Goal: Task Accomplishment & Management: Manage account settings

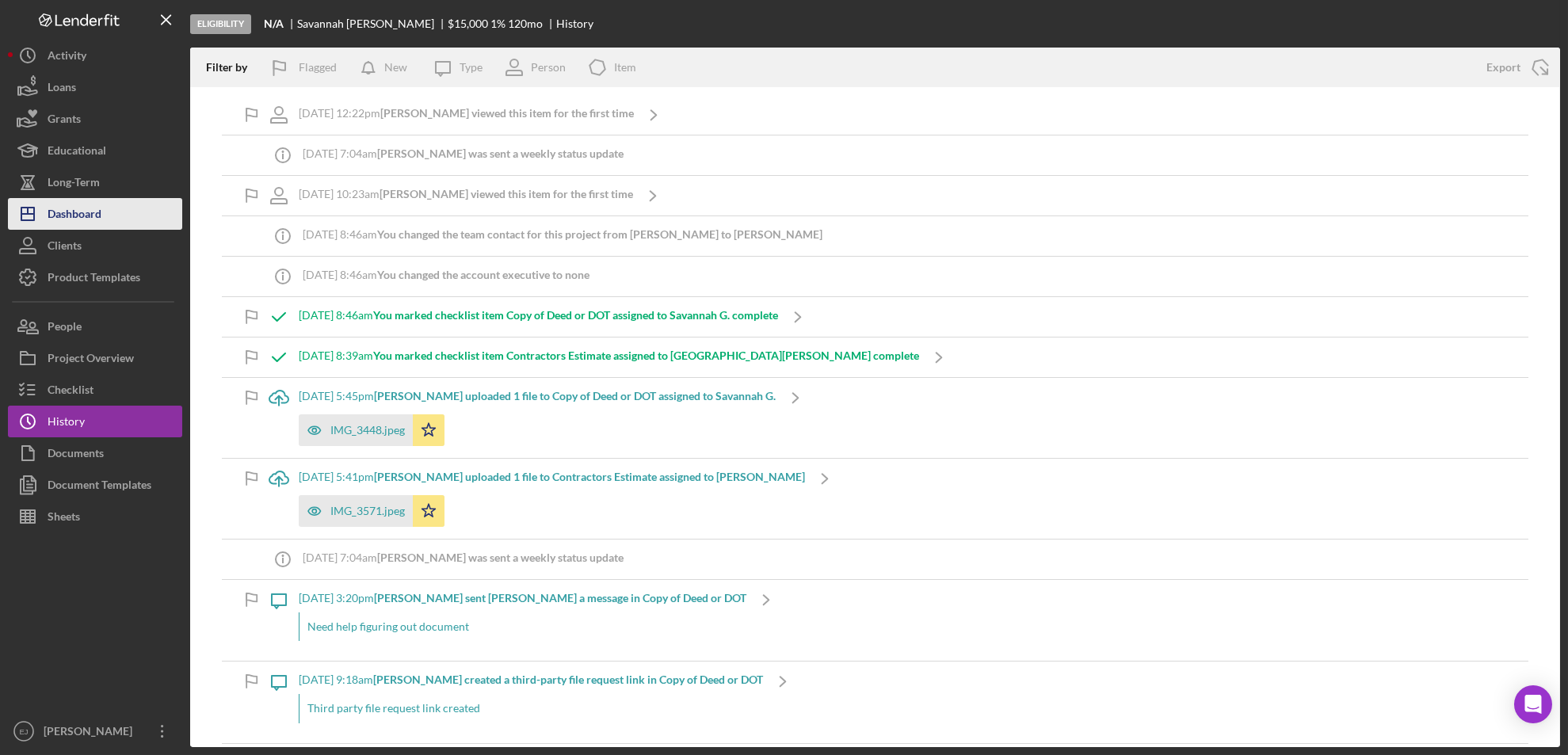
click at [89, 209] on div "Dashboard" at bounding box center [74, 215] width 54 height 36
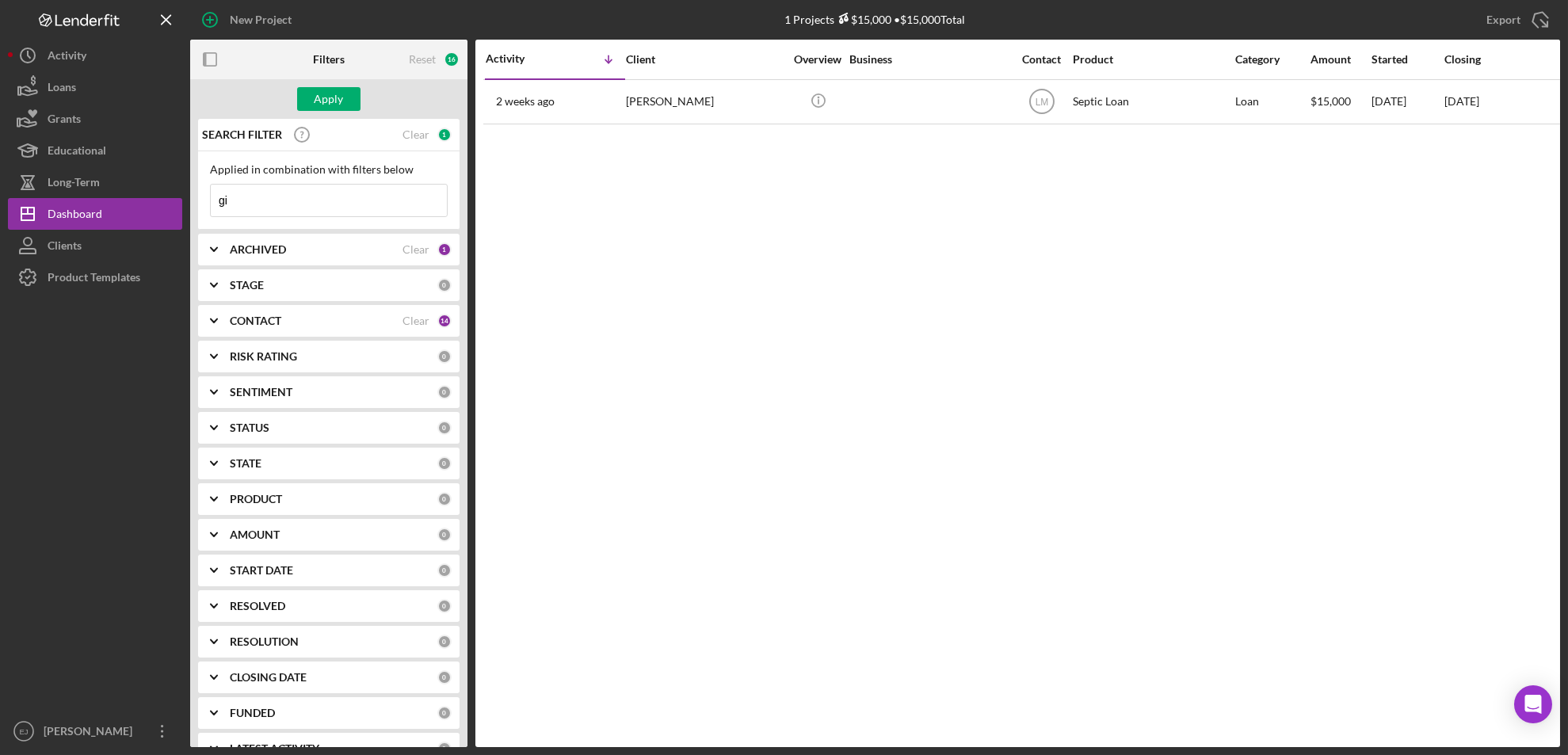
type input "g"
click at [214, 248] on icon "Icon/Expander" at bounding box center [213, 249] width 39 height 39
click at [340, 100] on div "Apply" at bounding box center [330, 99] width 30 height 24
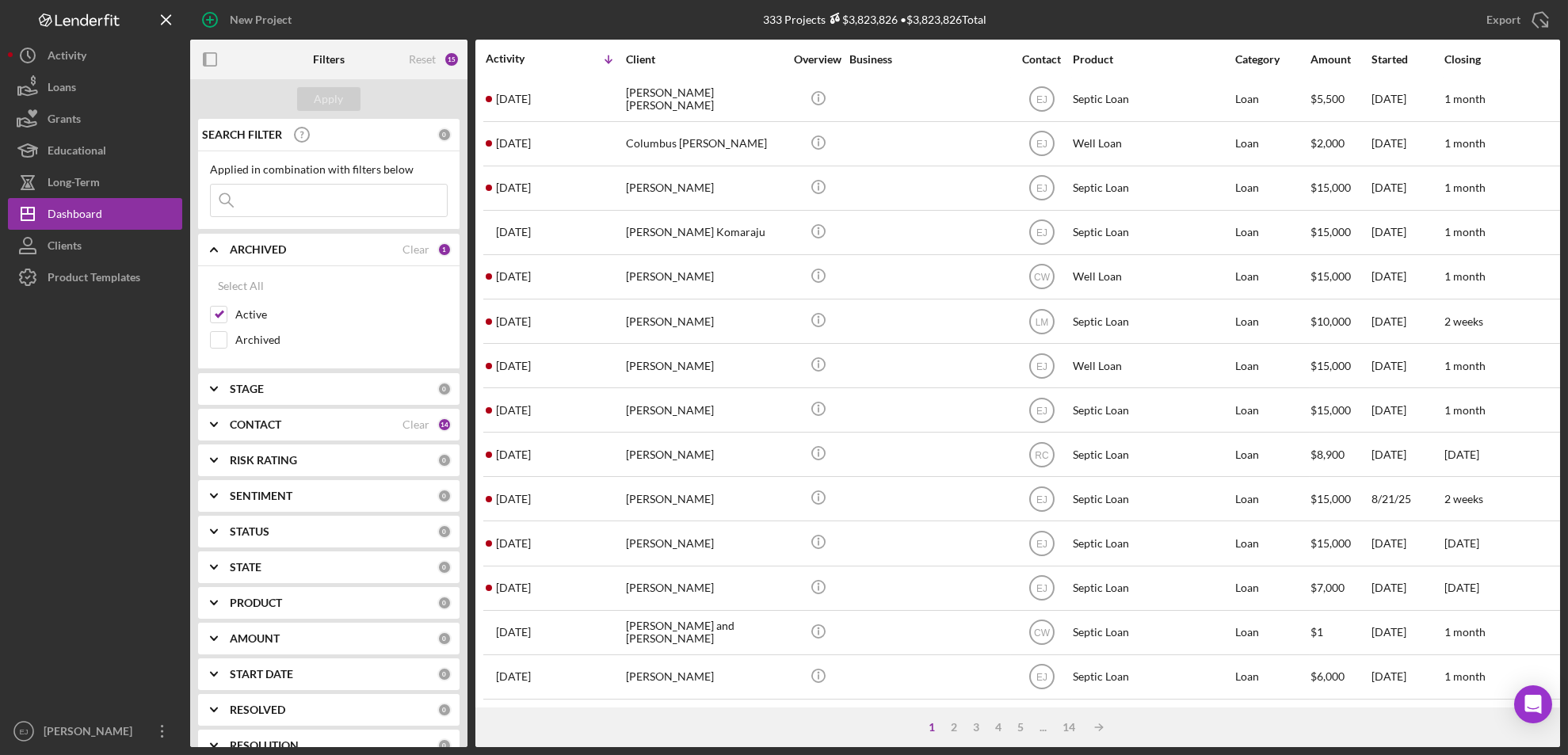
scroll to position [517, 0]
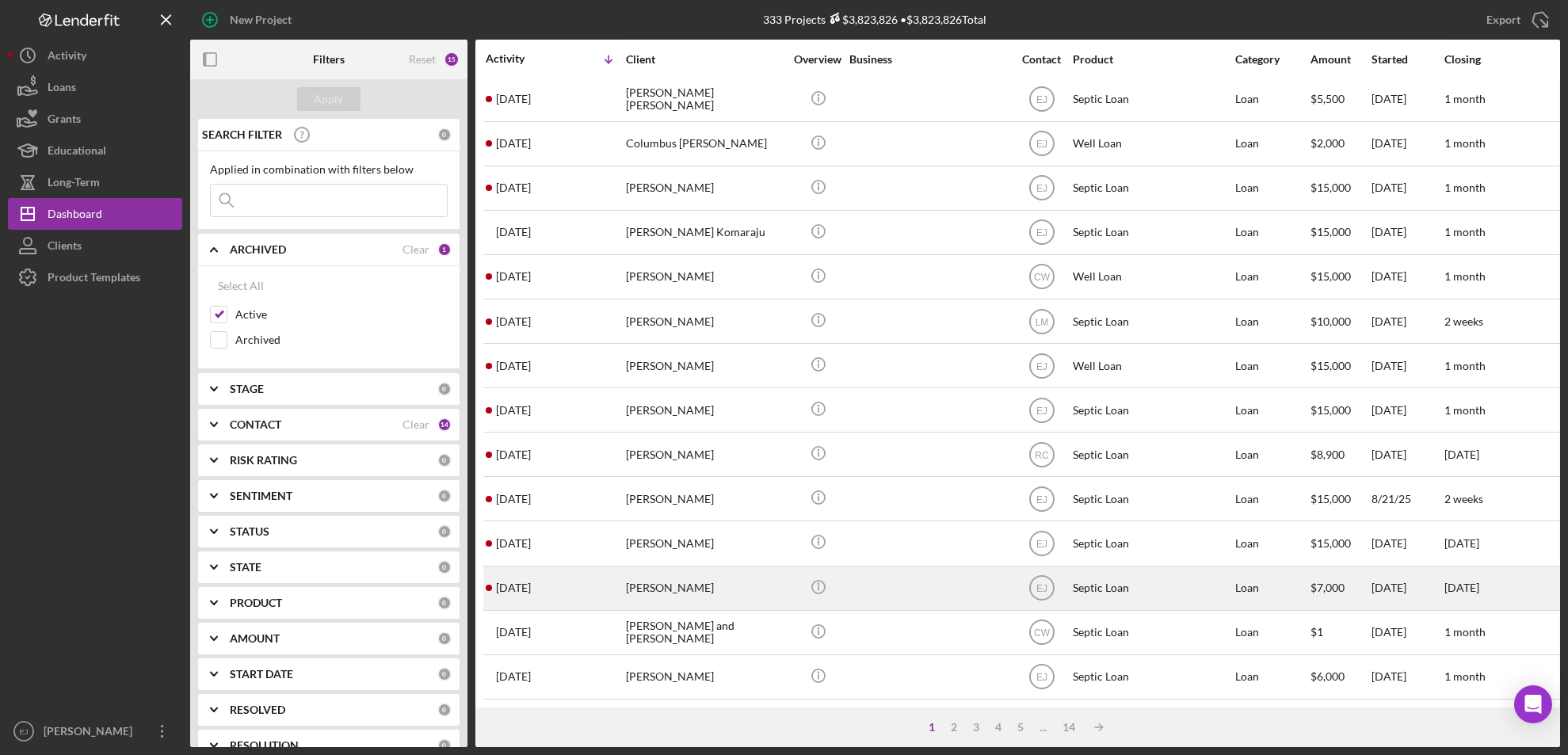
click at [669, 578] on div "[PERSON_NAME]" at bounding box center [705, 589] width 158 height 42
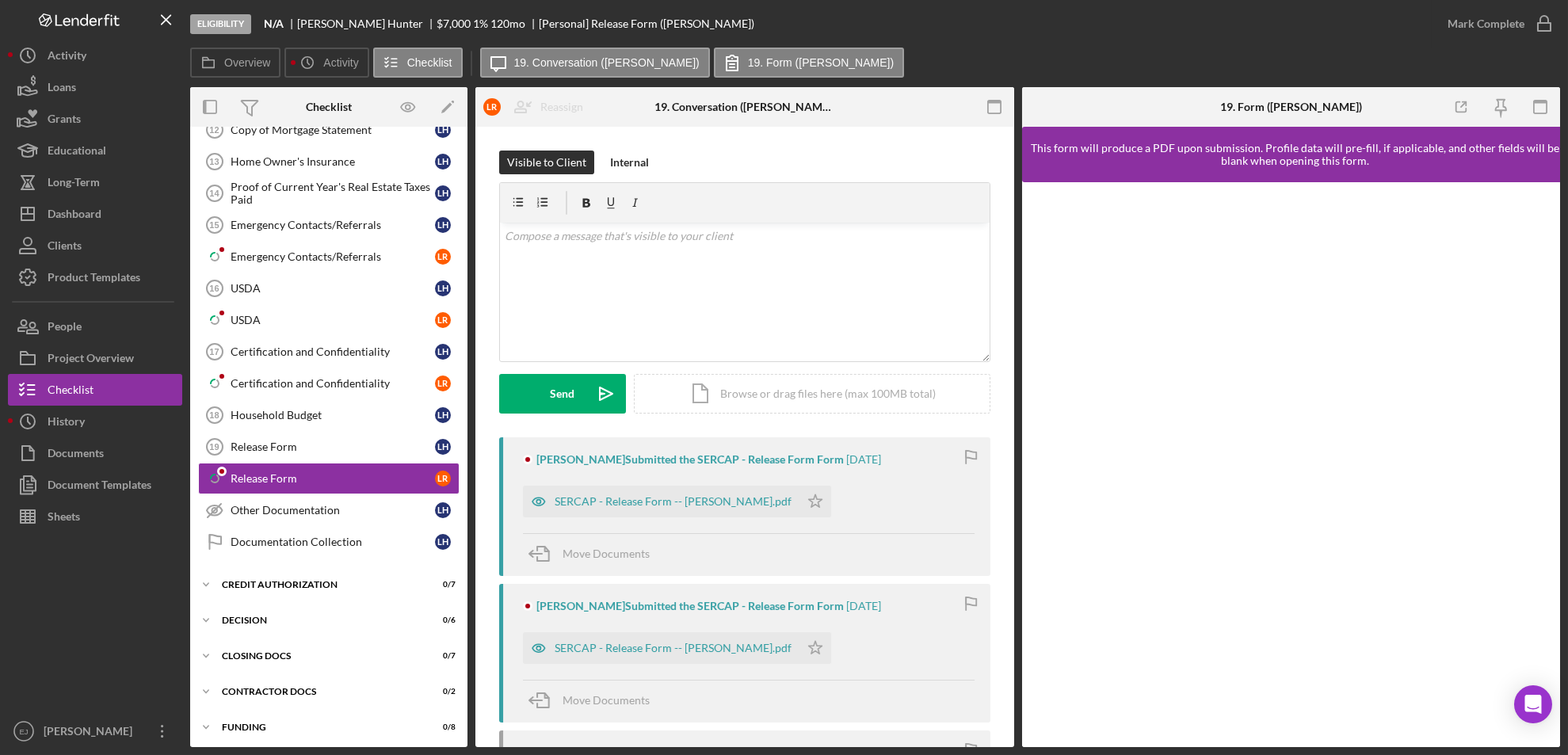
scroll to position [251, 0]
click at [268, 315] on div "USDA" at bounding box center [333, 319] width 205 height 12
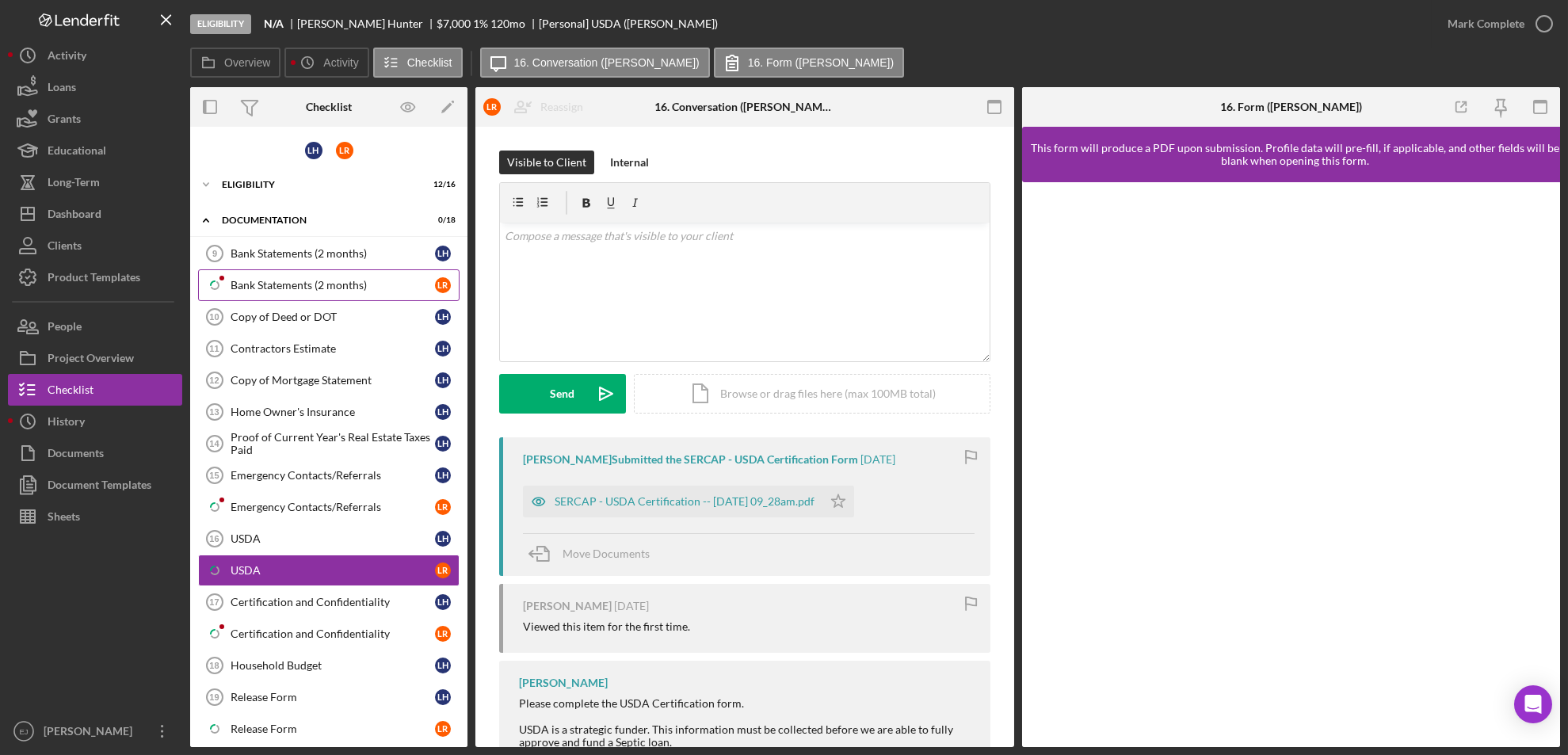
click at [351, 281] on div "Bank Statements (2 months)" at bounding box center [333, 285] width 205 height 12
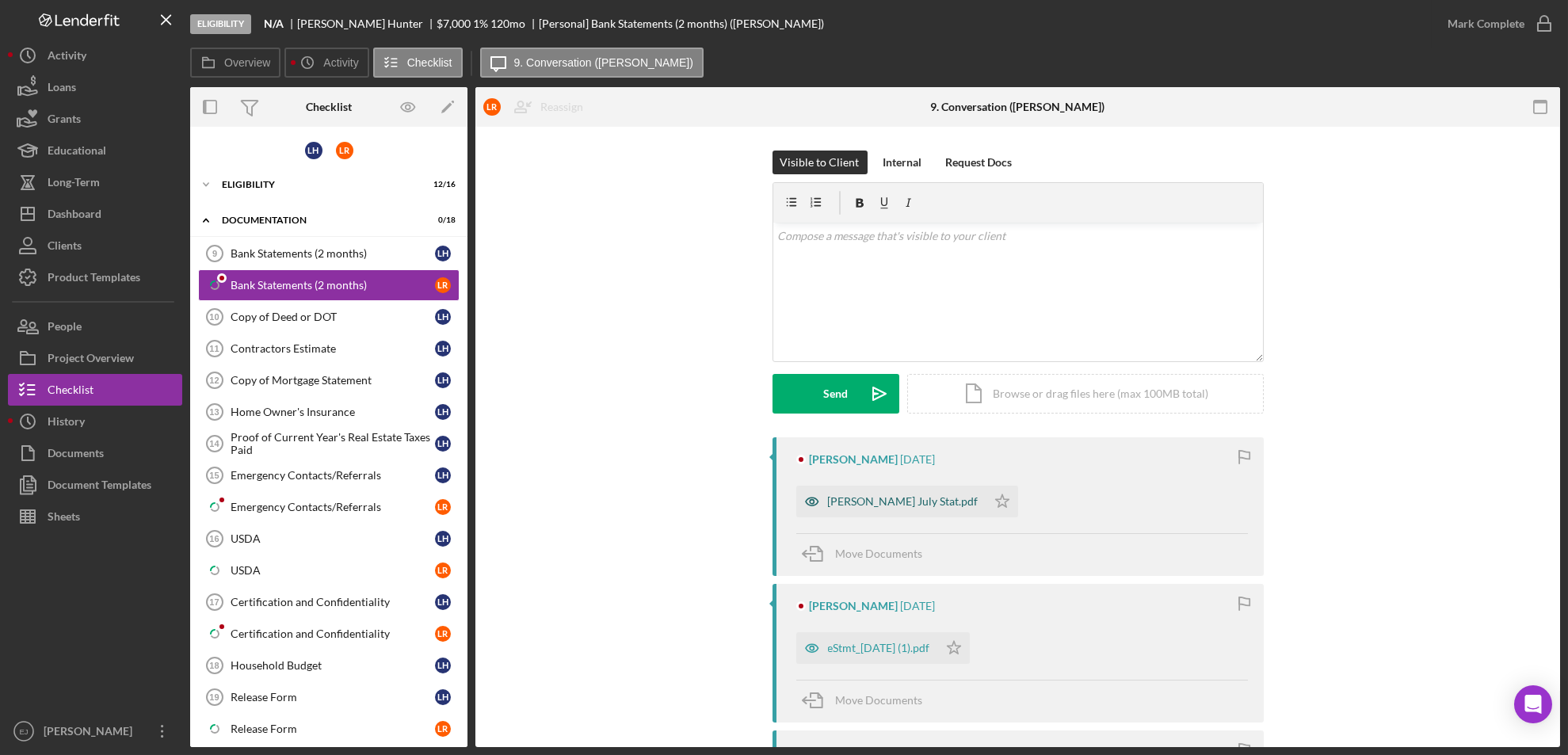
click at [909, 505] on div "[PERSON_NAME] July Stat.pdf" at bounding box center [903, 501] width 150 height 12
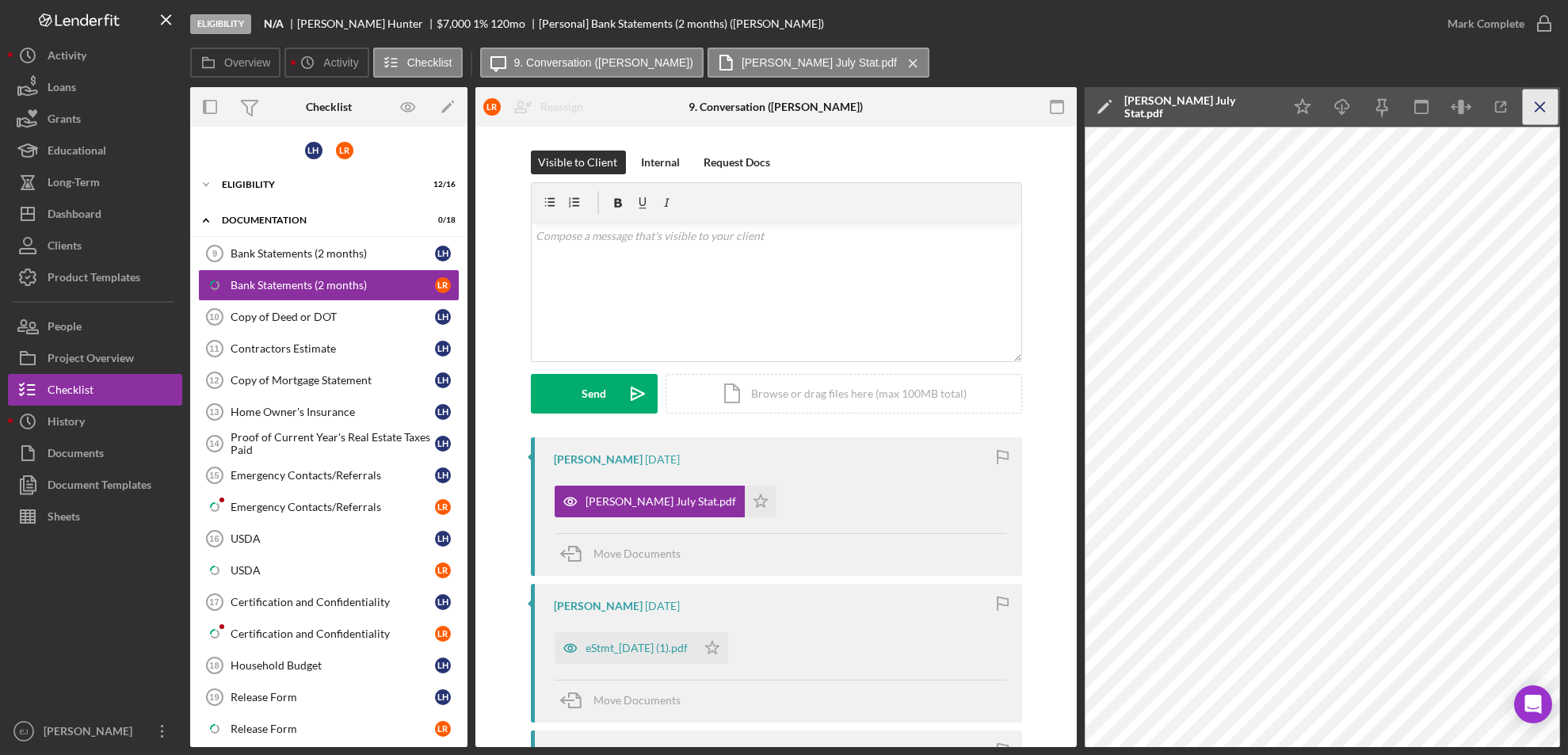
click at [1541, 114] on icon "Icon/Menu Close" at bounding box center [1540, 107] width 36 height 36
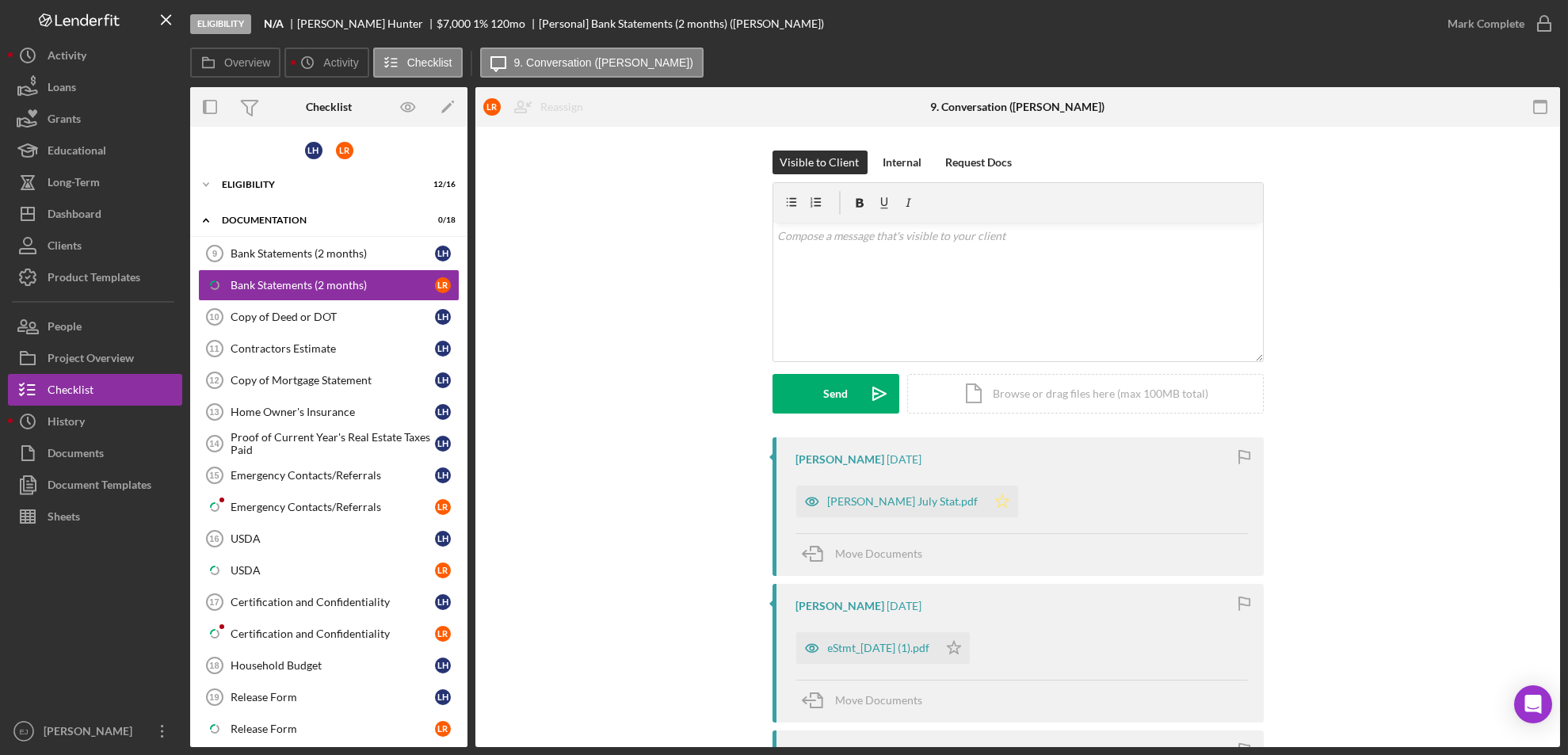
click at [986, 493] on icon "Icon/Star" at bounding box center [1002, 501] width 31 height 31
click at [893, 654] on div "eStmt_[DATE] (1).pdf" at bounding box center [879, 648] width 102 height 12
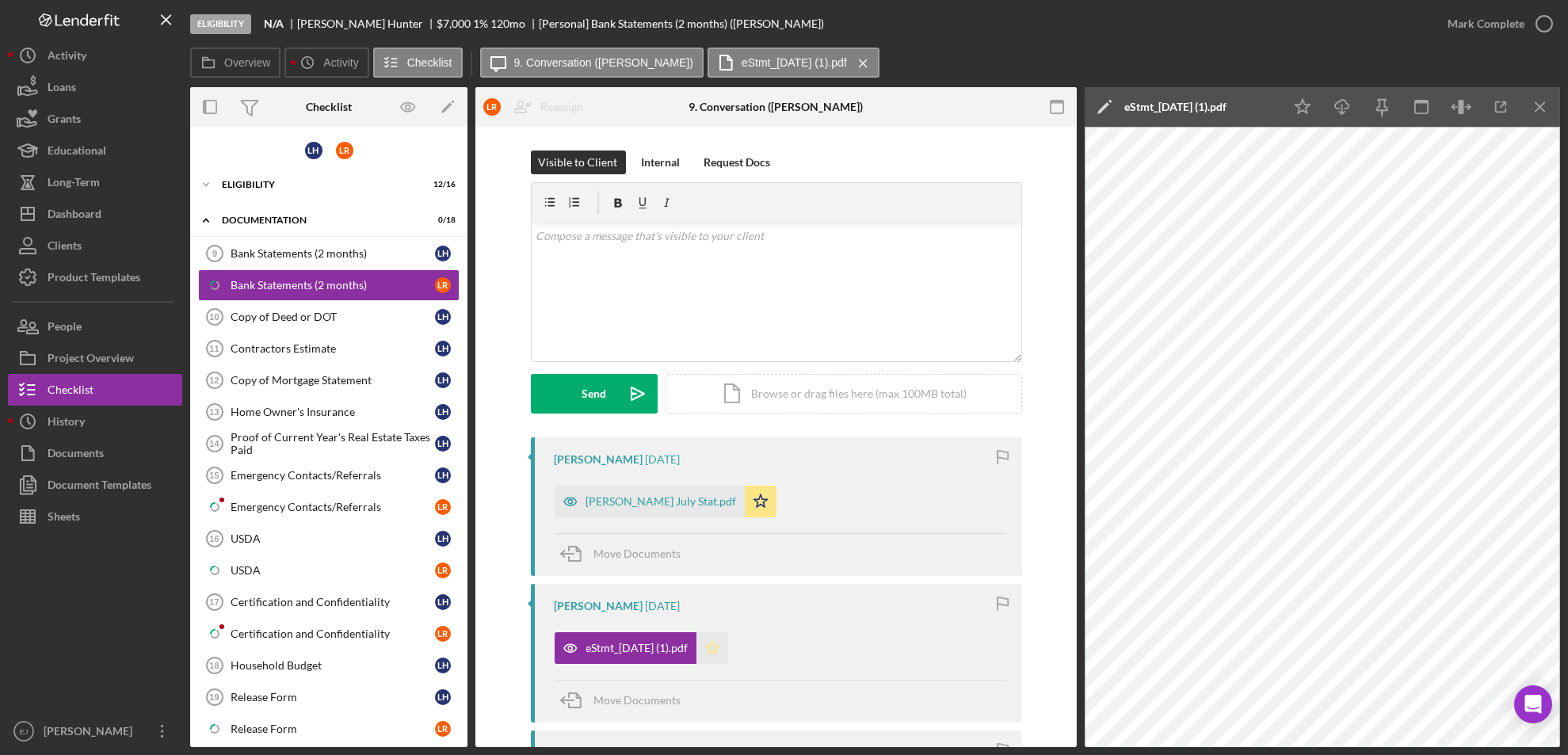
click at [728, 649] on icon "Icon/Star" at bounding box center [712, 648] width 31 height 31
click at [1539, 99] on icon "Icon/Menu Close" at bounding box center [1540, 107] width 36 height 36
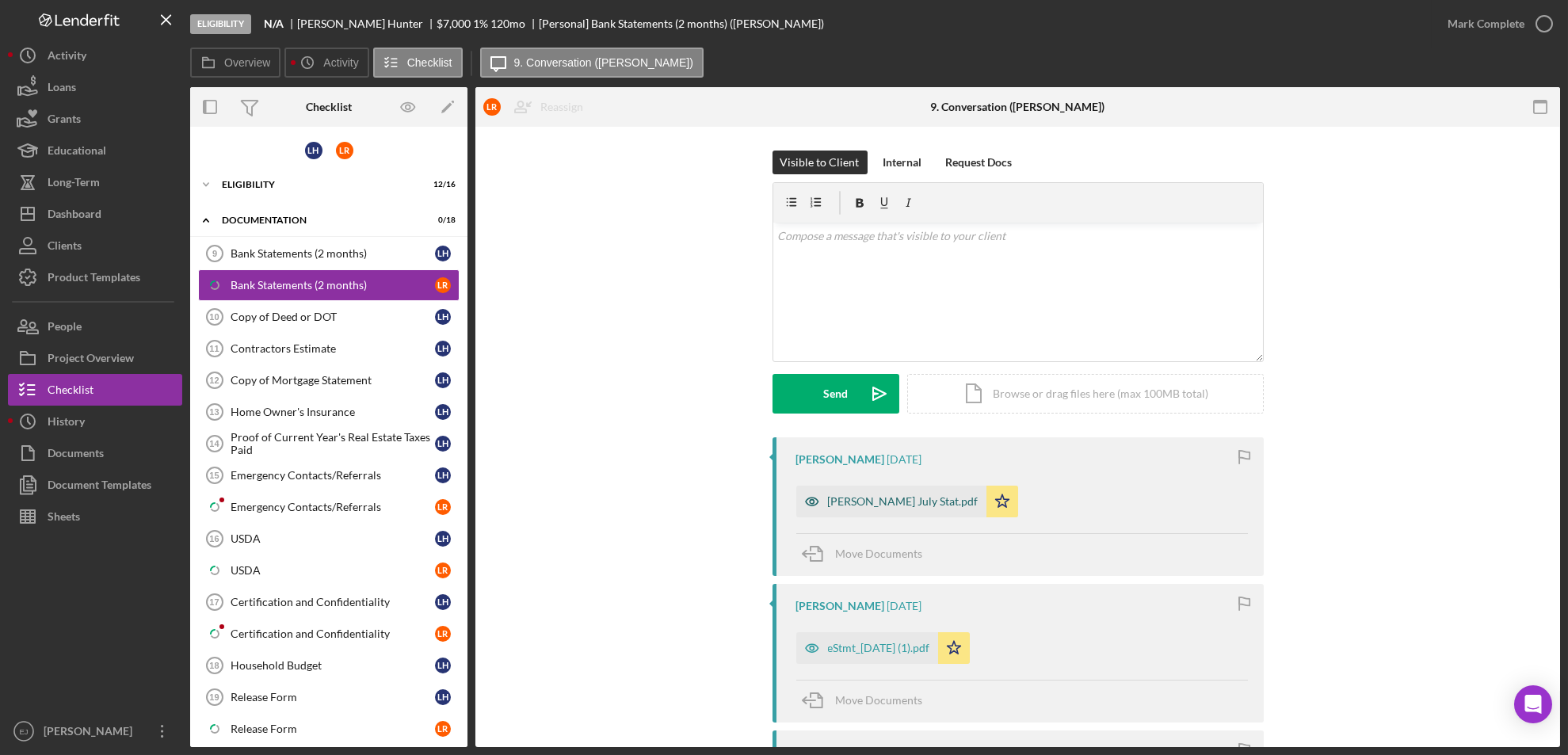
click at [848, 501] on div "[PERSON_NAME] July Stat.pdf" at bounding box center [903, 501] width 150 height 12
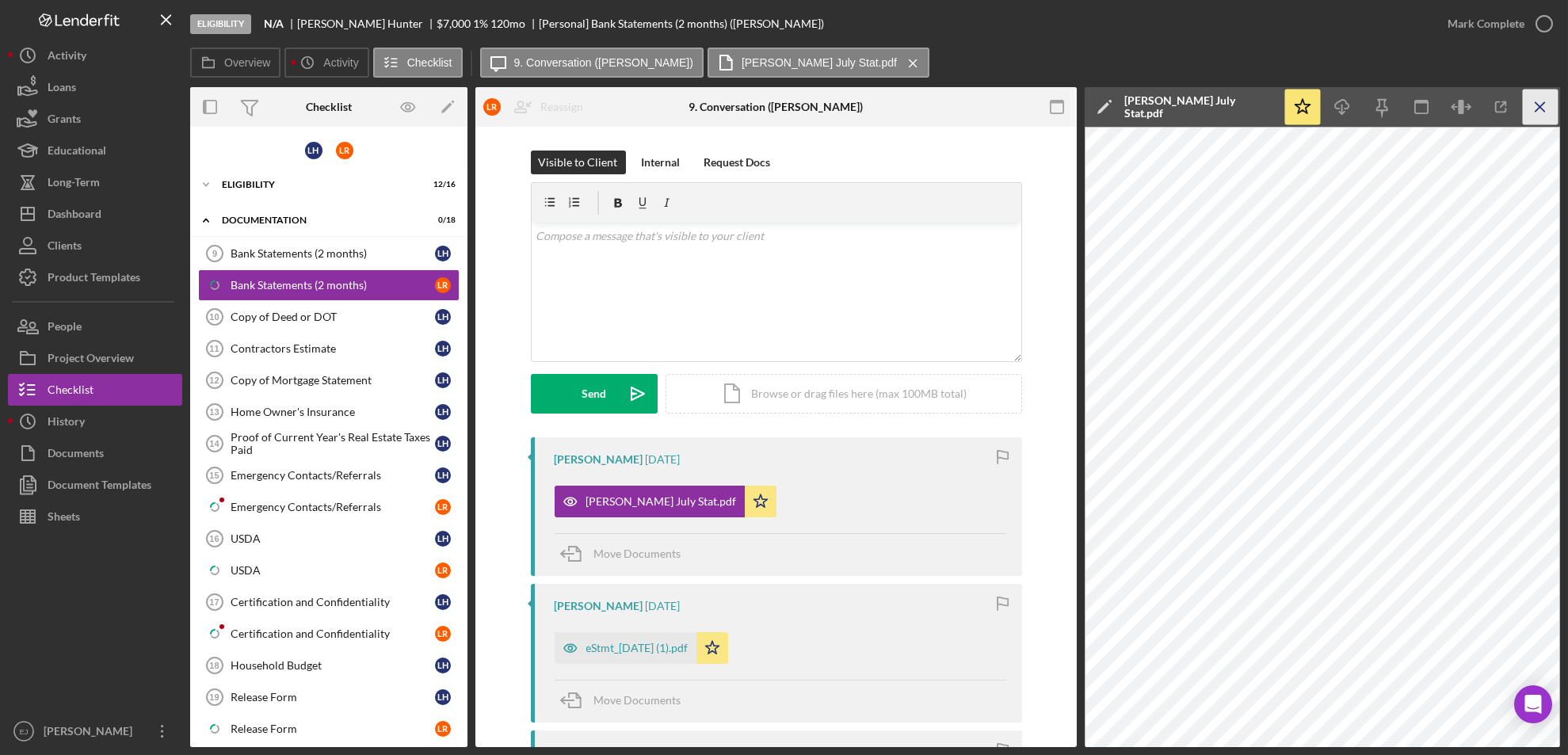
click at [1543, 101] on icon "Icon/Menu Close" at bounding box center [1540, 107] width 36 height 36
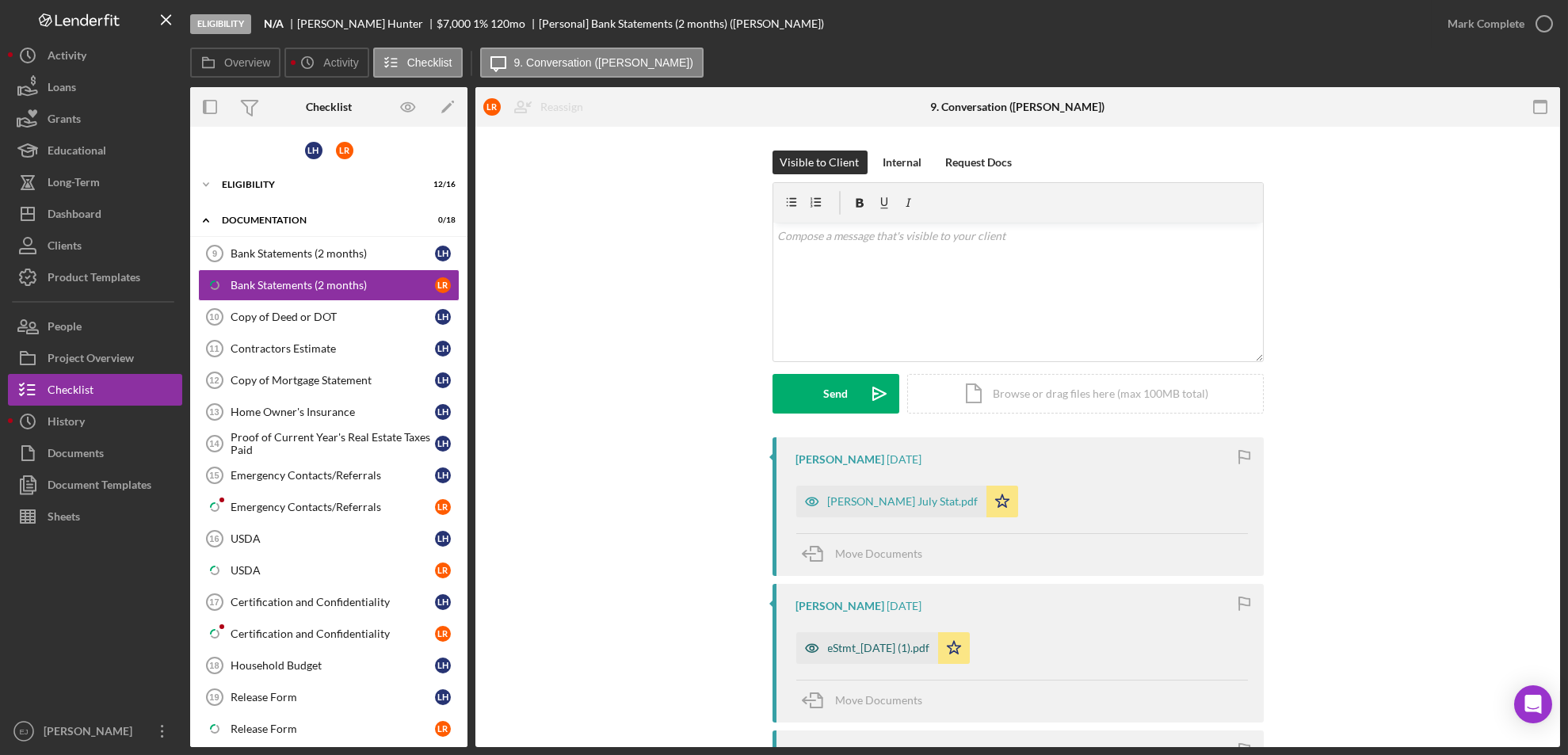
click at [863, 653] on div "eStmt_[DATE] (1).pdf" at bounding box center [879, 648] width 102 height 12
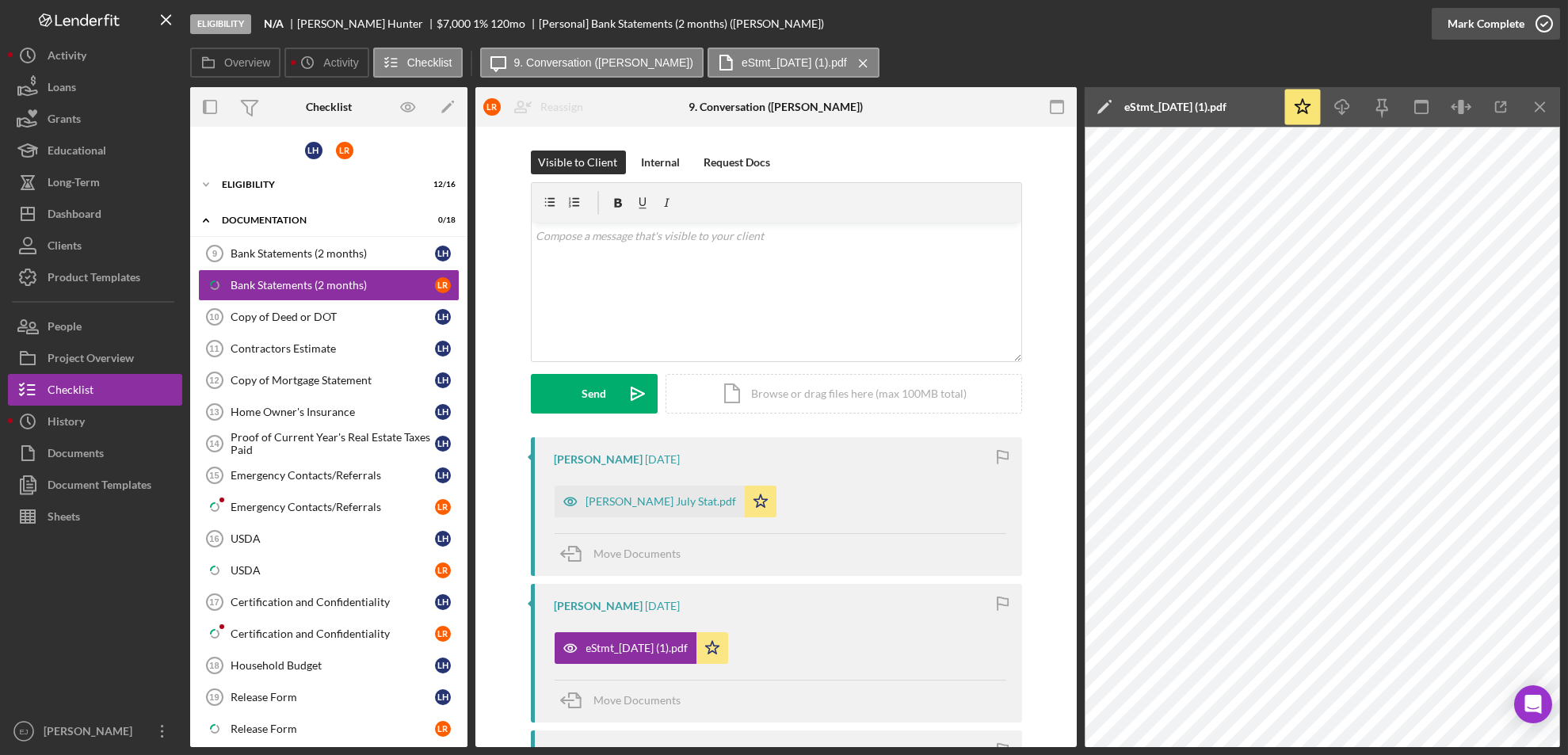
click at [1544, 18] on icon "button" at bounding box center [1544, 24] width 39 height 39
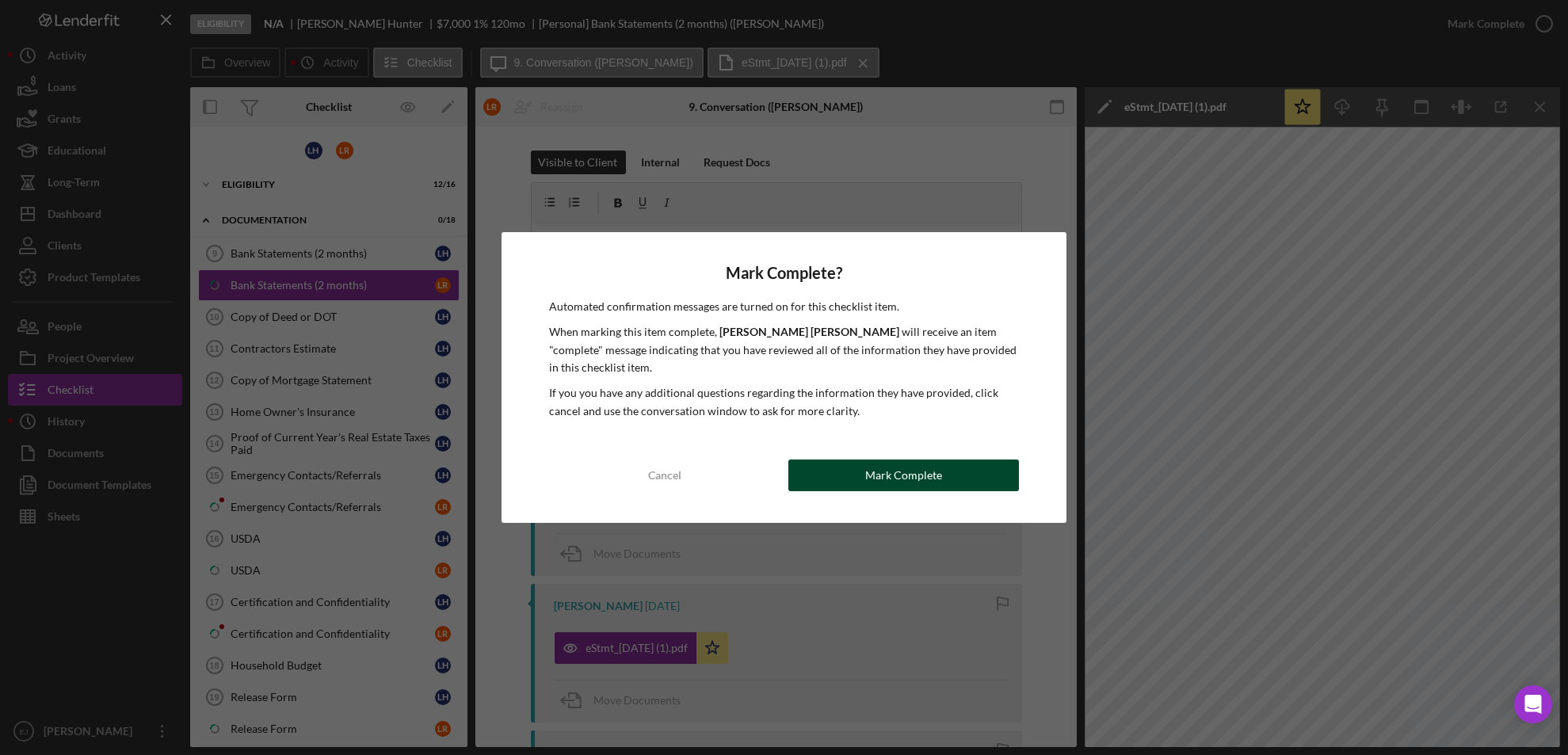
click at [895, 467] on div "Mark Complete" at bounding box center [903, 475] width 77 height 31
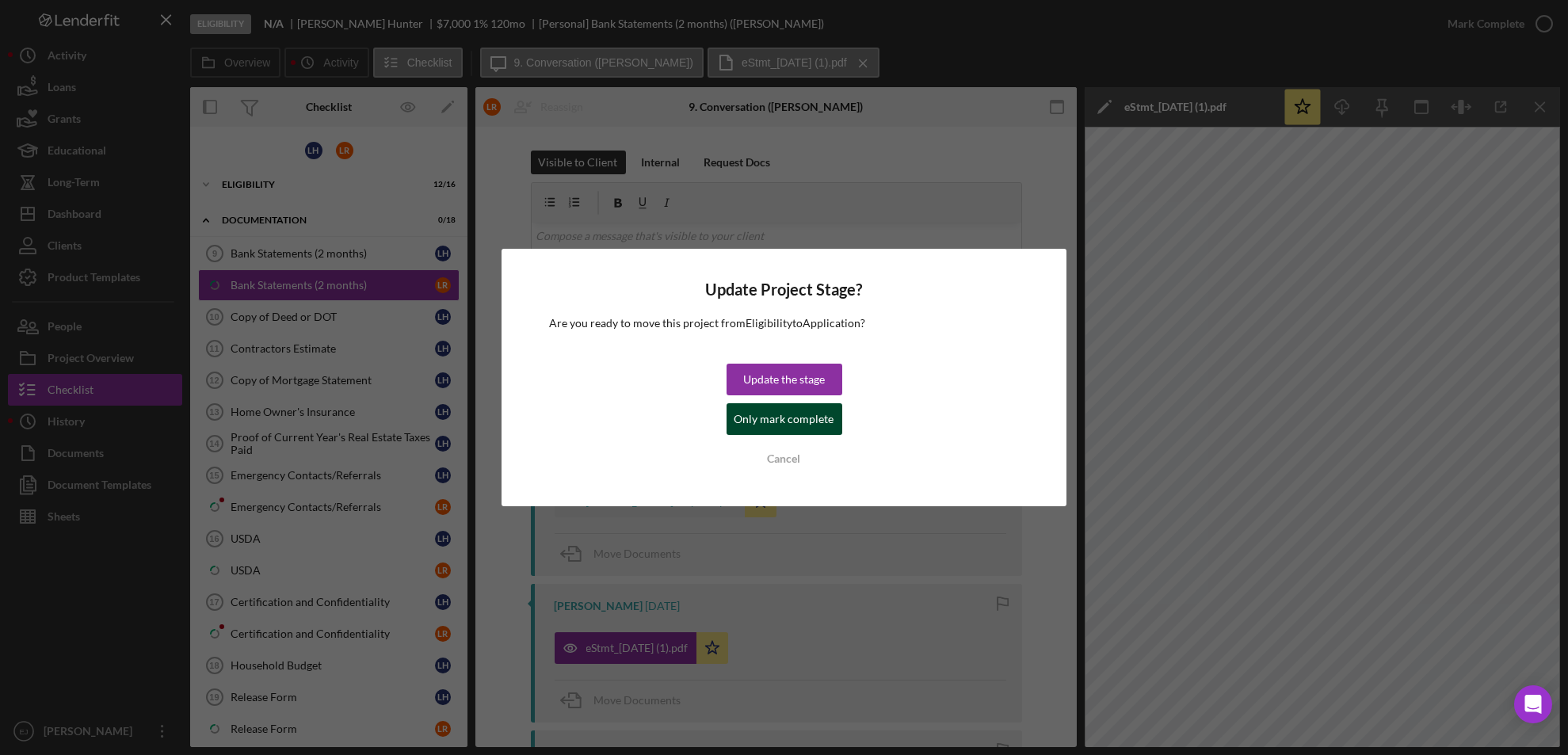
click at [831, 429] on button "Only mark complete" at bounding box center [784, 419] width 115 height 31
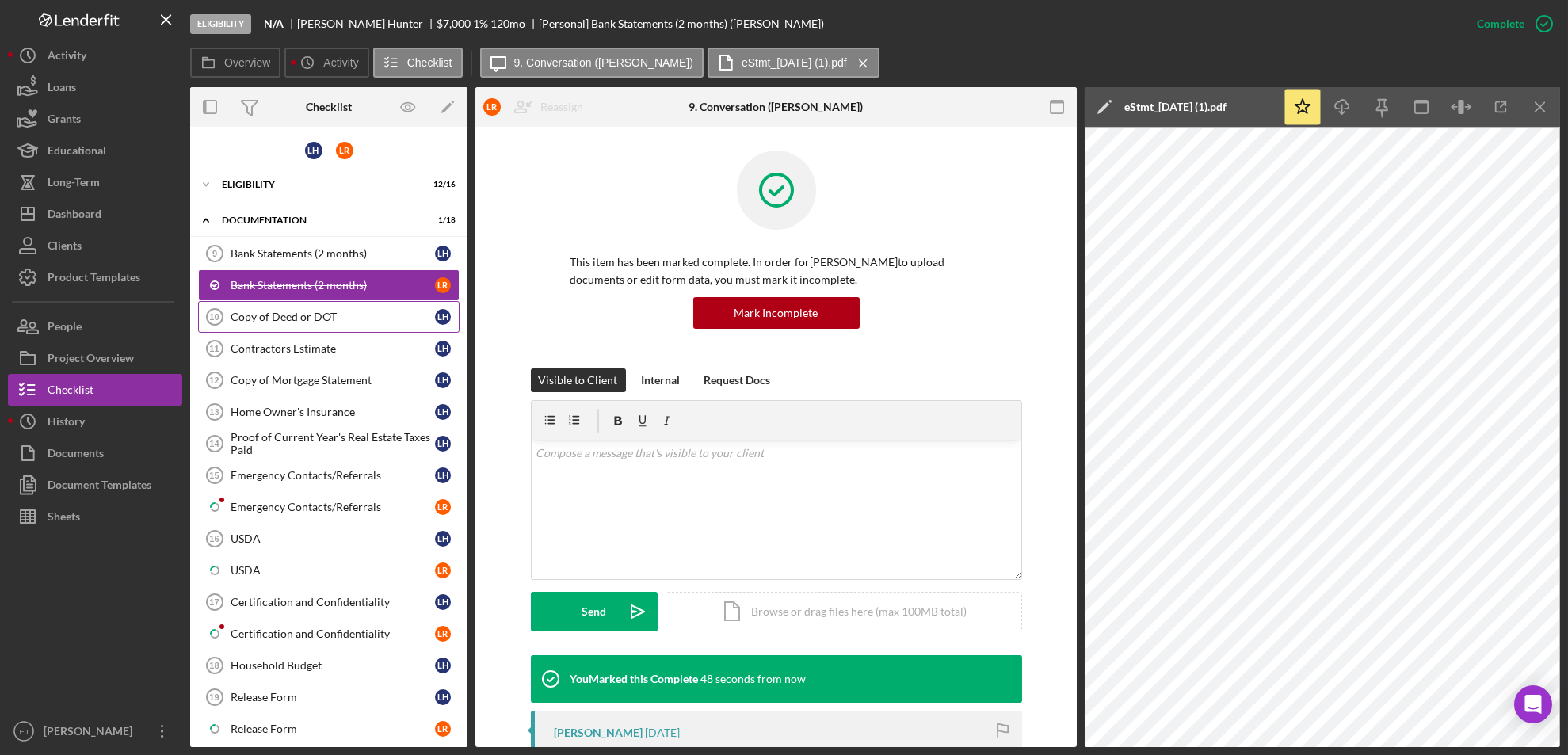
click at [298, 316] on div "Copy of Deed or DOT" at bounding box center [333, 317] width 205 height 12
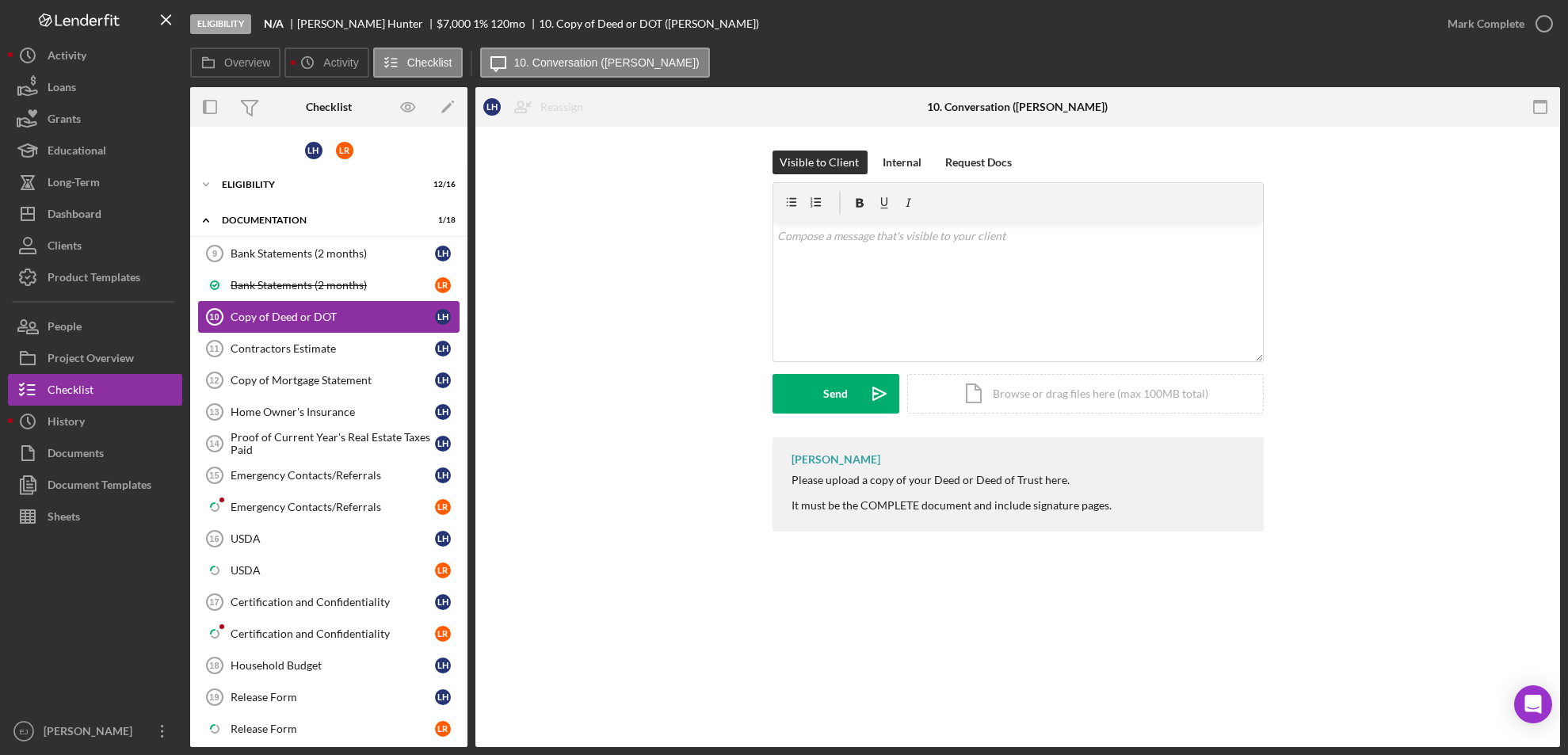
click at [298, 316] on div "Copy of Deed or DOT" at bounding box center [333, 317] width 205 height 12
click at [104, 214] on button "Icon/Dashboard Dashboard" at bounding box center [94, 213] width 174 height 31
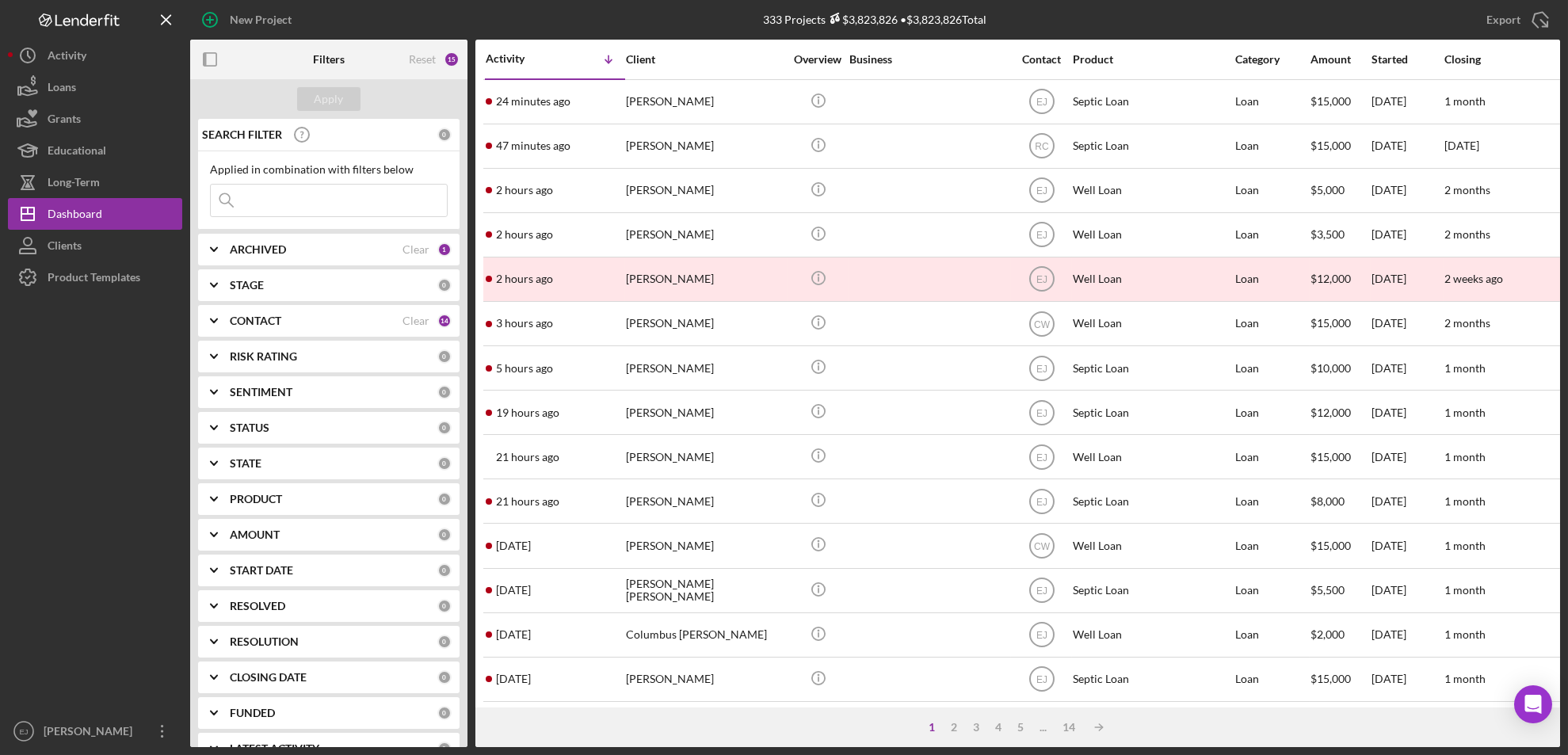
click at [289, 199] on input at bounding box center [329, 200] width 236 height 31
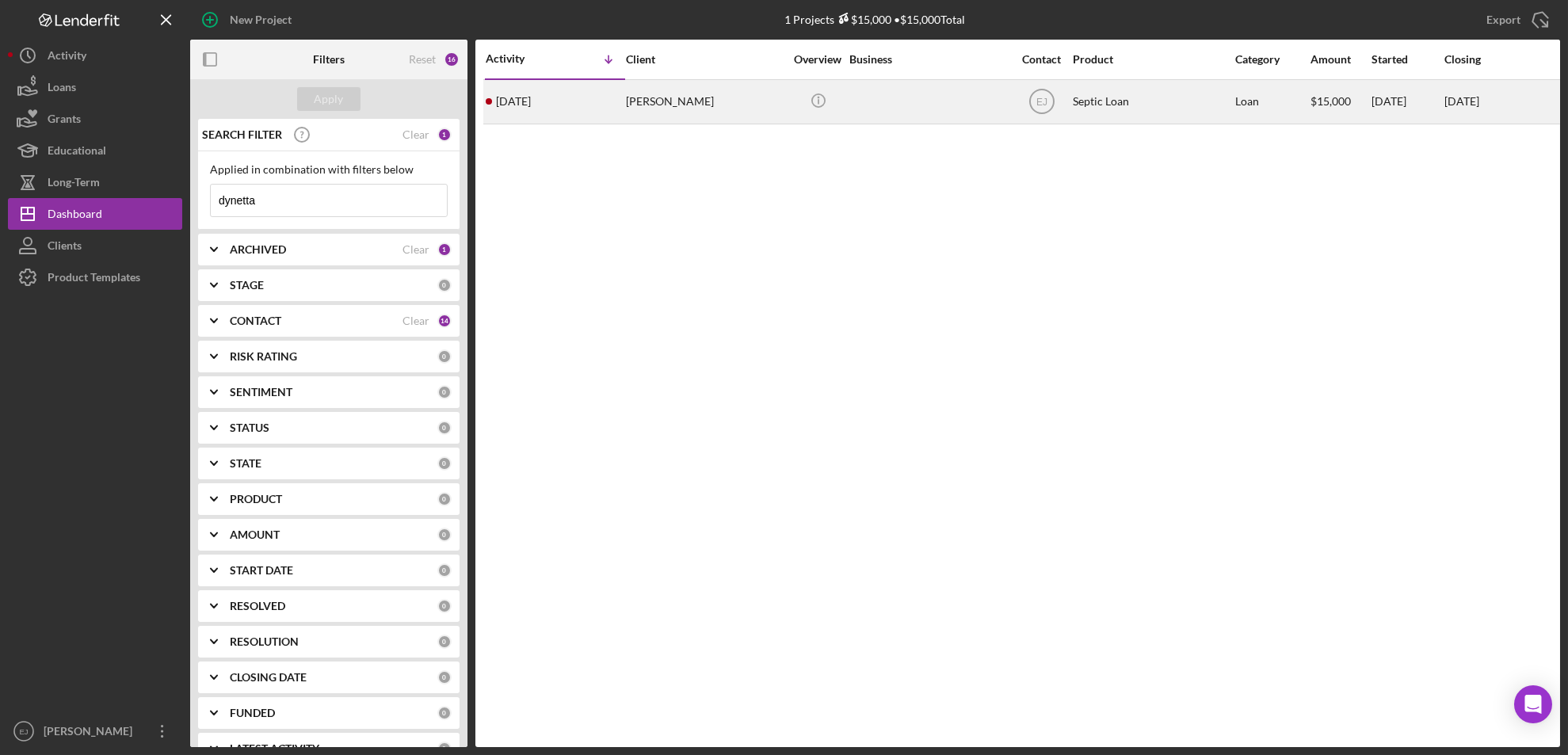
type input "dynetta"
click at [670, 105] on div "[PERSON_NAME]" at bounding box center [705, 101] width 158 height 42
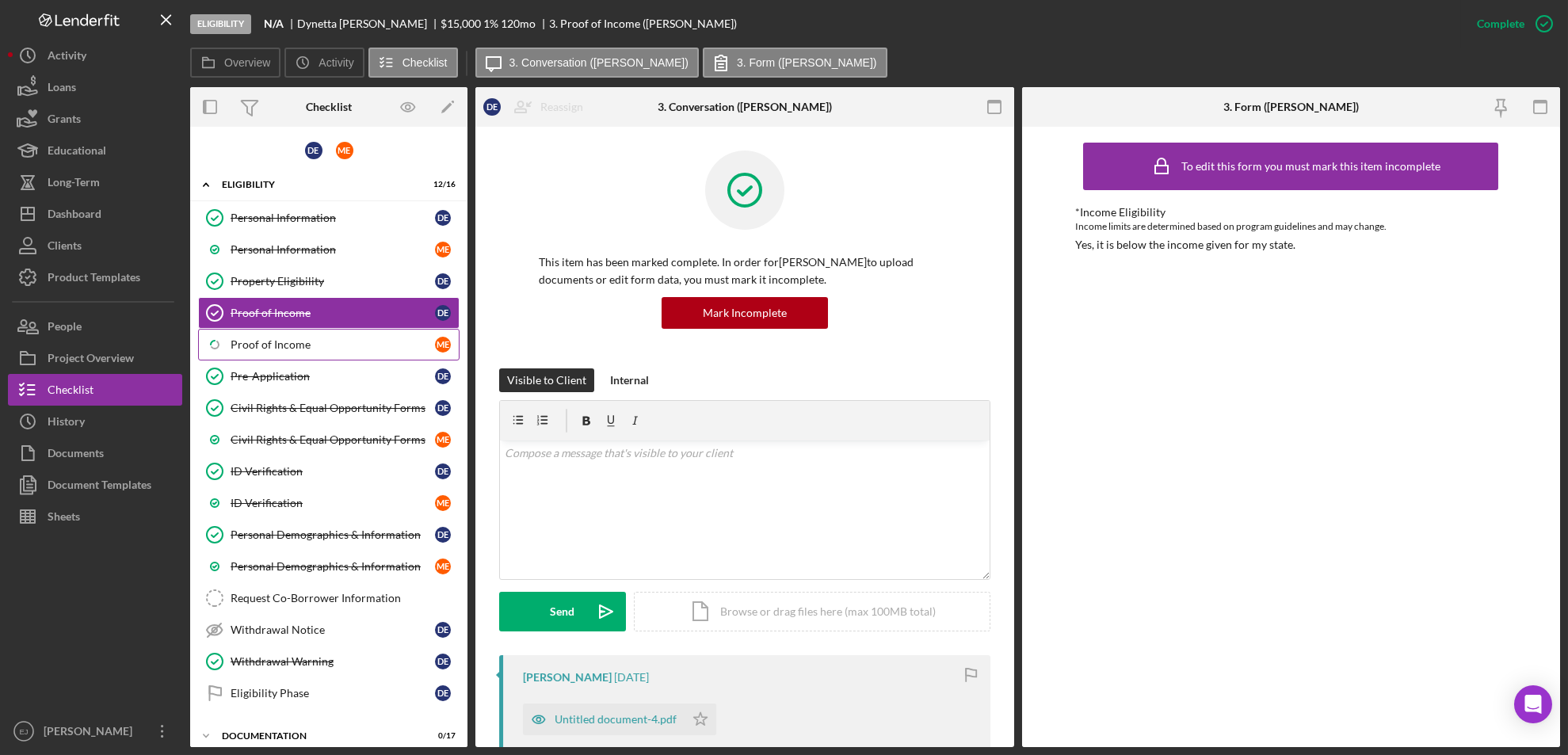
click at [301, 346] on div "Proof of Income" at bounding box center [333, 345] width 205 height 12
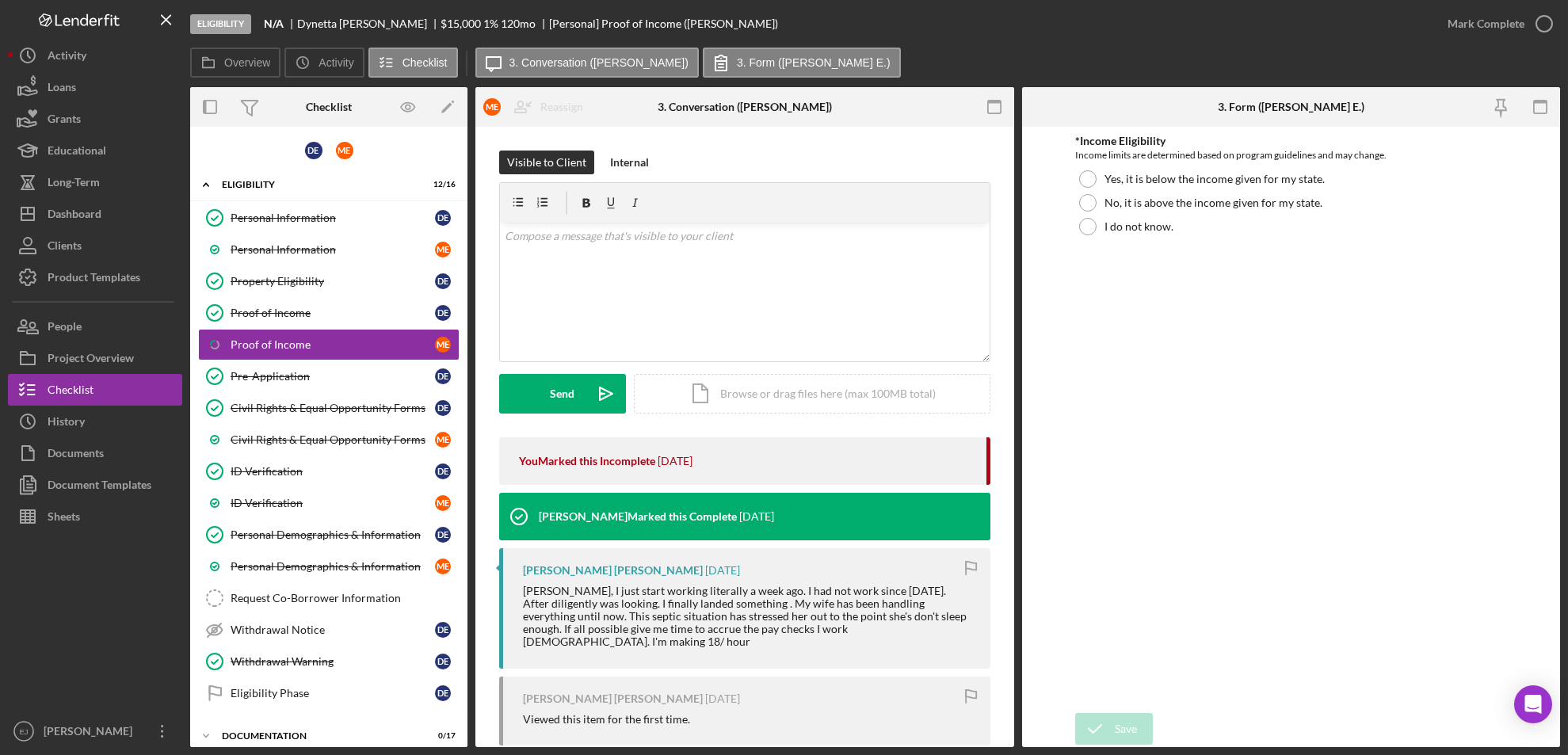
click at [1014, 696] on div "Overview Internal Workflow Stage Eligibility Icon/Dropdown Arrow Archive (can u…" at bounding box center [875, 417] width 1369 height 661
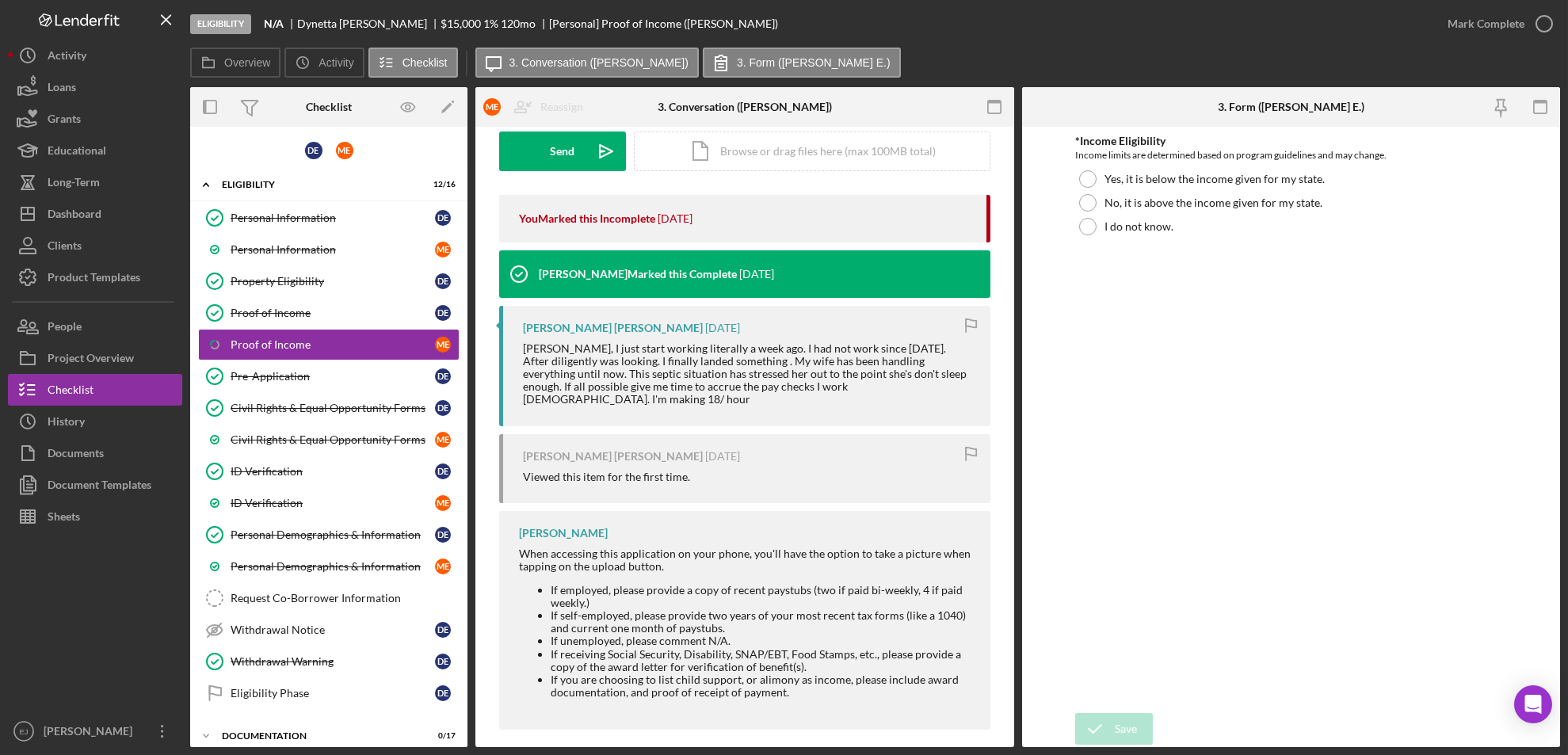
click at [1016, 675] on div "Overview Internal Workflow Stage Eligibility Icon/Dropdown Arrow Archive (can u…" at bounding box center [875, 417] width 1369 height 661
click at [294, 299] on link "Proof of Income Proof of Income D E" at bounding box center [328, 313] width 261 height 31
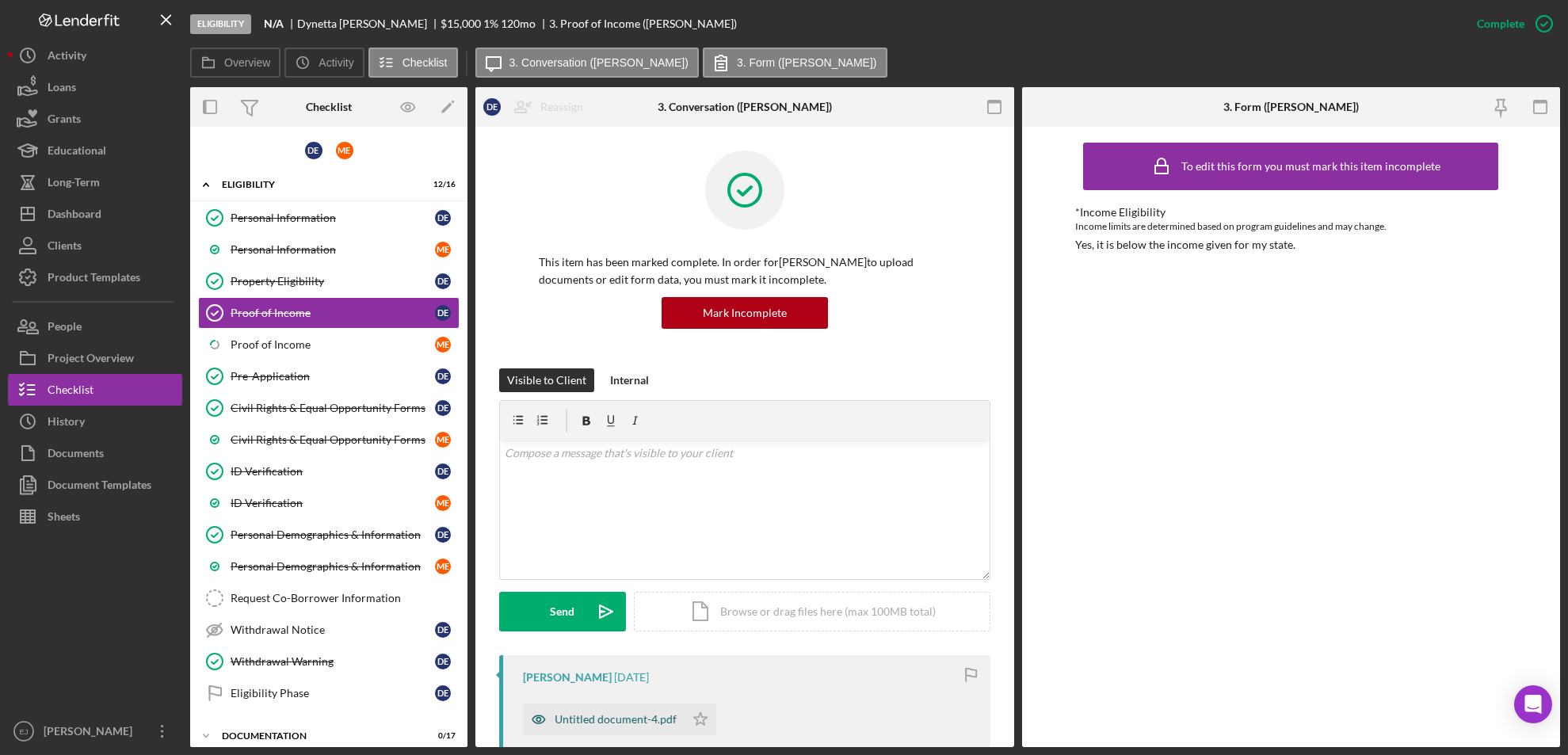
click at [631, 713] on div "Untitled document-4.pdf" at bounding box center [615, 719] width 122 height 12
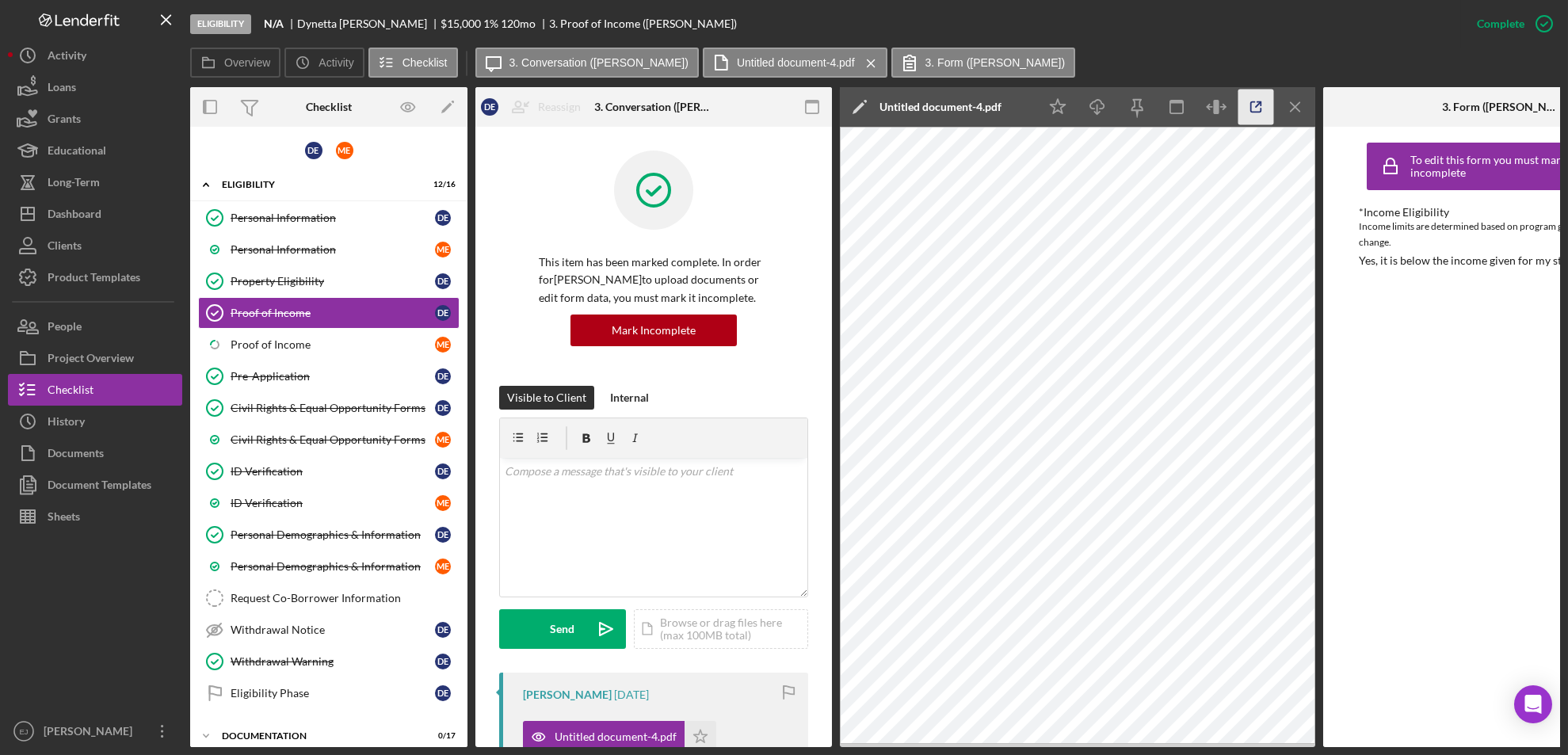
click at [1249, 114] on icon "button" at bounding box center [1256, 107] width 36 height 36
click at [1299, 114] on icon "Icon/Menu Close" at bounding box center [1295, 107] width 36 height 36
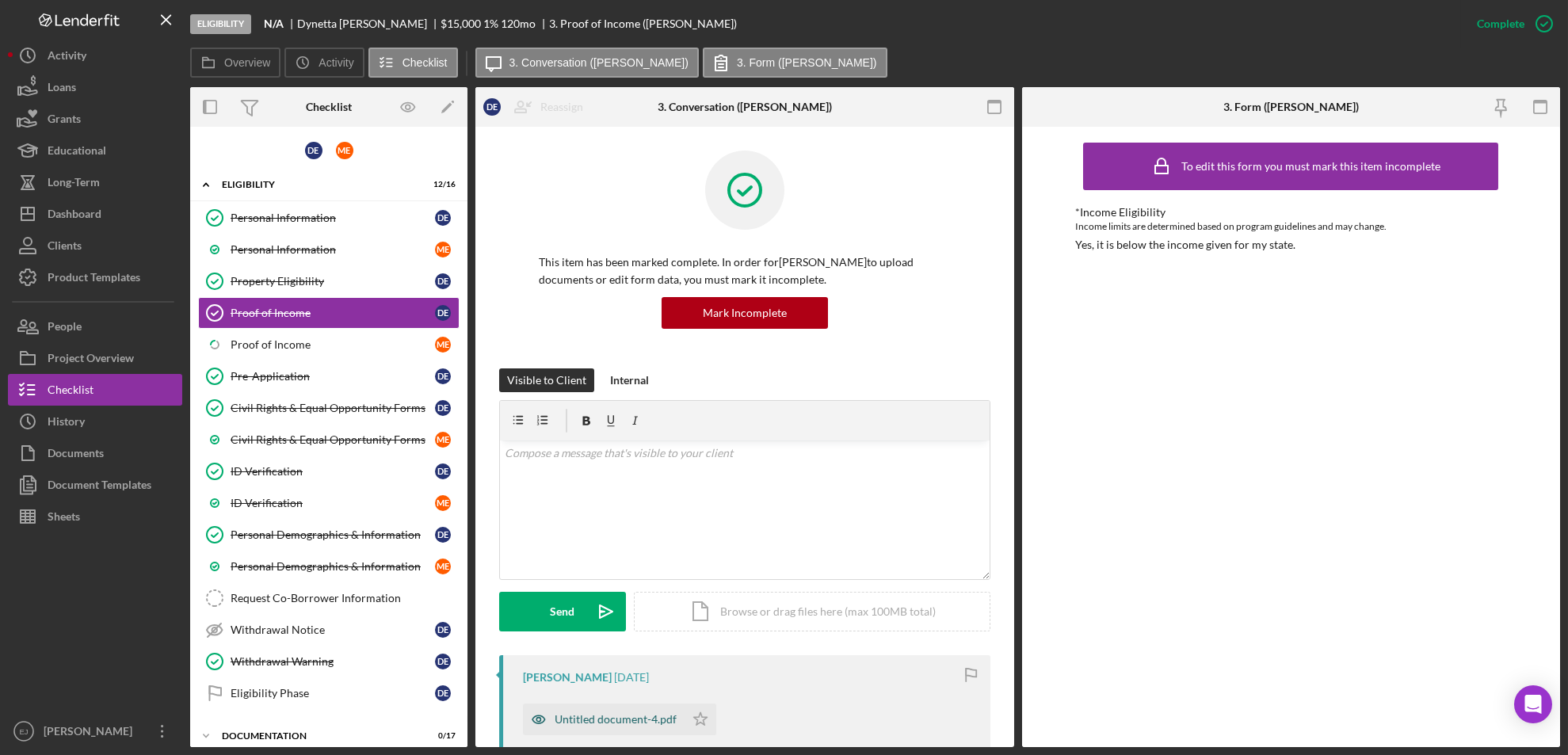
click at [617, 719] on div "Untitled document-4.pdf" at bounding box center [615, 719] width 122 height 12
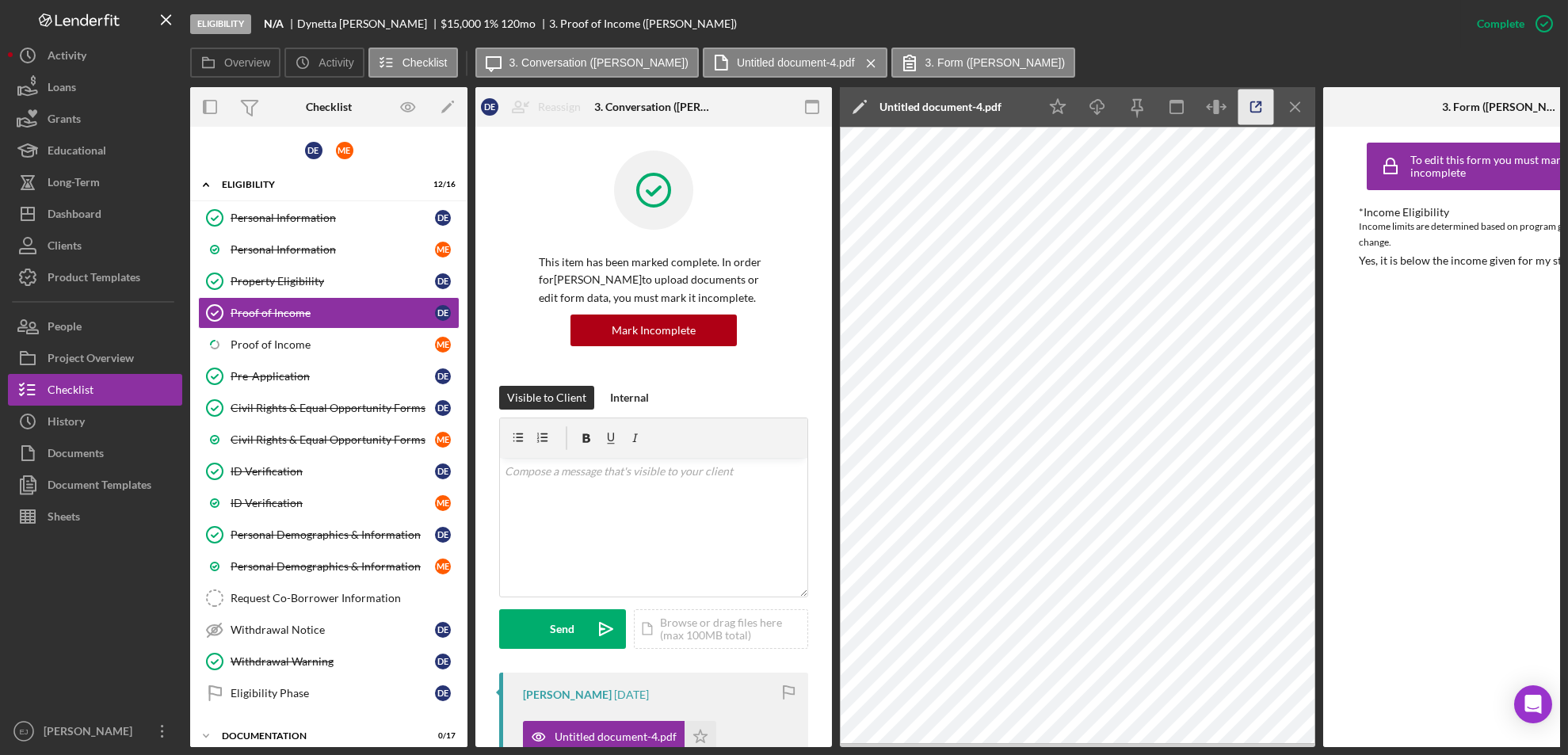
click at [1256, 111] on icon "button" at bounding box center [1256, 108] width 10 height 10
click at [1300, 107] on icon "Icon/Menu Close" at bounding box center [1295, 107] width 36 height 36
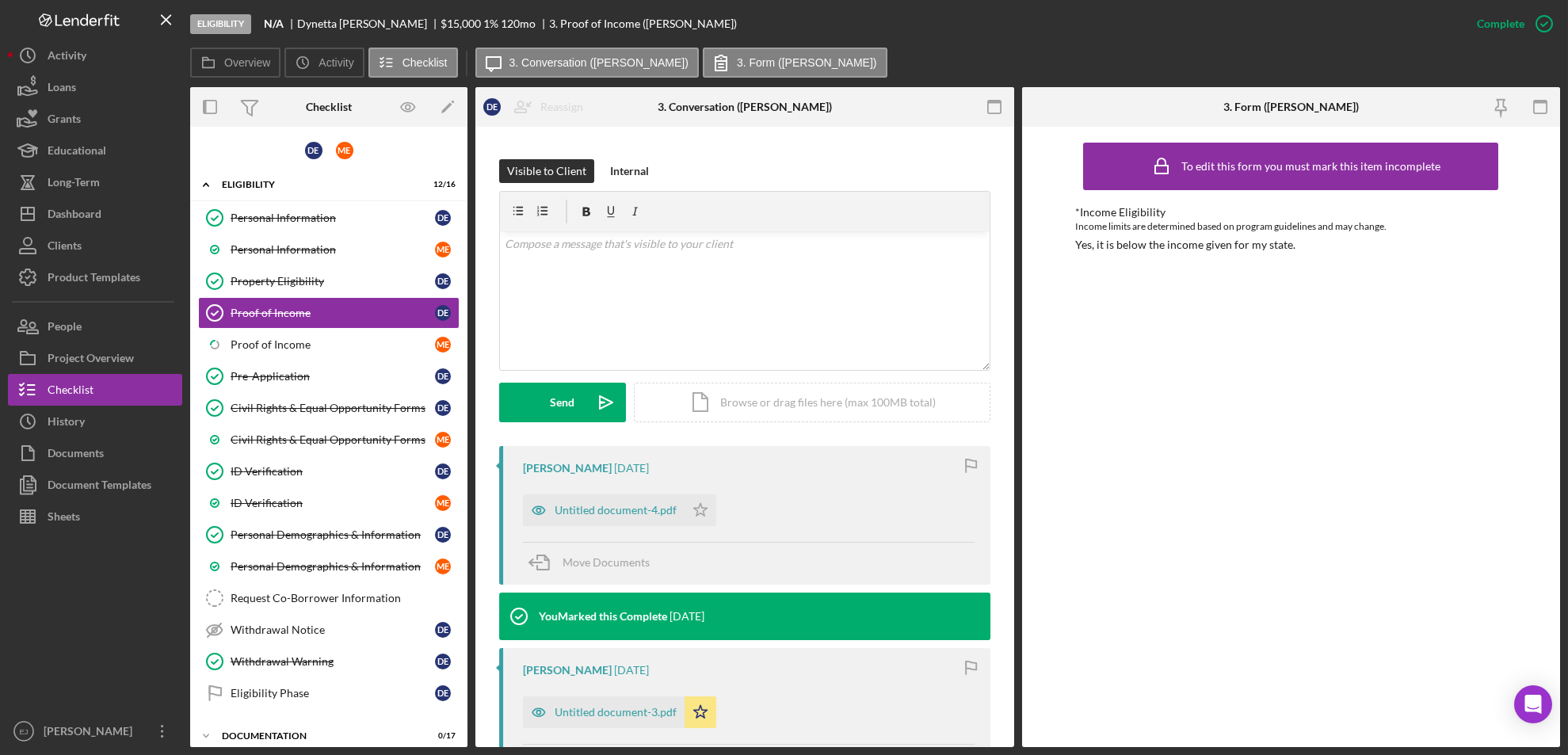
scroll to position [250, 0]
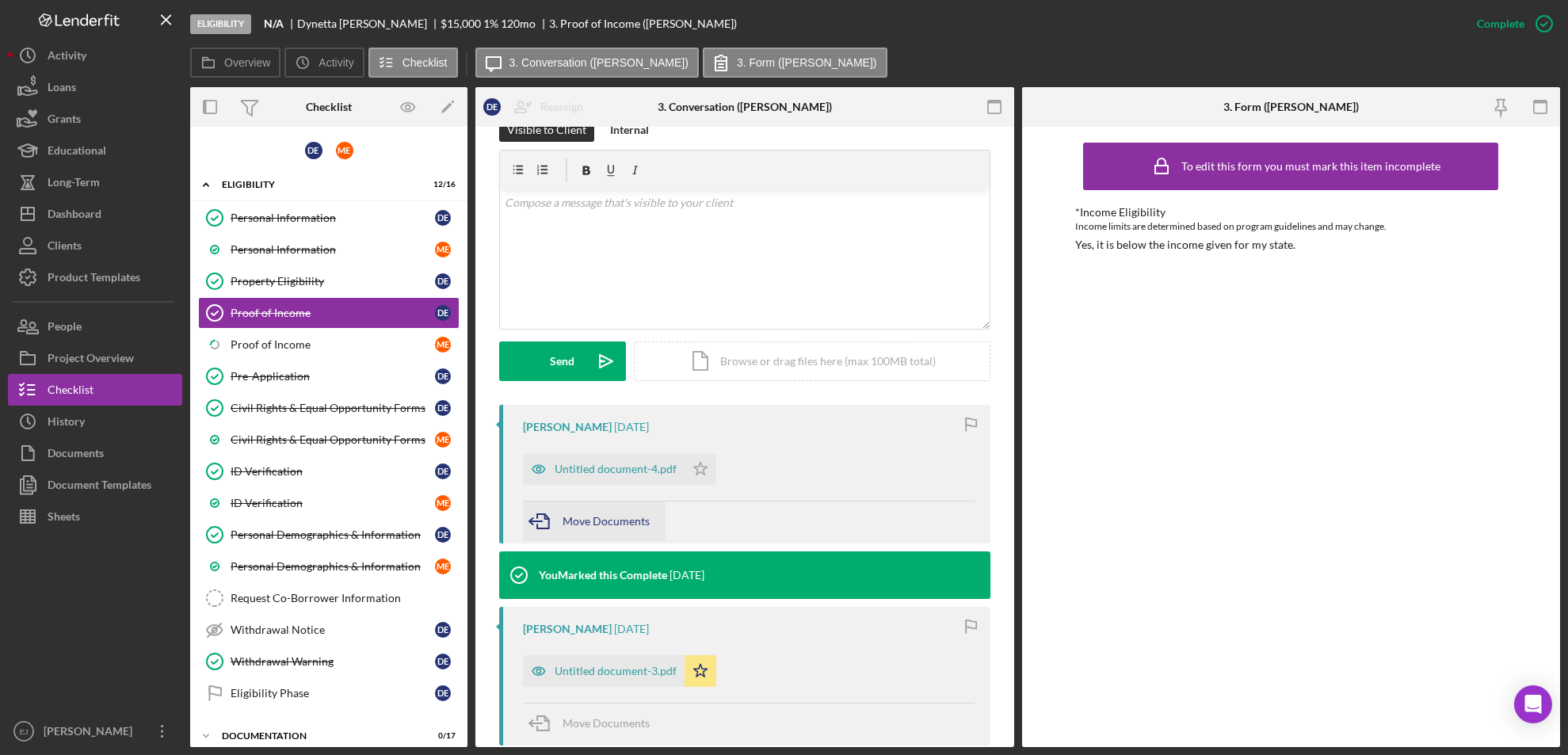
click at [554, 523] on icon "button" at bounding box center [542, 521] width 39 height 39
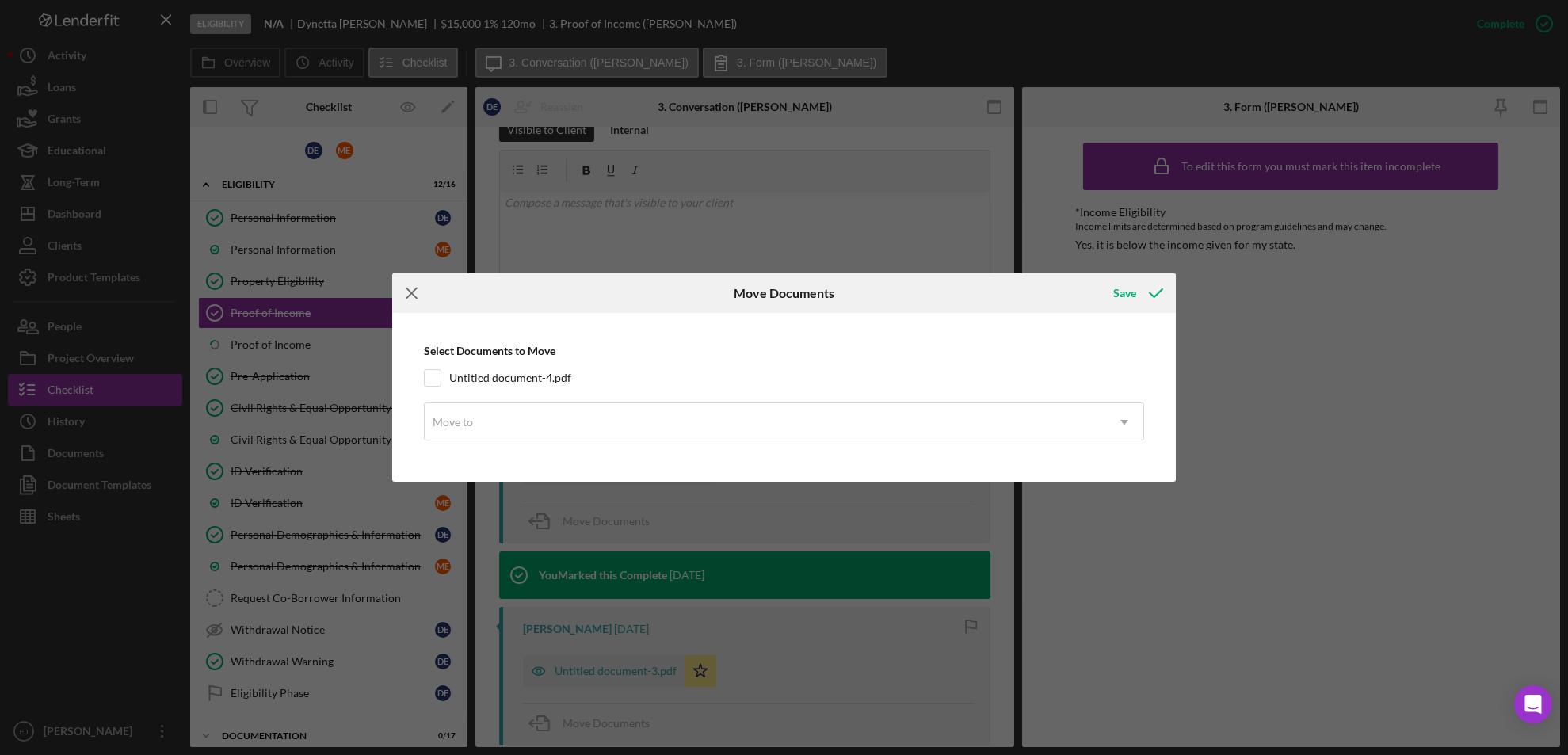
click at [415, 293] on icon "Icon/Menu Close" at bounding box center [411, 292] width 39 height 39
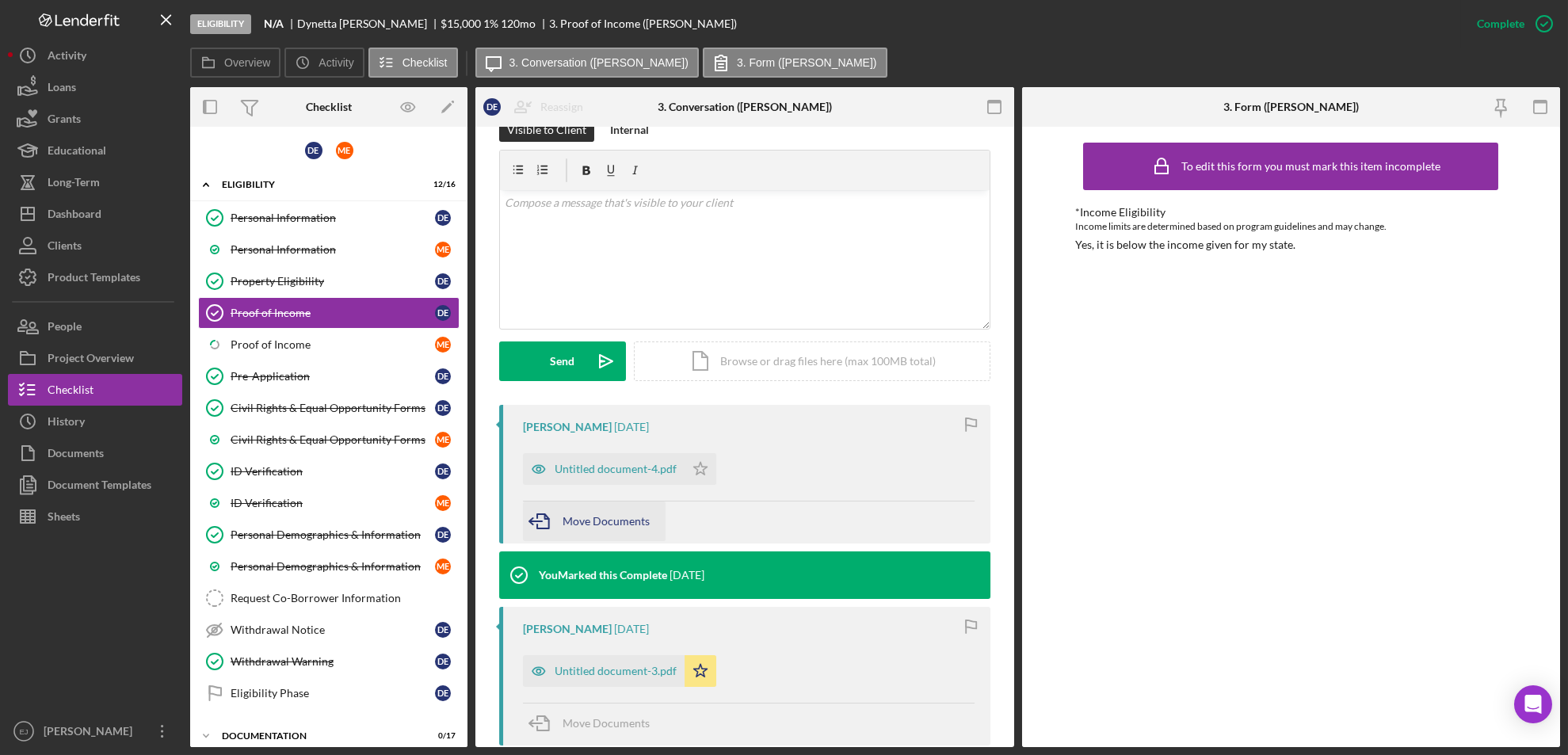
click at [624, 526] on span "Move Documents" at bounding box center [606, 521] width 87 height 13
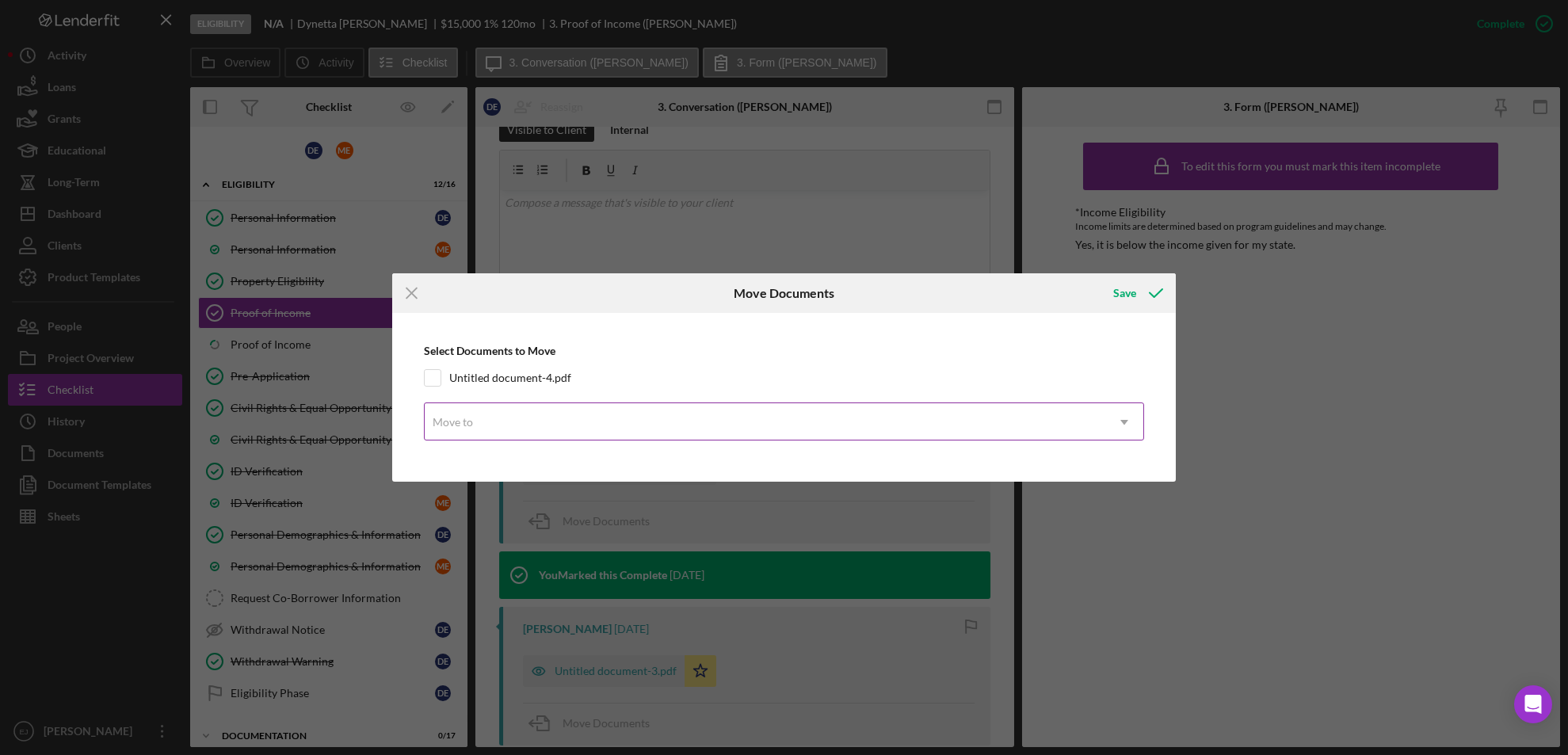
click at [1123, 422] on use at bounding box center [1124, 422] width 8 height 4
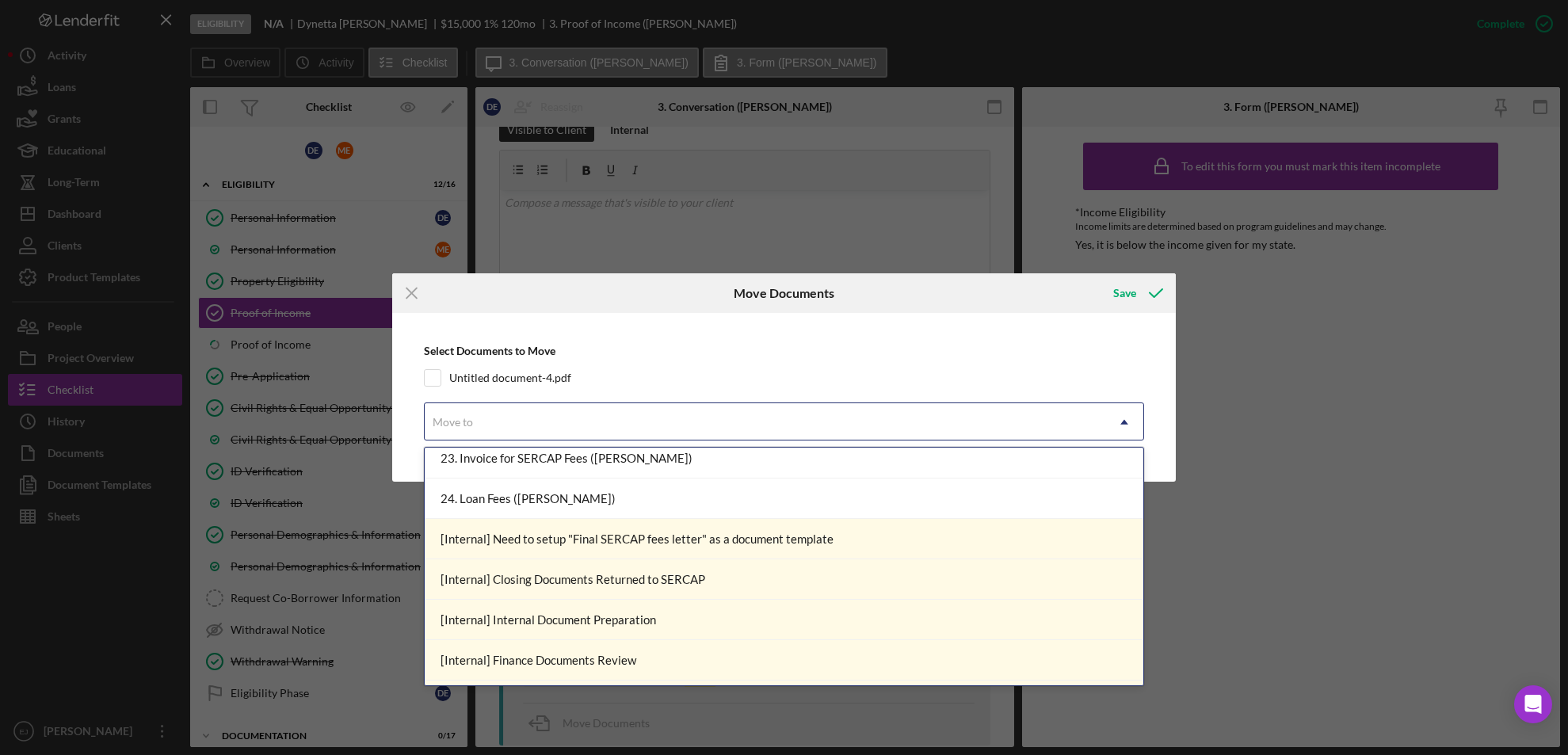
scroll to position [1500, 0]
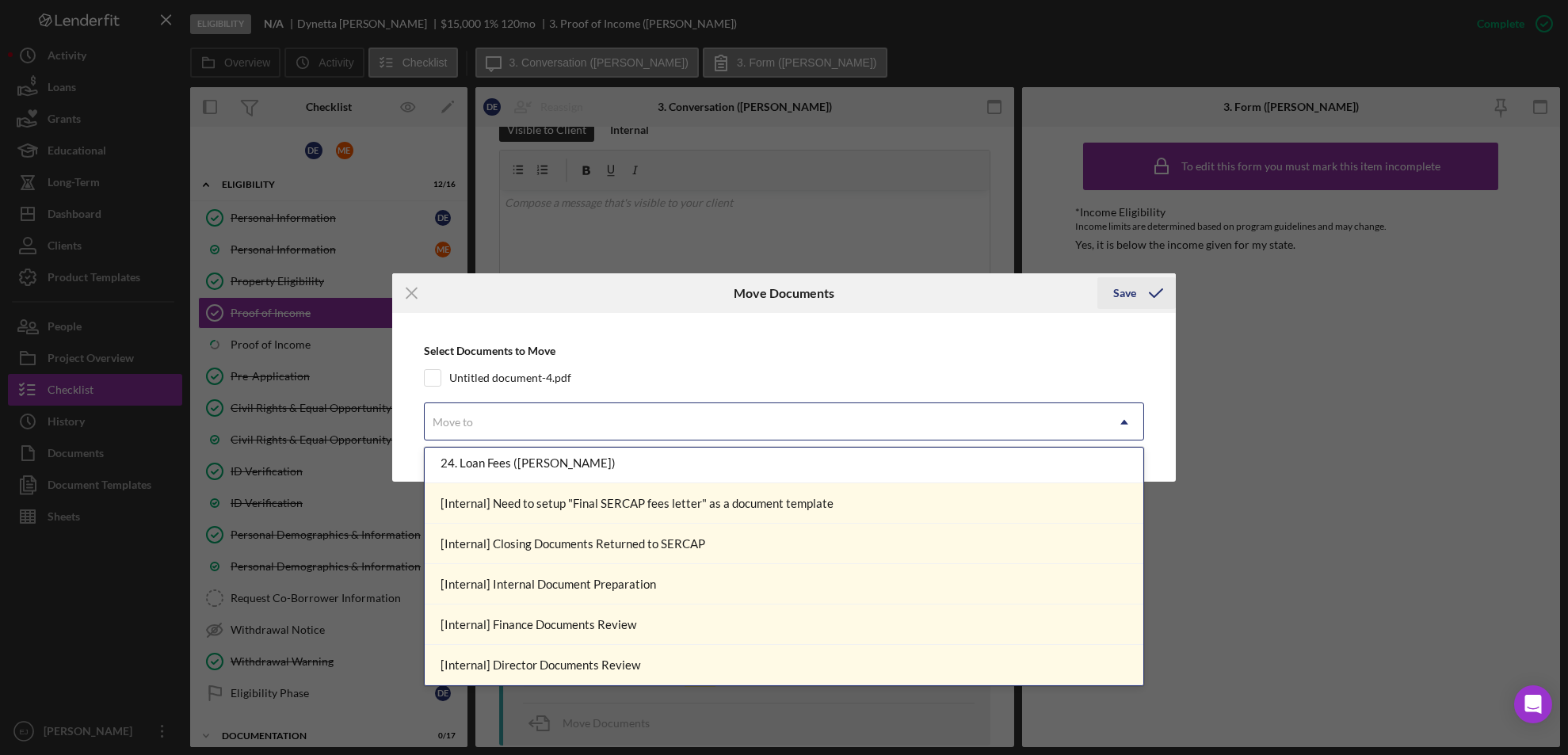
click at [1129, 296] on div "Save" at bounding box center [1137, 292] width 79 height 39
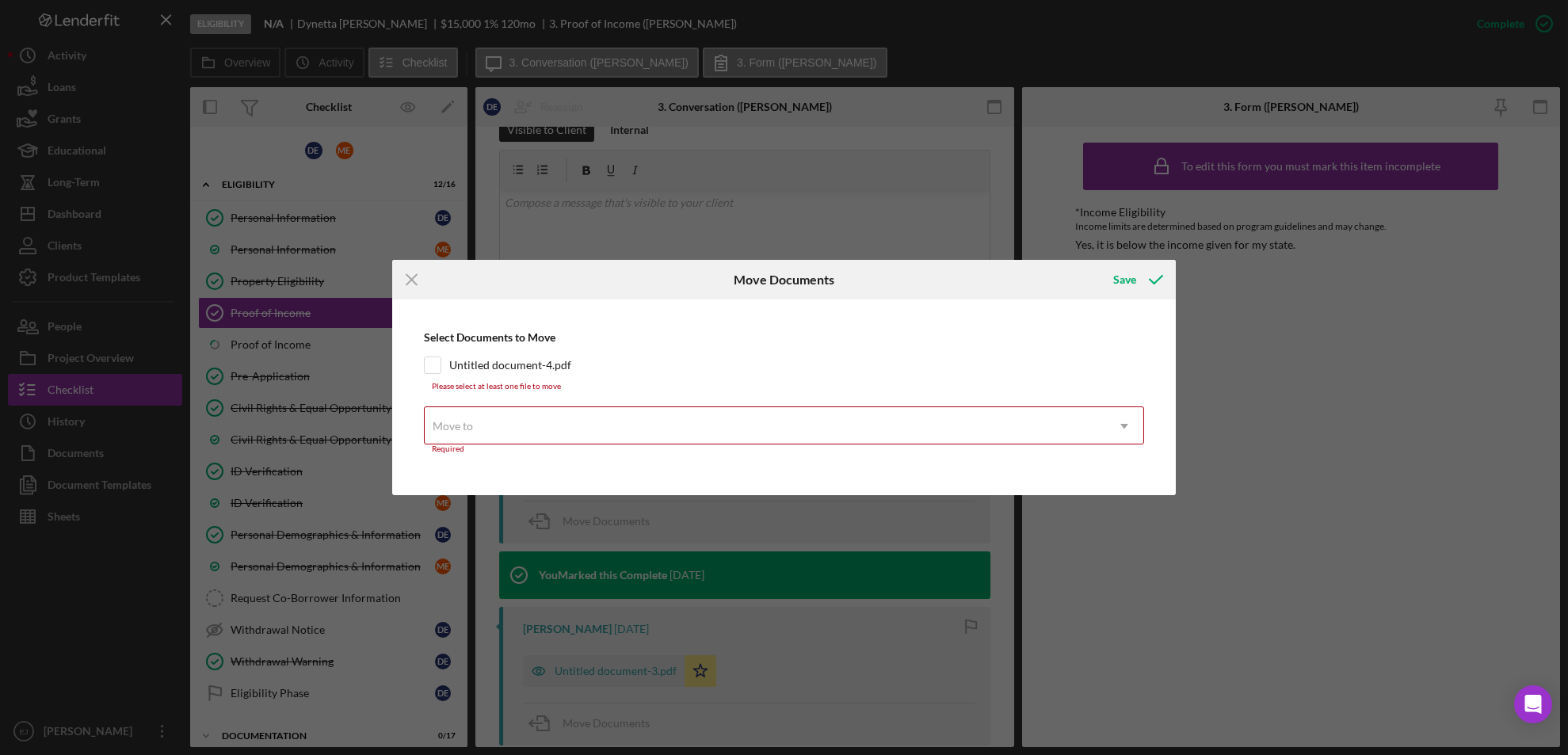
click at [1034, 214] on div "Icon/Menu Close Move Documents Save Select Documents to Move Untitled document-…" at bounding box center [784, 377] width 1568 height 755
click at [408, 273] on icon "Icon/Menu Close" at bounding box center [411, 279] width 39 height 39
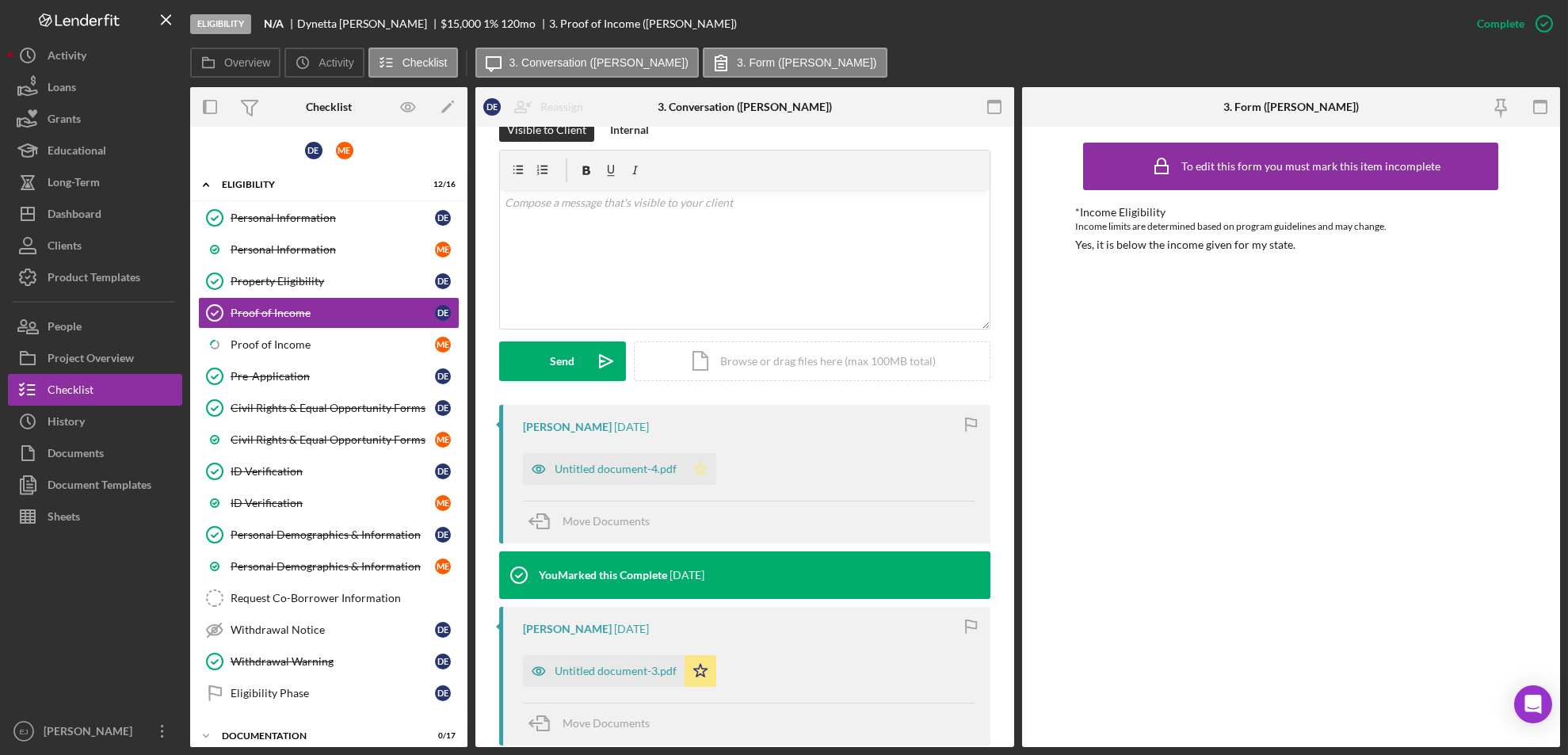
click at [697, 466] on icon "Icon/Star" at bounding box center [700, 469] width 31 height 31
click at [387, 332] on link "Icon/Checklist Item Sub Partial Proof of Income M E" at bounding box center [328, 345] width 261 height 31
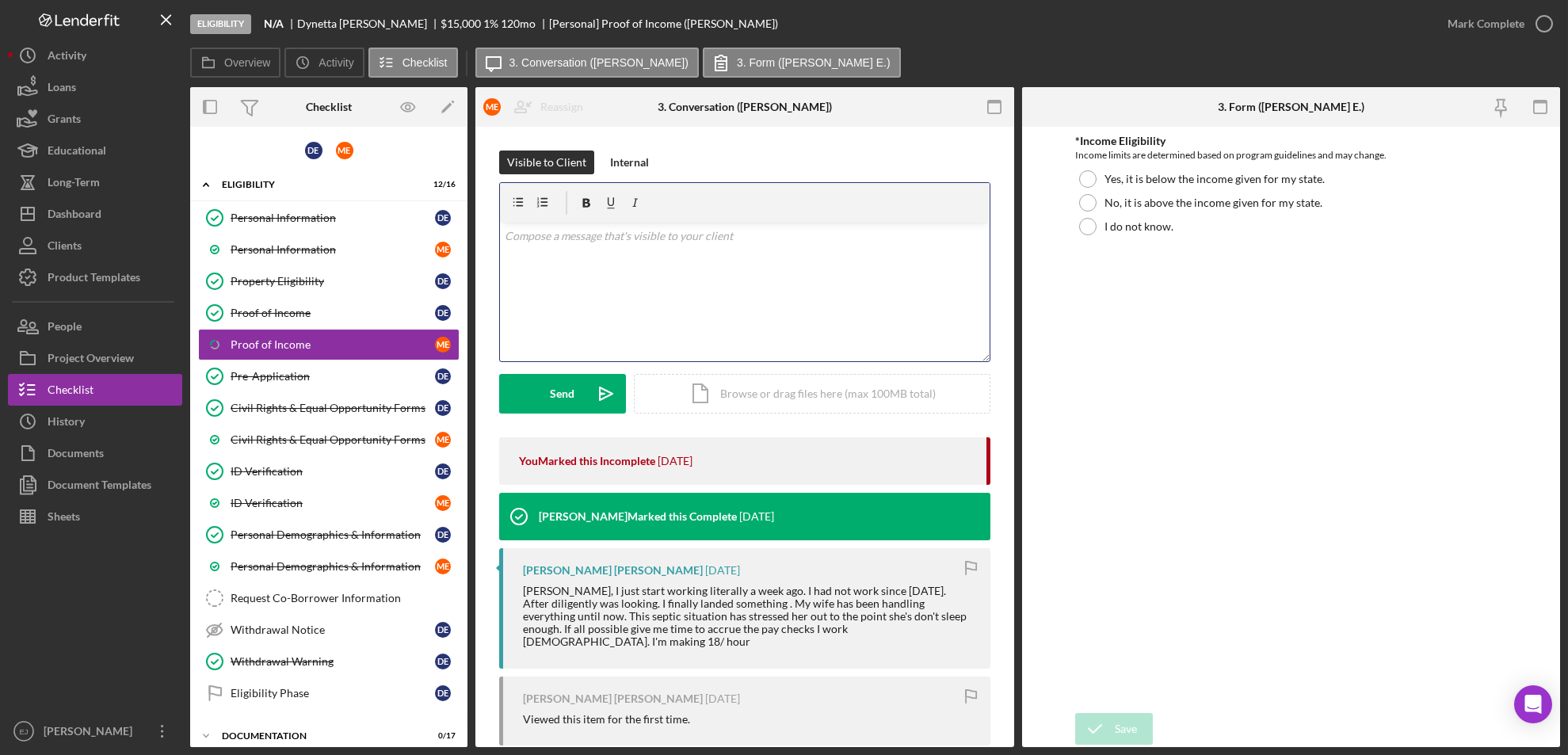
click at [647, 269] on div "v Color teal Color pink Remove color Add row above Add row below Add column bef…" at bounding box center [745, 292] width 490 height 139
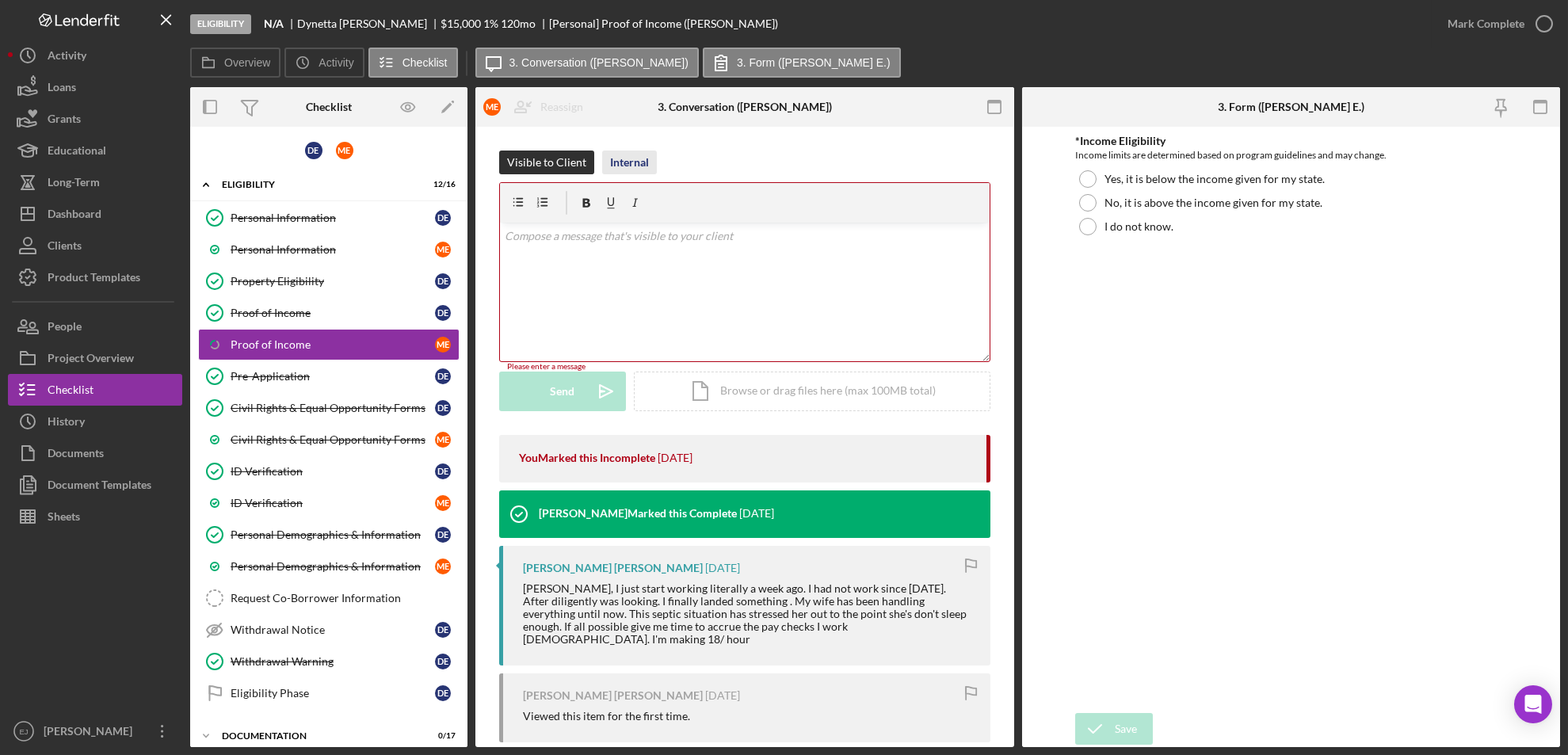
click at [631, 158] on div "Internal" at bounding box center [629, 162] width 38 height 24
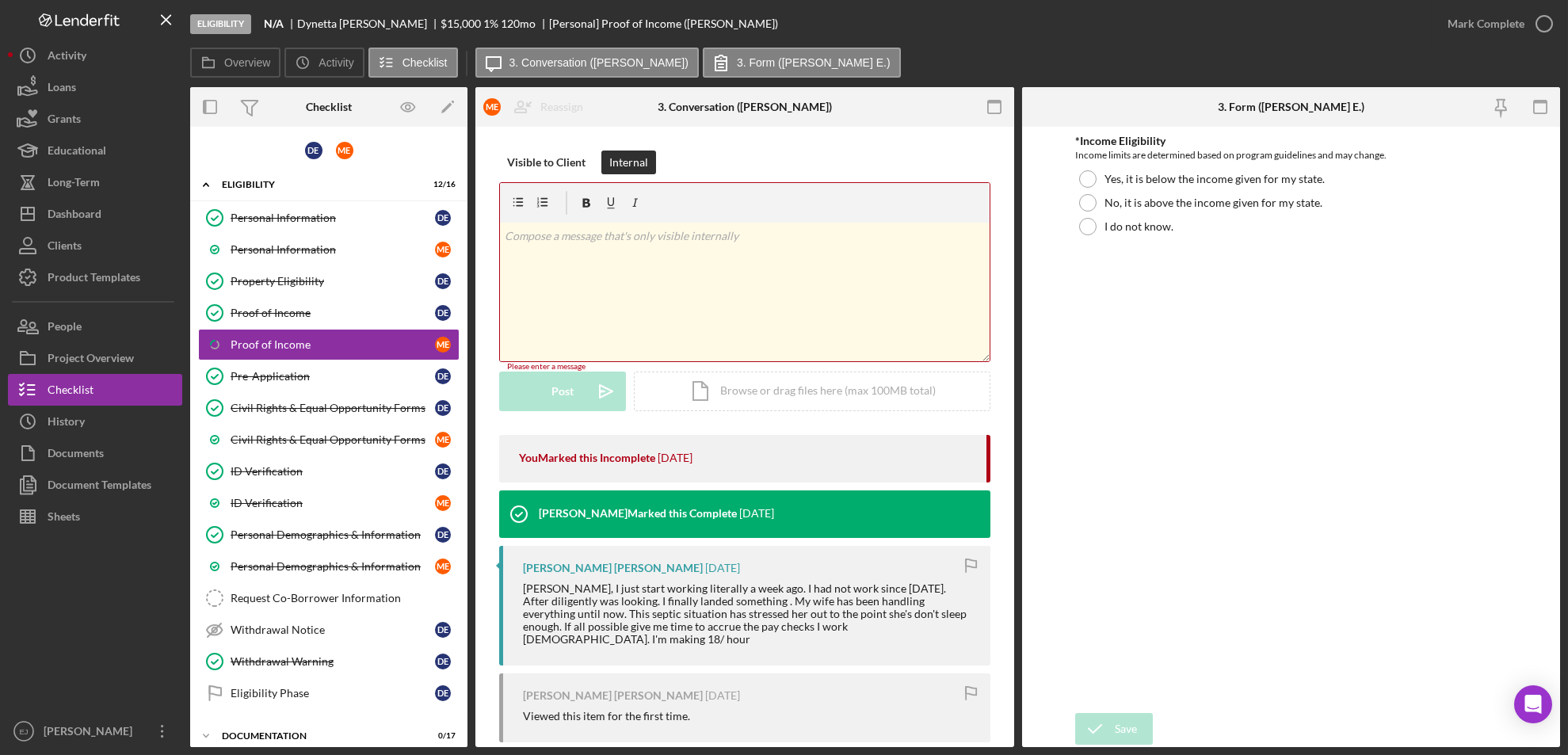
click at [615, 261] on div "v Color teal Color pink Remove color Add row above Add row below Add column bef…" at bounding box center [745, 292] width 490 height 139
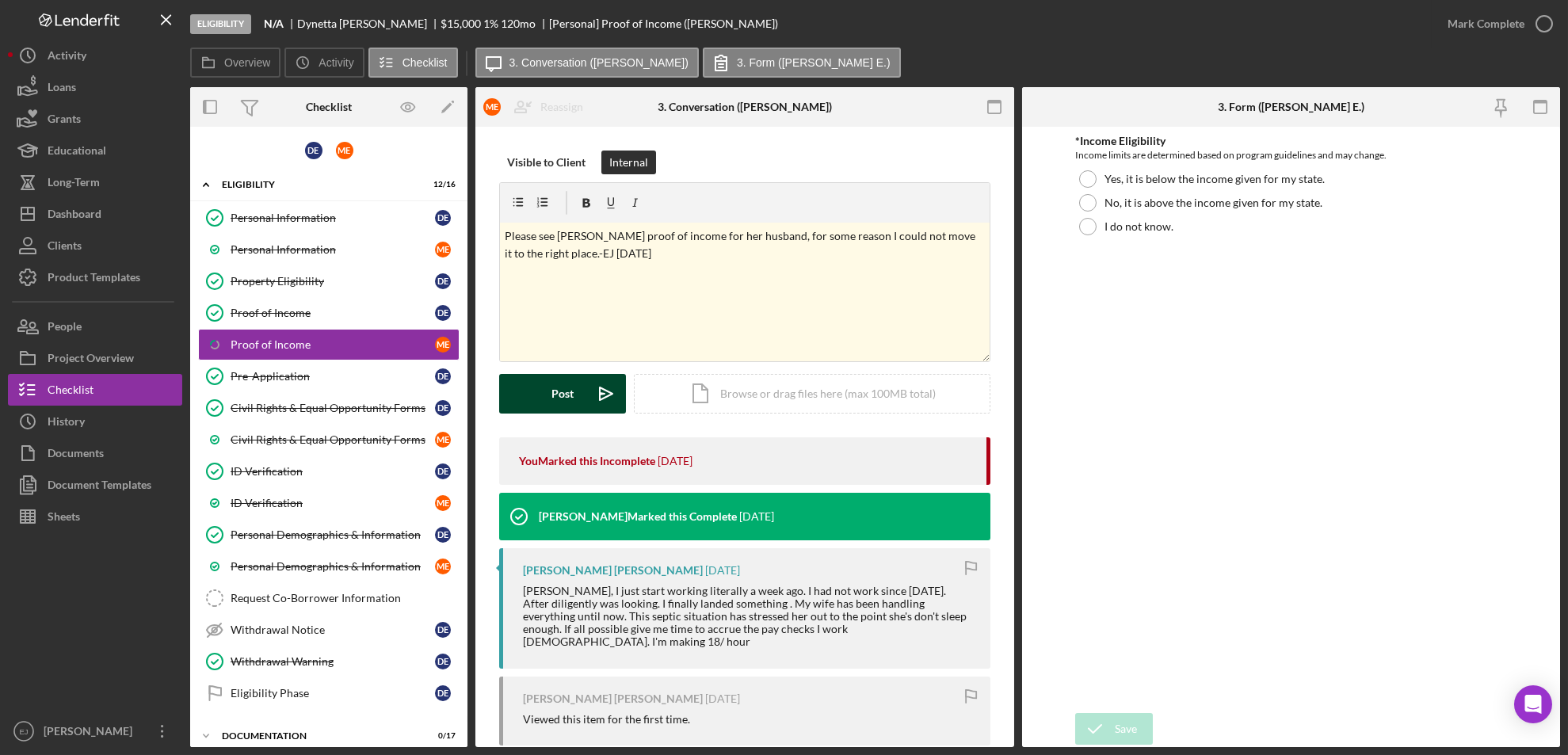
click at [545, 399] on button "Post Icon/icon-invite-send" at bounding box center [562, 394] width 127 height 39
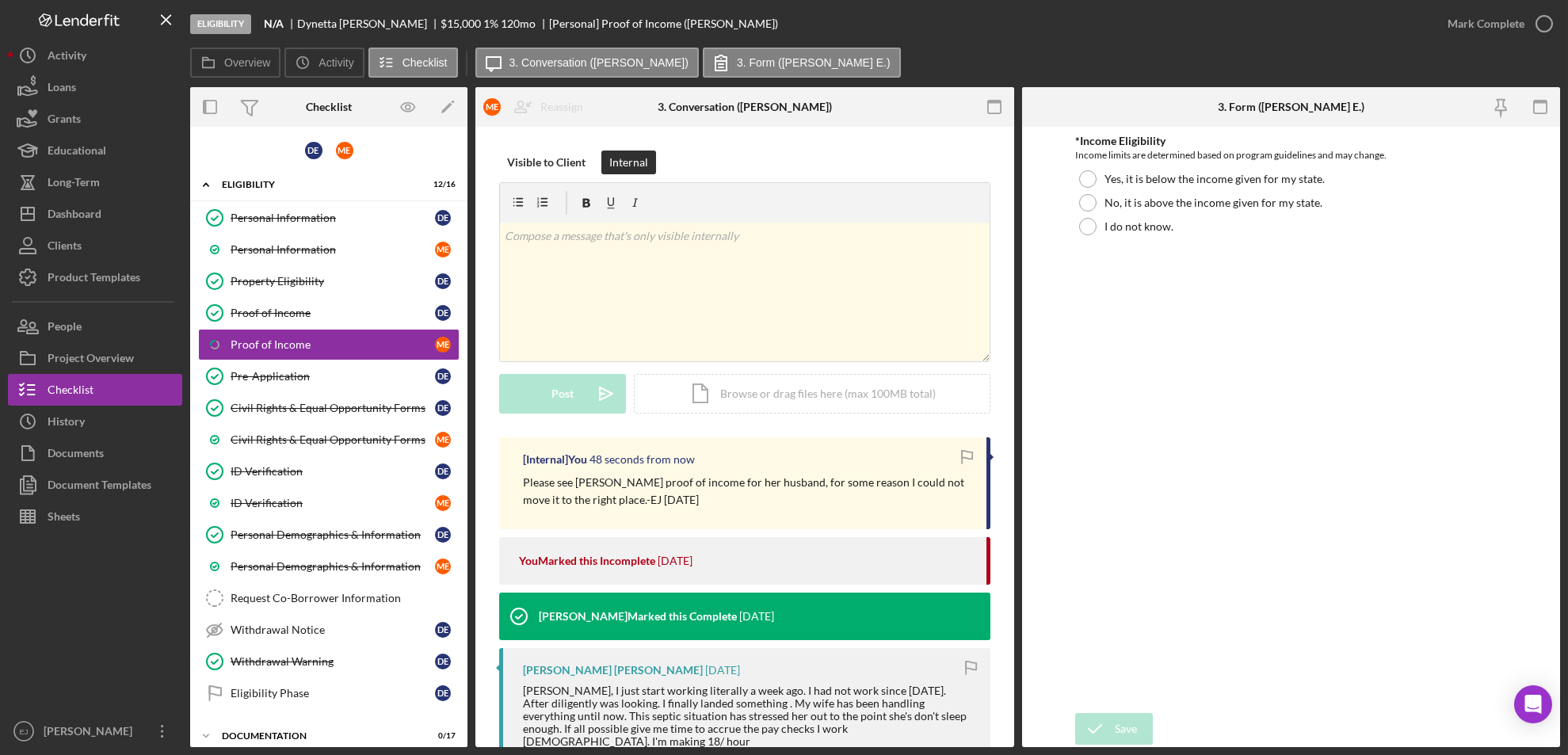
click at [1543, 7] on div "Mark Complete" at bounding box center [1495, 24] width 129 height 47
click at [1543, 29] on icon "button" at bounding box center [1544, 24] width 39 height 39
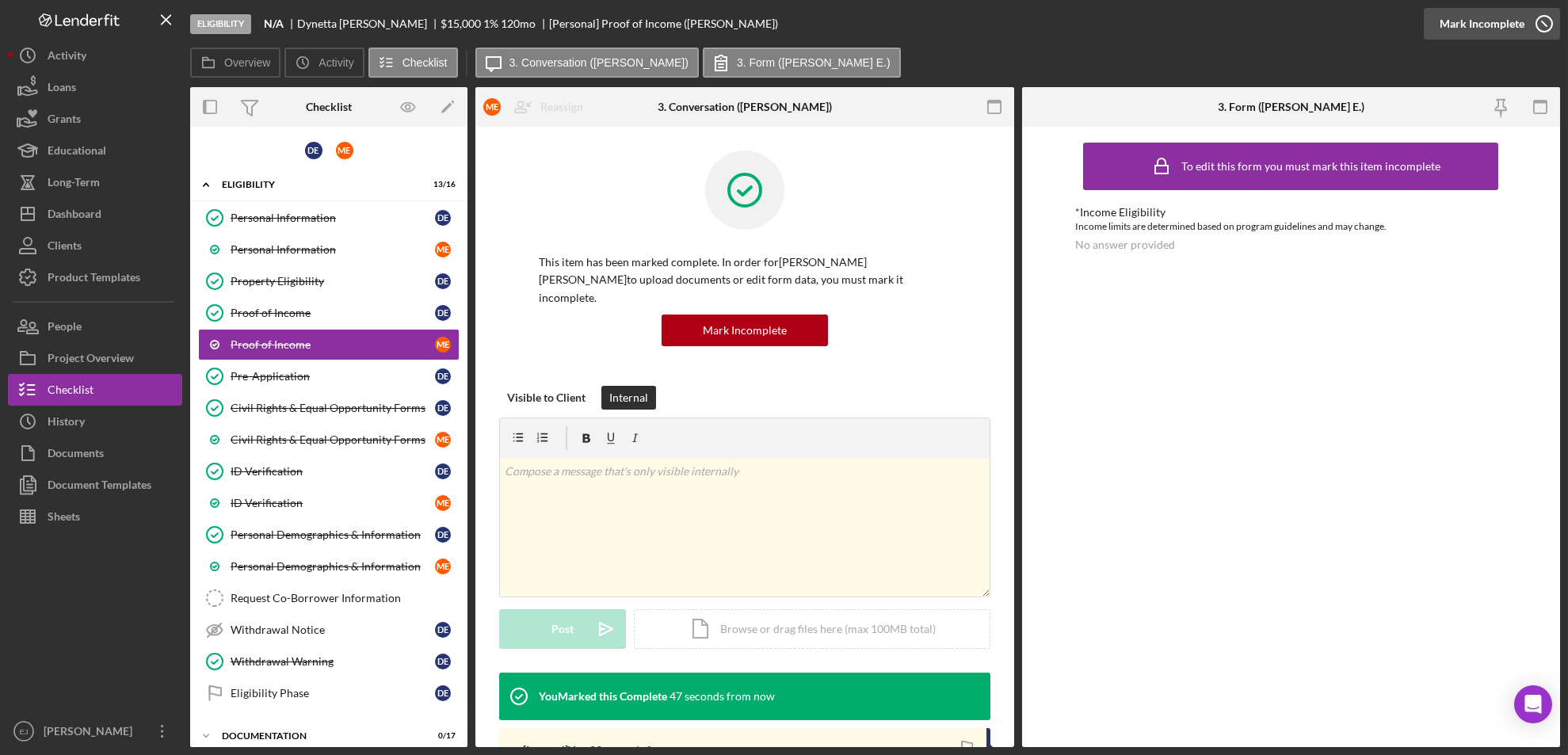
click at [1518, 31] on div "Mark Incomplete" at bounding box center [1481, 24] width 85 height 31
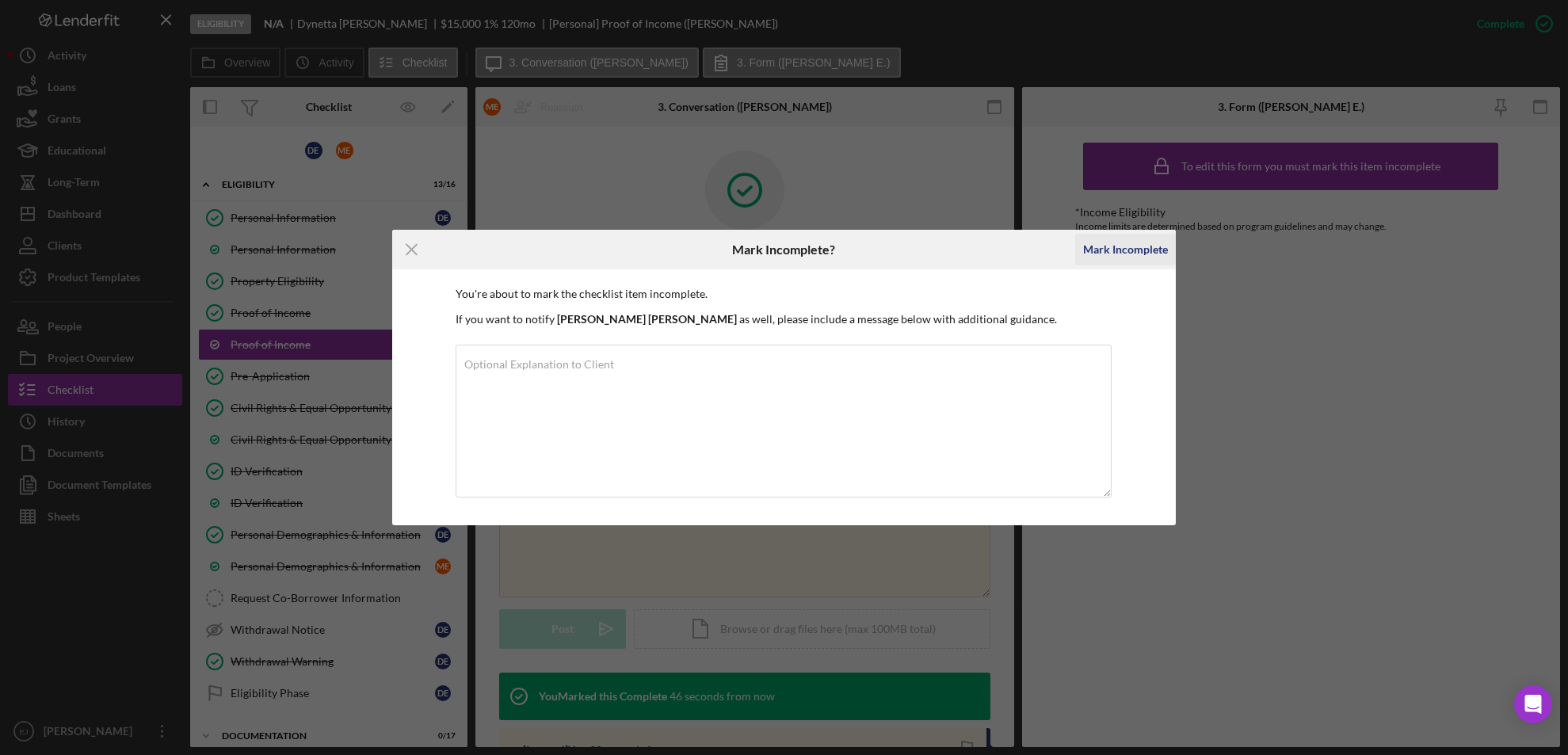
click at [1135, 260] on div "Mark Incomplete" at bounding box center [1125, 249] width 85 height 31
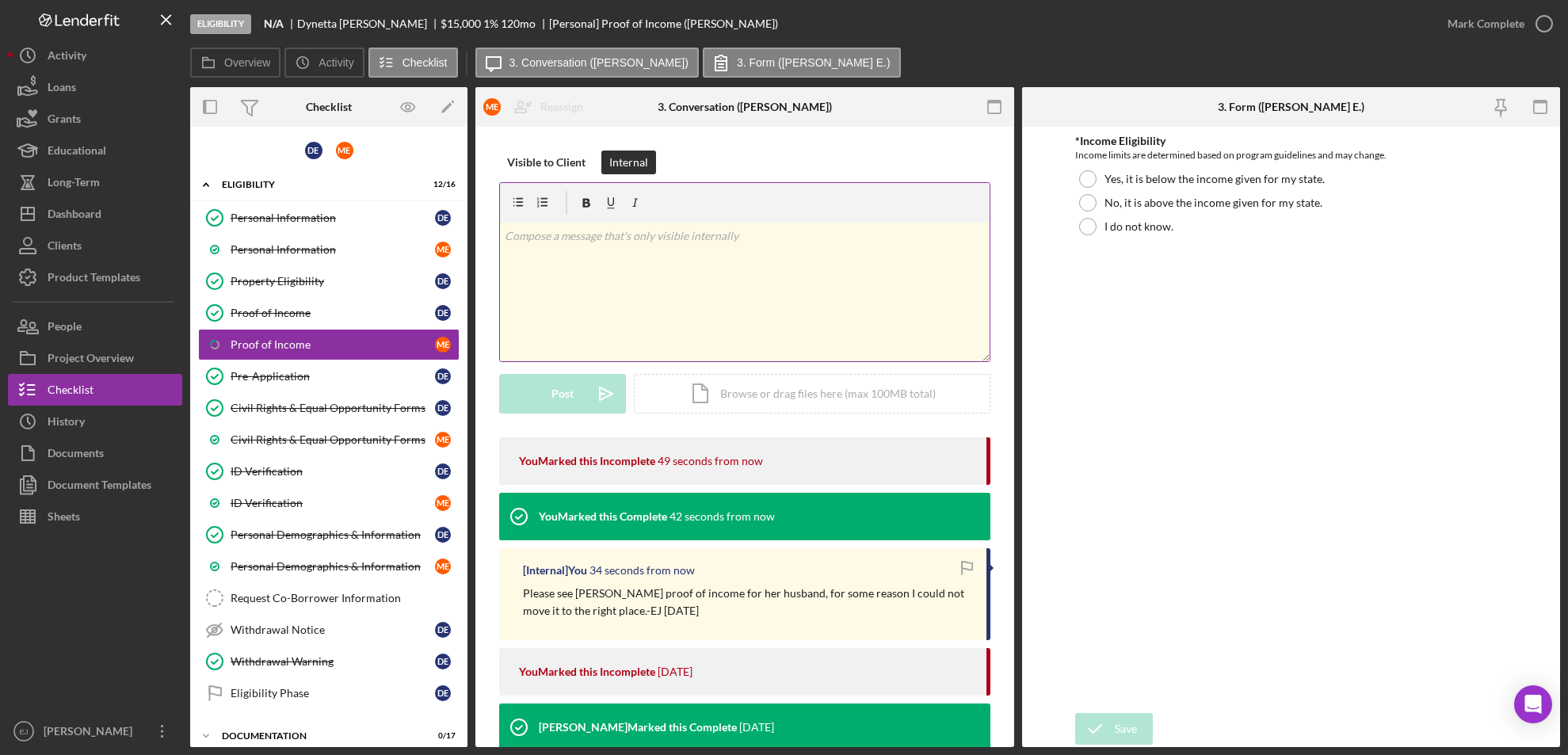
click at [626, 240] on p at bounding box center [744, 236] width 480 height 17
click at [567, 391] on div "Post" at bounding box center [561, 394] width 22 height 39
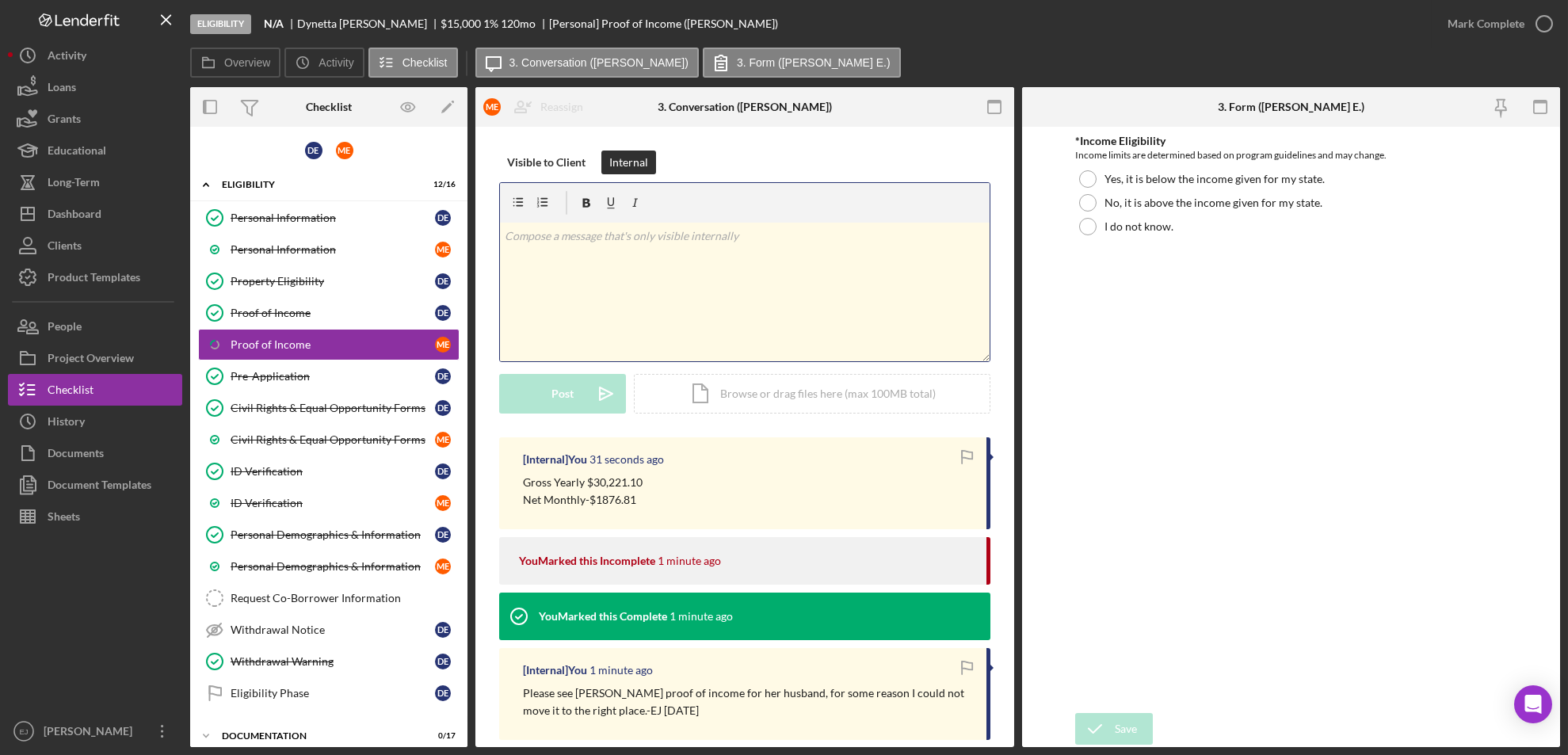
click at [599, 243] on p at bounding box center [744, 236] width 480 height 17
click at [584, 400] on button "Post Icon/icon-invite-send" at bounding box center [562, 394] width 127 height 39
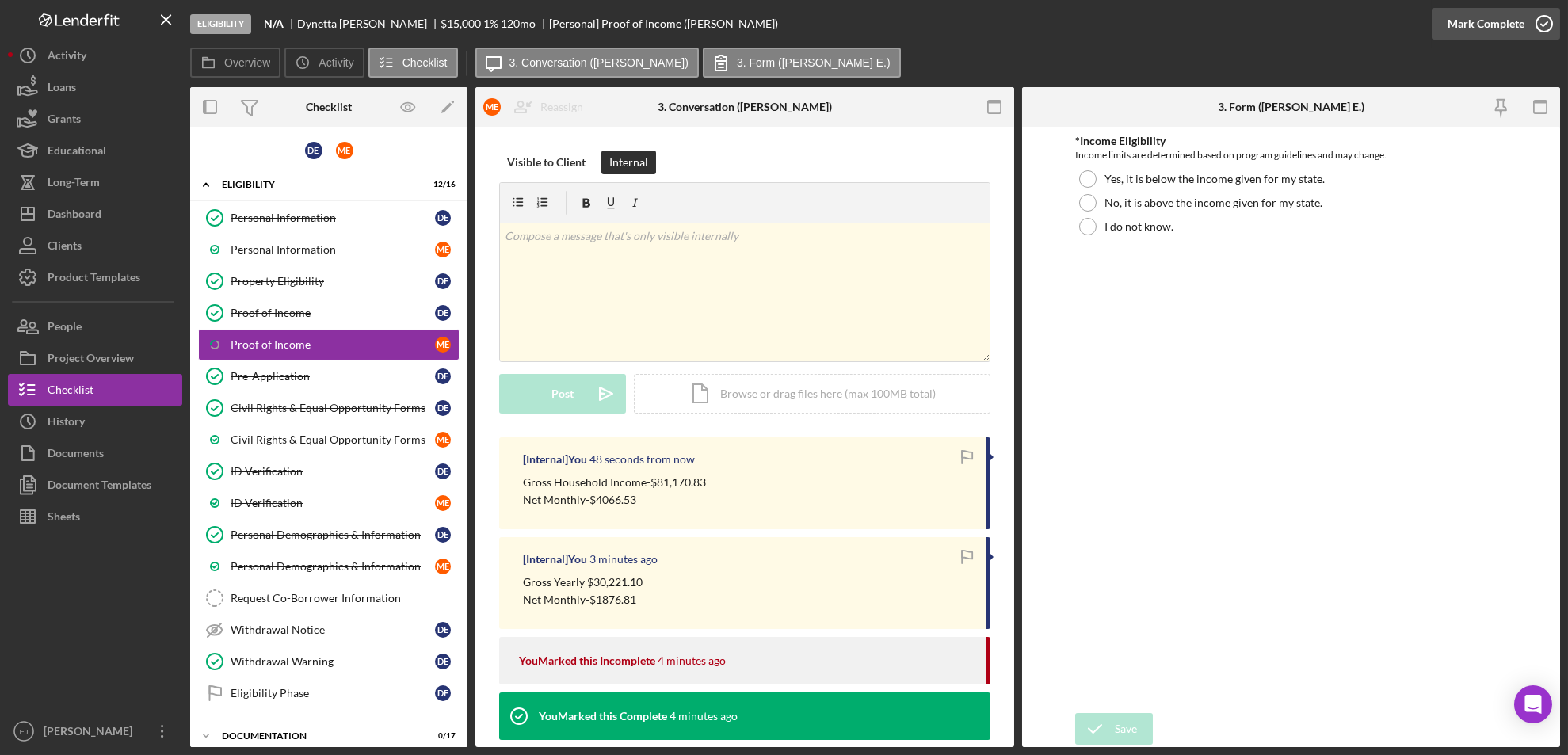
click at [1546, 14] on icon "button" at bounding box center [1544, 24] width 39 height 39
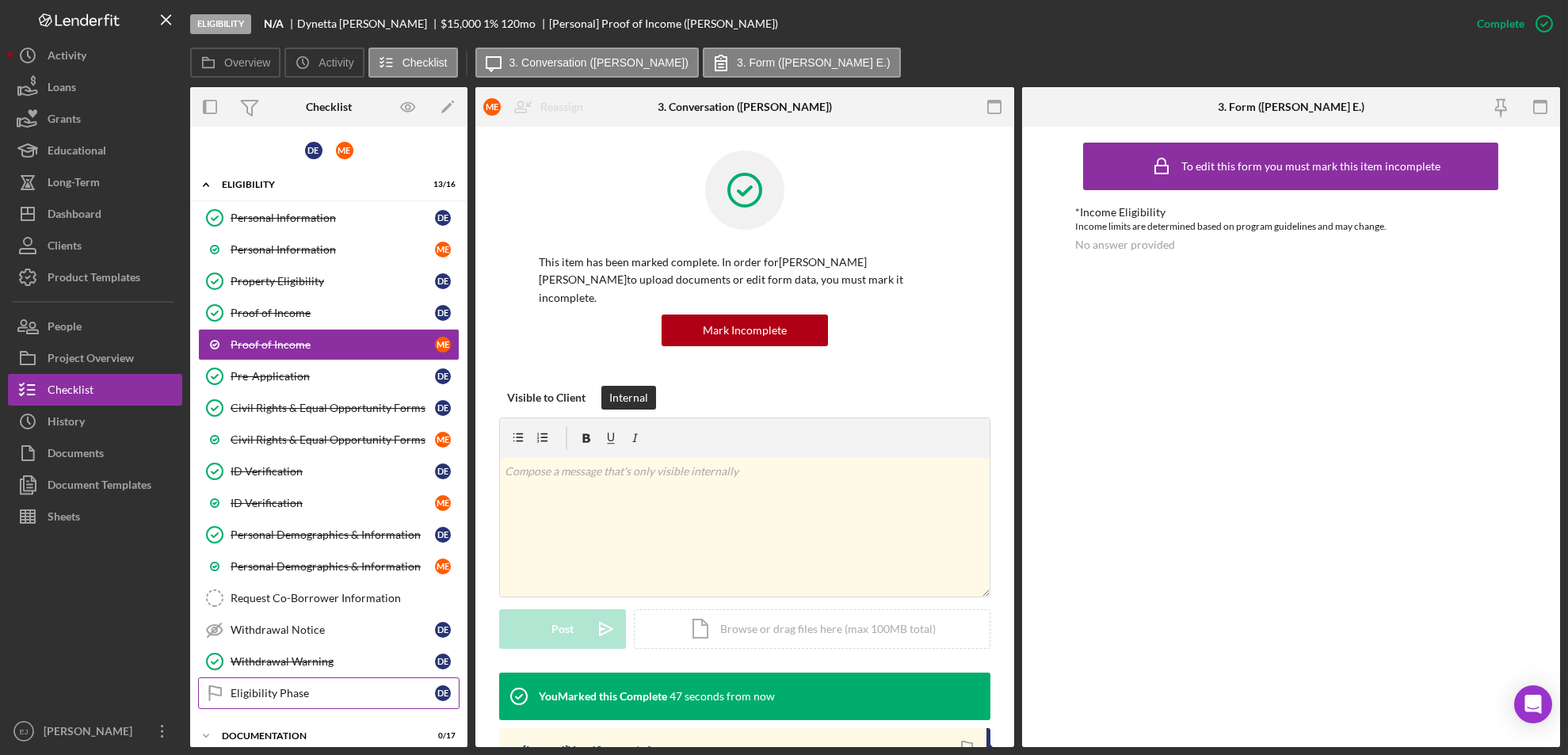
click at [290, 696] on div "Eligibility Phase" at bounding box center [333, 693] width 205 height 12
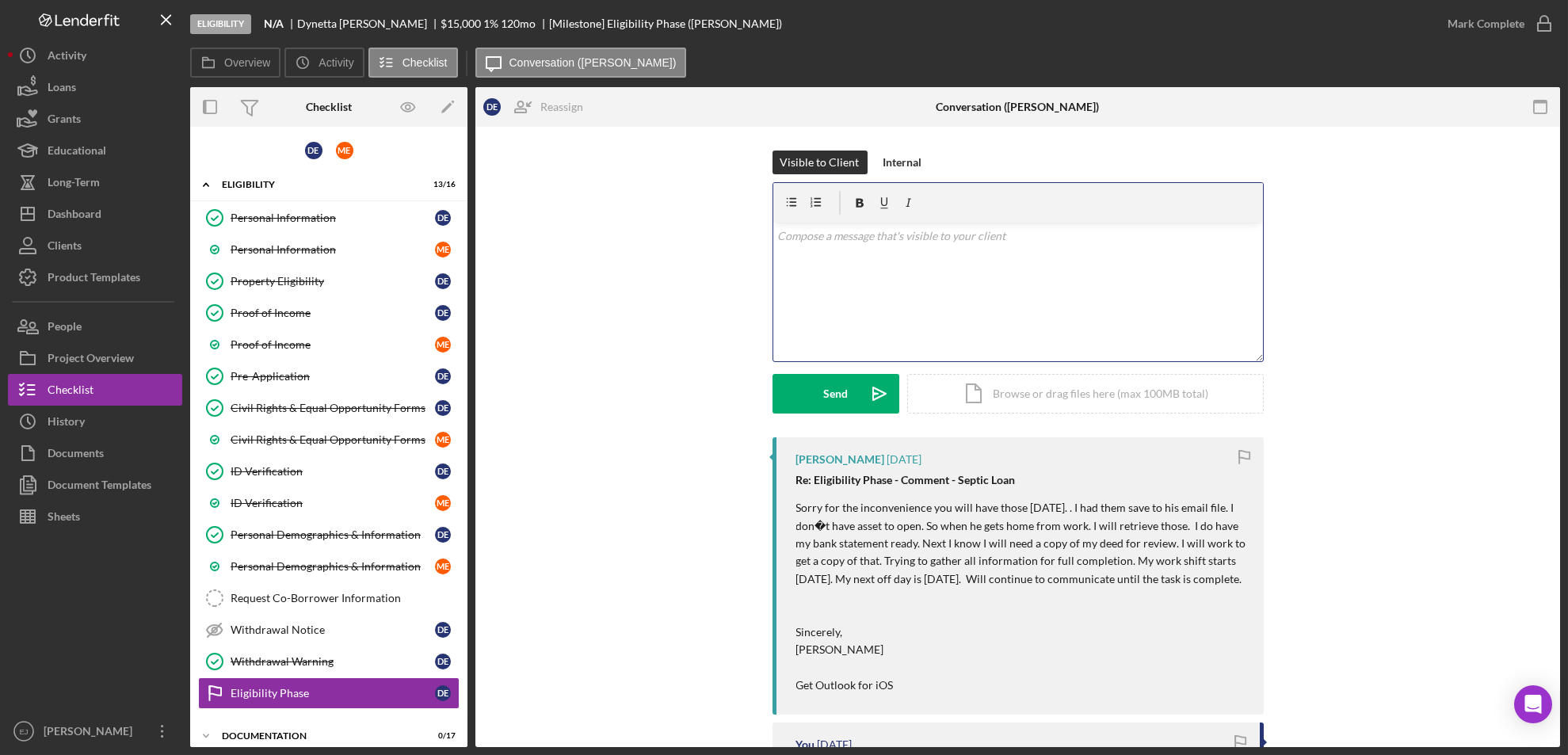
click at [803, 251] on div "v Color teal Color pink Remove color Add row above Add row below Add column bef…" at bounding box center [1018, 292] width 490 height 139
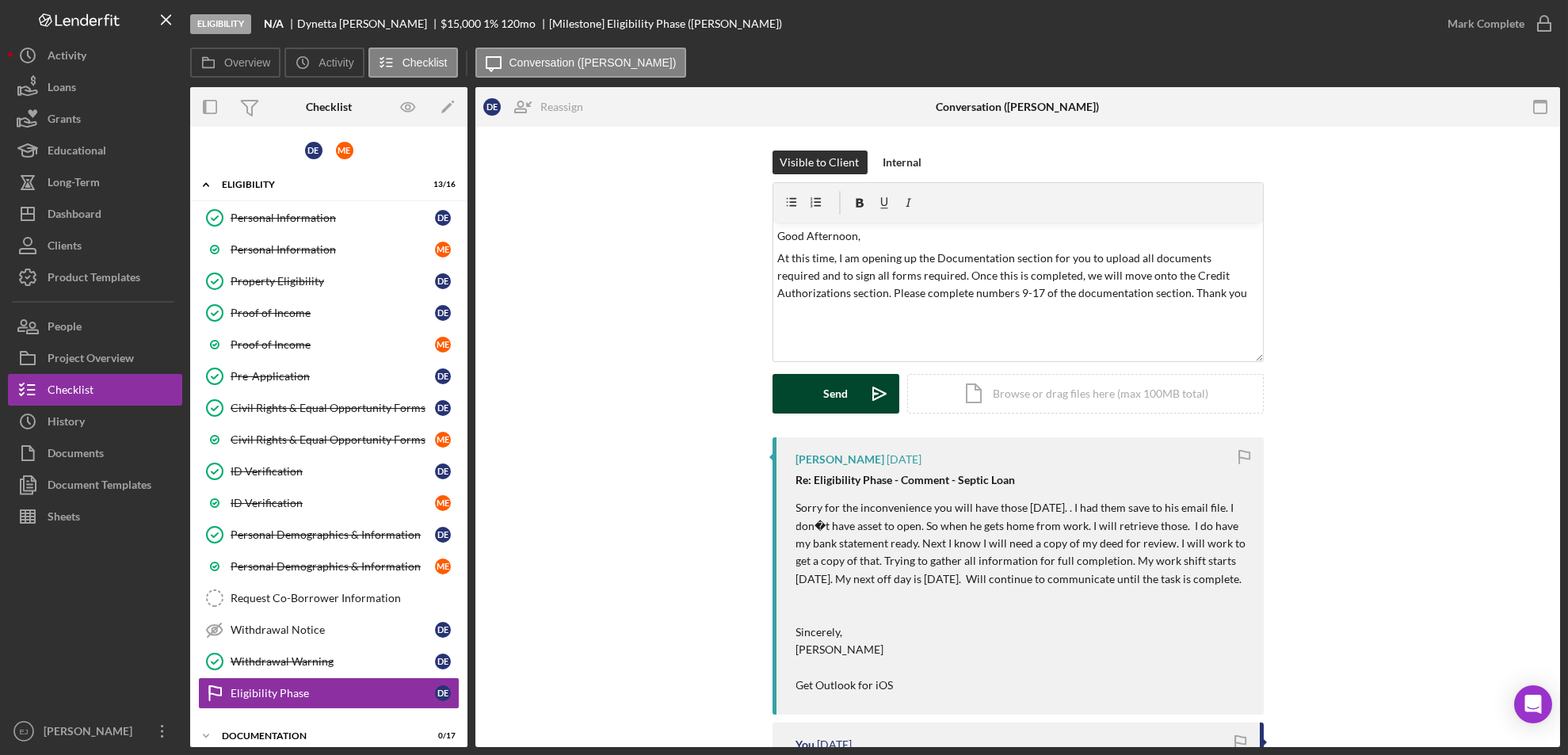
click at [842, 394] on div "Send" at bounding box center [835, 394] width 24 height 39
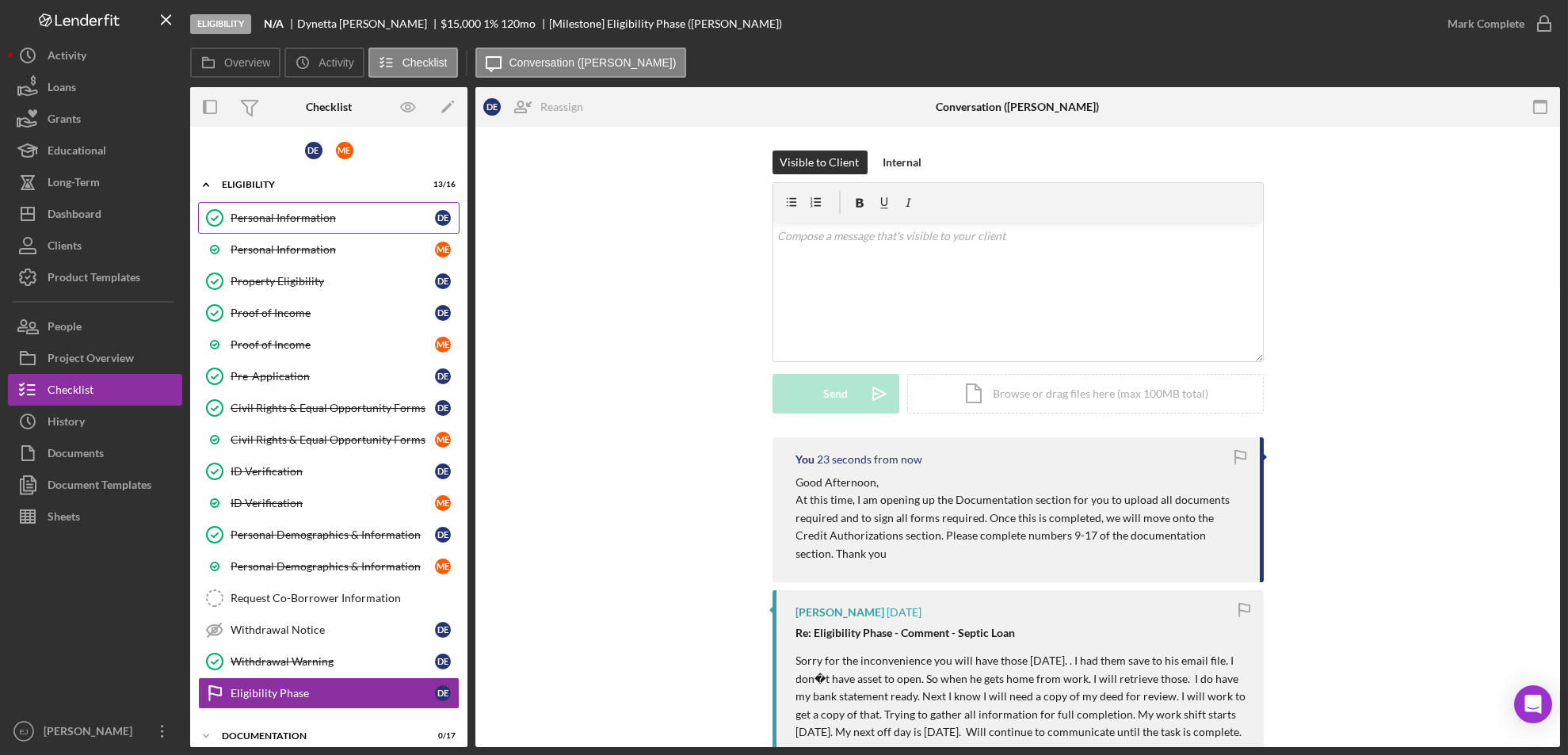
click at [296, 207] on link "Personal Information Personal Information D E" at bounding box center [328, 218] width 261 height 31
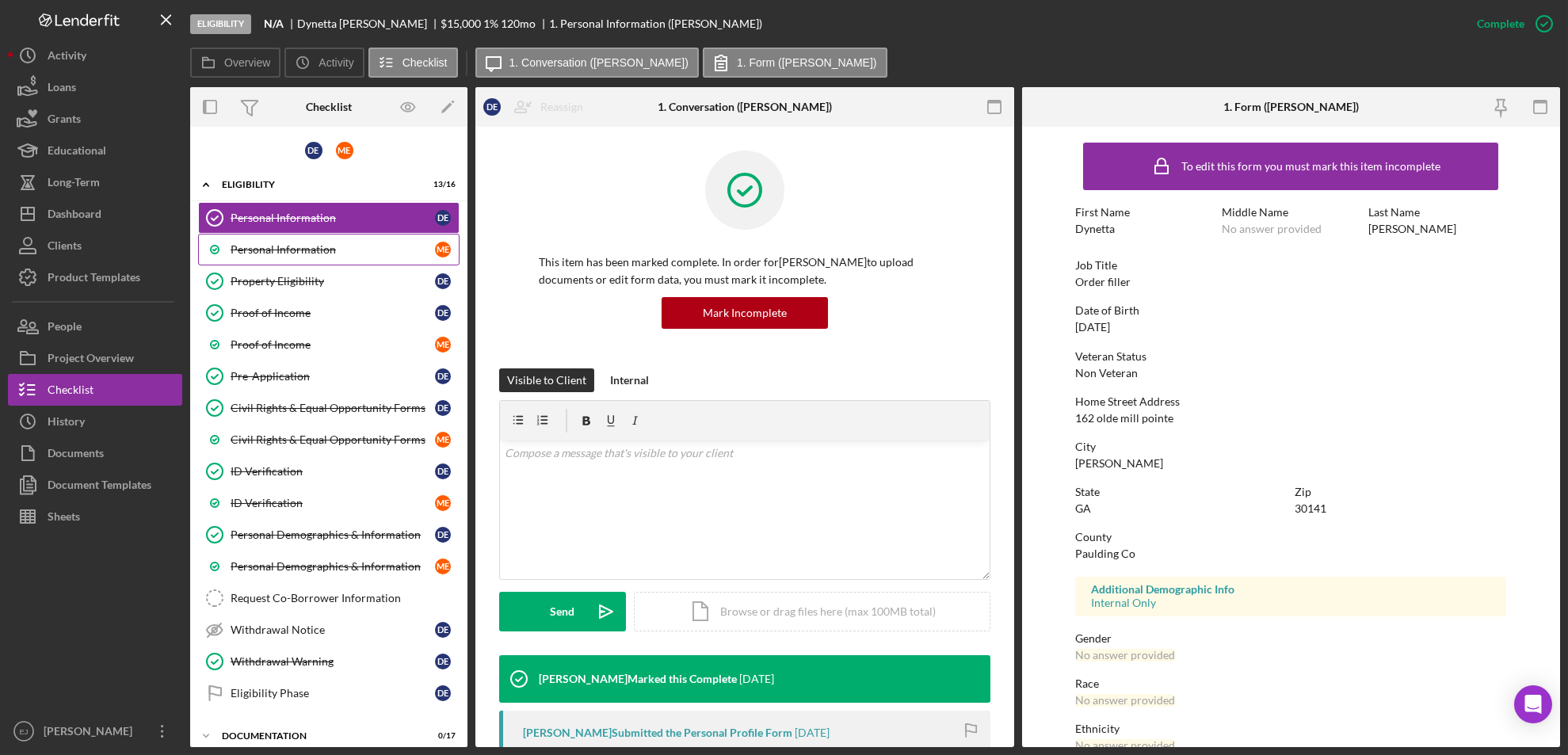
click at [295, 240] on link "Personal Information M E" at bounding box center [328, 249] width 261 height 31
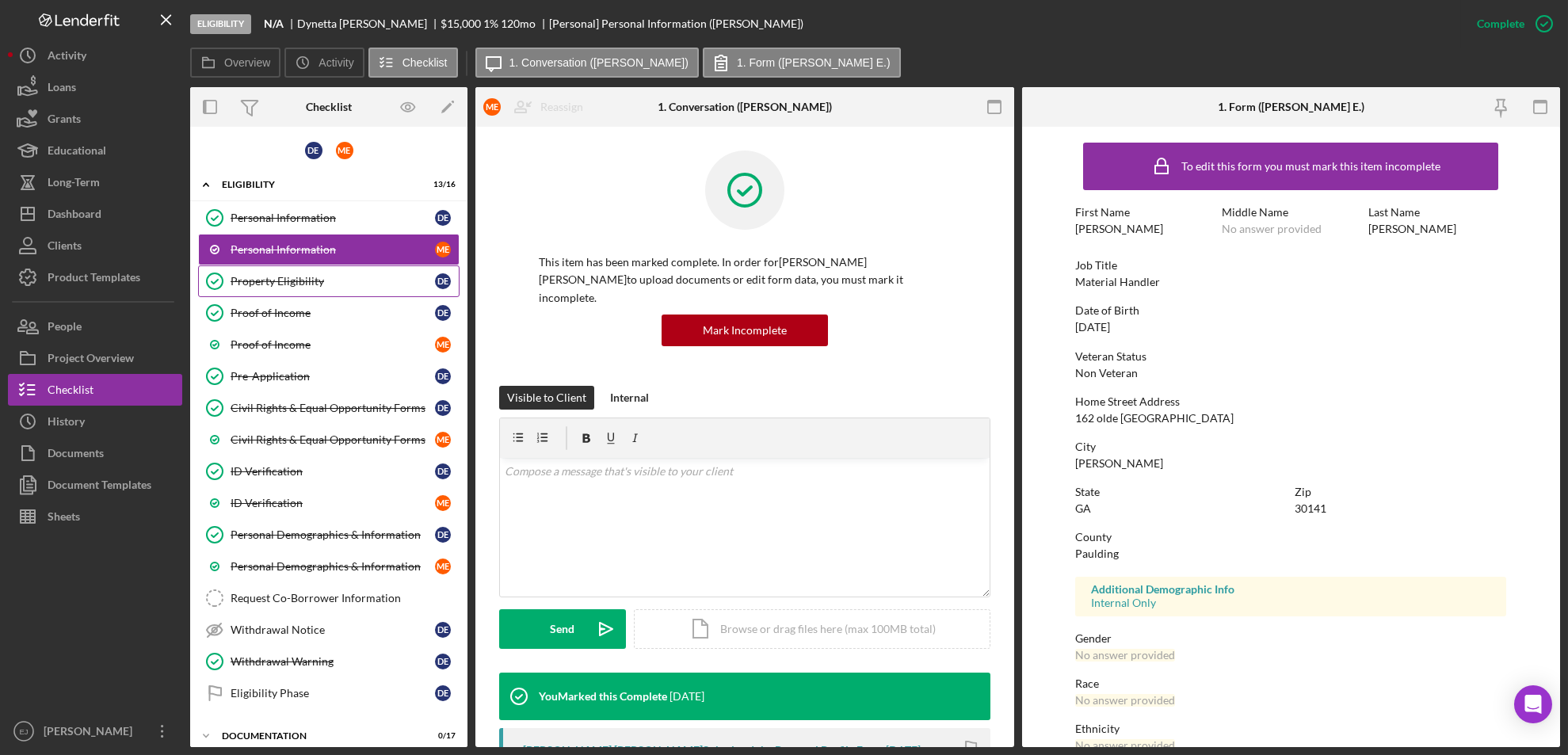
click at [291, 290] on link "Property Eligibility Property Eligibility D E" at bounding box center [328, 281] width 261 height 31
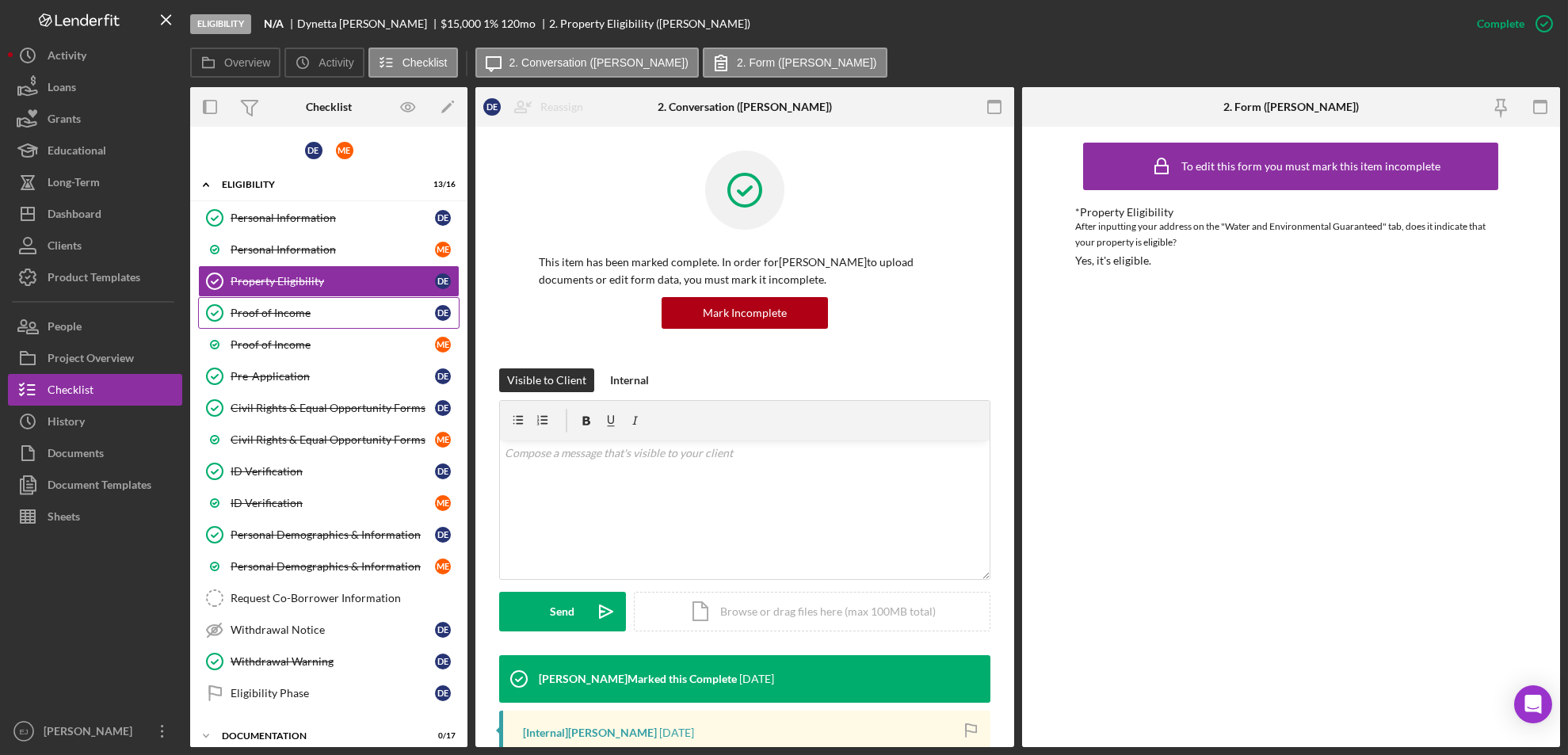
click at [294, 316] on div "Proof of Income" at bounding box center [333, 313] width 205 height 12
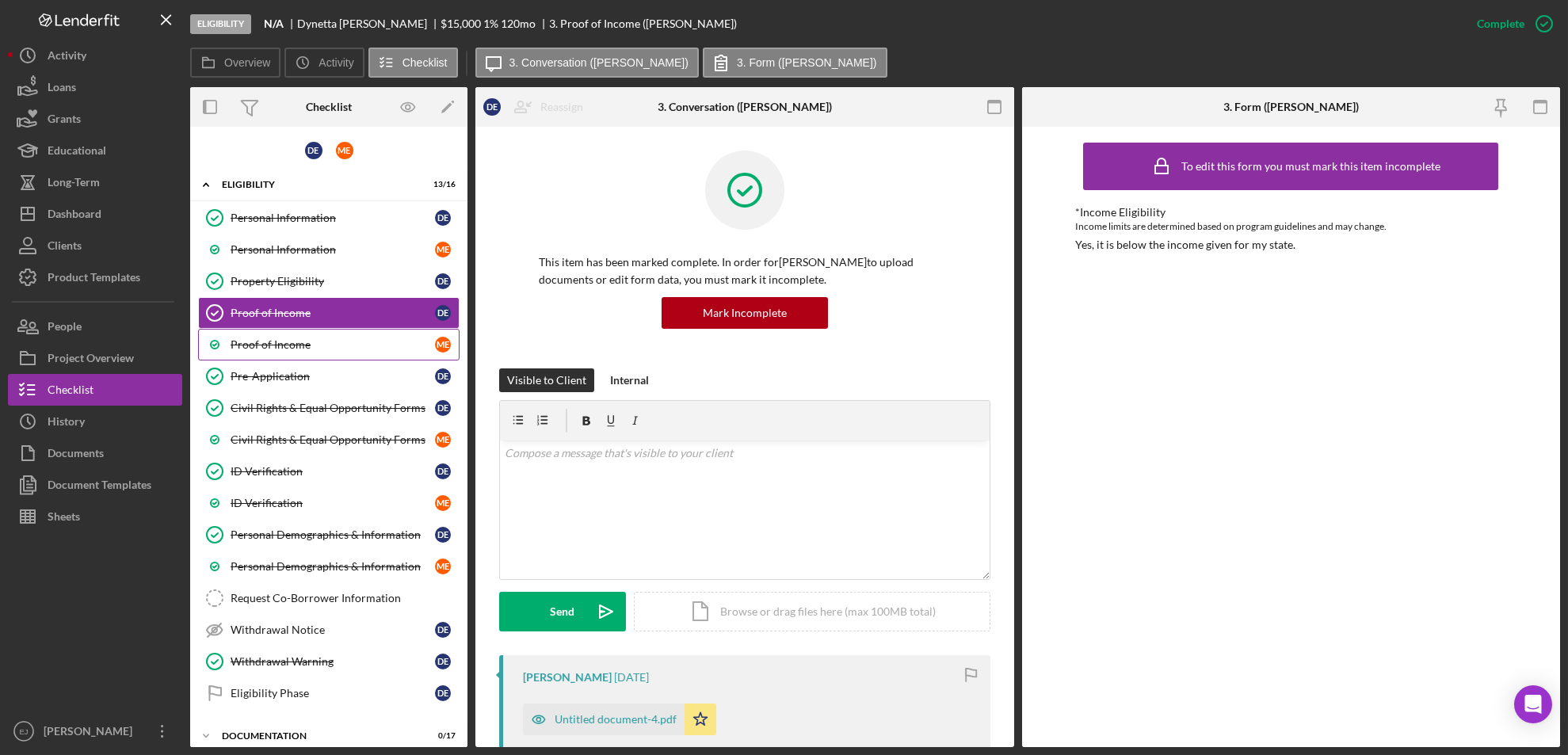
click at [298, 342] on div "Proof of Income" at bounding box center [333, 345] width 205 height 12
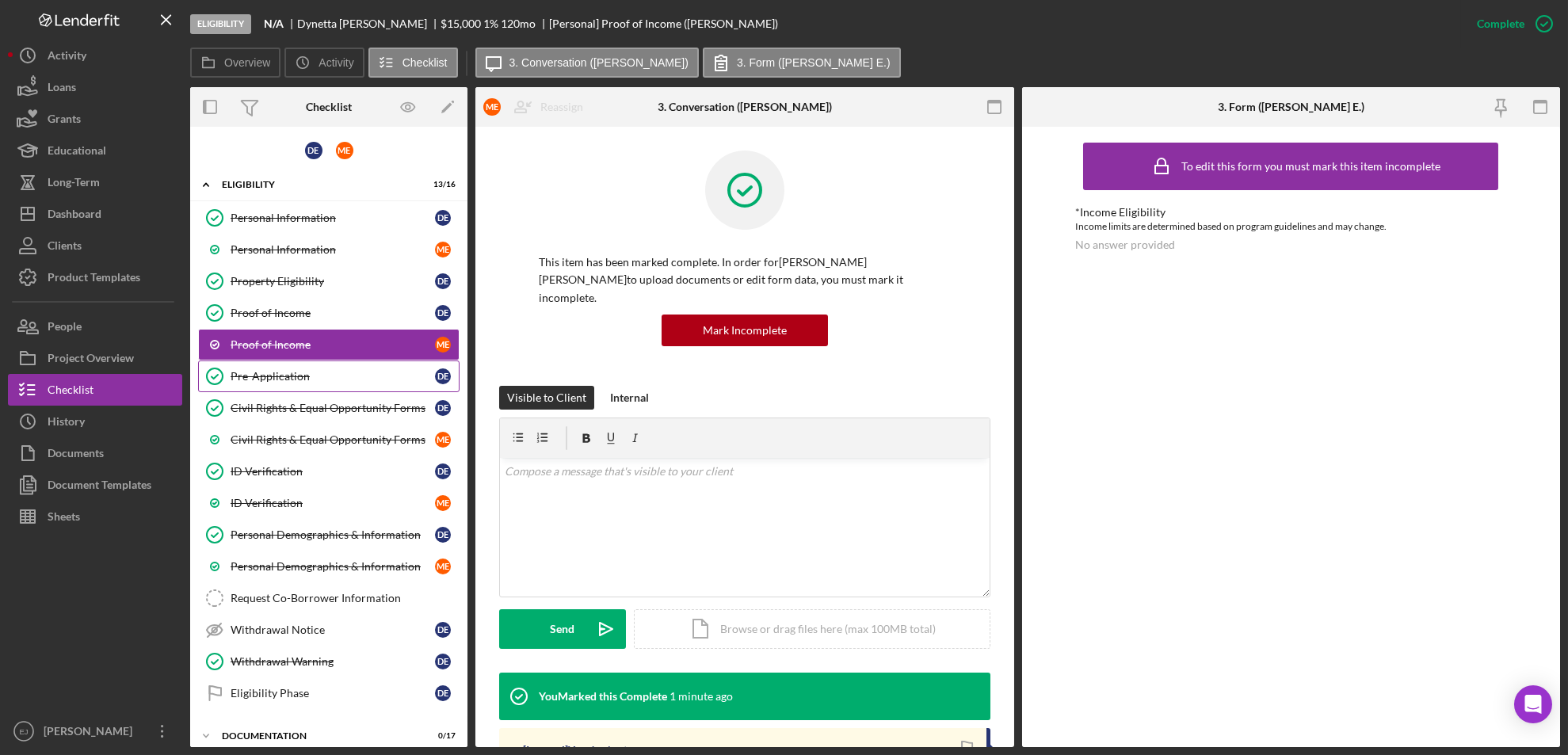
click at [296, 362] on link "Pre-Application Pre-Application D E" at bounding box center [328, 376] width 261 height 31
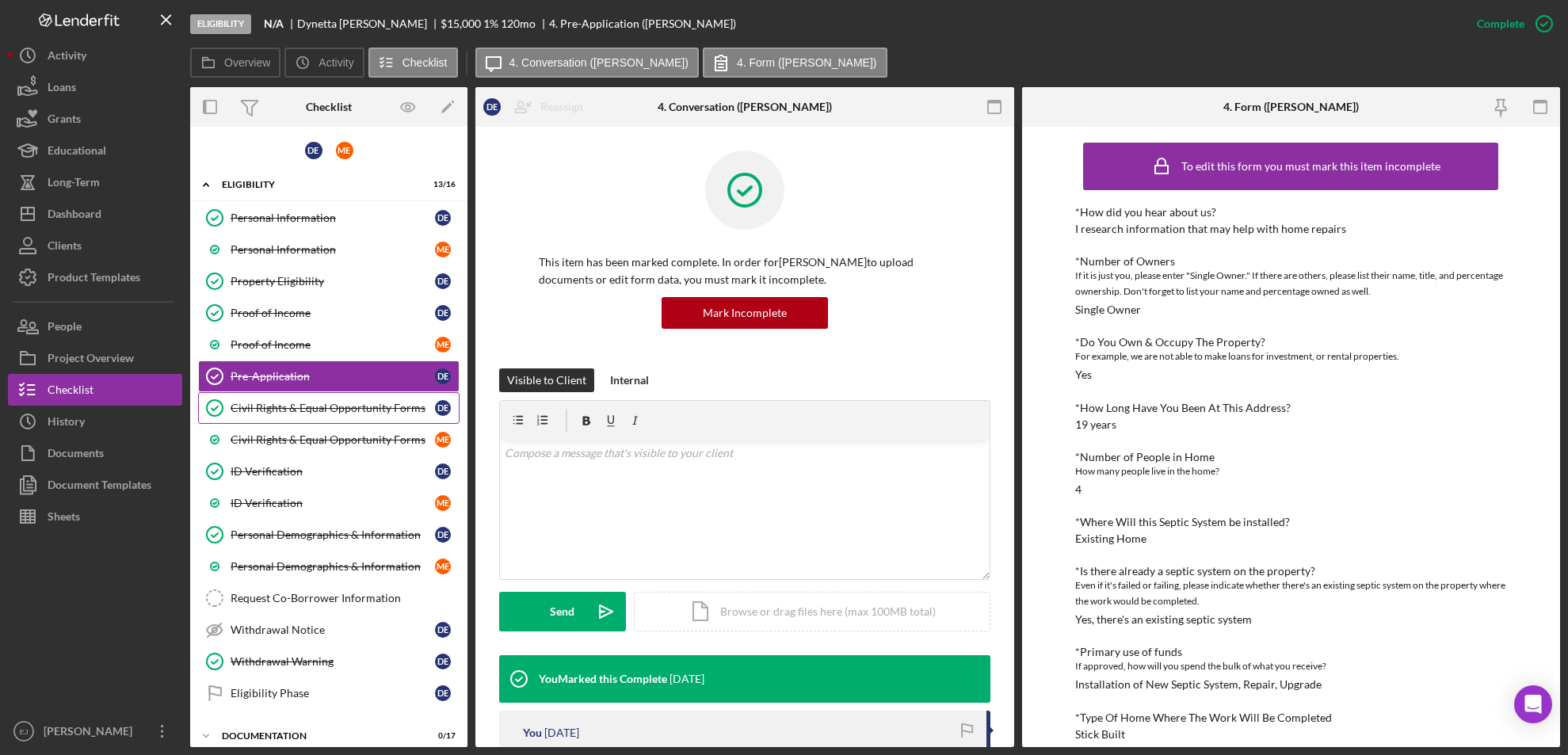
click at [299, 405] on div "Civil Rights & Equal Opportunity Forms" at bounding box center [333, 408] width 205 height 12
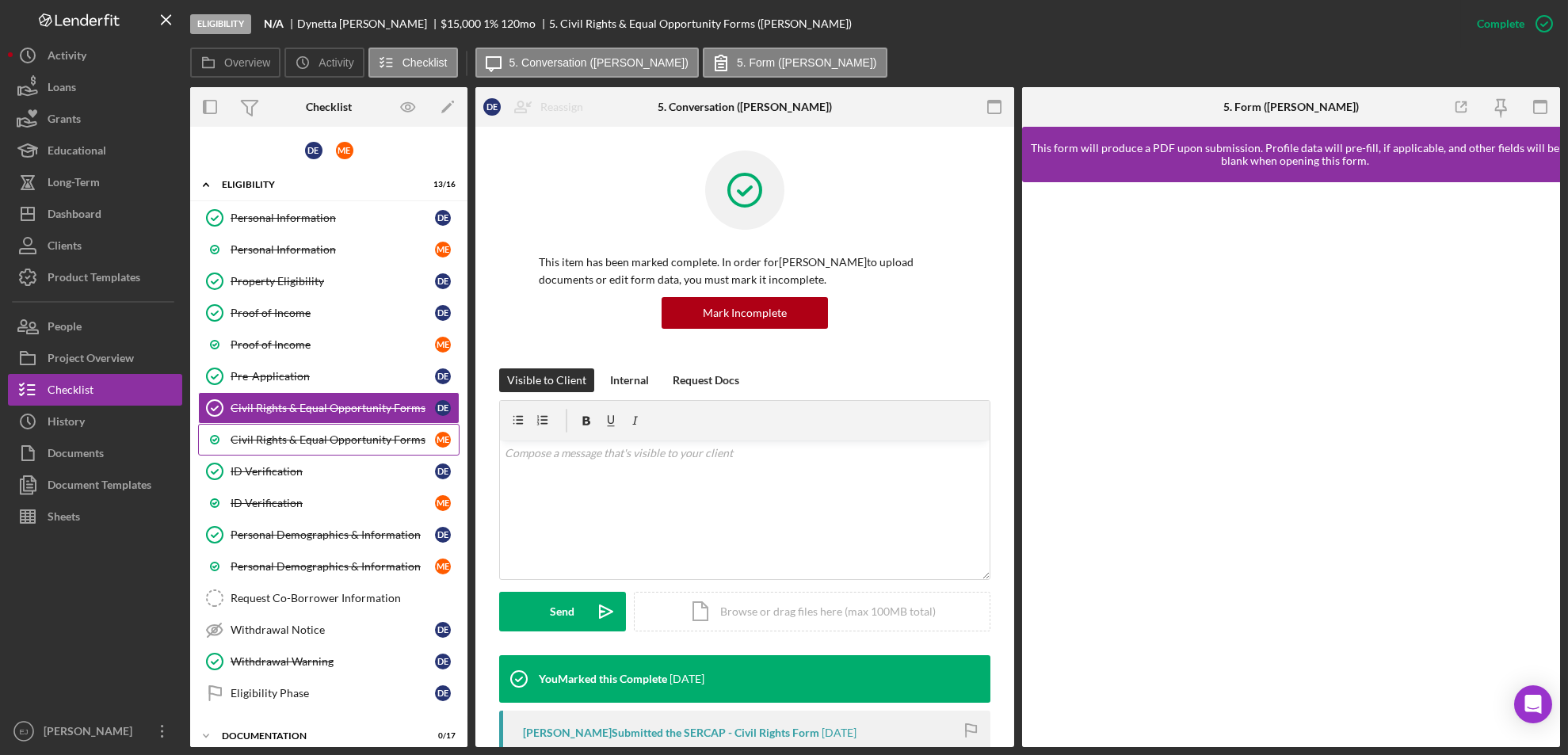
click at [309, 442] on div "Civil Rights & Equal Opportunity Forms" at bounding box center [333, 439] width 205 height 12
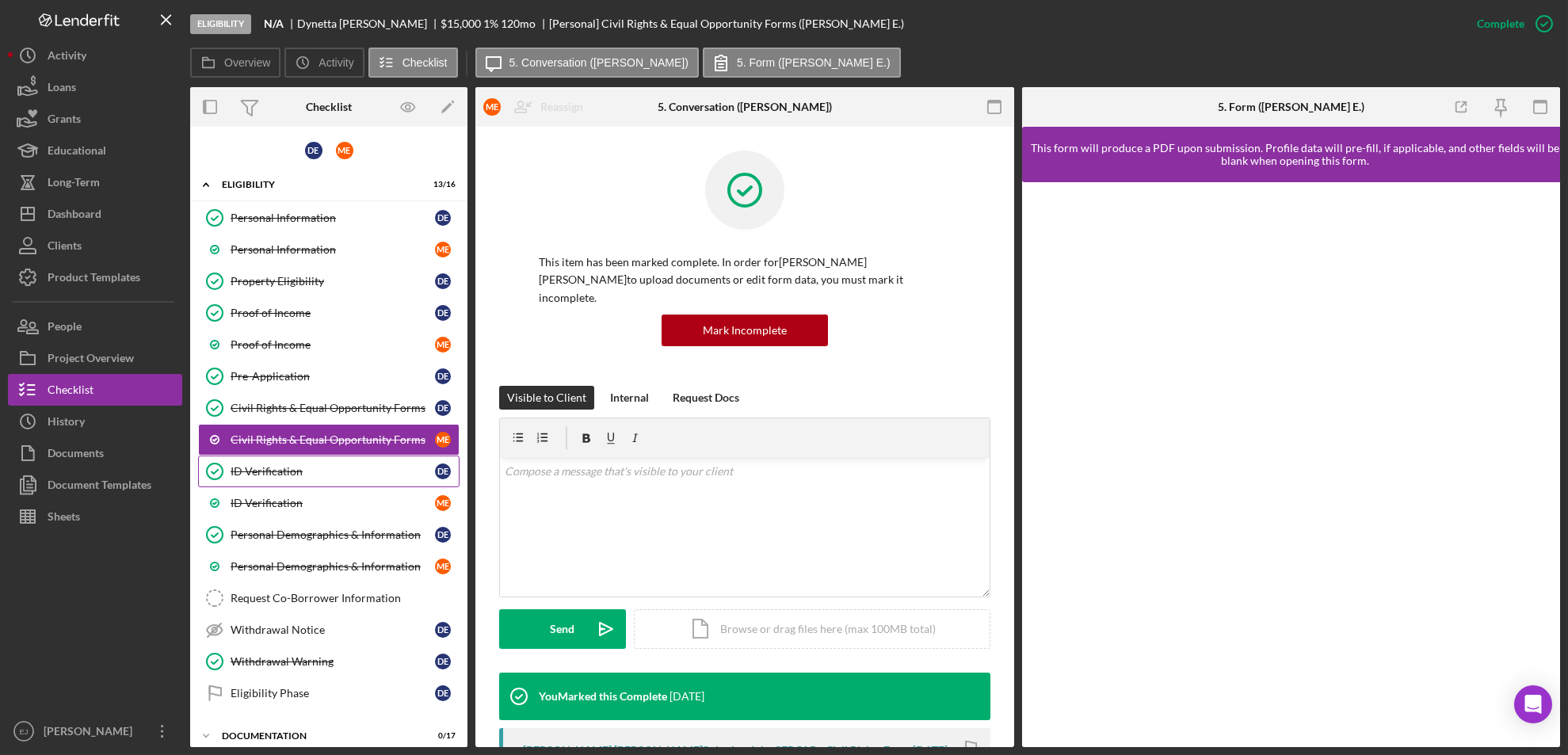
click at [299, 476] on div "ID Verification" at bounding box center [333, 472] width 205 height 12
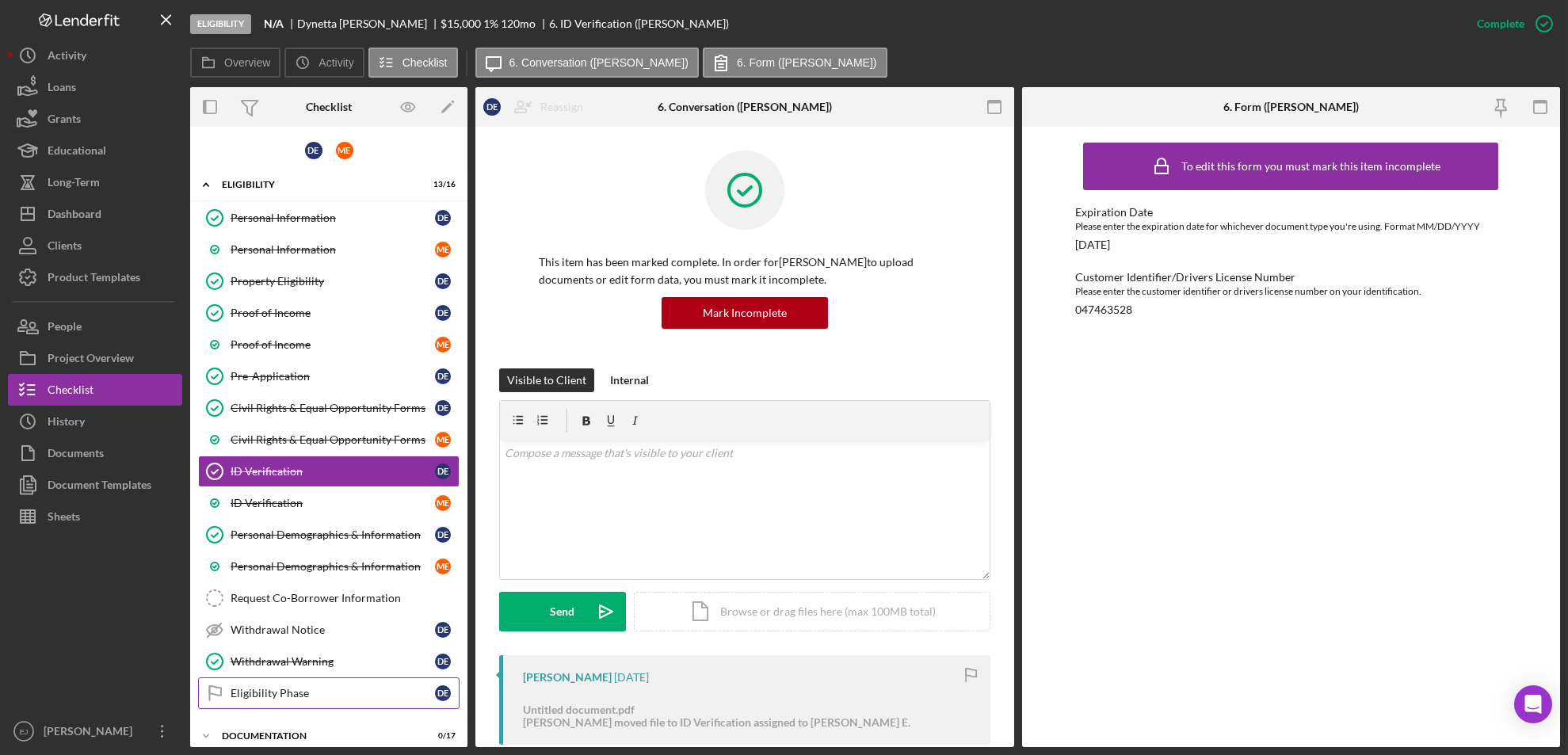
click at [304, 691] on div "Eligibility Phase" at bounding box center [333, 693] width 205 height 12
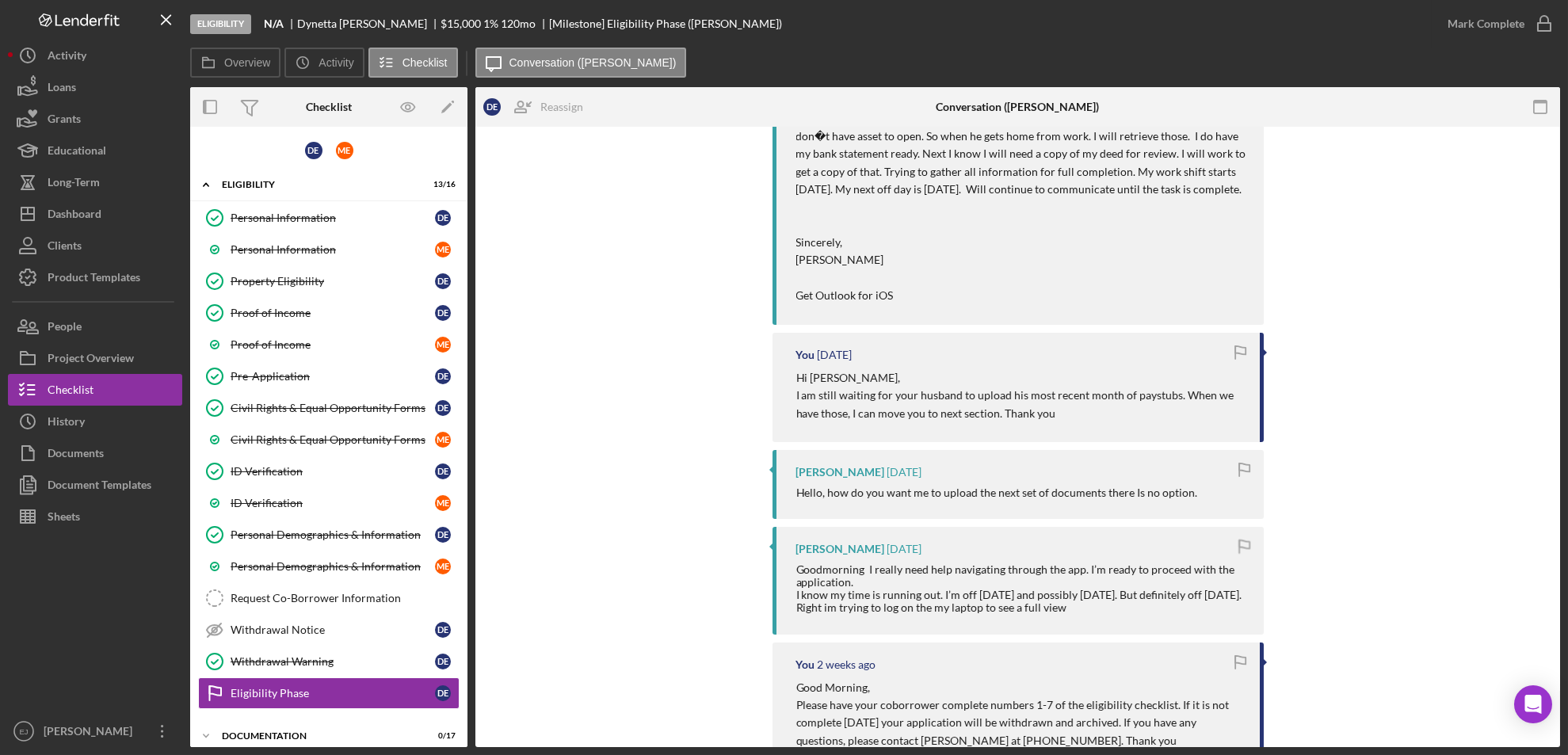
scroll to position [1087, 0]
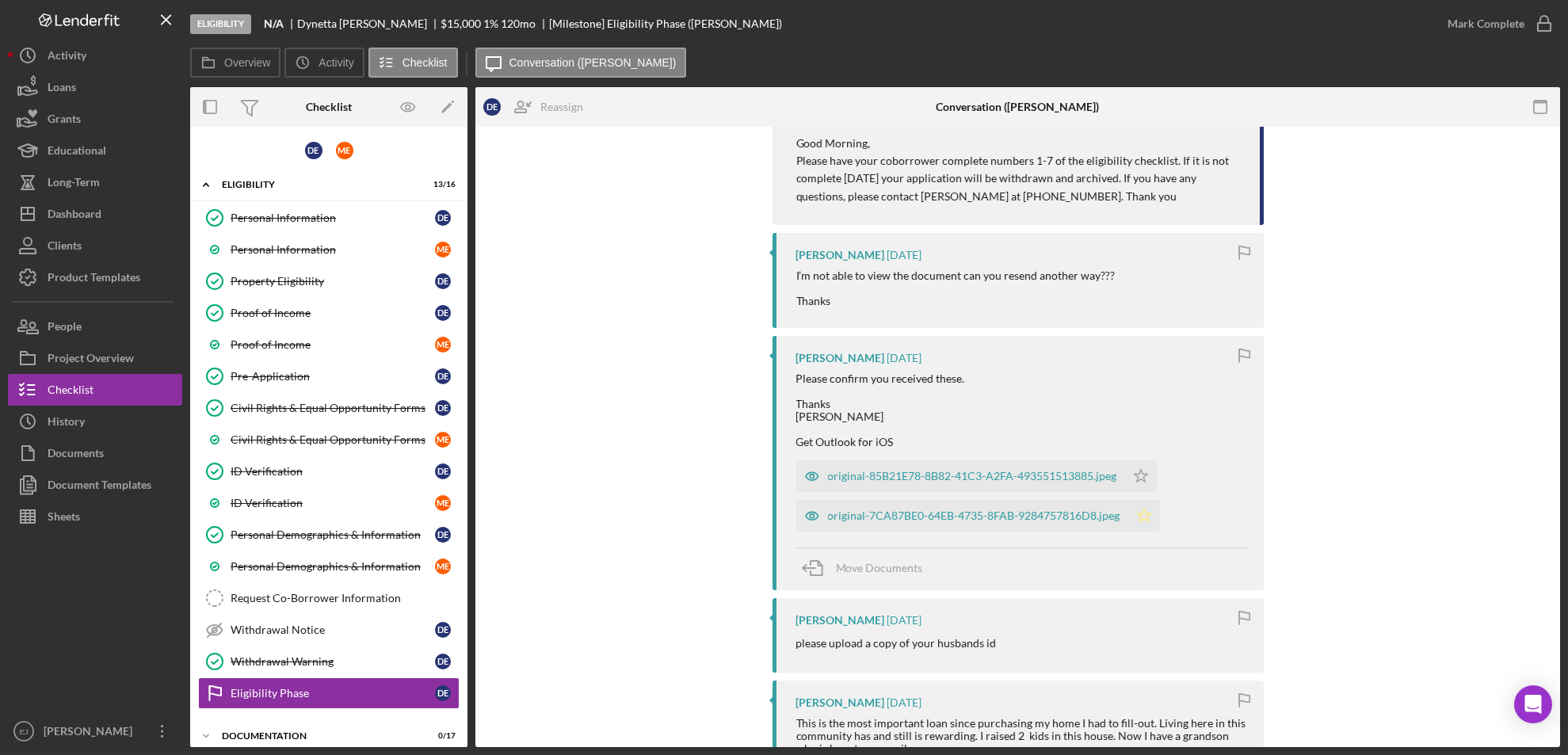
click at [1150, 532] on icon "Icon/Star" at bounding box center [1144, 516] width 31 height 31
click at [1133, 482] on polygon "button" at bounding box center [1139, 475] width 13 height 12
click at [1544, 32] on icon "button" at bounding box center [1544, 24] width 39 height 39
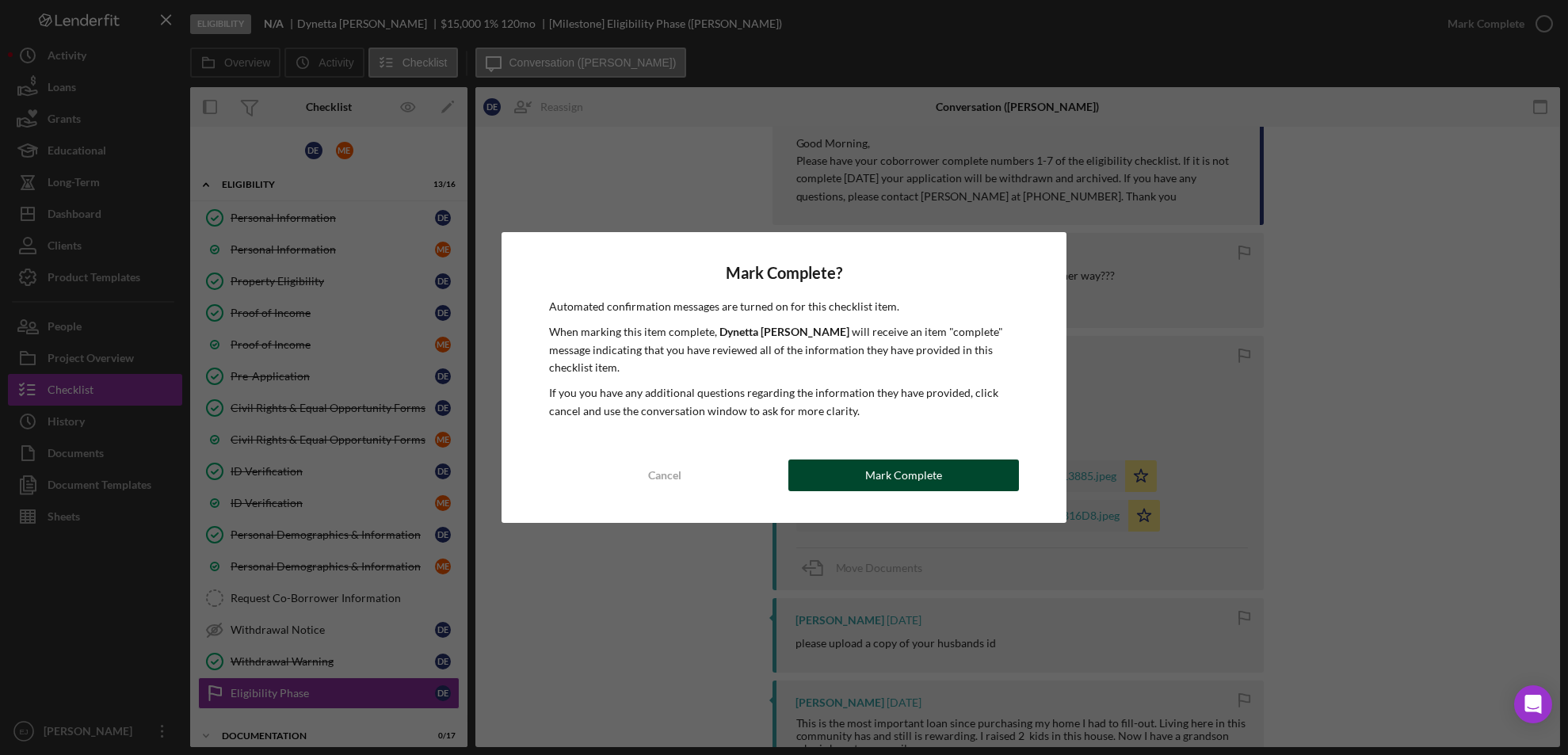
click at [967, 467] on button "Mark Complete" at bounding box center [903, 475] width 231 height 31
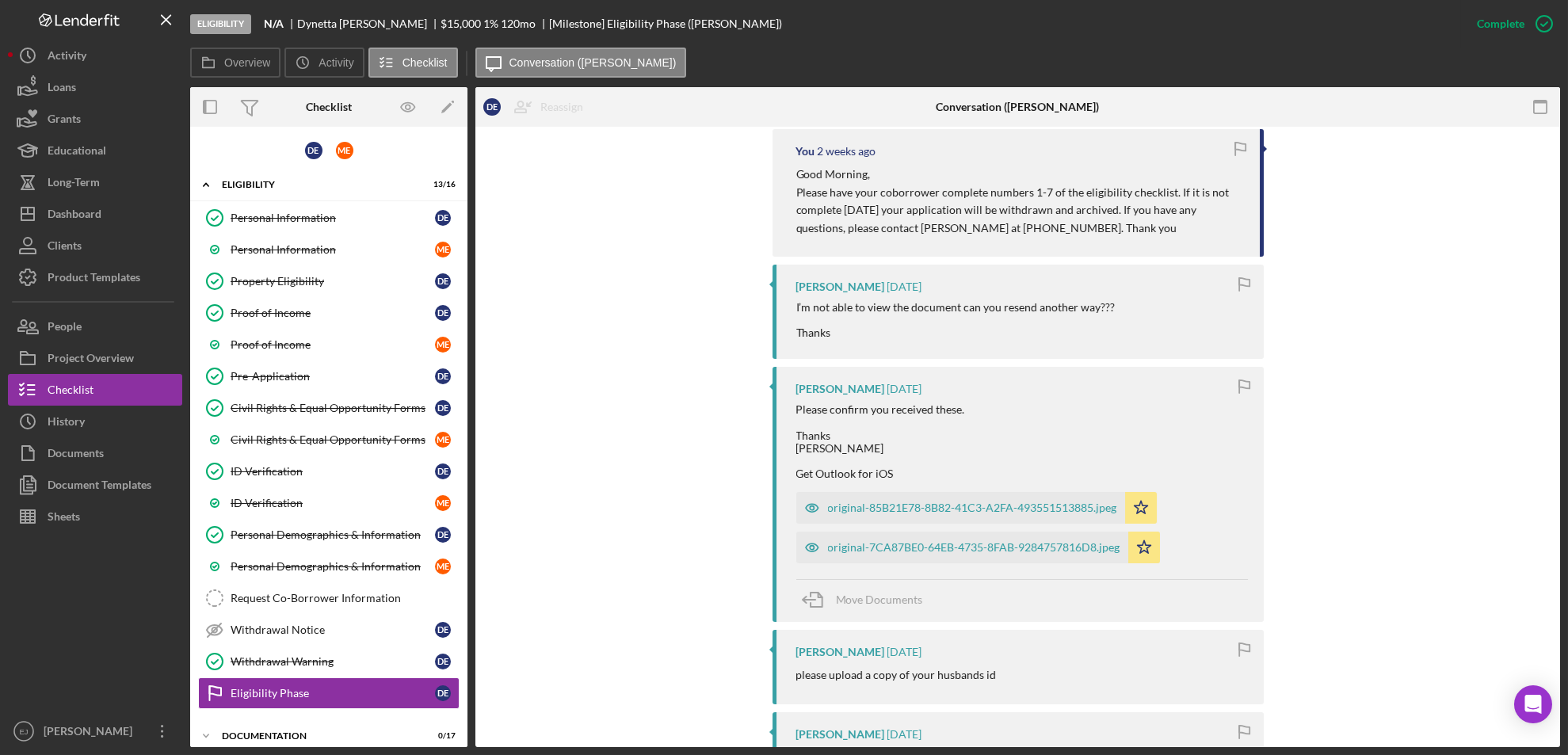
scroll to position [1360, 0]
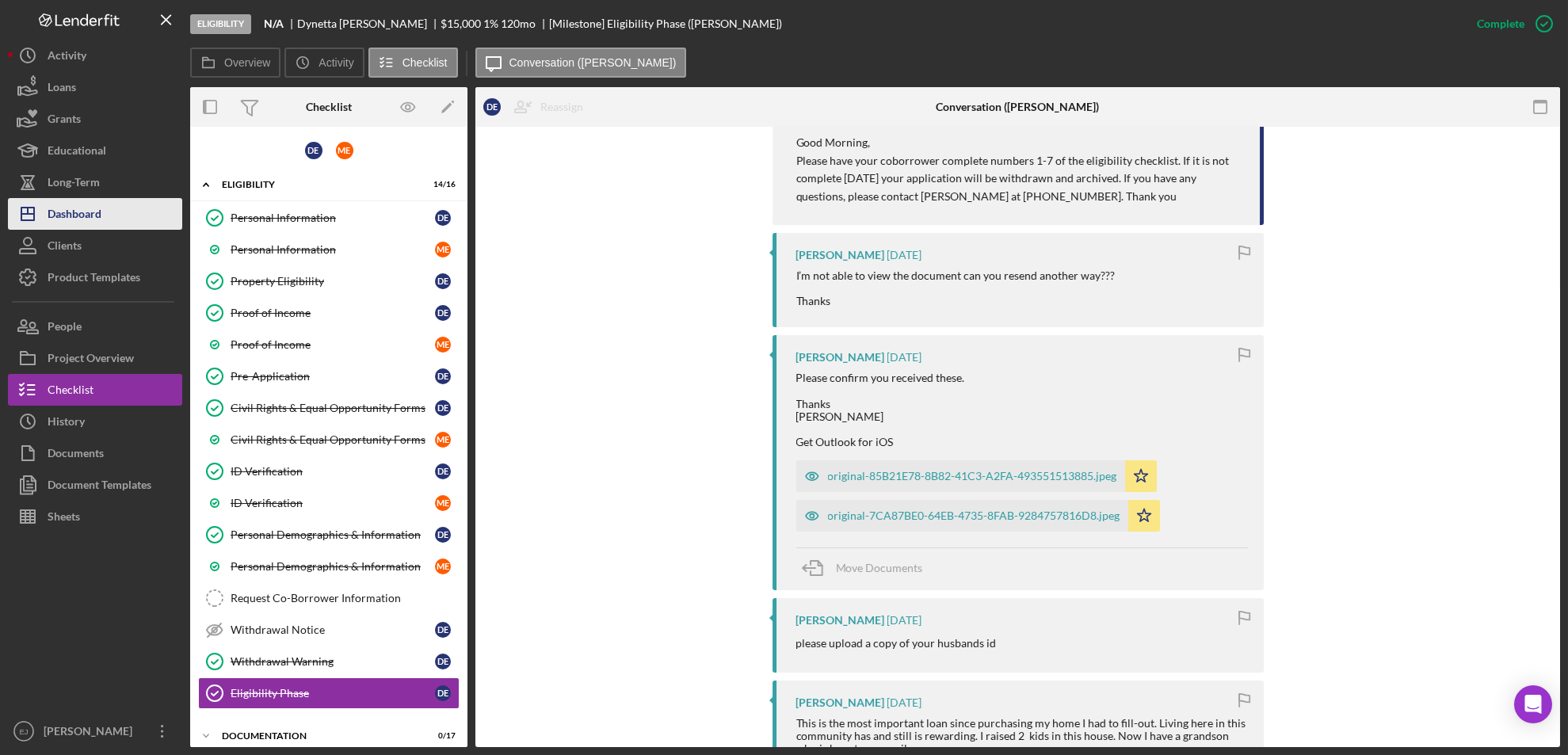
click at [105, 223] on button "Icon/Dashboard Dashboard" at bounding box center [94, 213] width 174 height 31
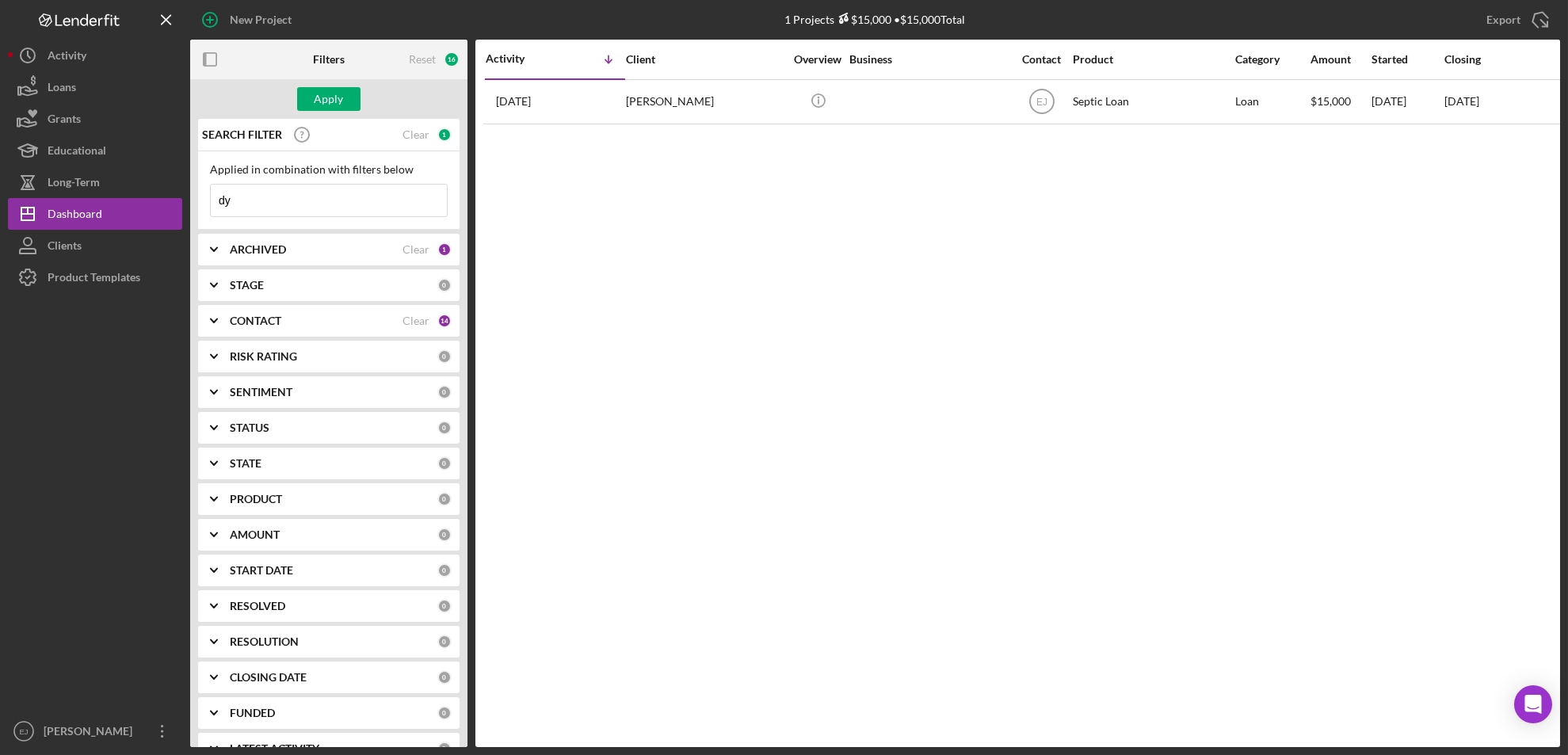
type input "d"
click at [331, 94] on div "Apply" at bounding box center [330, 99] width 30 height 24
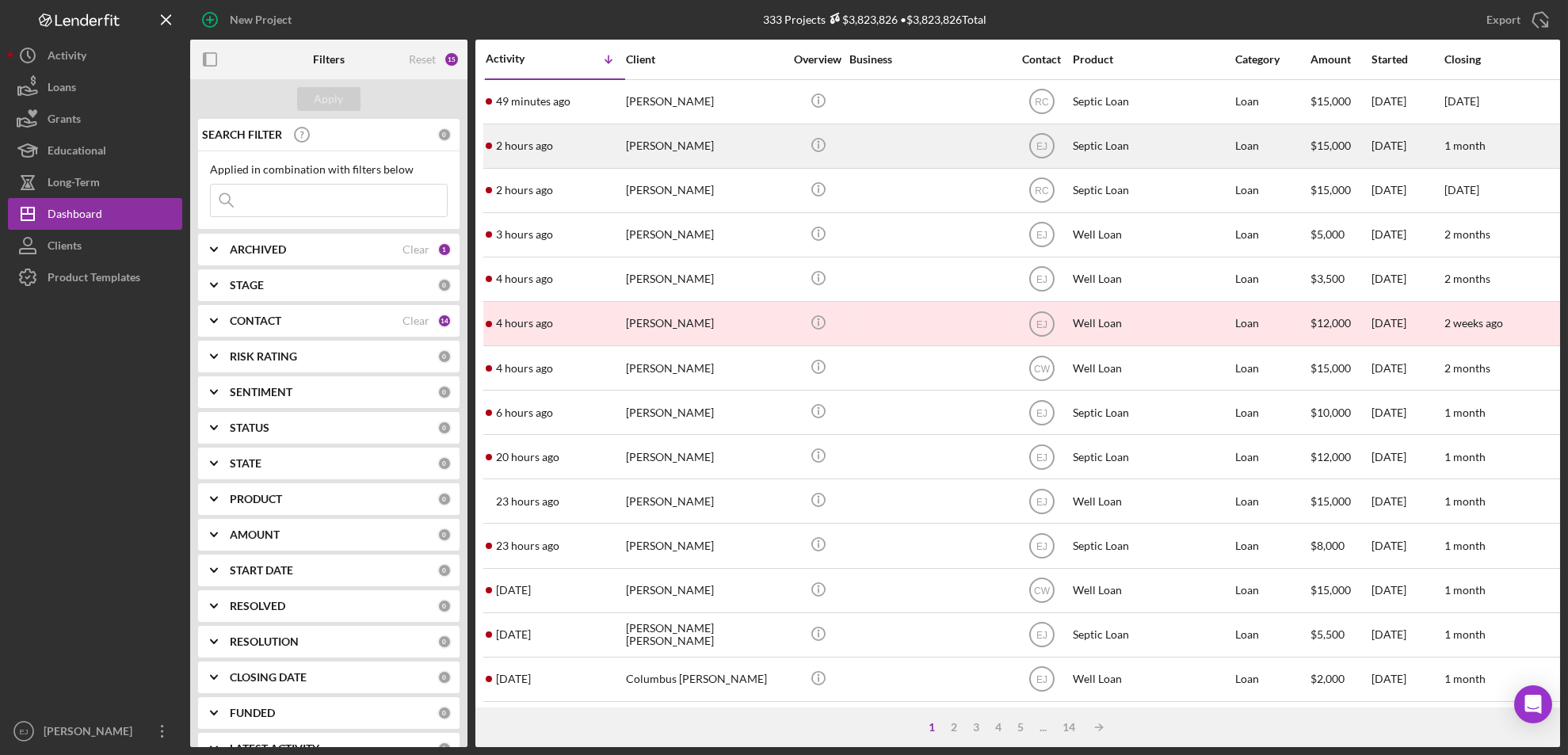
click at [701, 139] on div "[PERSON_NAME]" at bounding box center [705, 146] width 158 height 42
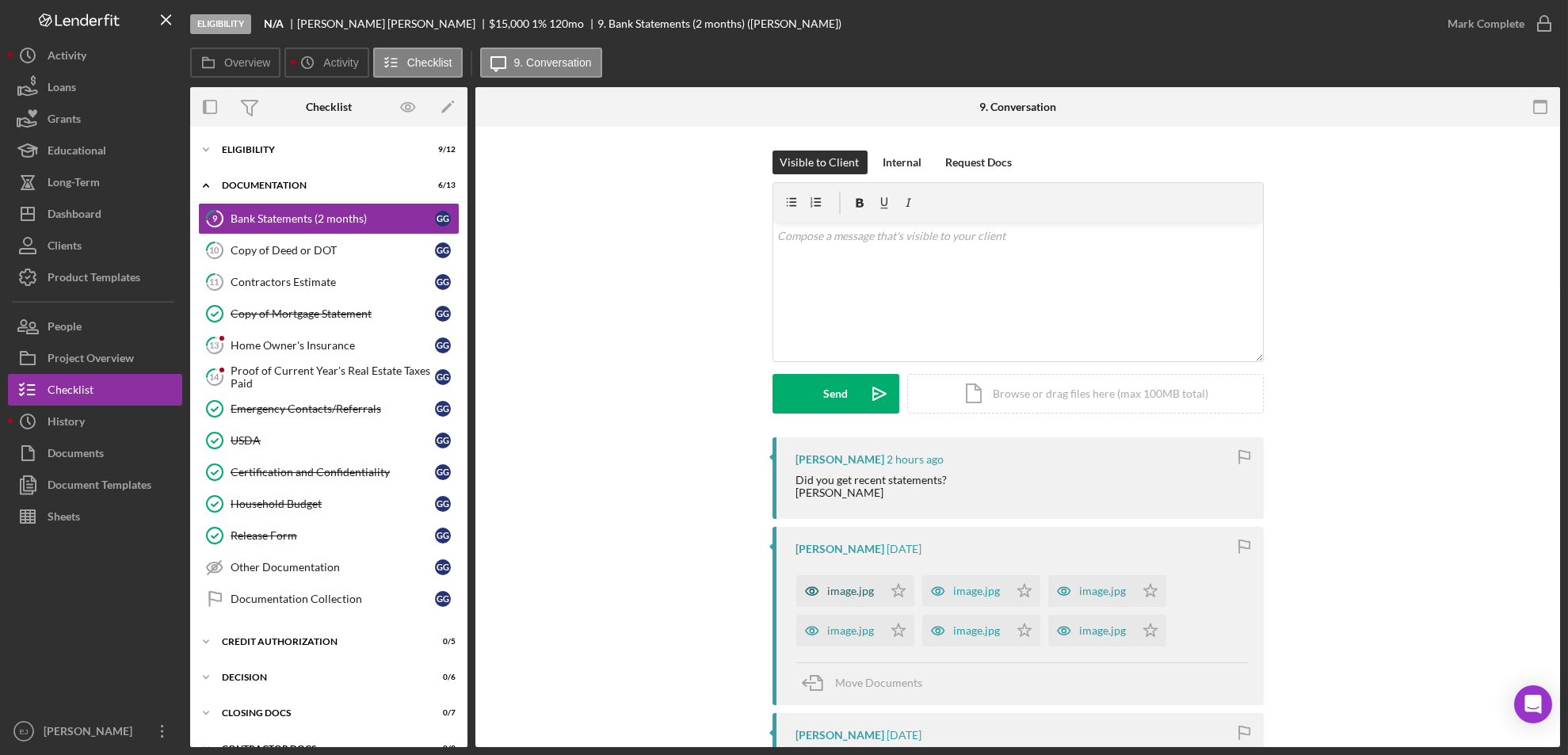
click at [845, 581] on div "image.jpg" at bounding box center [839, 591] width 87 height 31
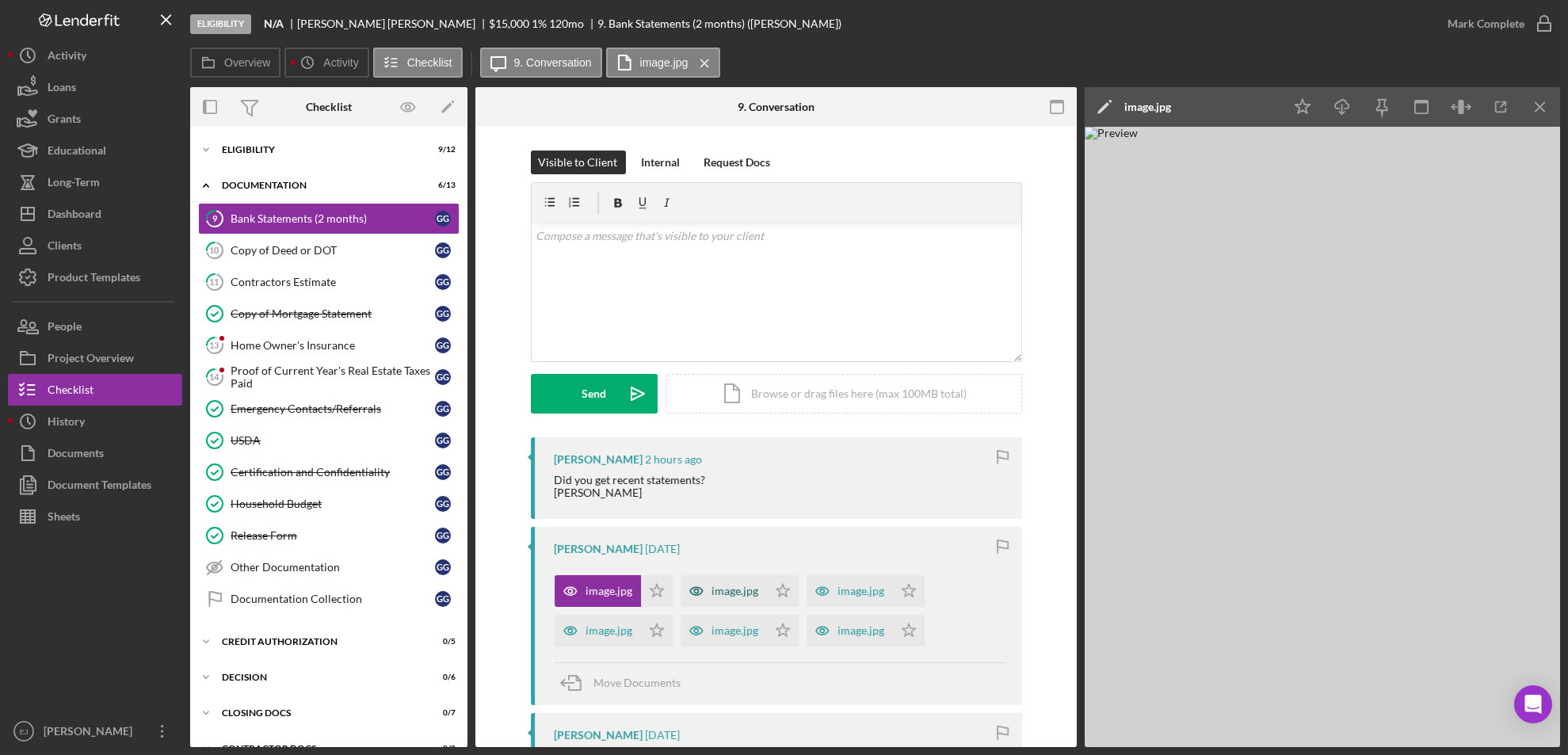
click at [744, 585] on div "image.jpg" at bounding box center [735, 591] width 46 height 12
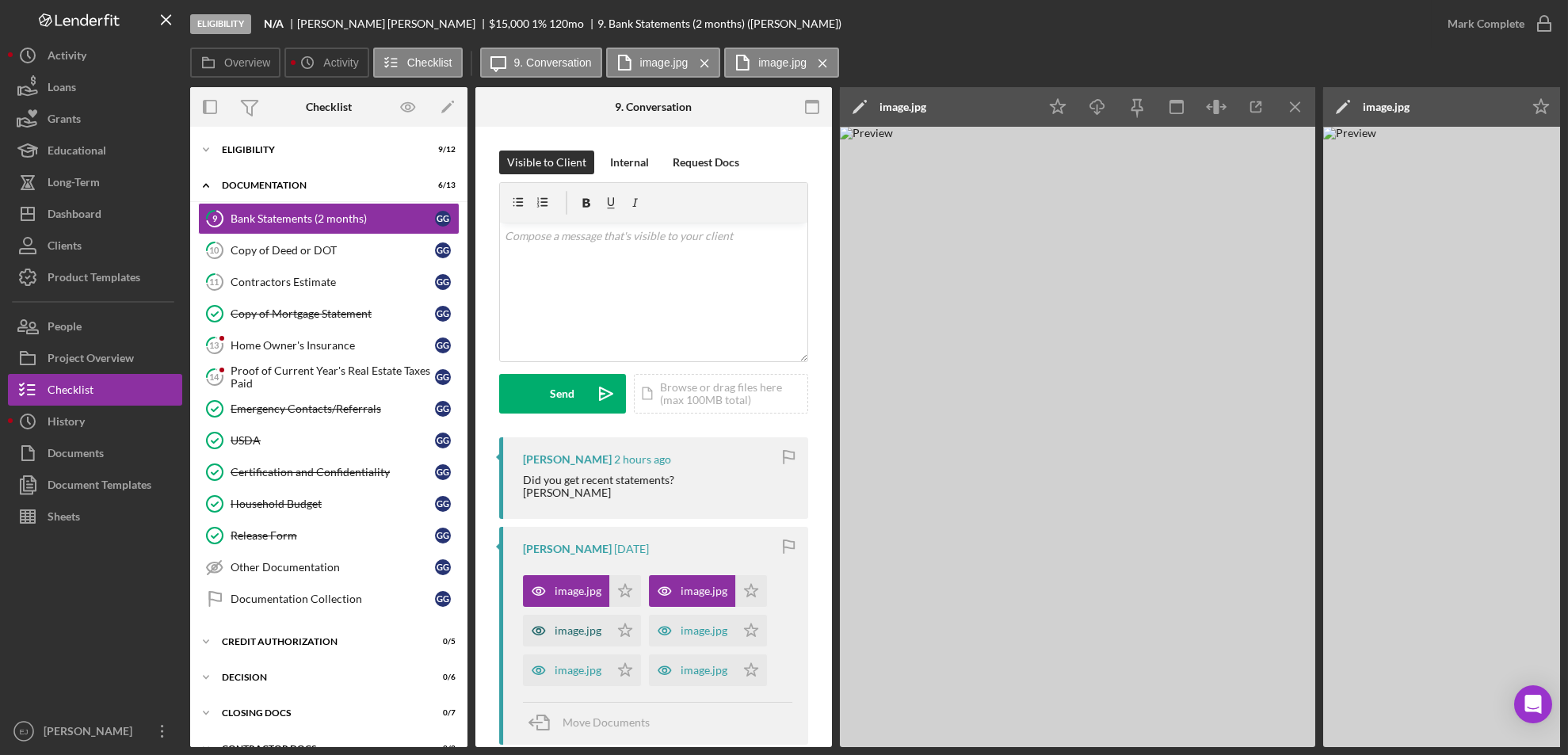
click at [572, 635] on div "image.jpg" at bounding box center [577, 631] width 46 height 12
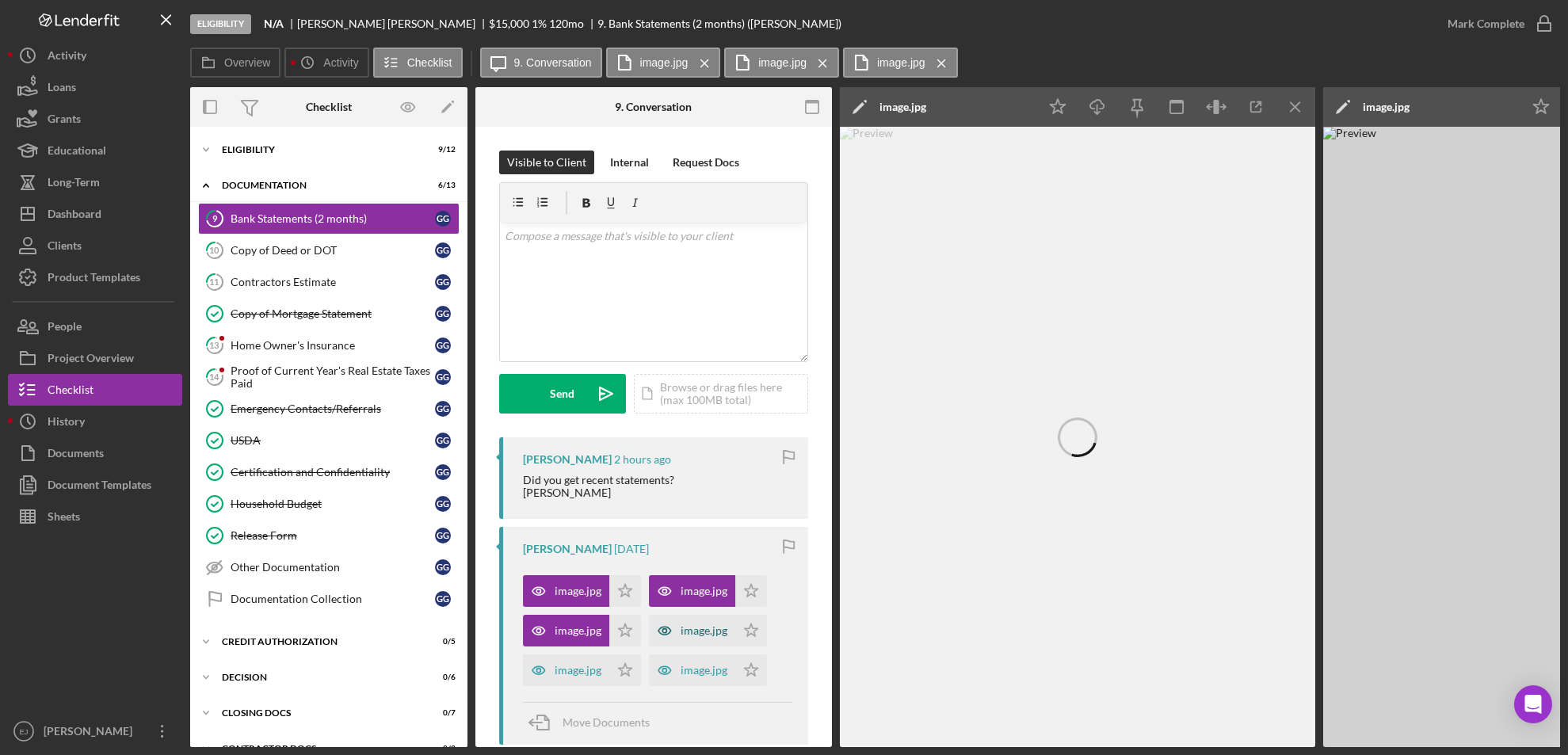
click at [707, 631] on div "image.jpg" at bounding box center [703, 631] width 46 height 12
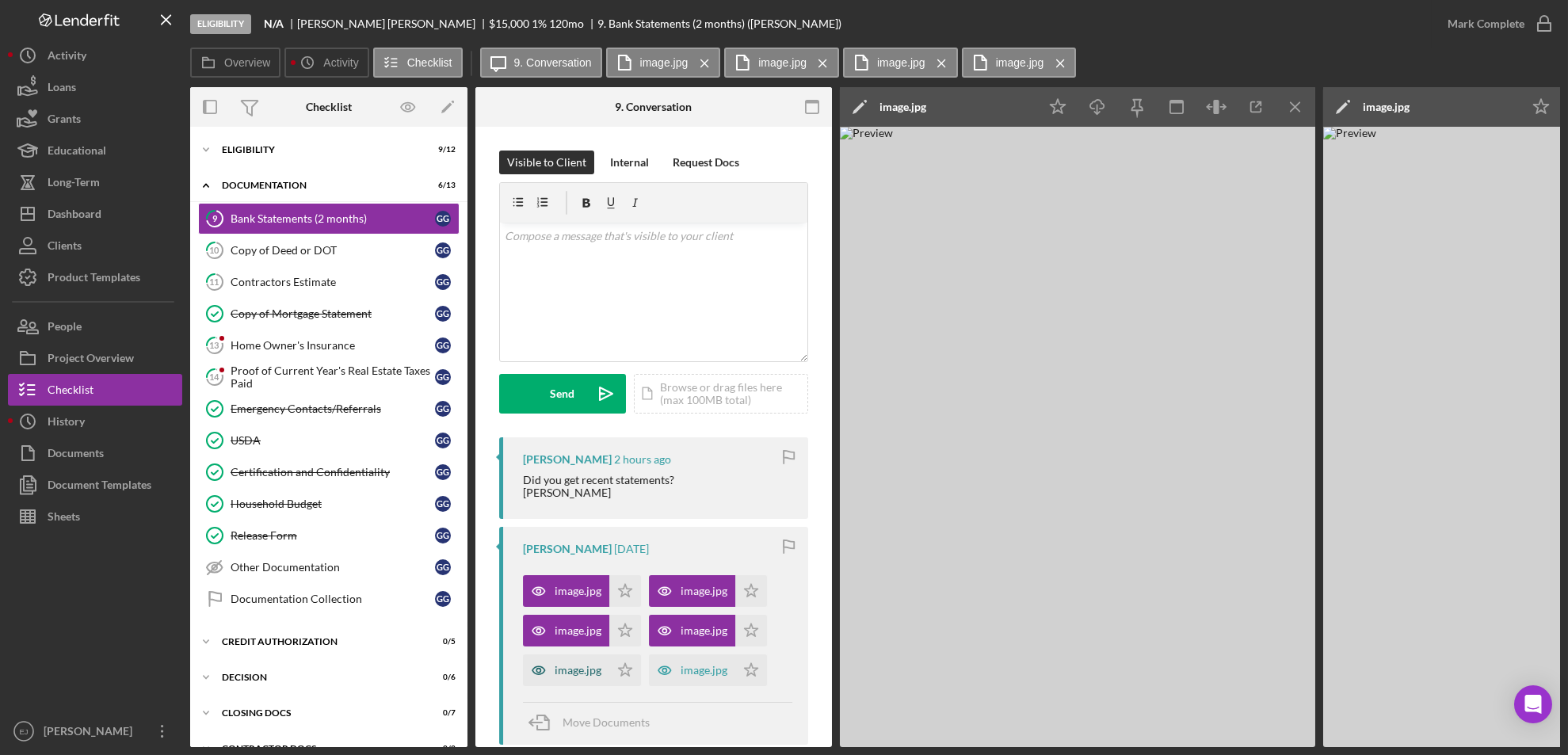
click at [582, 674] on div "image.jpg" at bounding box center [577, 670] width 46 height 12
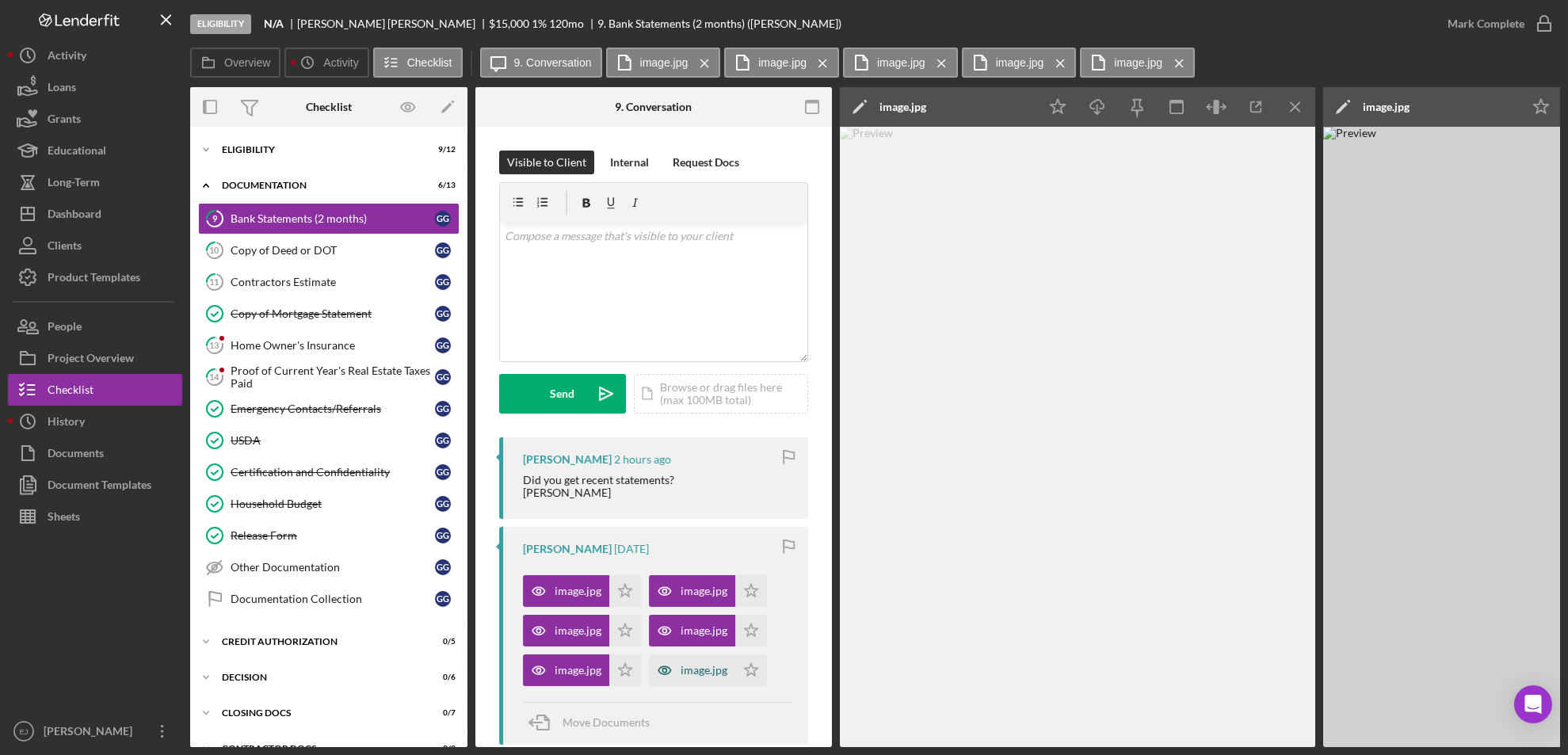
click at [720, 670] on div "image.jpg" at bounding box center [703, 670] width 46 height 12
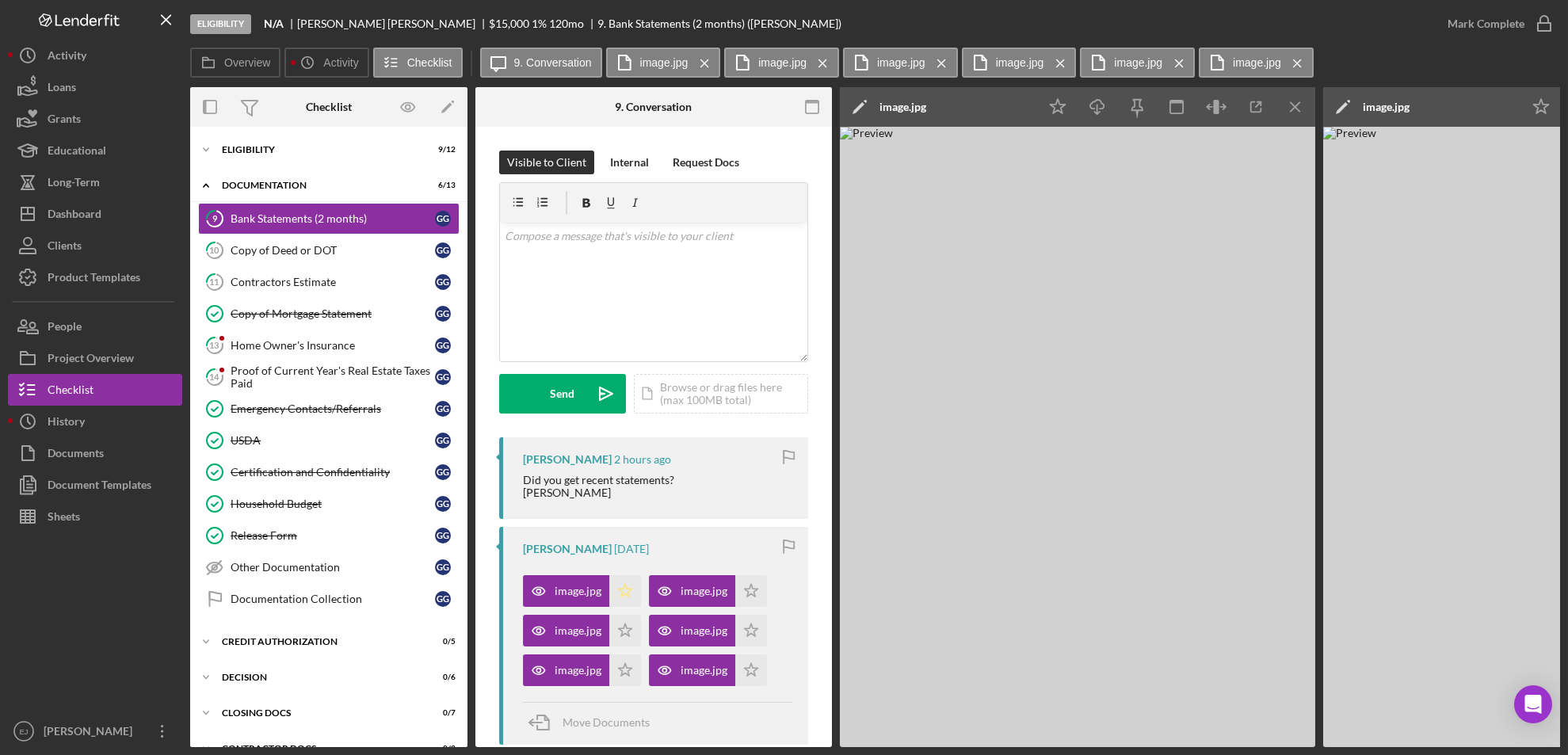
click at [617, 593] on icon "Icon/Star" at bounding box center [625, 591] width 31 height 31
click at [744, 591] on polygon "button" at bounding box center [750, 591] width 13 height 12
click at [617, 632] on icon "Icon/Star" at bounding box center [625, 631] width 31 height 31
click at [742, 635] on icon "Icon/Star" at bounding box center [751, 631] width 31 height 31
click at [610, 677] on icon "Icon/Star" at bounding box center [625, 670] width 31 height 31
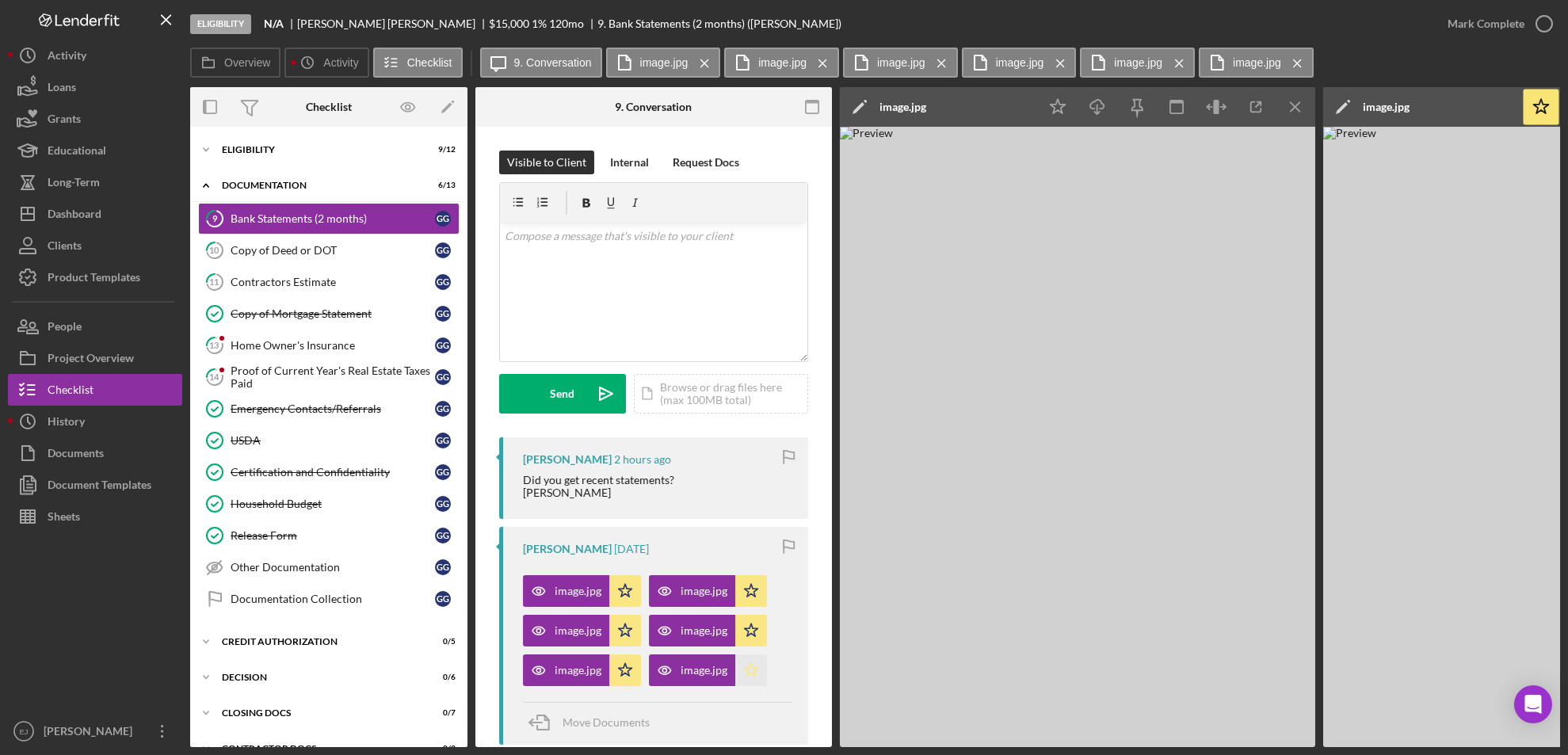
click at [748, 668] on icon "Icon/Star" at bounding box center [751, 670] width 31 height 31
click at [1282, 101] on icon "Icon/Menu Close" at bounding box center [1295, 107] width 36 height 36
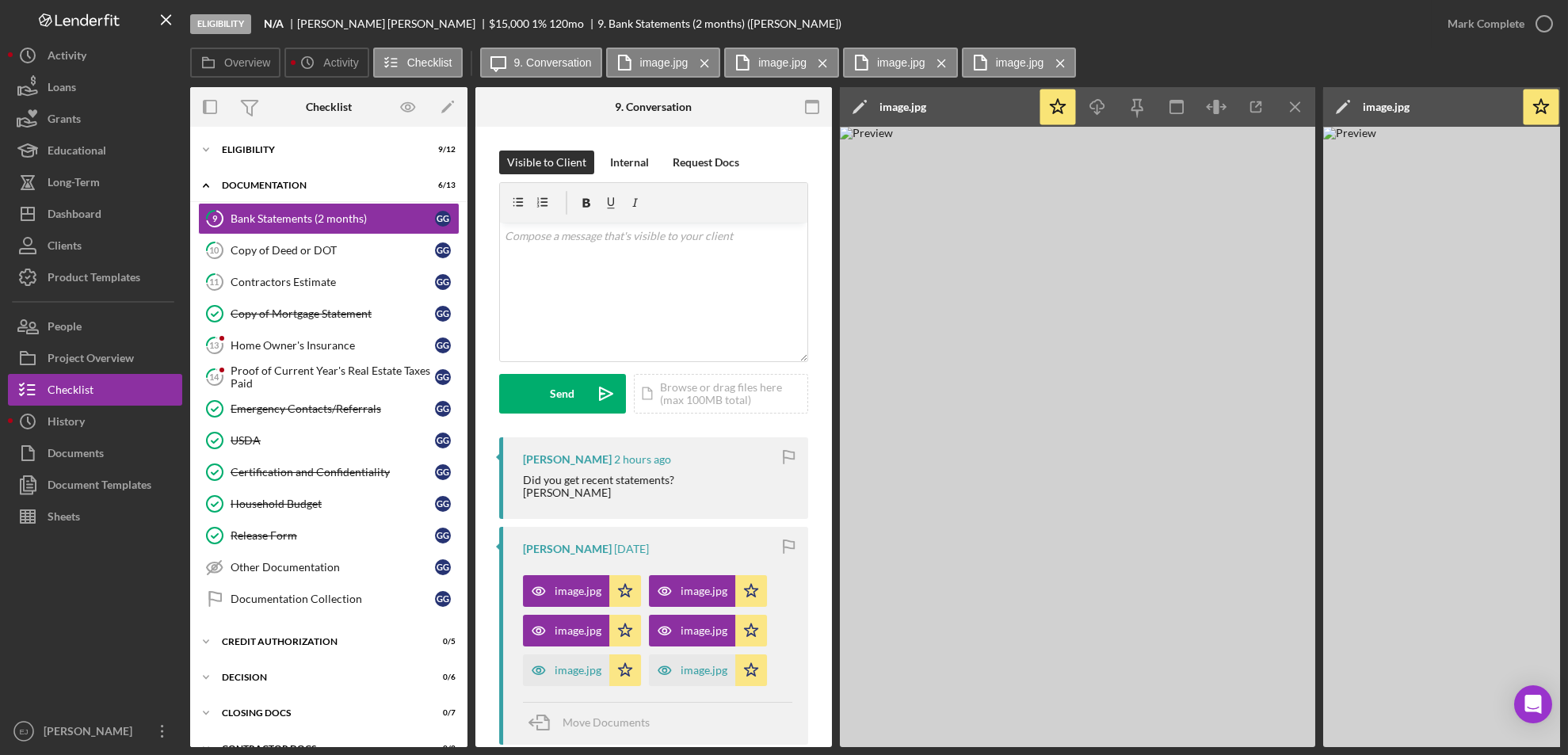
click at [1282, 101] on icon "Icon/Menu Close" at bounding box center [1295, 107] width 36 height 36
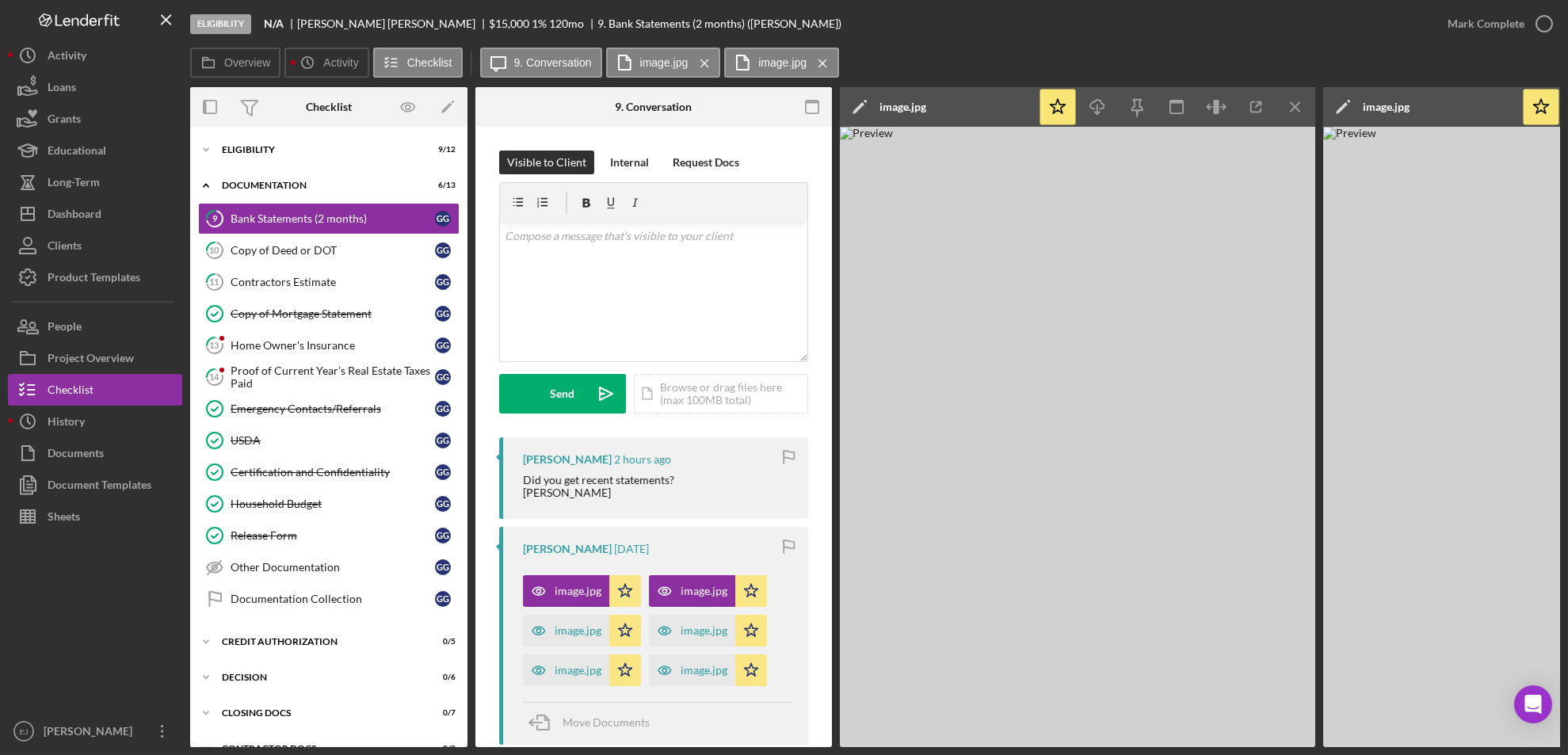
click at [1282, 101] on icon "Icon/Menu Close" at bounding box center [1295, 107] width 36 height 36
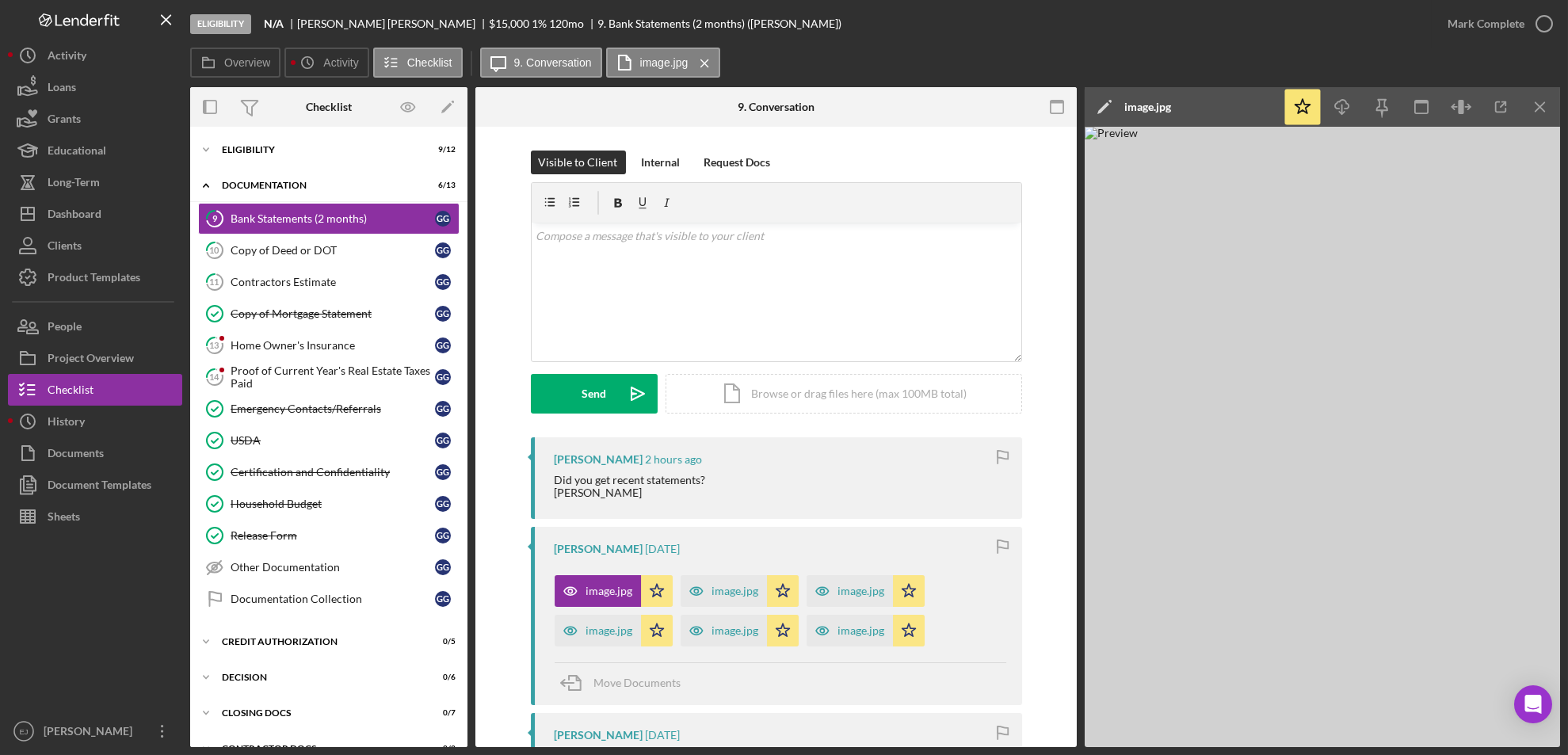
click at [1282, 101] on div "Icon/Star Icon/Download Icon/Menu Close" at bounding box center [1420, 107] width 277 height 39
click at [1295, 102] on icon "Icon/Star" at bounding box center [1302, 107] width 36 height 36
click at [651, 594] on icon "Icon/Star" at bounding box center [657, 591] width 31 height 31
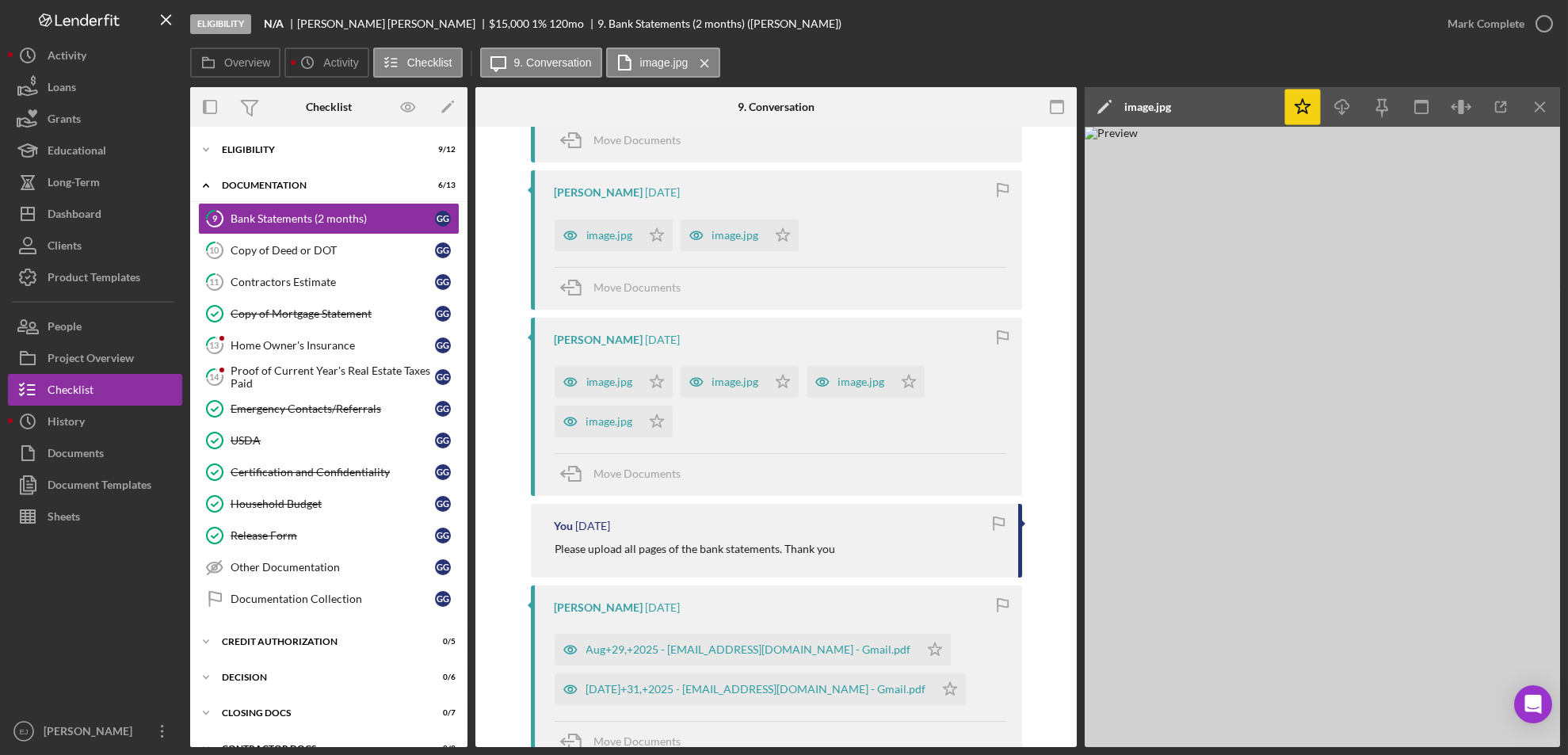
scroll to position [821, 0]
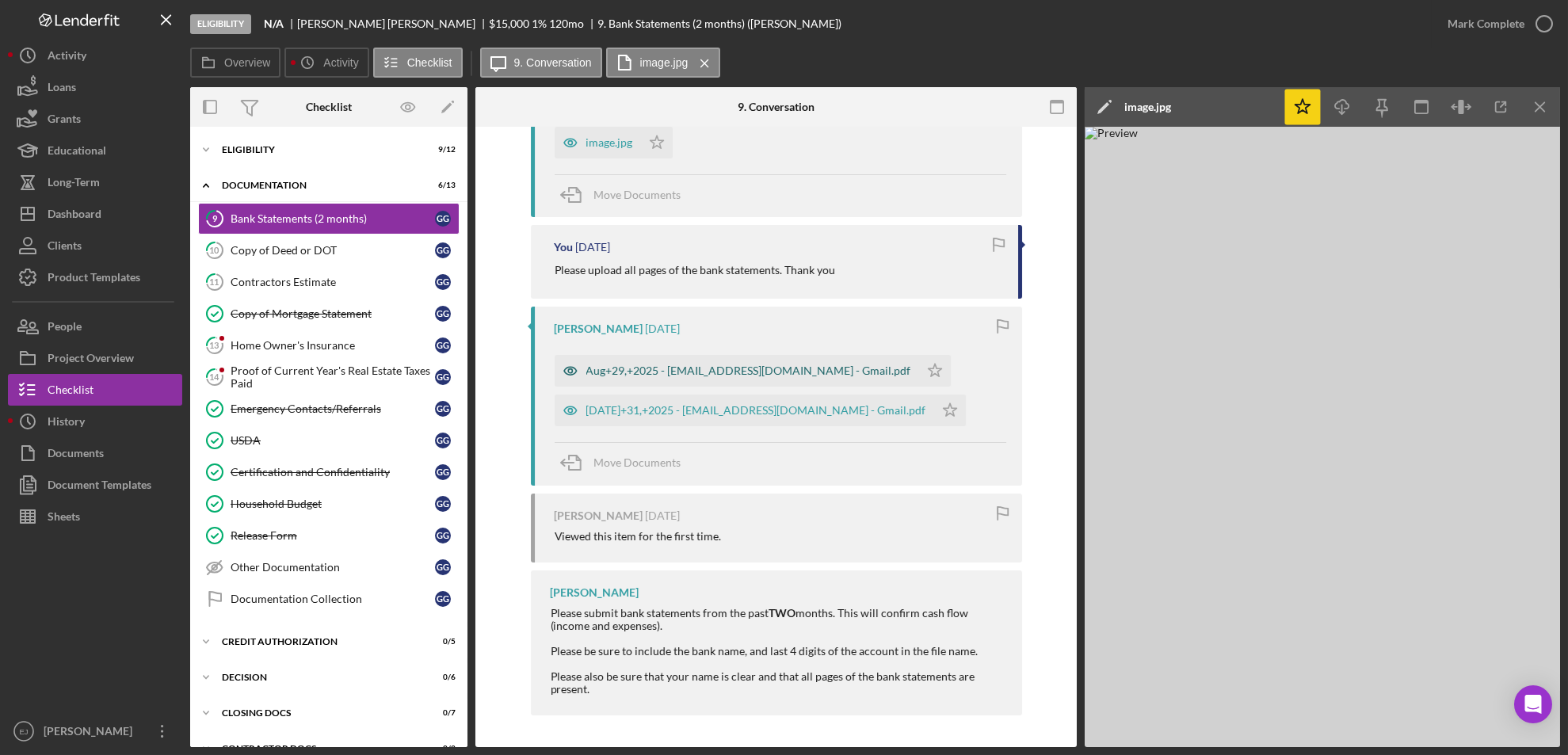
click at [701, 365] on div "Aug+29,+2025 - [EMAIL_ADDRESS][DOMAIN_NAME] - Gmail.pdf" at bounding box center [748, 371] width 324 height 12
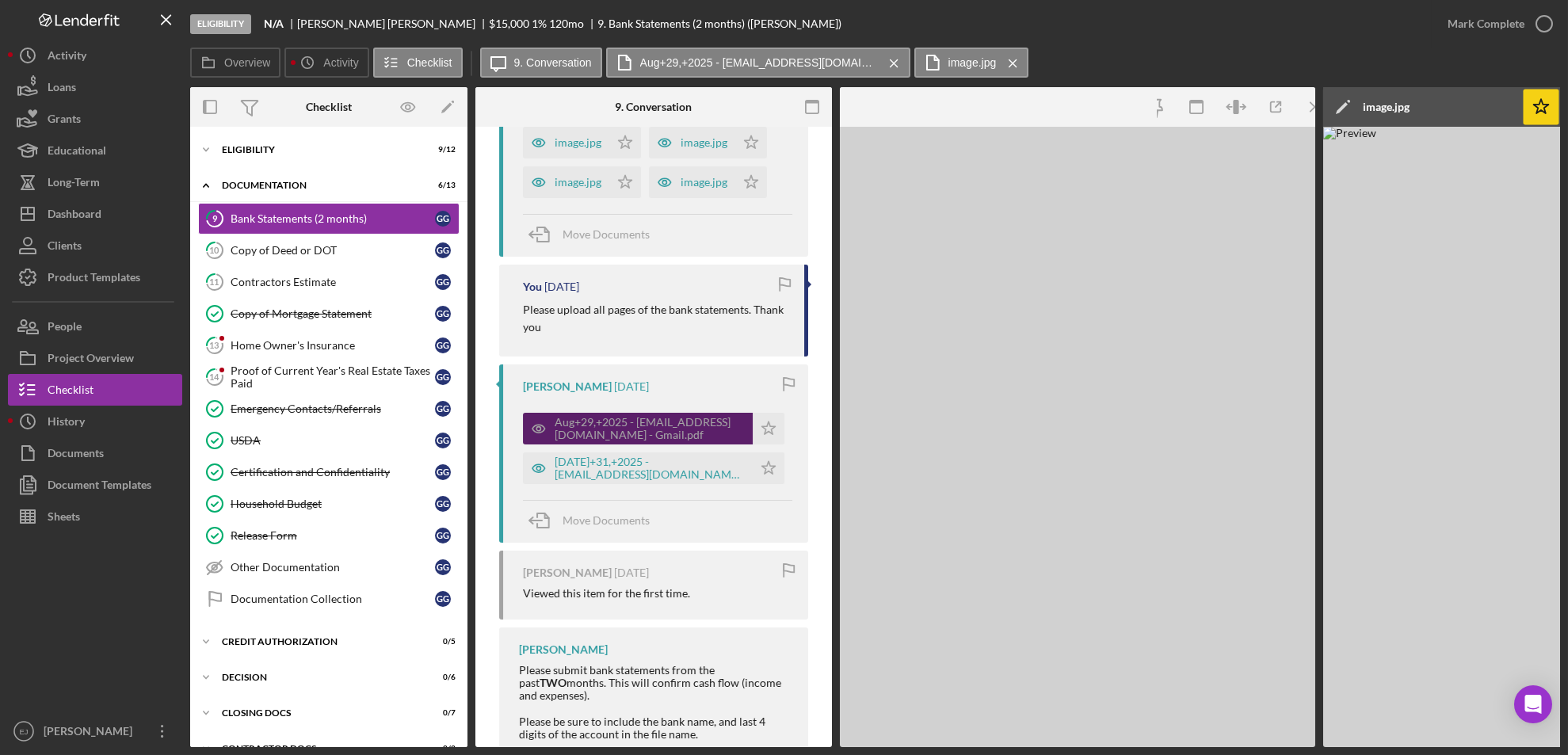
scroll to position [862, 0]
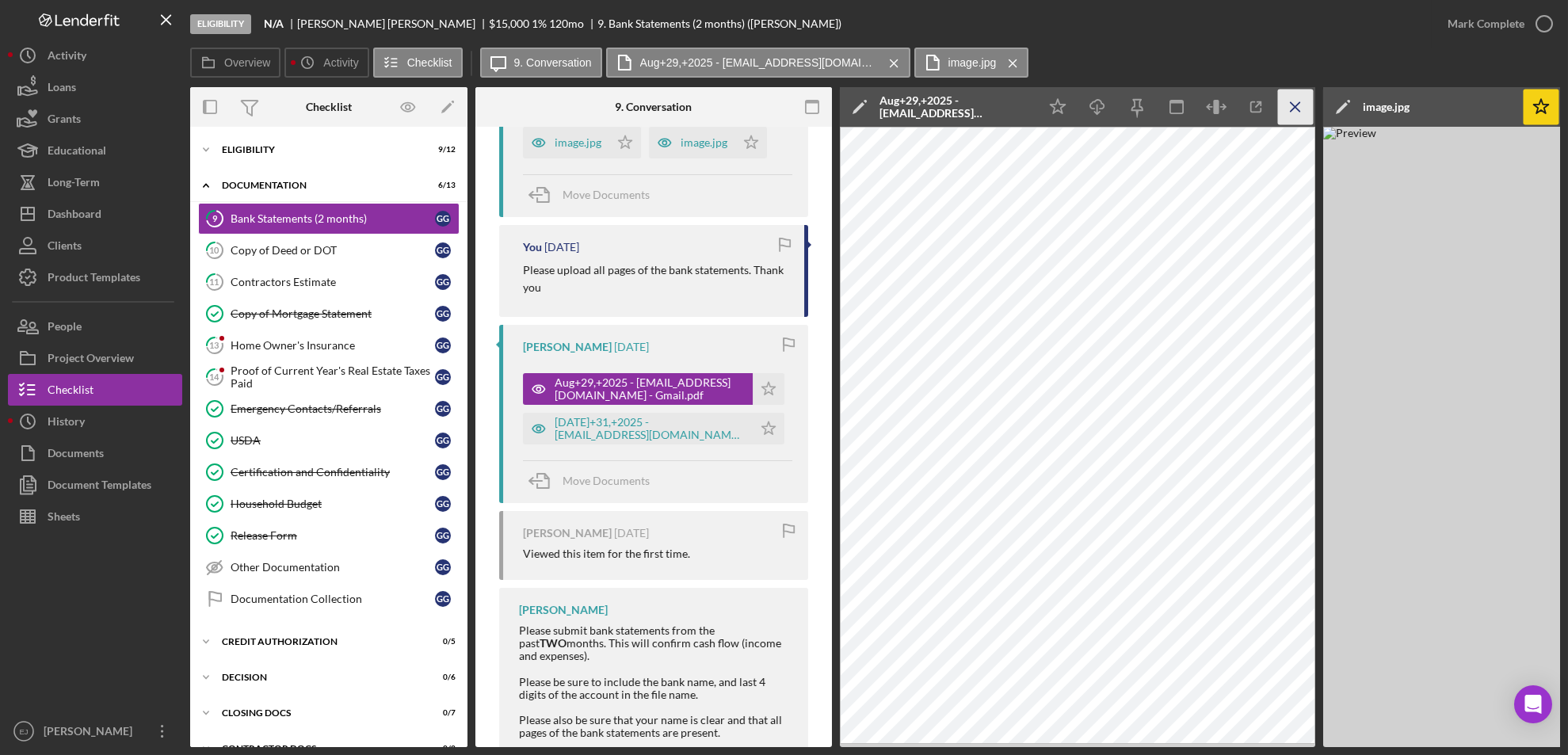
click at [1307, 105] on icon "Icon/Menu Close" at bounding box center [1295, 107] width 36 height 36
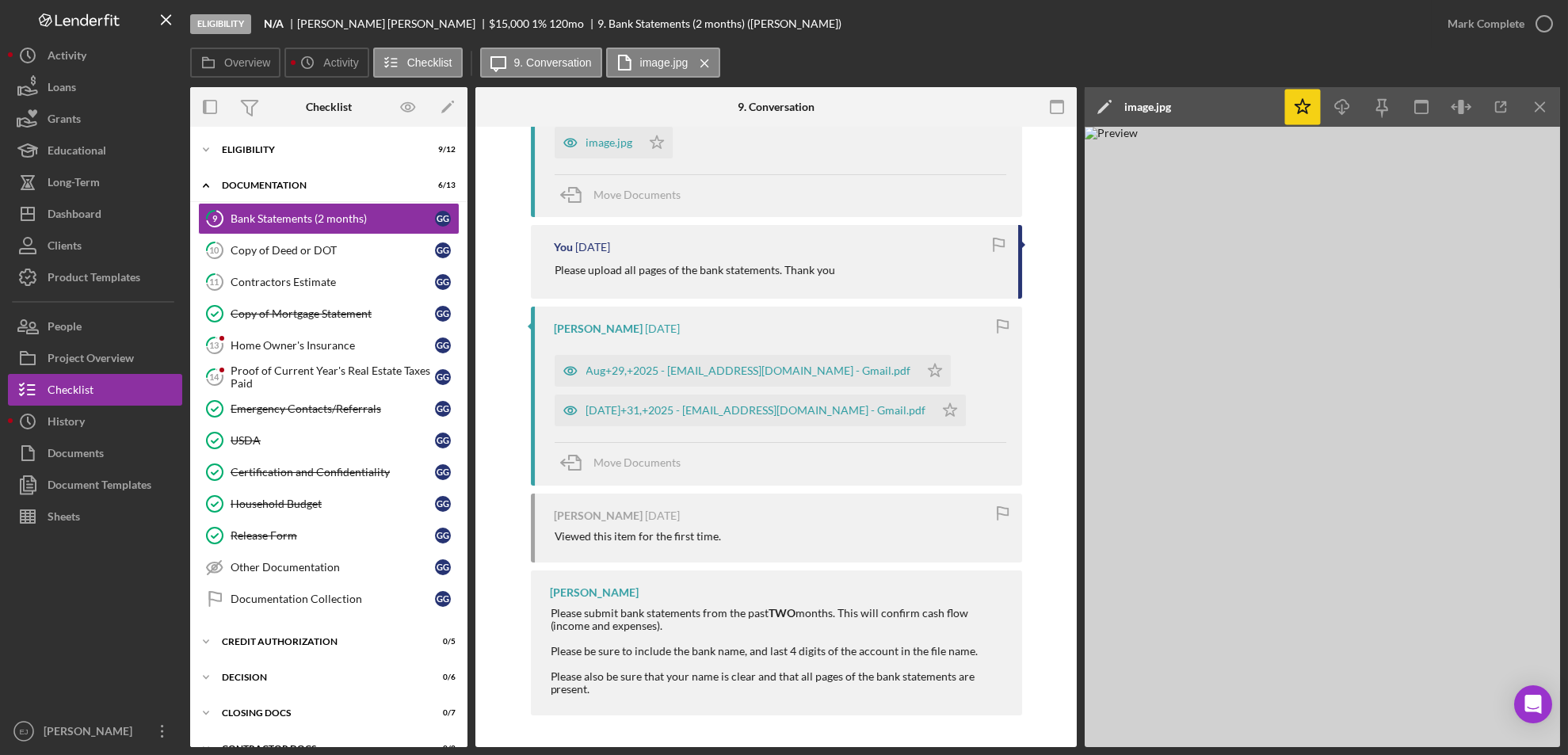
scroll to position [782, 0]
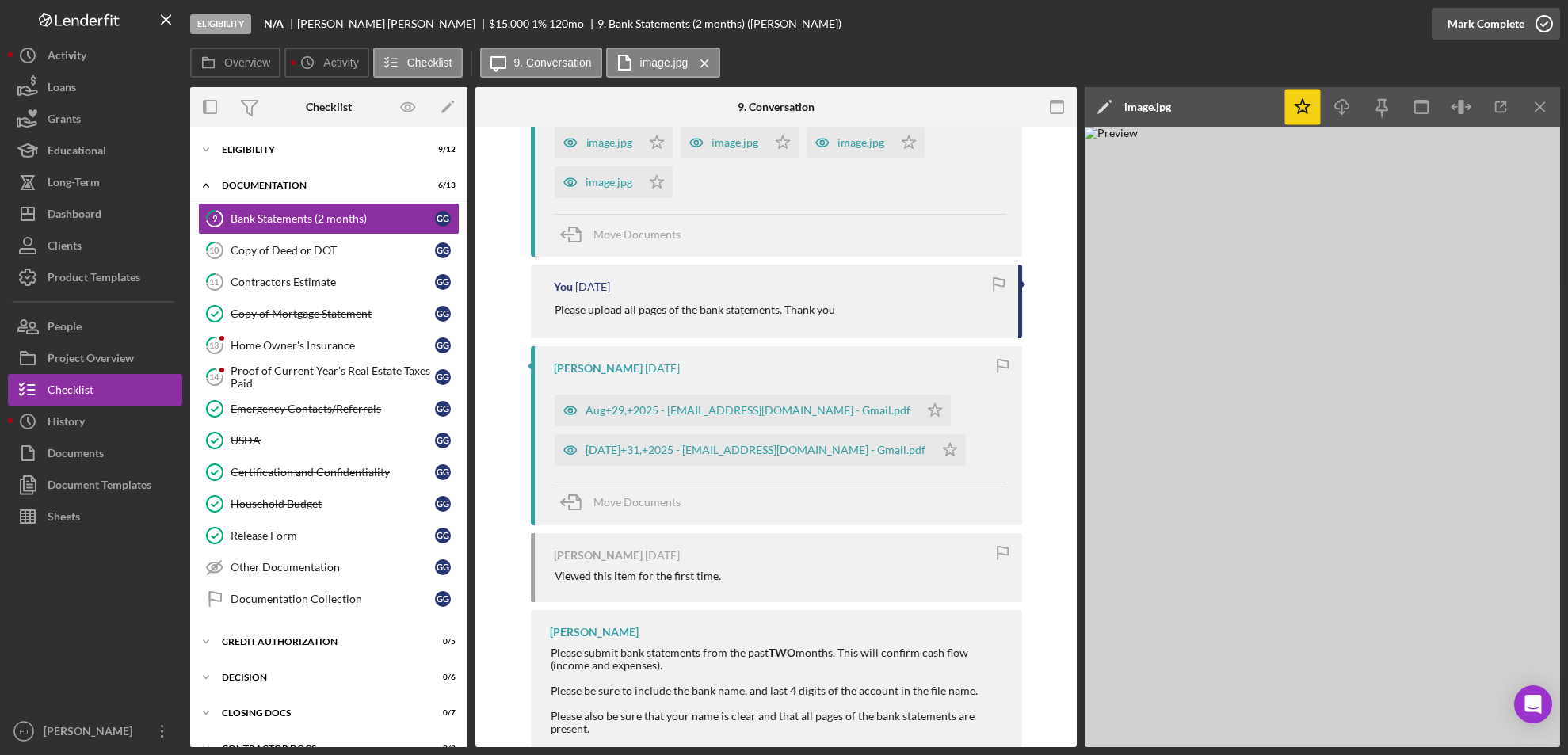
click at [1558, 17] on div "Mark Complete" at bounding box center [1495, 24] width 129 height 47
click at [908, 139] on icon "Icon/Star" at bounding box center [909, 143] width 31 height 31
click at [770, 143] on icon "Icon/Star" at bounding box center [783, 143] width 31 height 31
click at [652, 136] on icon "Icon/Star" at bounding box center [657, 143] width 31 height 31
click at [653, 195] on icon "Icon/Star" at bounding box center [657, 182] width 31 height 31
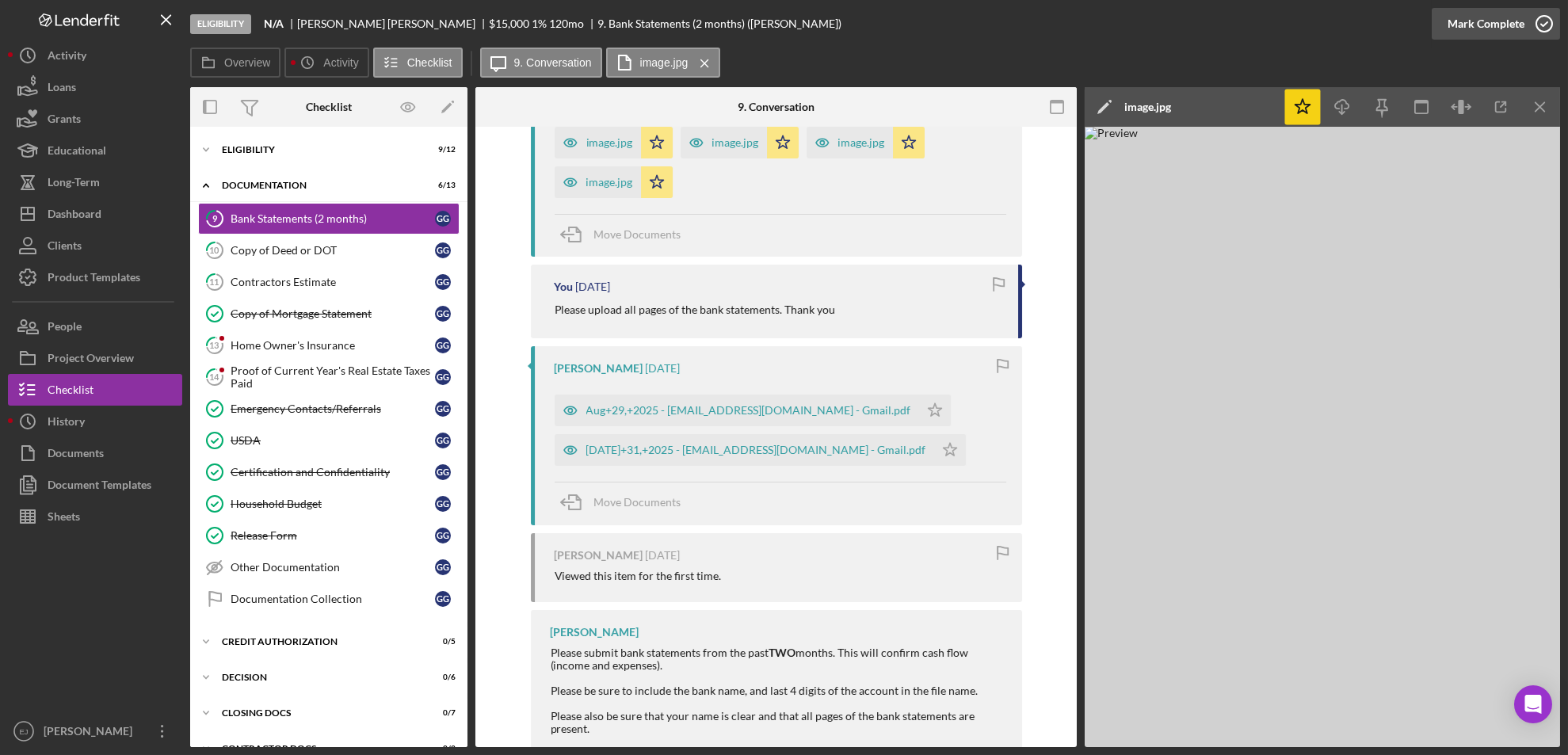
click at [1548, 24] on icon "button" at bounding box center [1544, 24] width 39 height 39
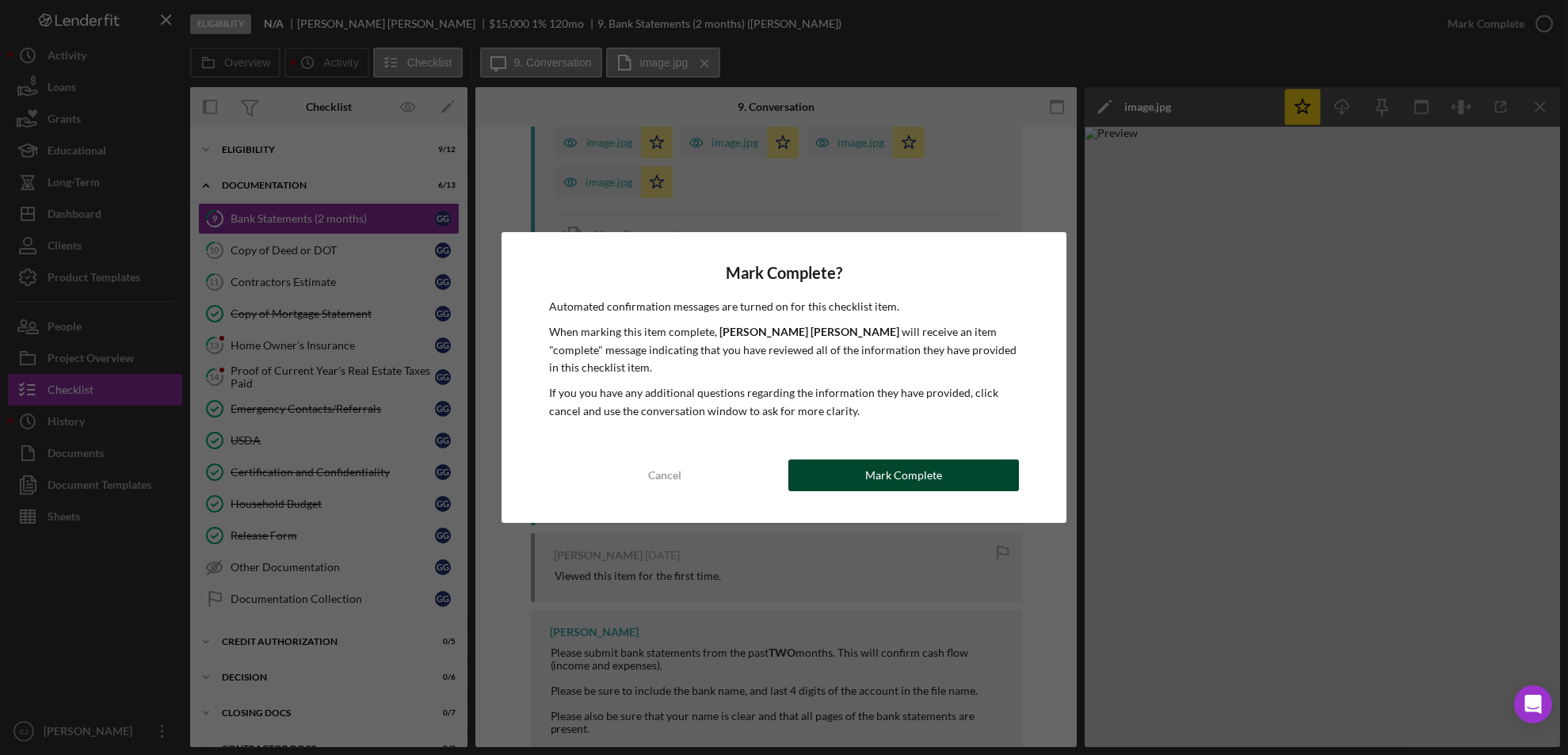
click at [982, 472] on button "Mark Complete" at bounding box center [903, 475] width 231 height 31
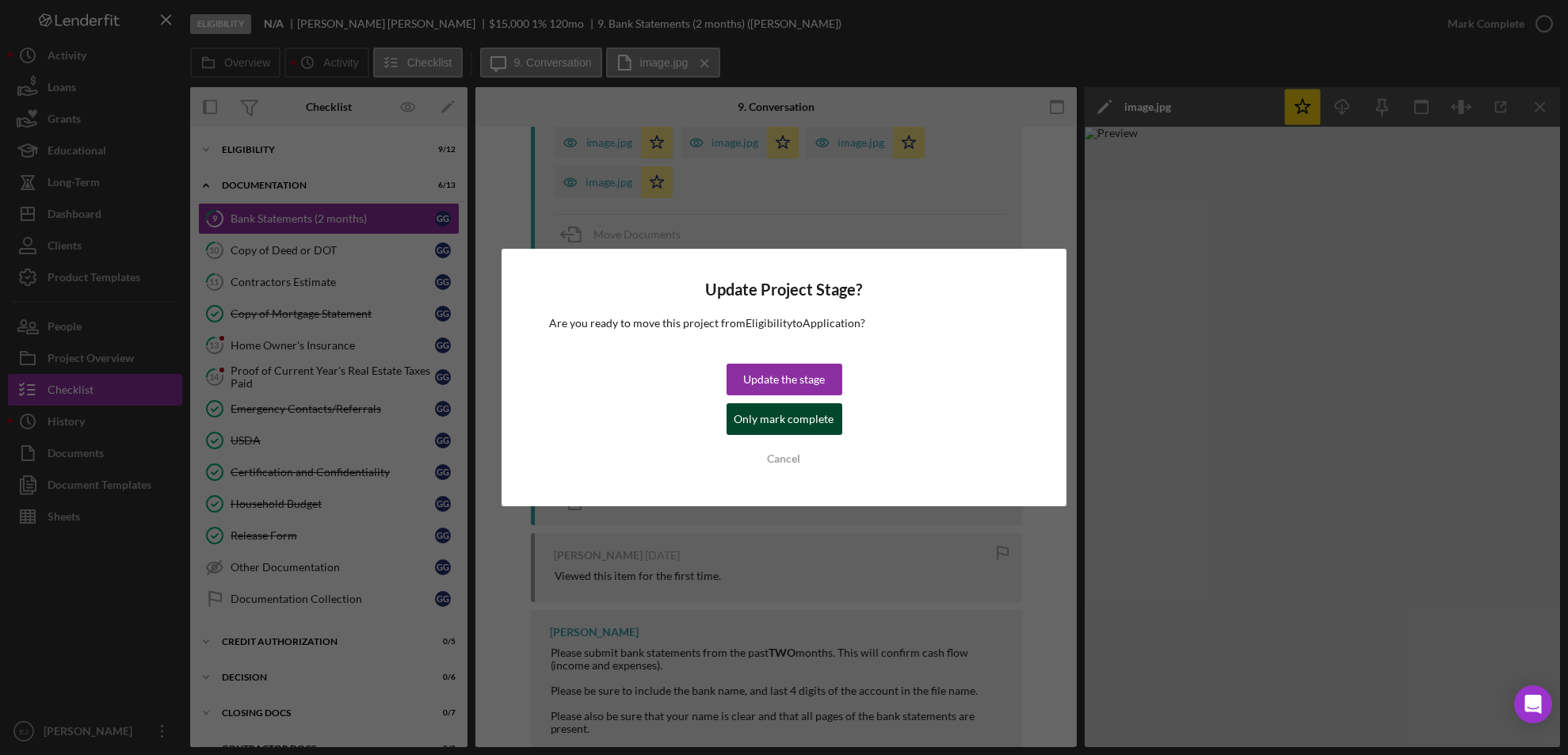
click at [826, 430] on div "Only mark complete" at bounding box center [784, 419] width 100 height 31
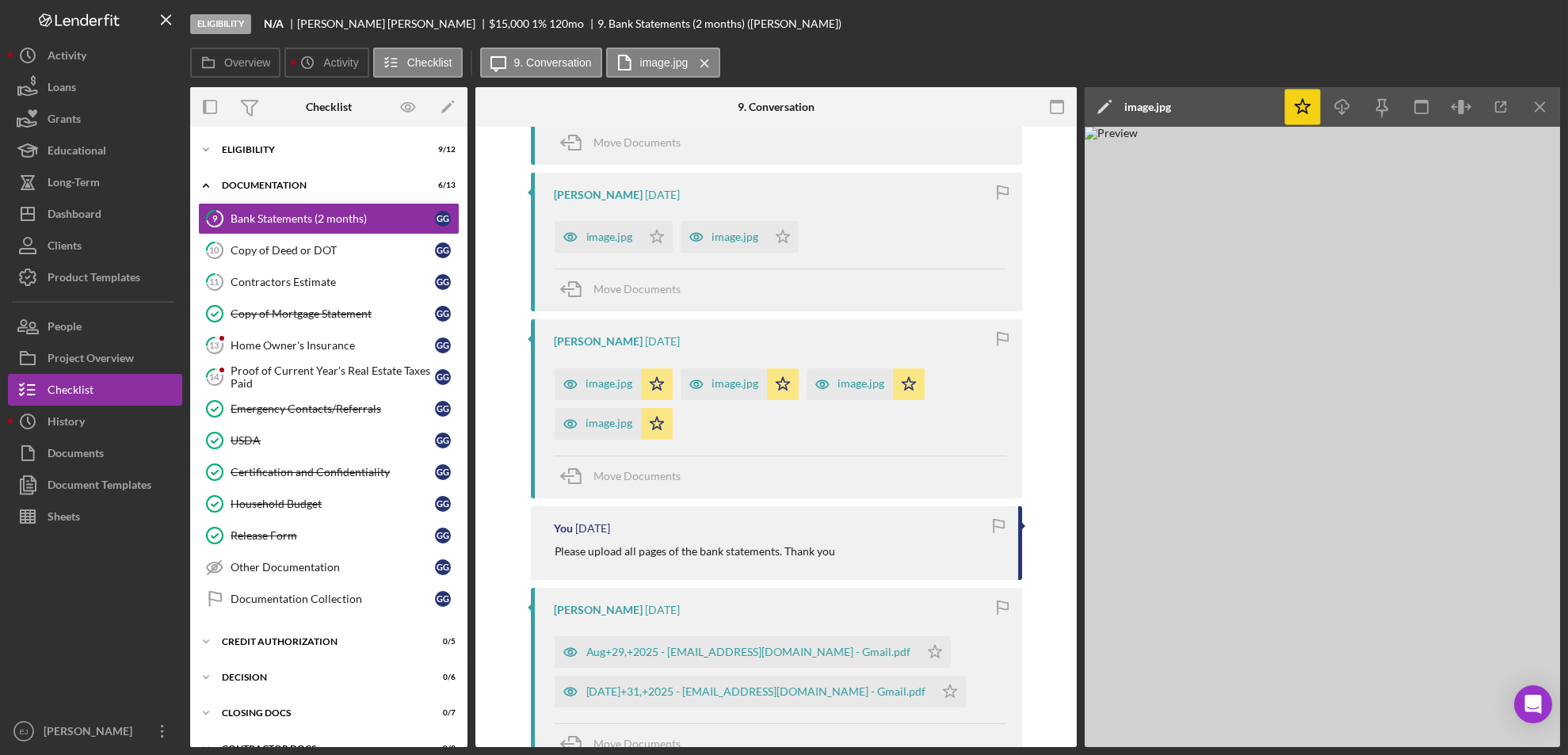
scroll to position [1055, 0]
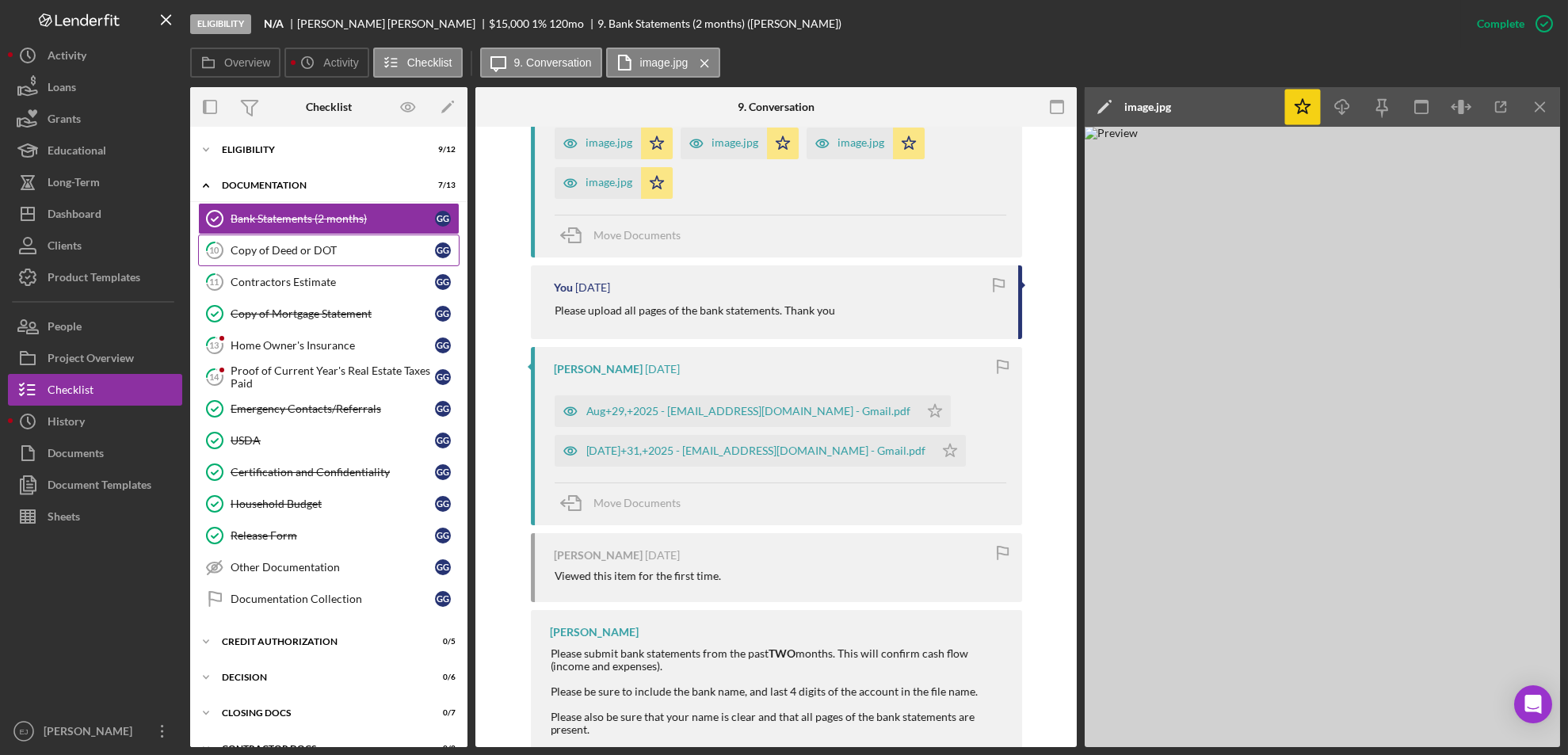
click at [301, 244] on div "Copy of Deed or DOT" at bounding box center [333, 250] width 205 height 12
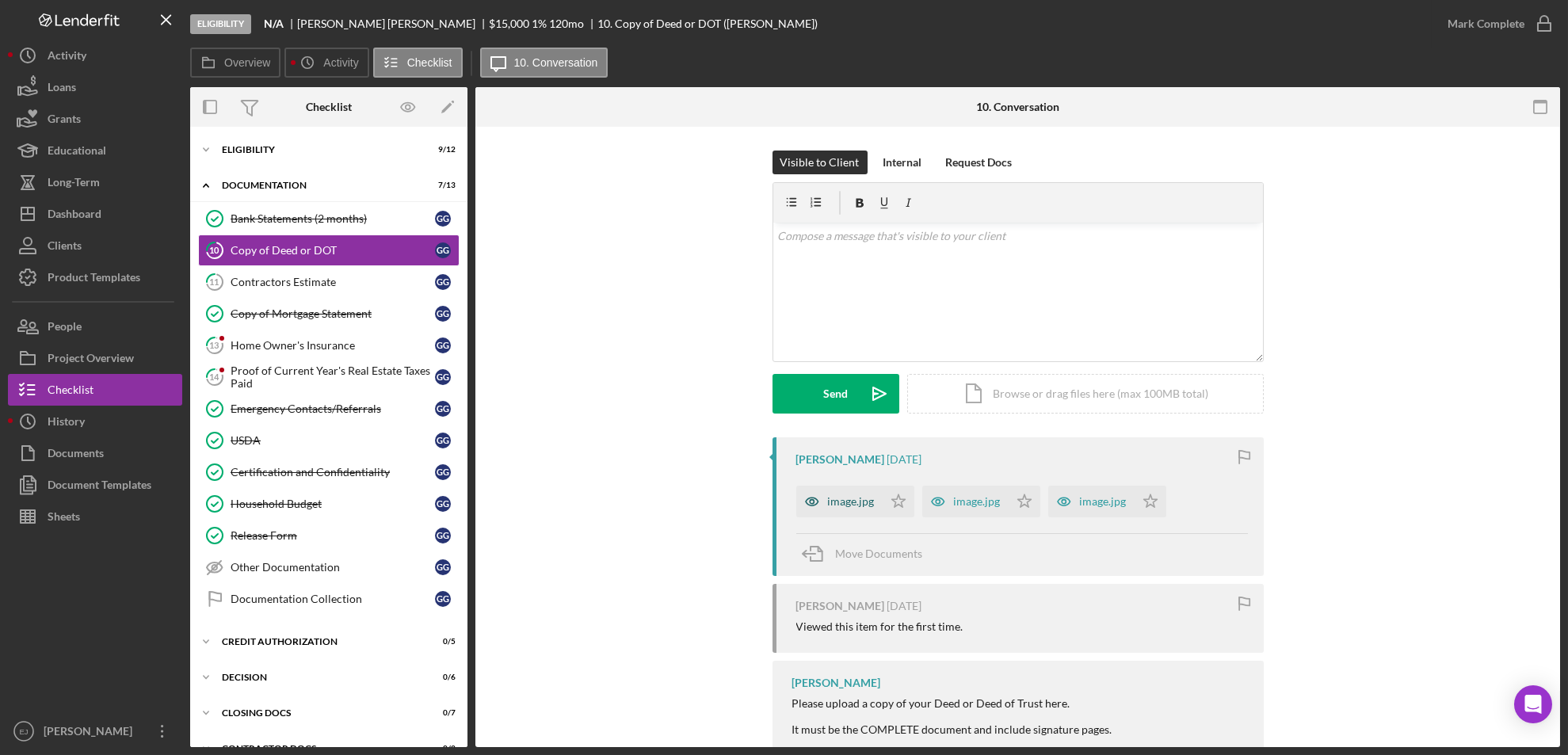
click at [854, 491] on div "image.jpg" at bounding box center [839, 501] width 87 height 31
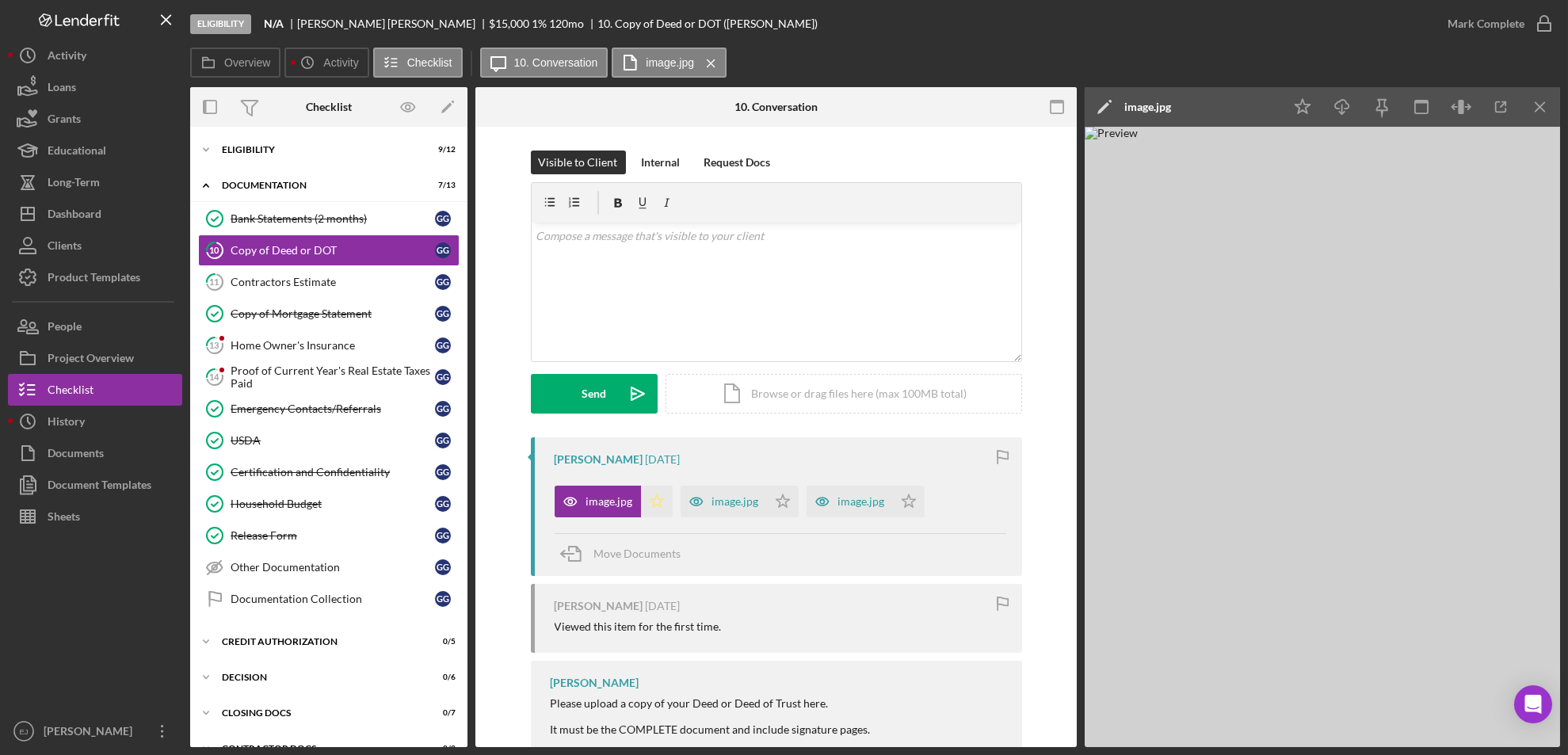
click at [650, 500] on icon "Icon/Star" at bounding box center [657, 501] width 31 height 31
click at [770, 507] on icon "Icon/Star" at bounding box center [783, 501] width 31 height 31
click at [913, 500] on icon "Icon/Star" at bounding box center [909, 501] width 31 height 31
click at [1541, 27] on icon "button" at bounding box center [1544, 24] width 39 height 39
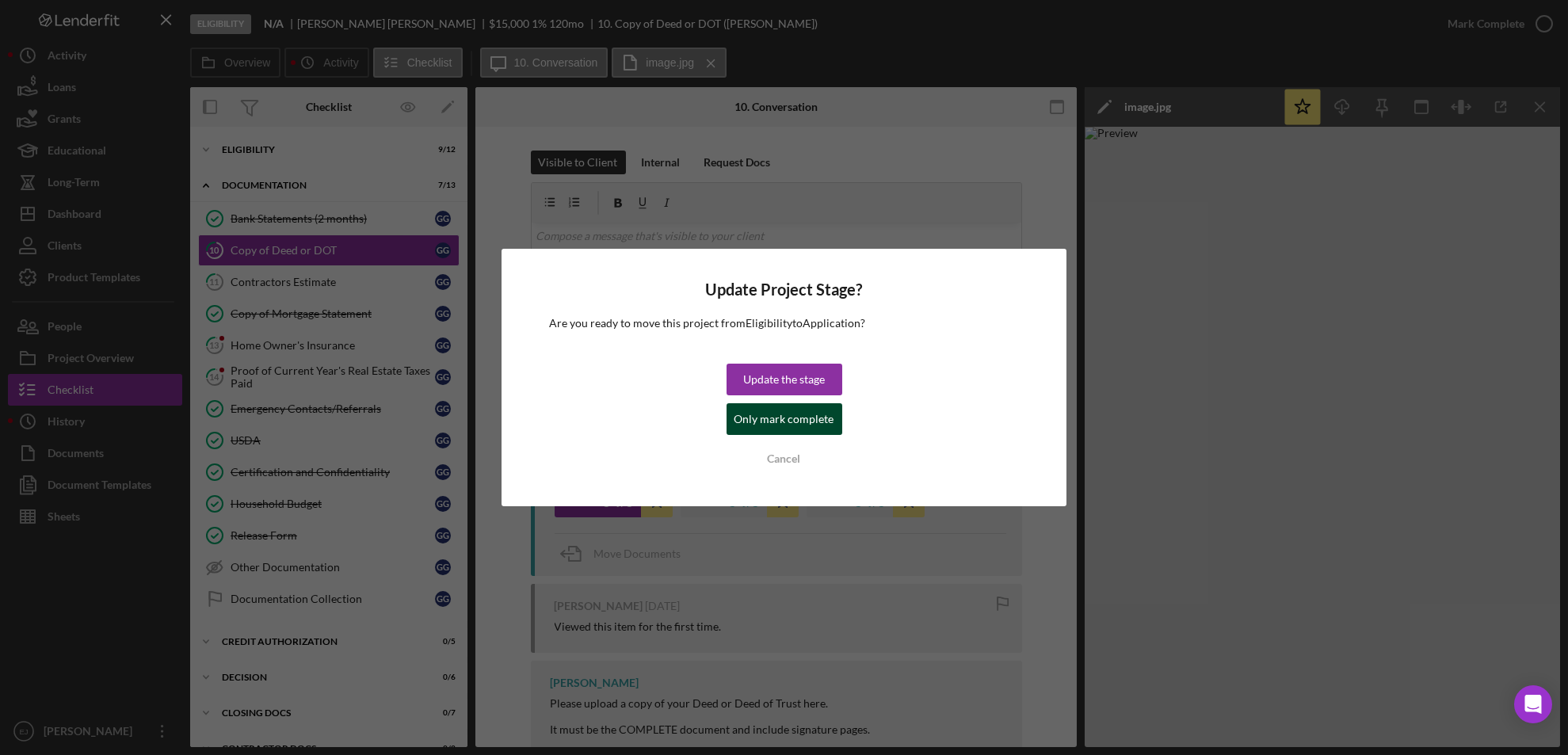
click at [795, 423] on div "Only mark complete" at bounding box center [784, 419] width 100 height 31
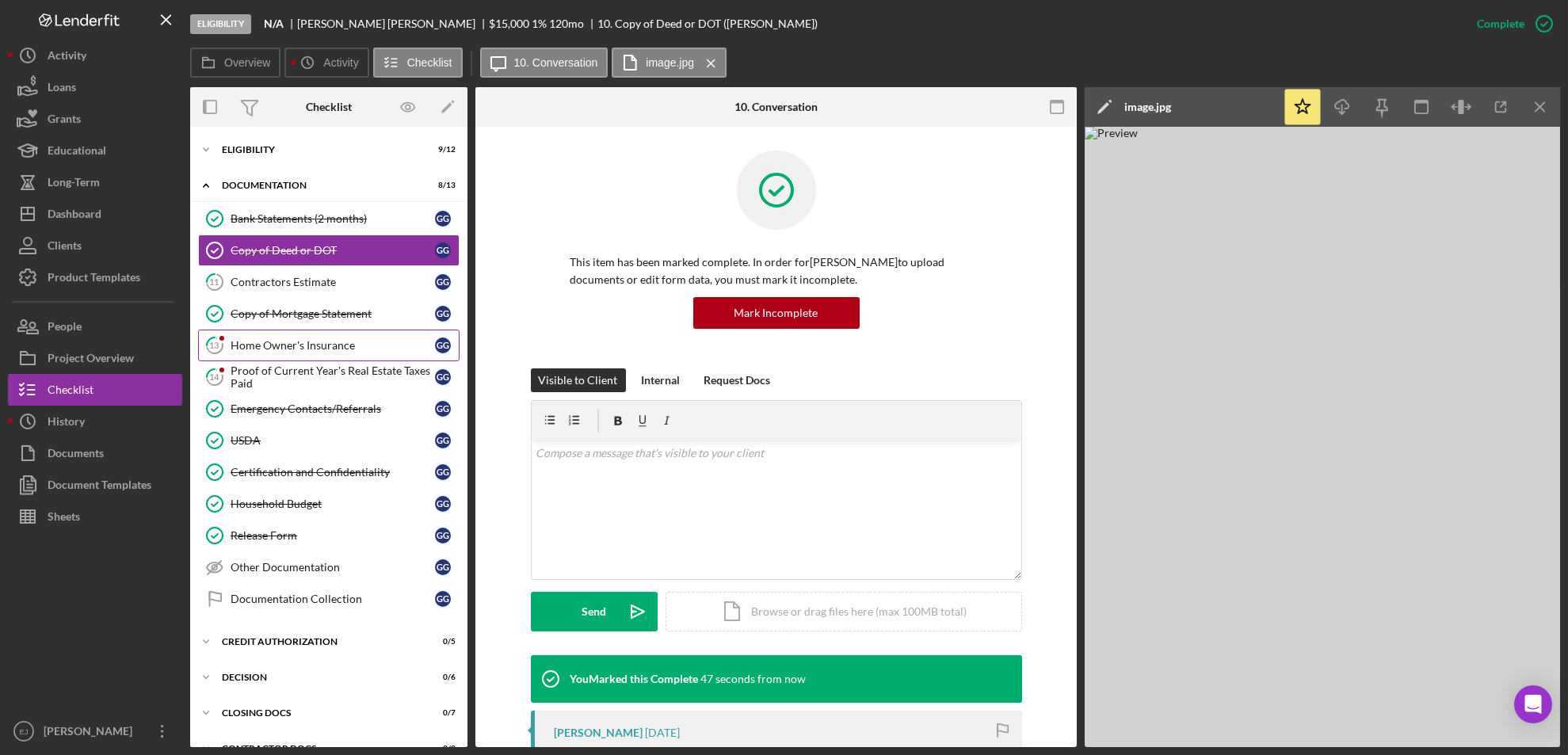
click at [316, 337] on link "13 Home Owner's Insurance G G" at bounding box center [328, 346] width 261 height 31
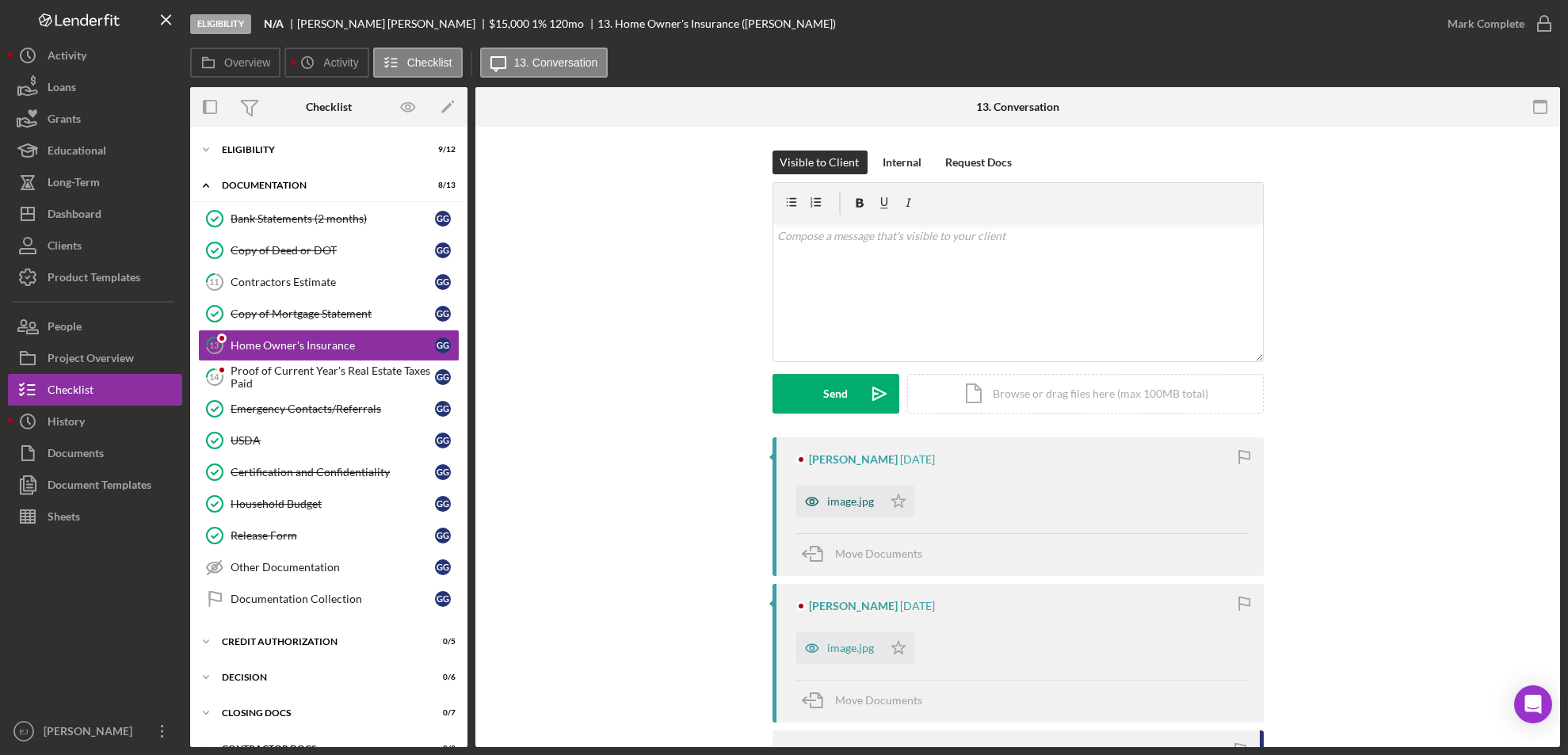
click at [840, 501] on div "image.jpg" at bounding box center [851, 501] width 46 height 12
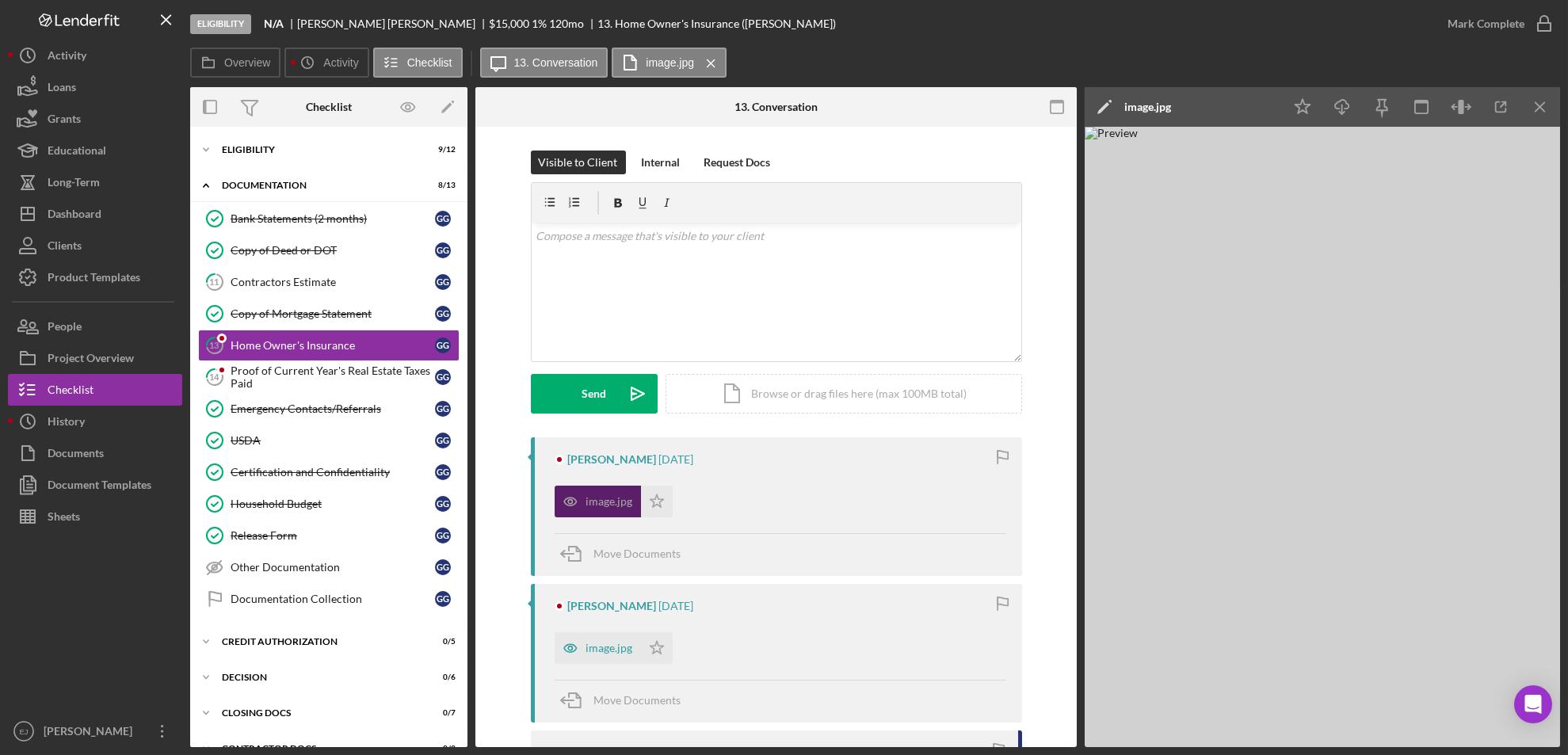
click at [840, 501] on div "image.jpg Icon/Star" at bounding box center [780, 497] width 451 height 39
click at [609, 639] on div "image.jpg" at bounding box center [597, 648] width 87 height 31
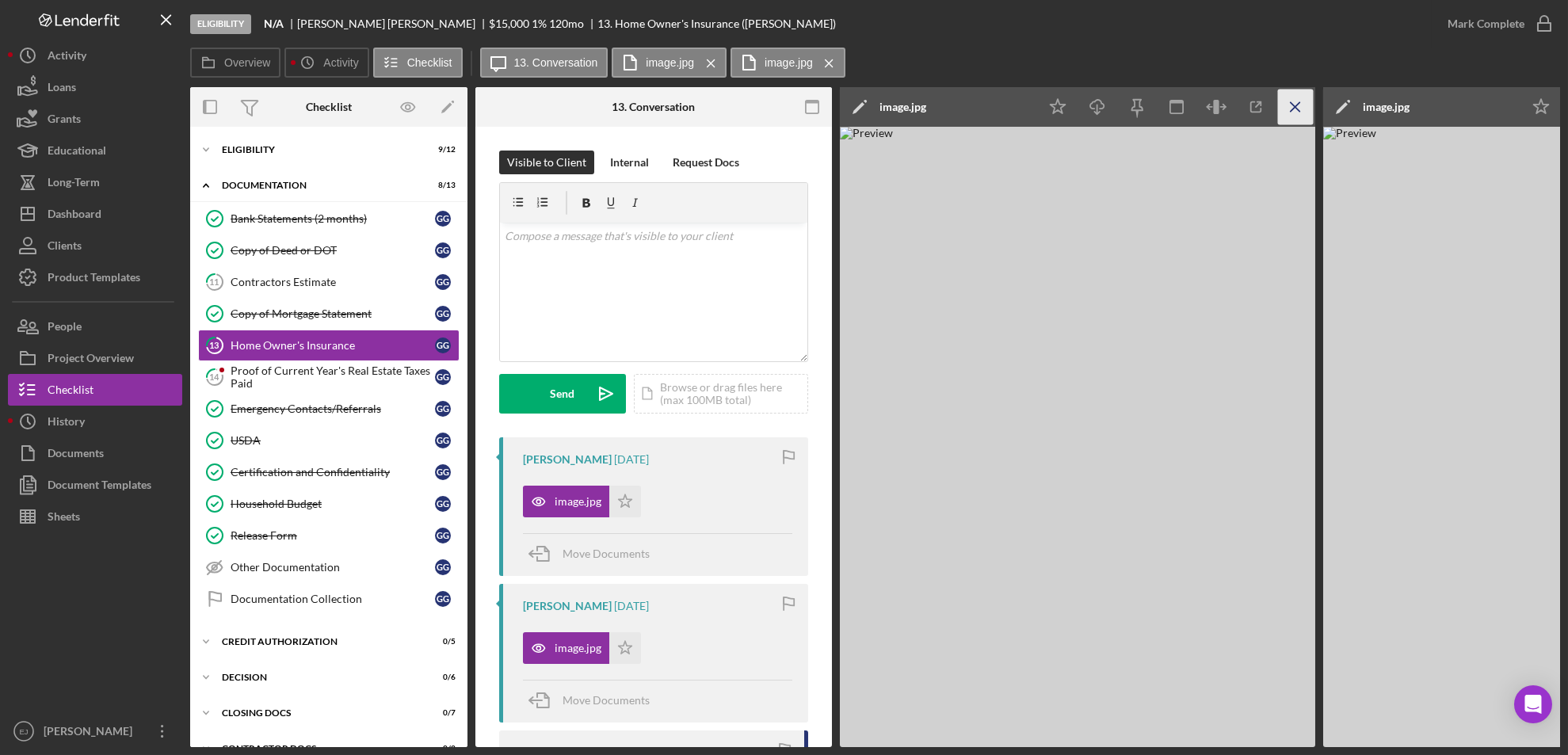
click at [1300, 105] on icon "Icon/Menu Close" at bounding box center [1295, 107] width 36 height 36
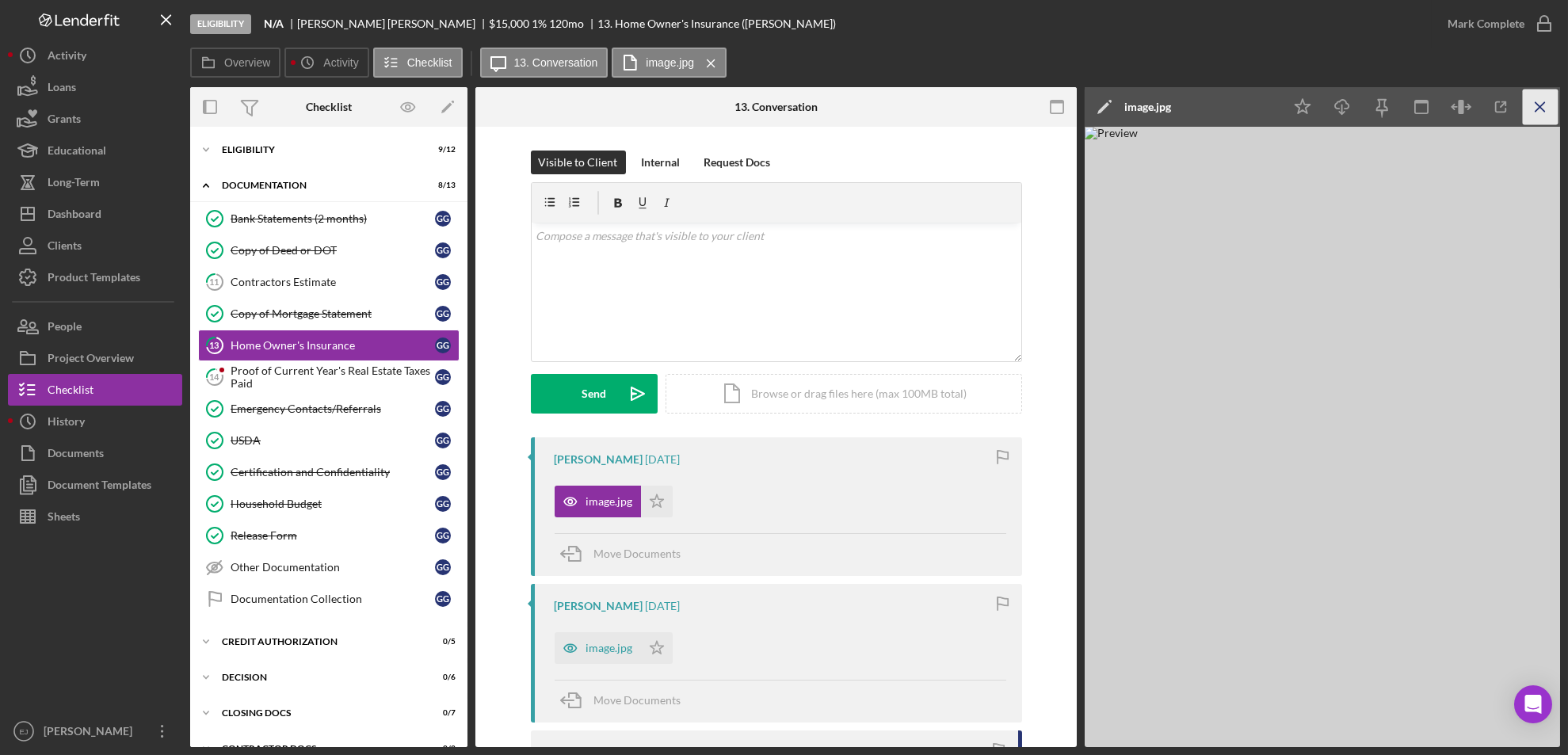
click at [1533, 99] on icon "Icon/Menu Close" at bounding box center [1540, 107] width 36 height 36
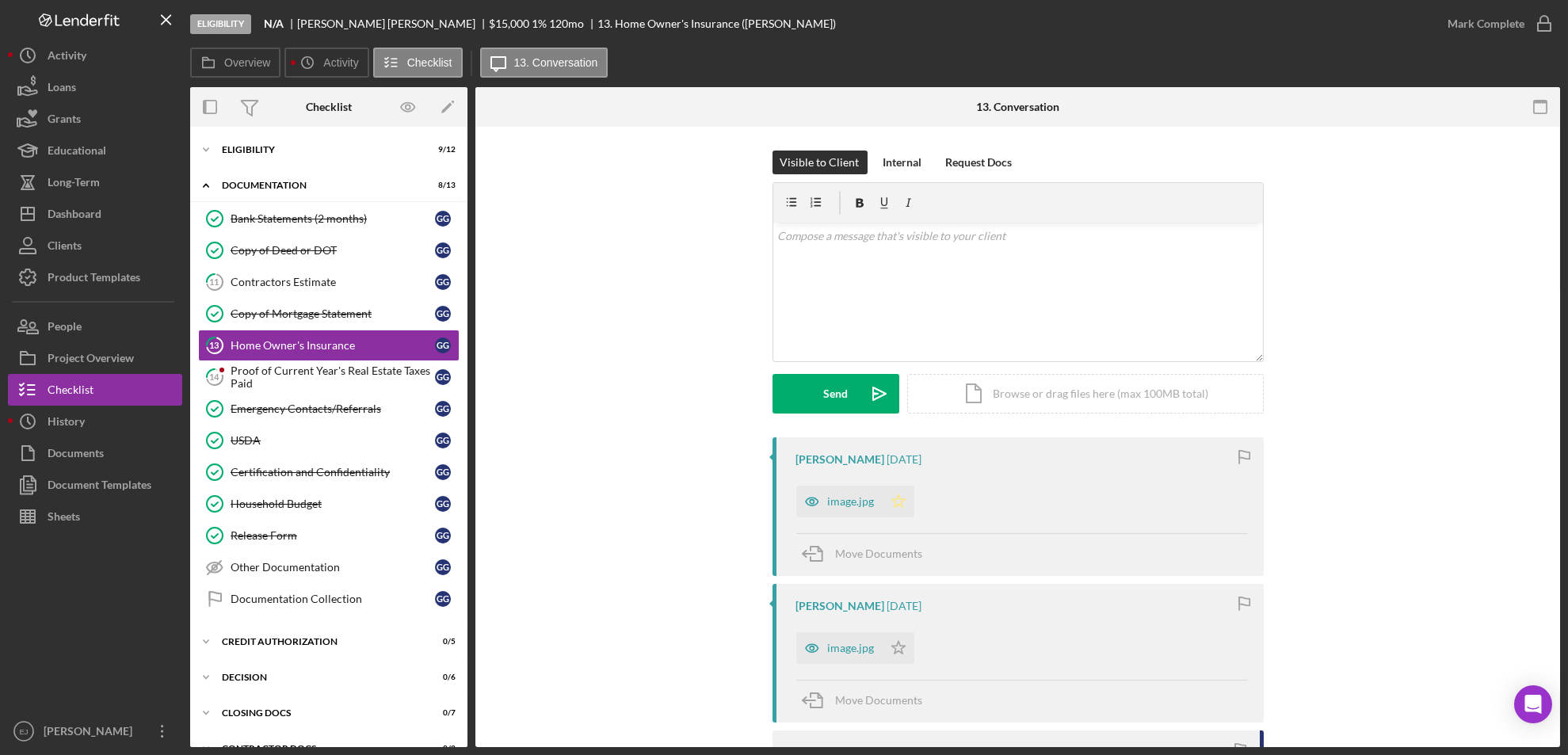
click at [886, 500] on icon "Icon/Star" at bounding box center [898, 501] width 31 height 31
click at [891, 648] on polygon "button" at bounding box center [897, 647] width 13 height 12
click at [1541, 17] on icon "button" at bounding box center [1544, 24] width 39 height 39
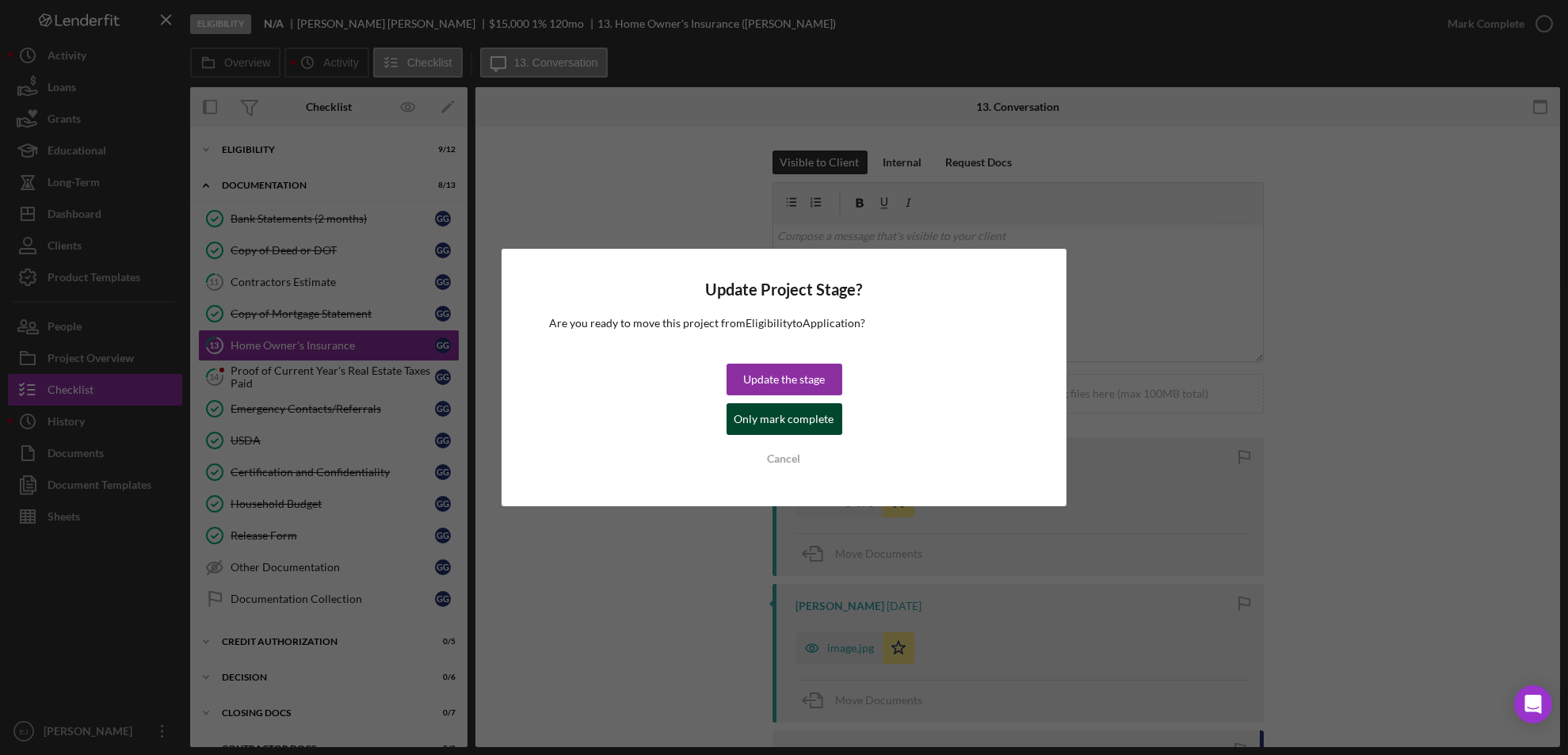
click at [783, 425] on div "Only mark complete" at bounding box center [784, 419] width 100 height 31
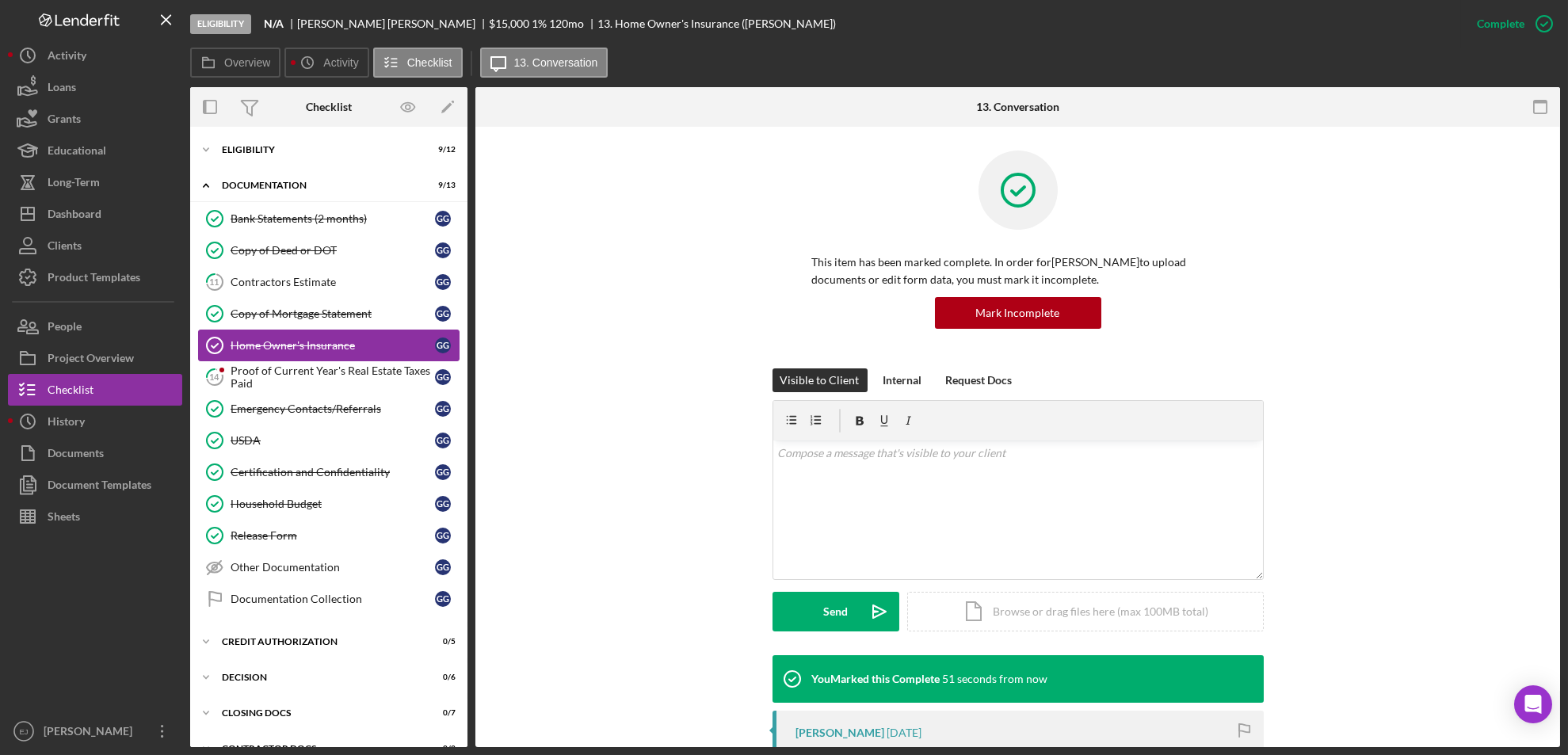
click at [305, 356] on link "Home Owner's Insurance Home Owner's Insurance G G" at bounding box center [328, 346] width 261 height 31
click at [314, 380] on div "Proof of Current Year's Real Estate Taxes Paid" at bounding box center [333, 377] width 205 height 25
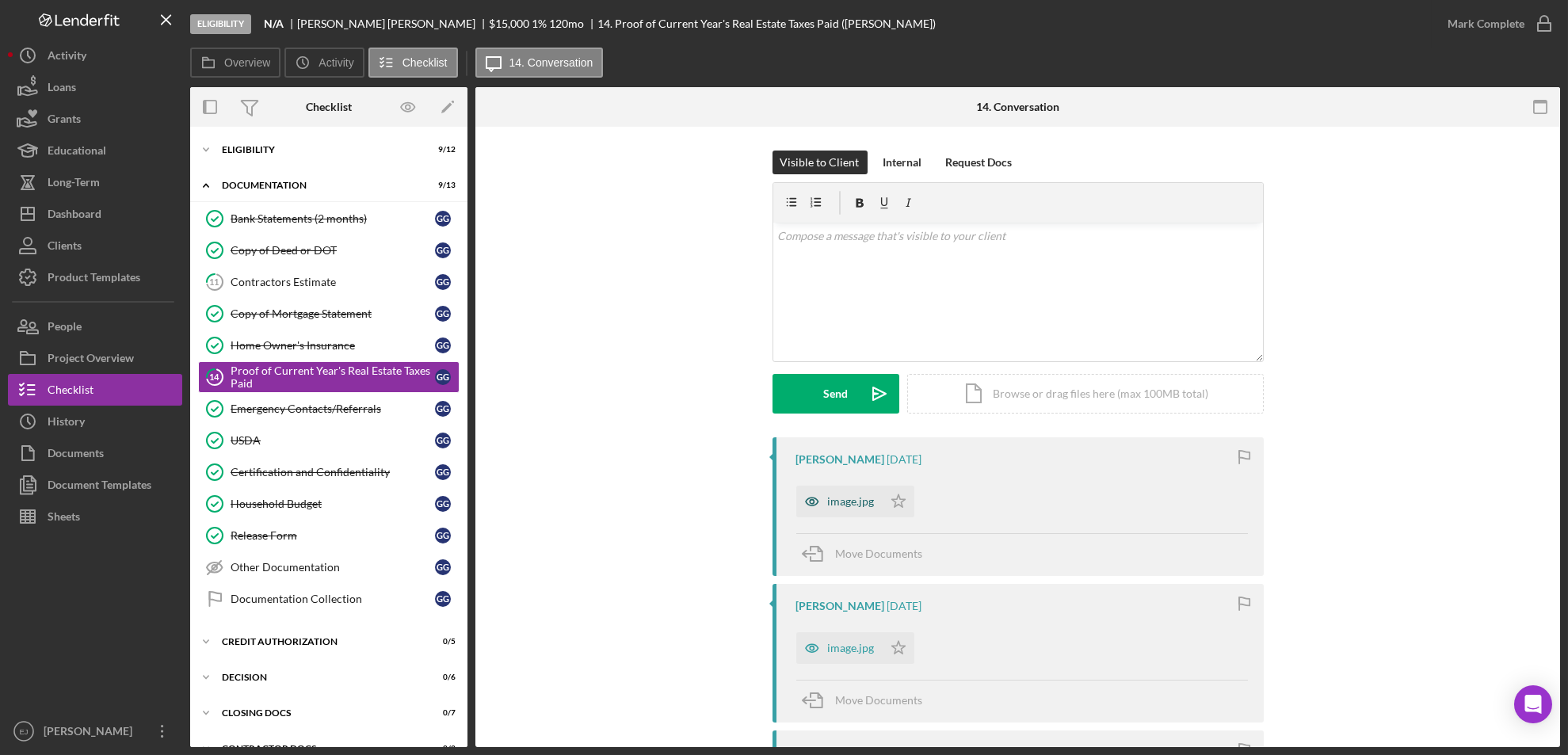
click at [833, 504] on div "image.jpg" at bounding box center [851, 501] width 46 height 12
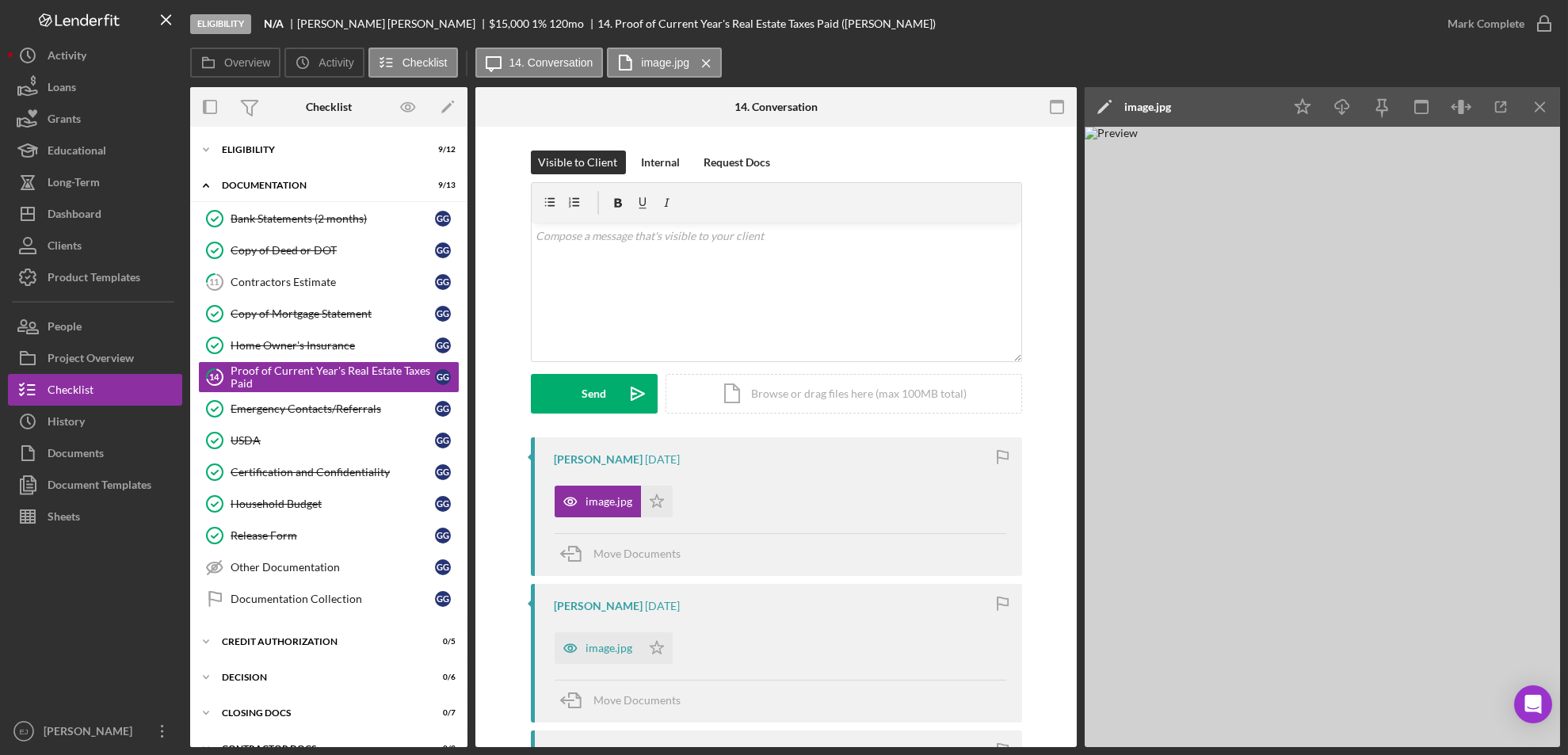
click at [598, 632] on div "image.jpg Icon/Star" at bounding box center [617, 644] width 126 height 39
click at [600, 637] on div "image.jpg" at bounding box center [597, 648] width 87 height 31
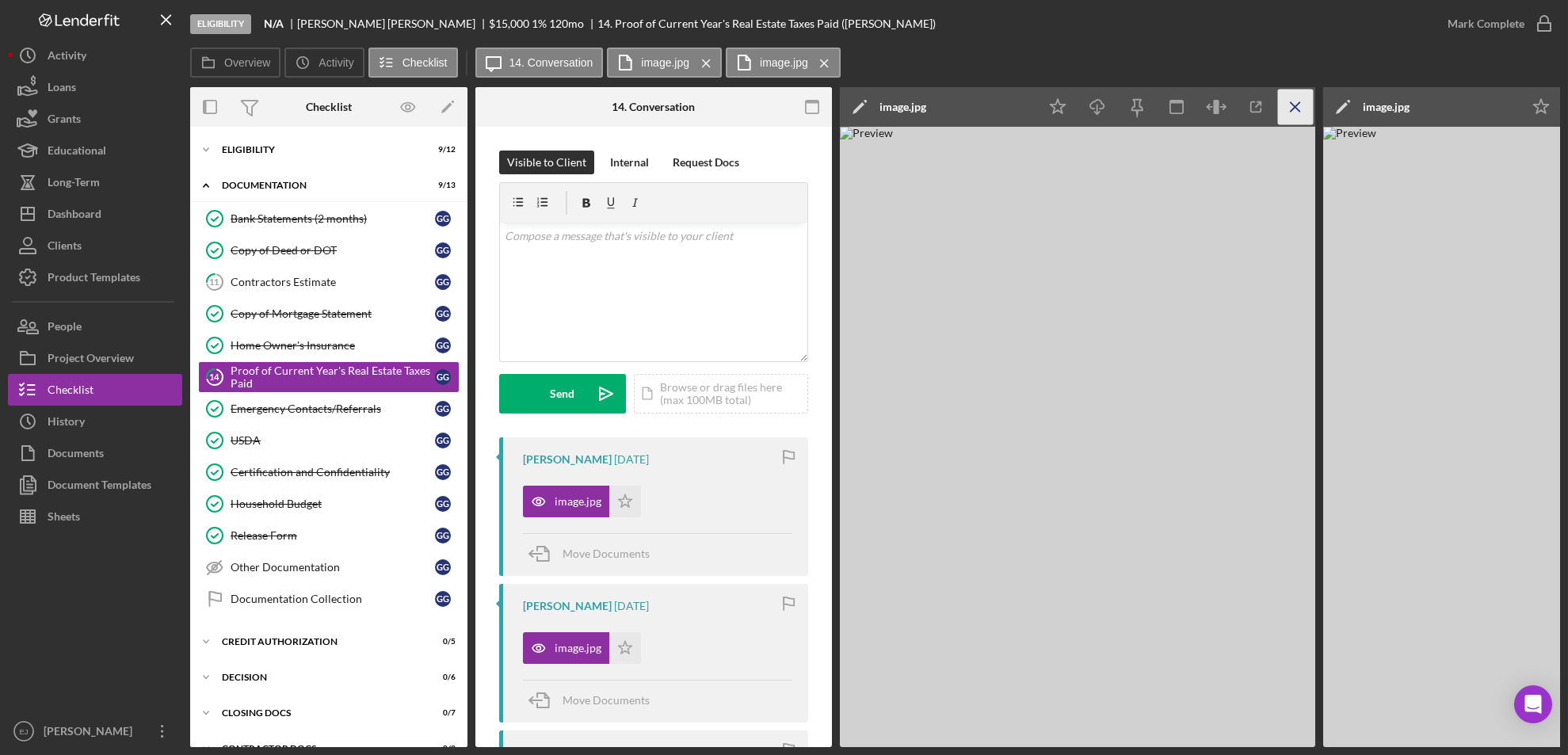
click at [1304, 94] on icon "Icon/Menu Close" at bounding box center [1295, 107] width 36 height 36
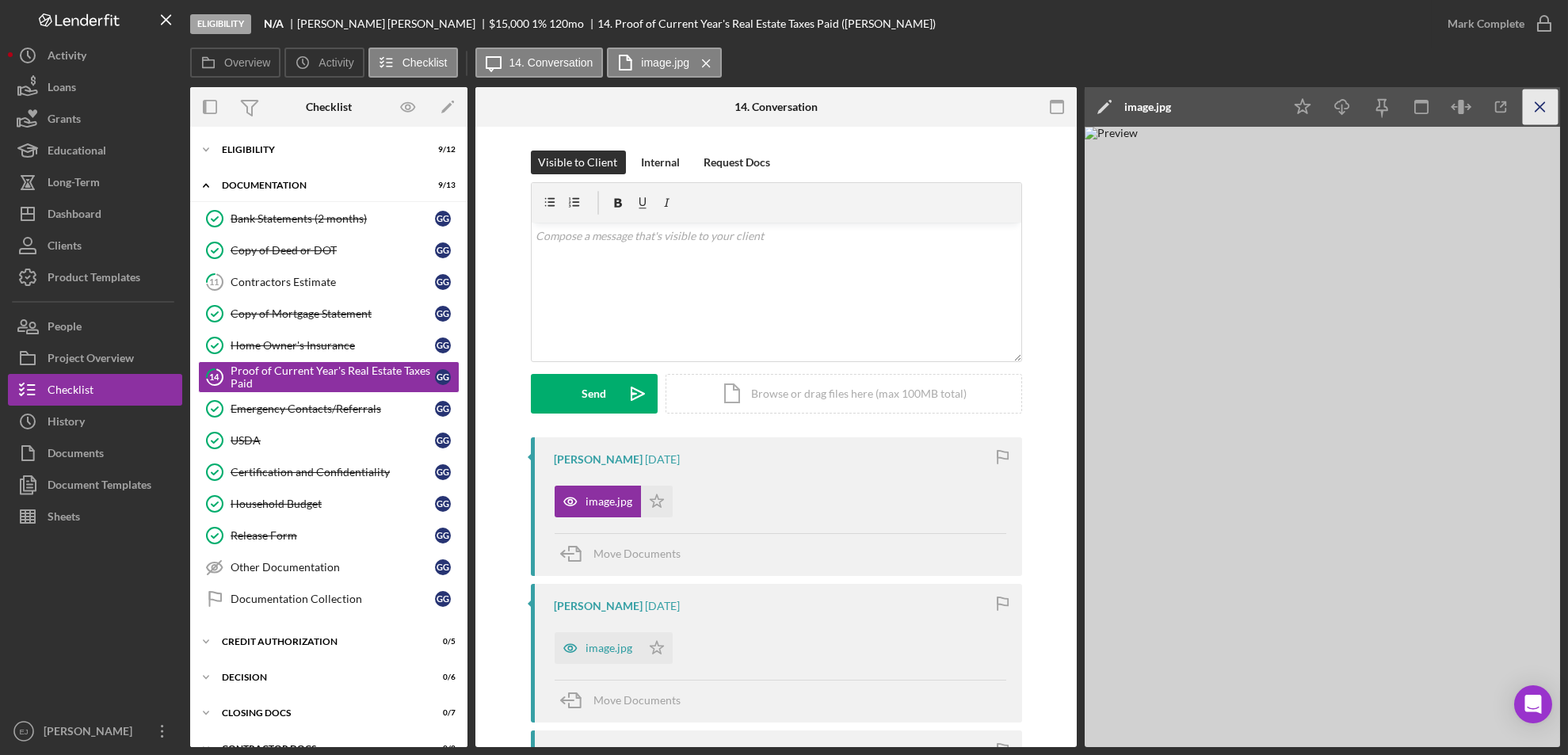
click at [1545, 101] on icon "Icon/Menu Close" at bounding box center [1540, 107] width 36 height 36
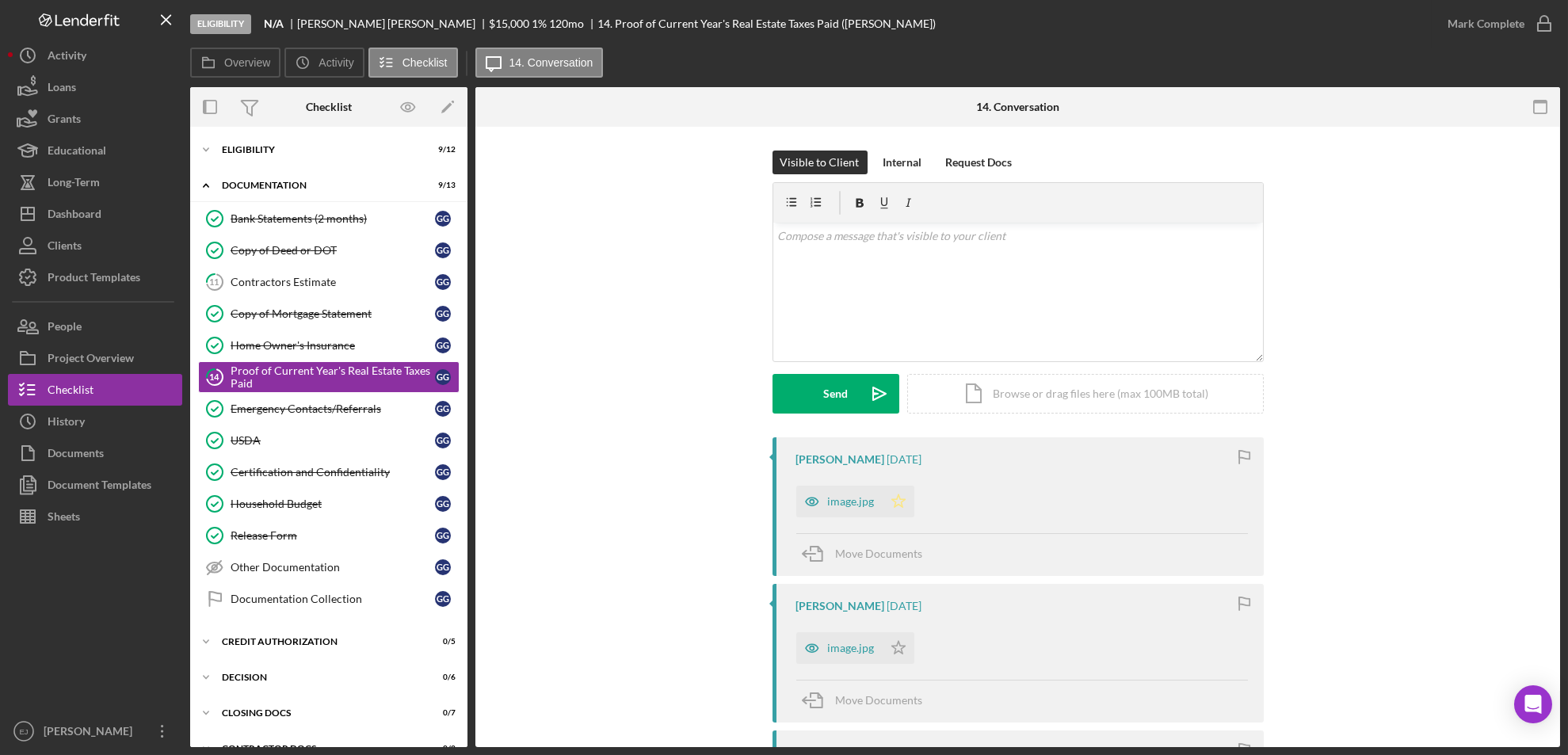
click at [908, 502] on icon "Icon/Star" at bounding box center [898, 501] width 31 height 31
click at [892, 643] on icon "Icon/Star" at bounding box center [898, 648] width 31 height 31
click at [1537, 12] on icon "button" at bounding box center [1544, 24] width 39 height 39
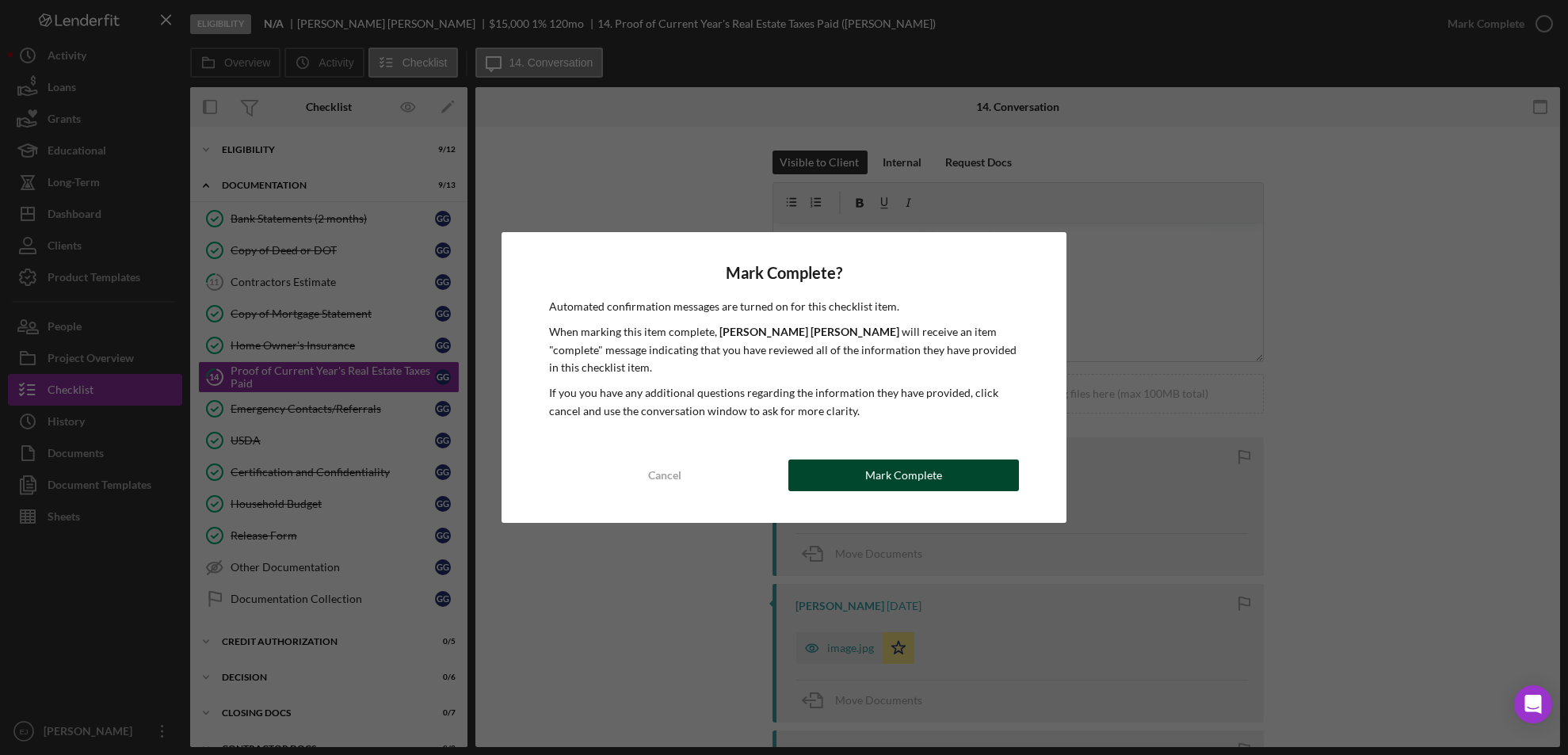
click at [970, 468] on button "Mark Complete" at bounding box center [903, 475] width 231 height 31
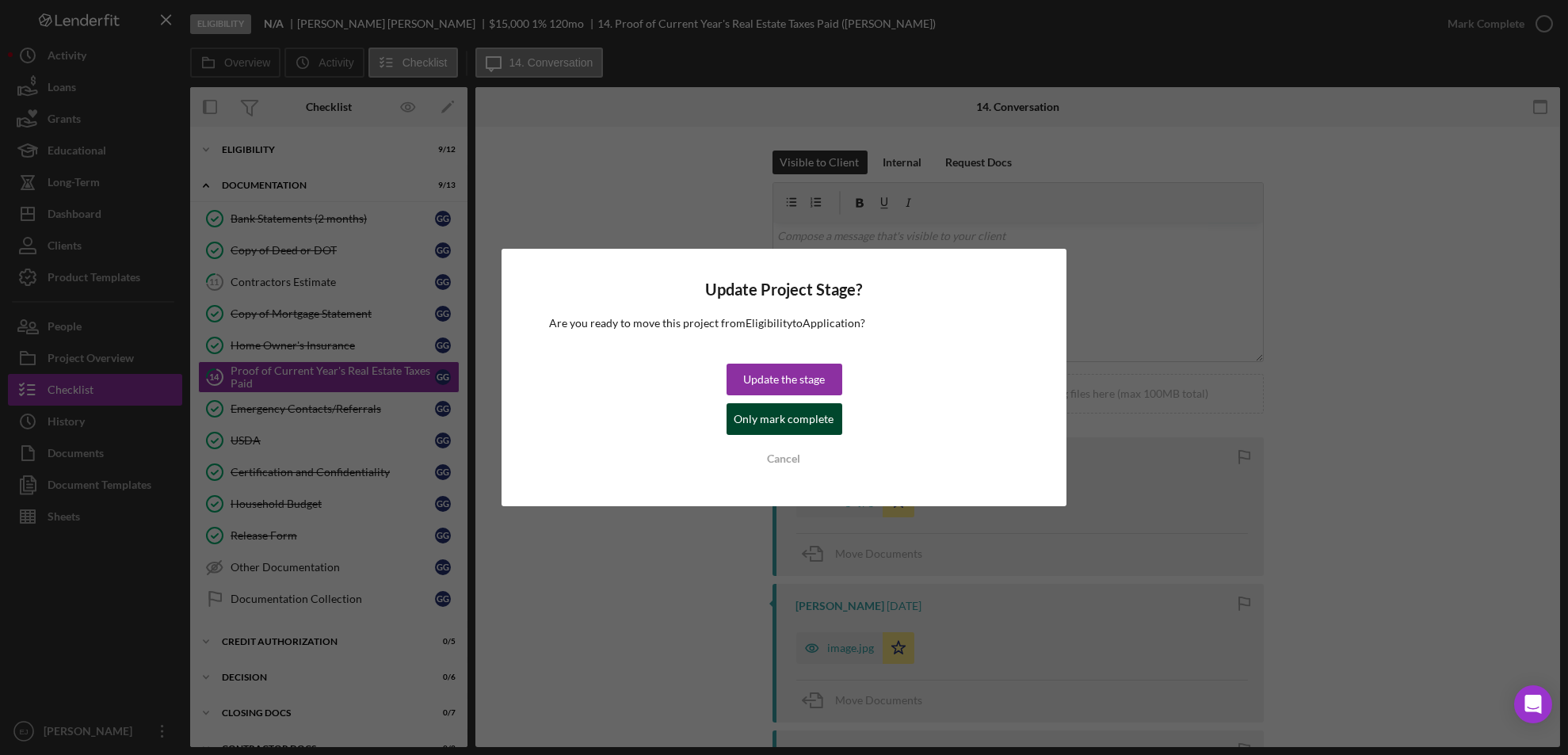
click at [788, 409] on div "Only mark complete" at bounding box center [784, 419] width 100 height 31
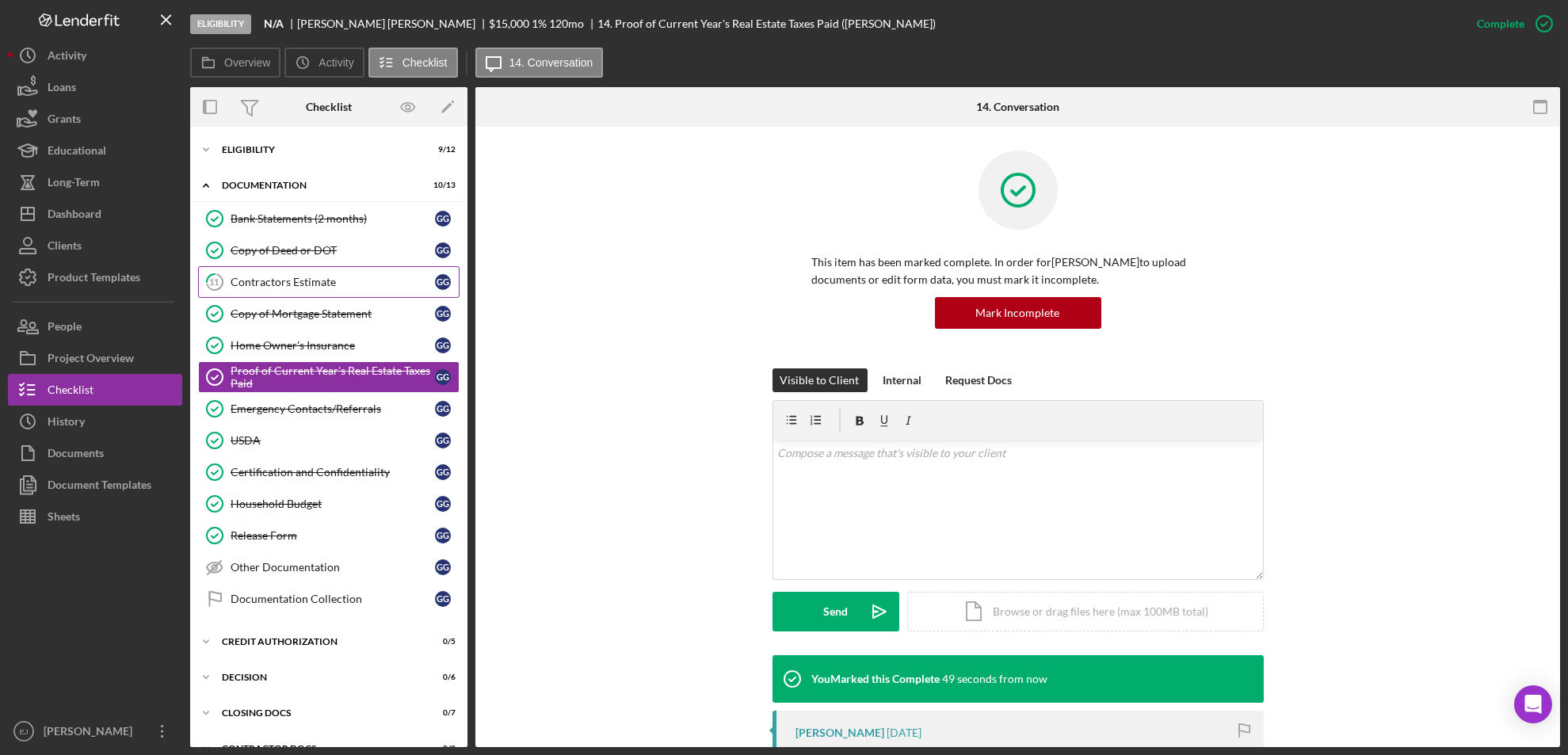
click at [347, 281] on div "Contractors Estimate" at bounding box center [333, 282] width 205 height 12
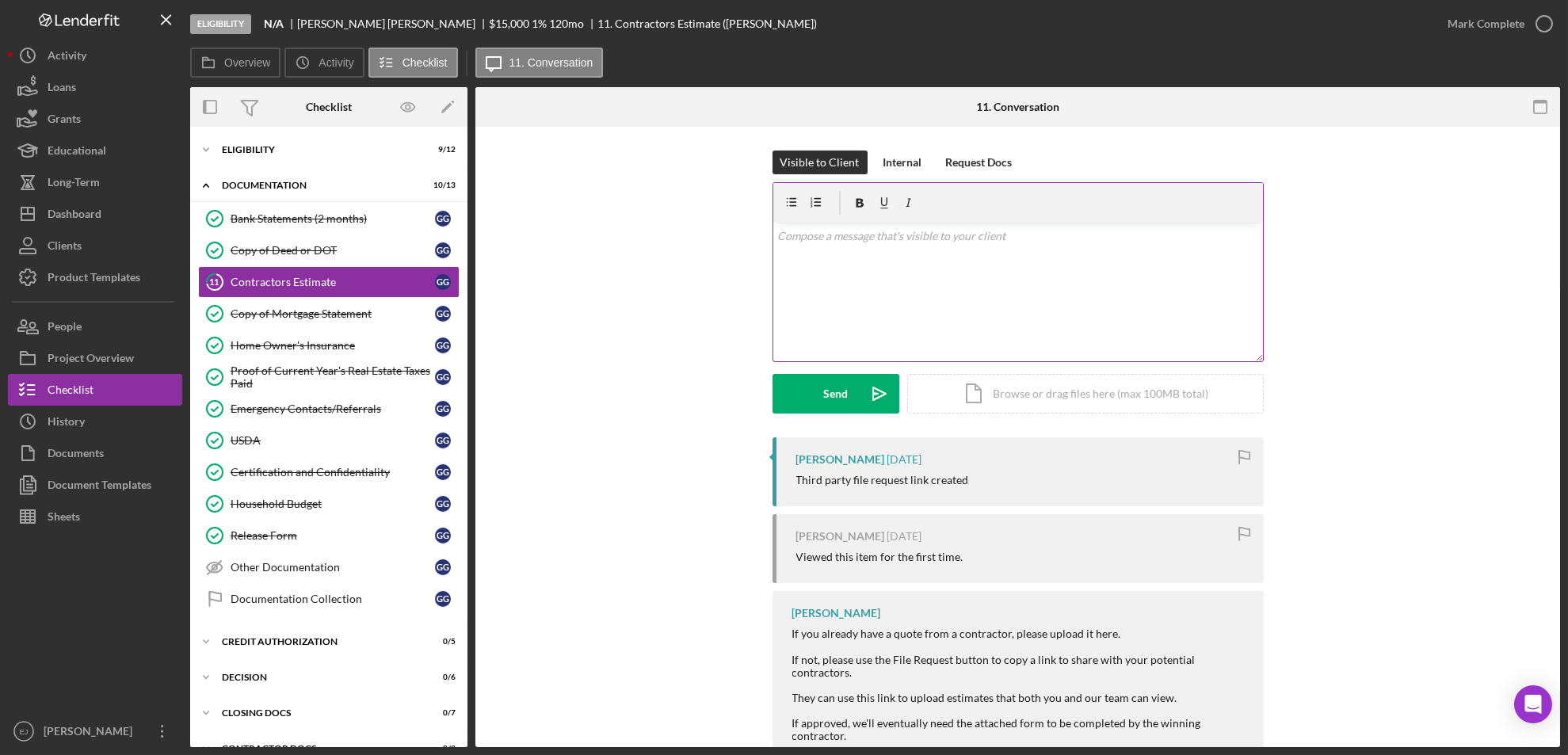
click at [989, 287] on div "v Color teal Color pink Remove color Add row above Add row below Add column bef…" at bounding box center [1018, 292] width 490 height 139
click at [809, 402] on button "Send Icon/icon-invite-send" at bounding box center [835, 394] width 127 height 39
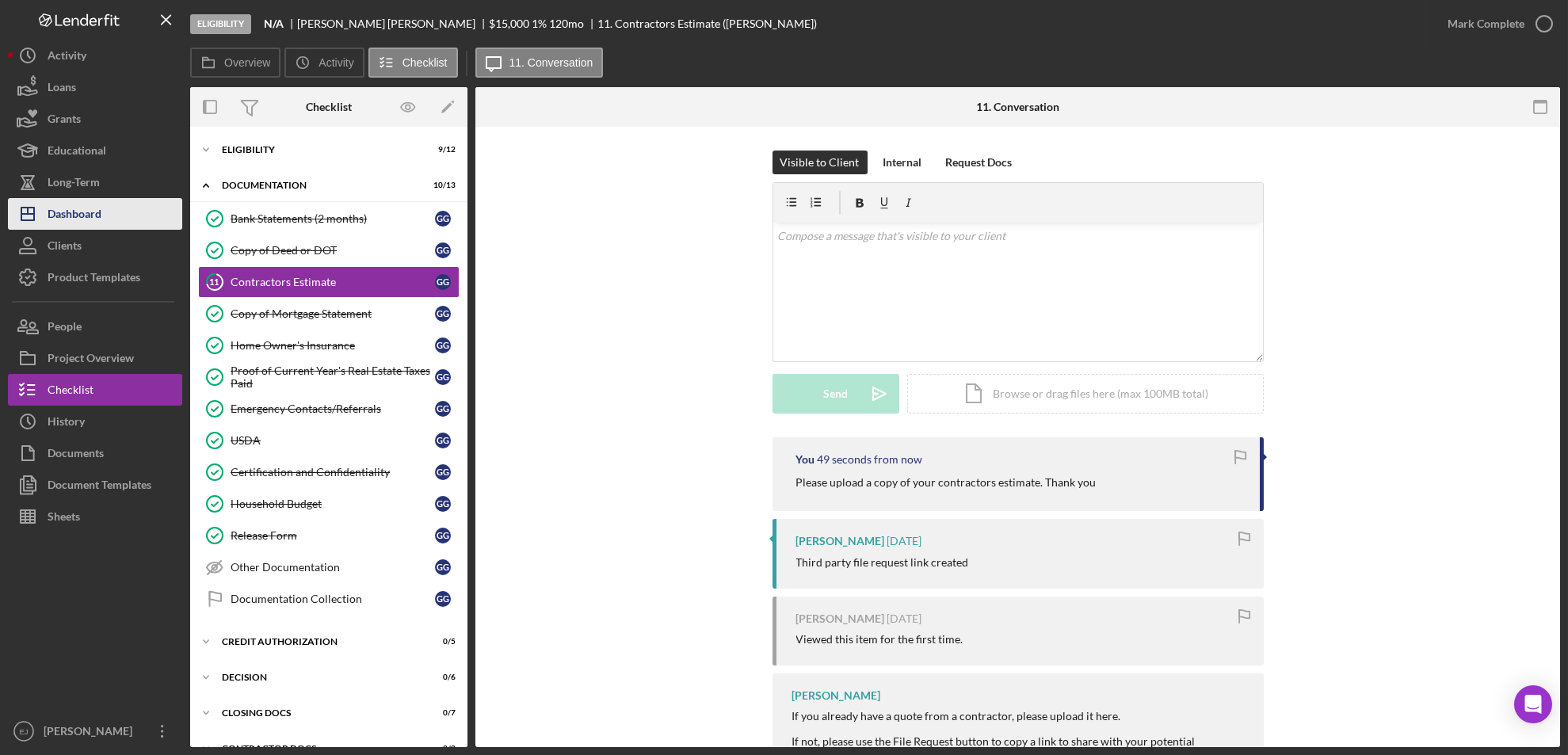
click at [140, 209] on button "Icon/Dashboard Dashboard" at bounding box center [94, 213] width 174 height 31
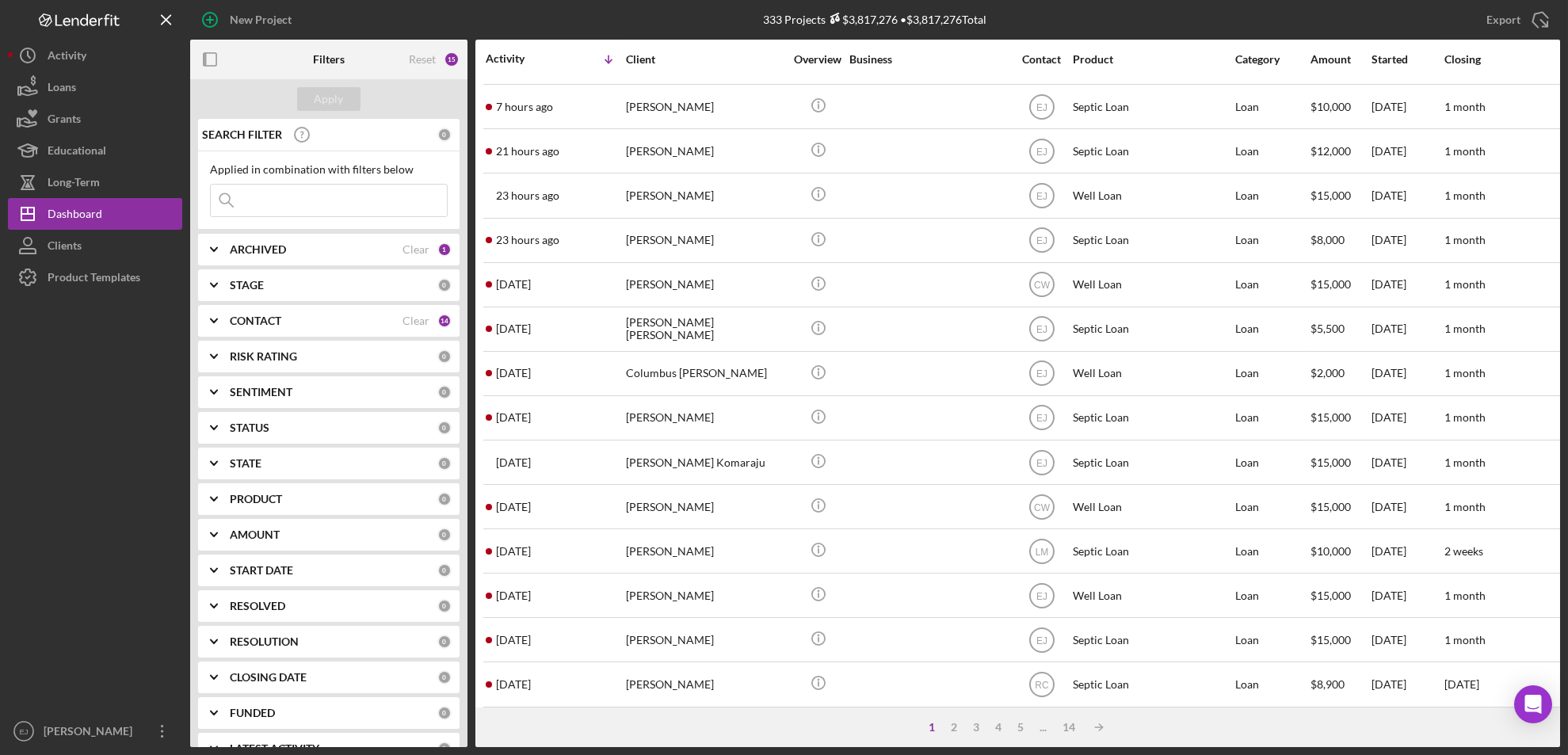
scroll to position [465, 0]
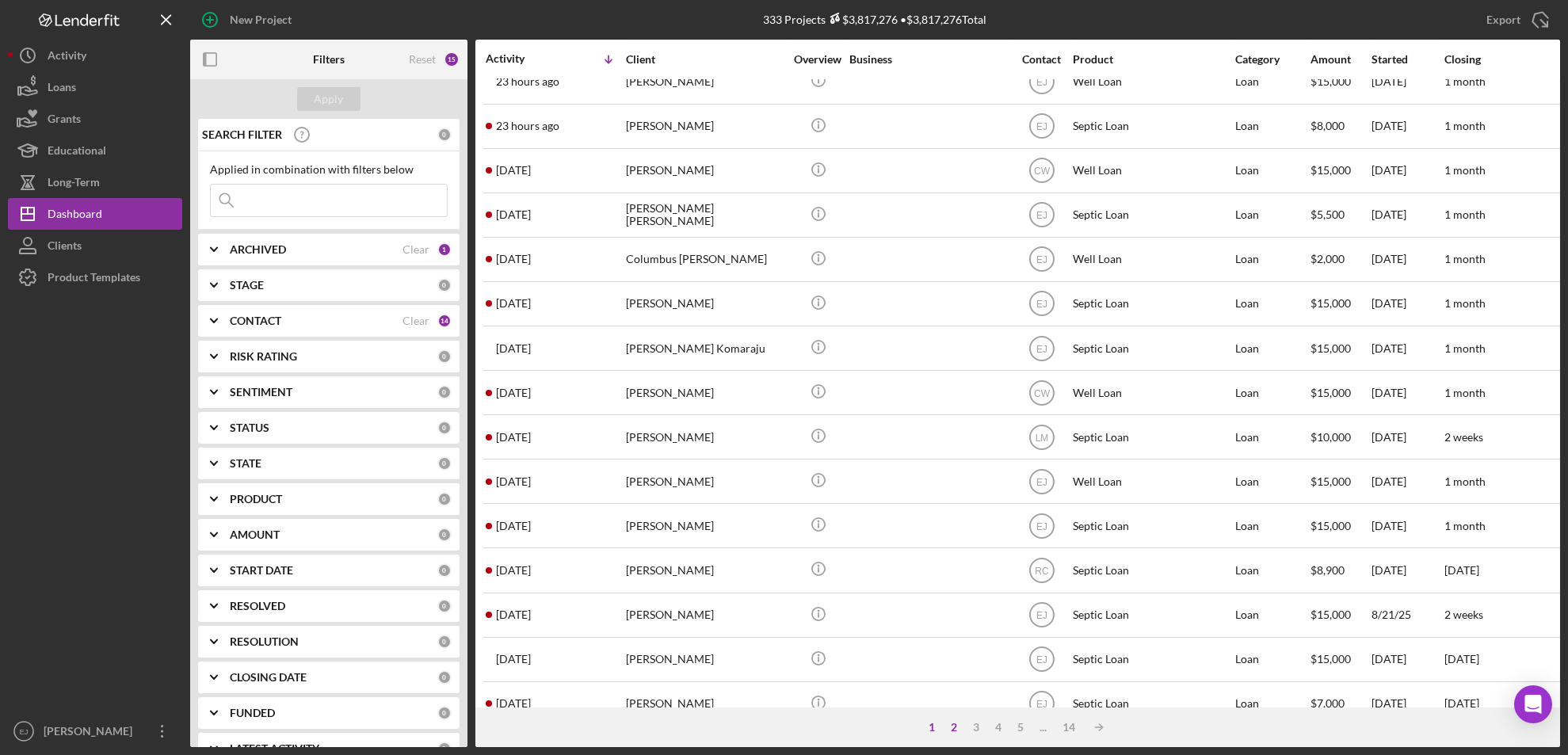
click at [951, 729] on div "2" at bounding box center [953, 727] width 22 height 12
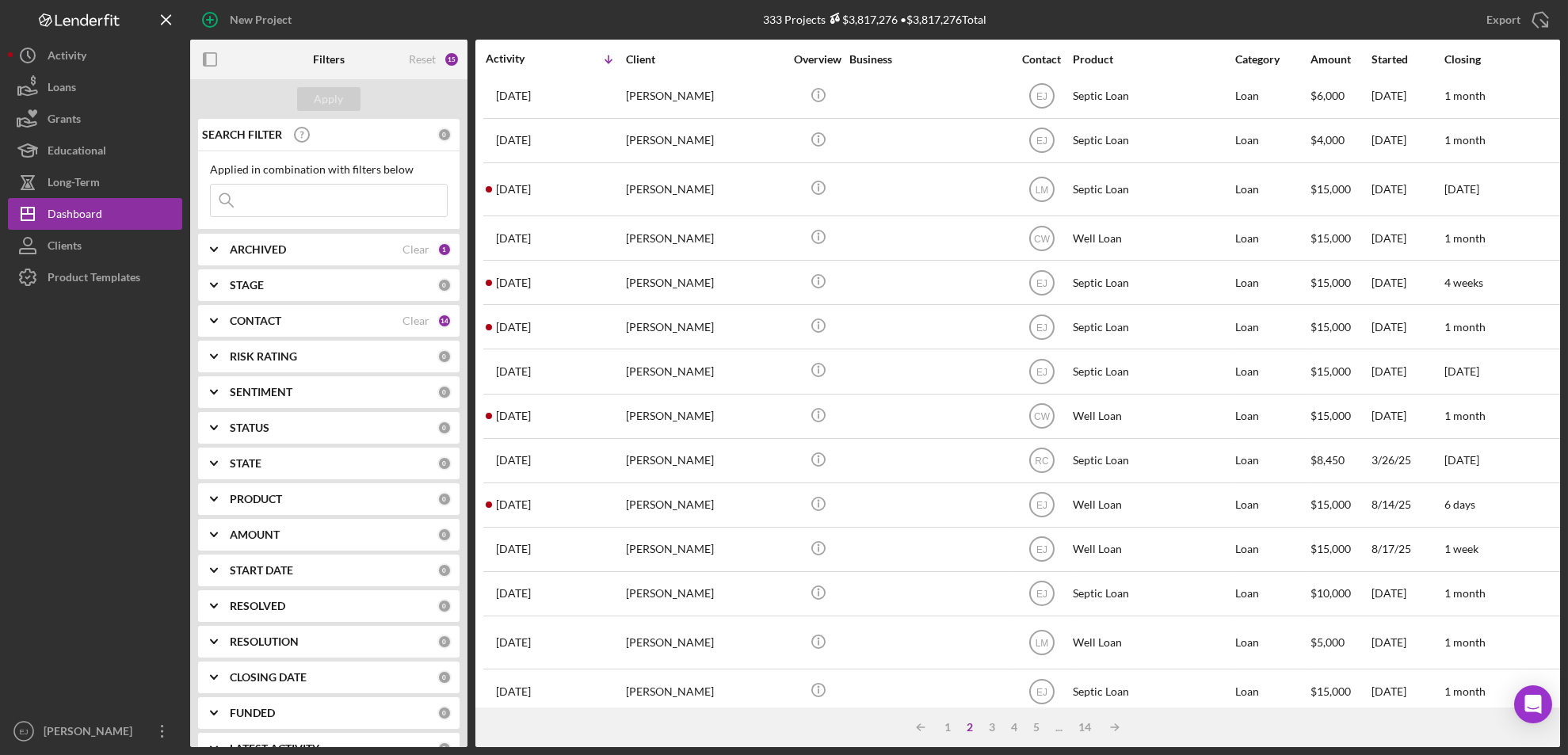
scroll to position [0, 0]
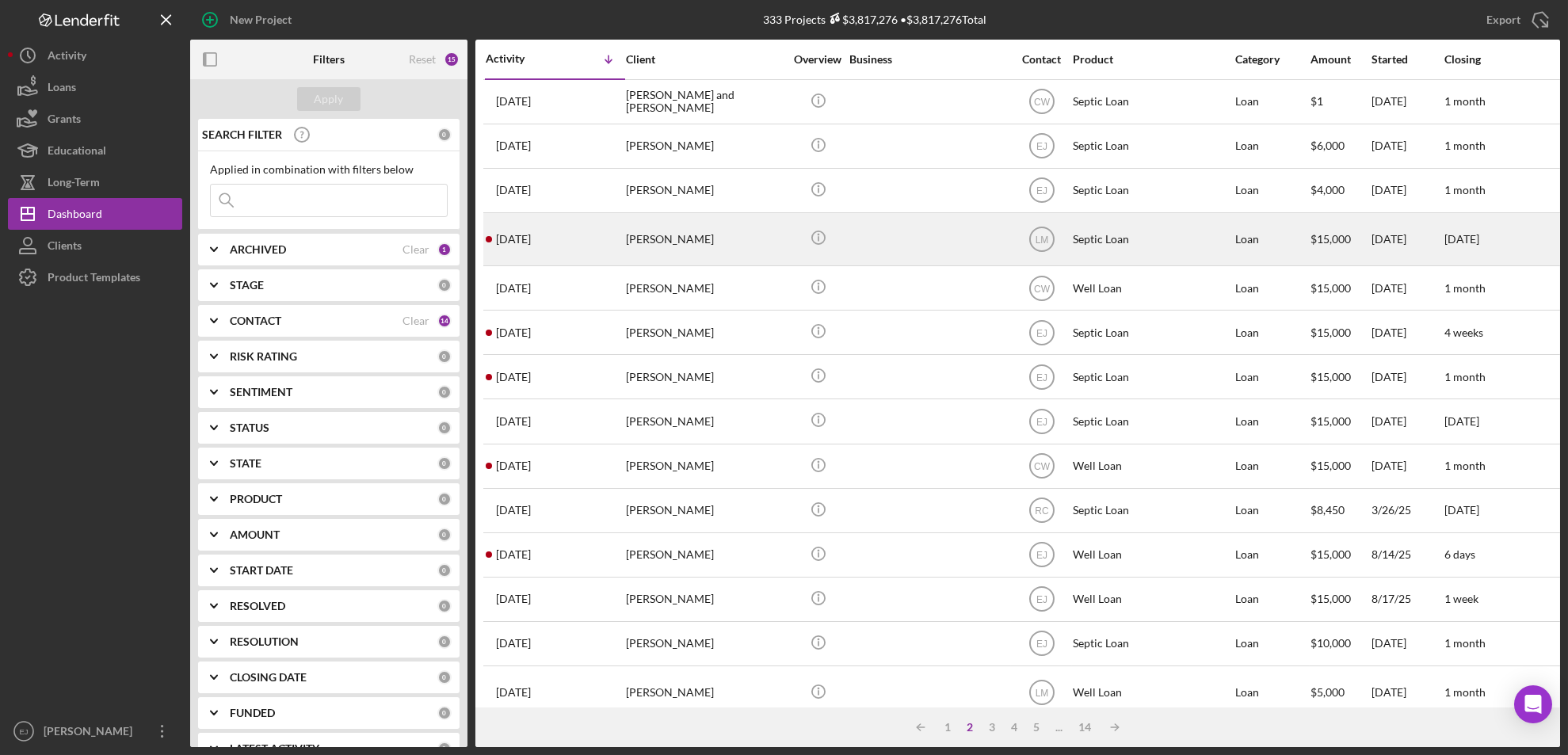
click at [682, 248] on div "[PERSON_NAME]" at bounding box center [705, 240] width 158 height 51
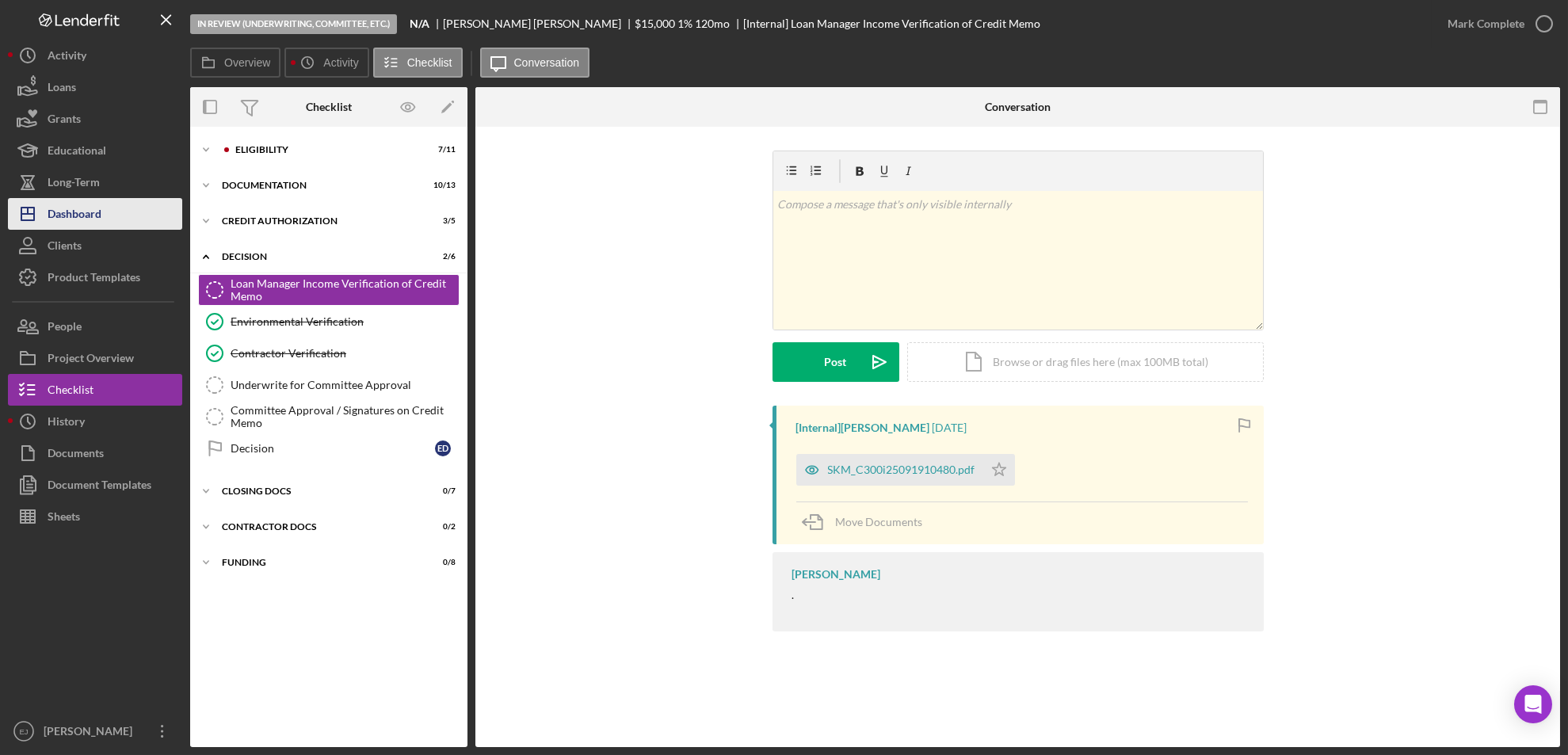
click at [90, 207] on div "Dashboard" at bounding box center [74, 215] width 54 height 36
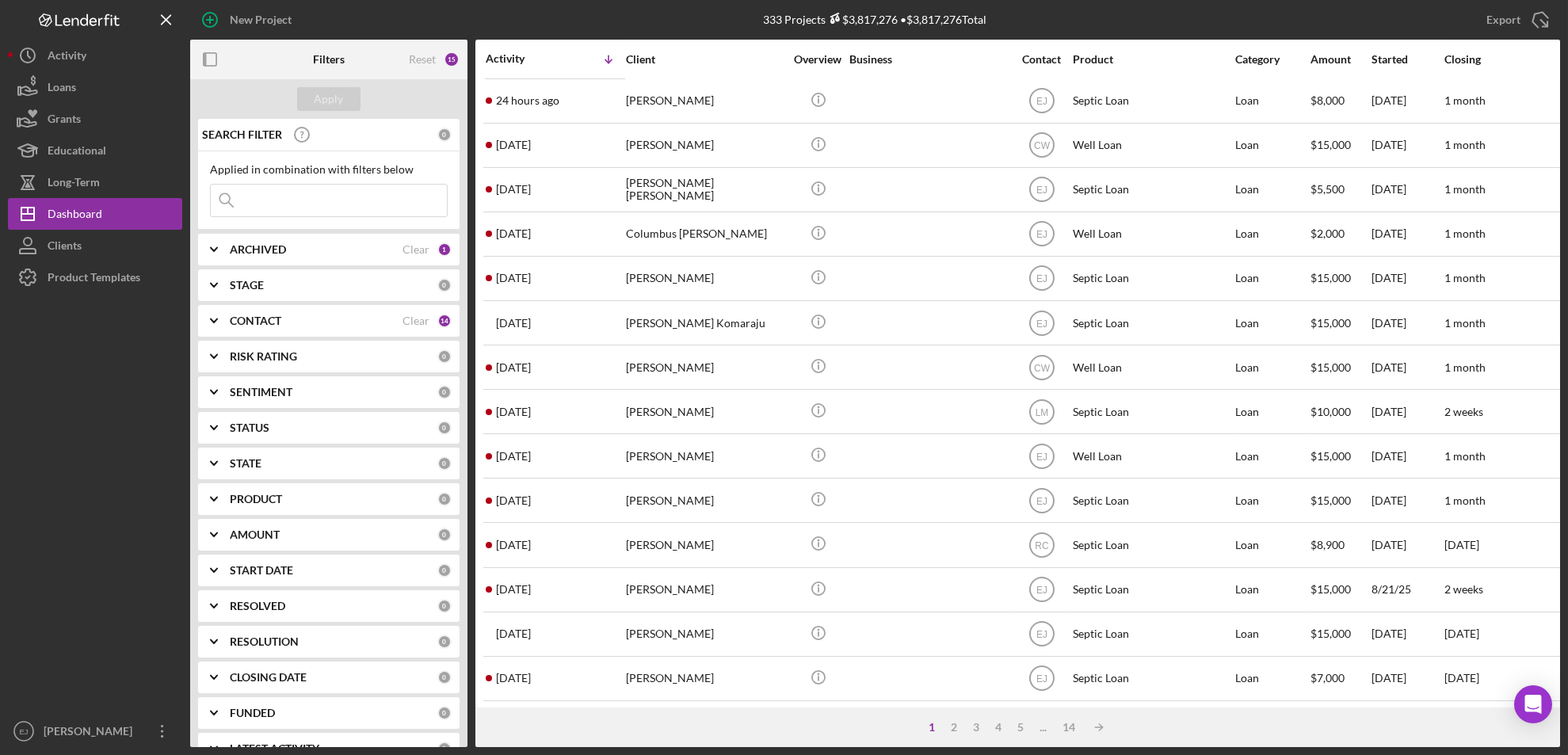
scroll to position [517, 0]
click at [954, 724] on div "2" at bounding box center [953, 727] width 22 height 12
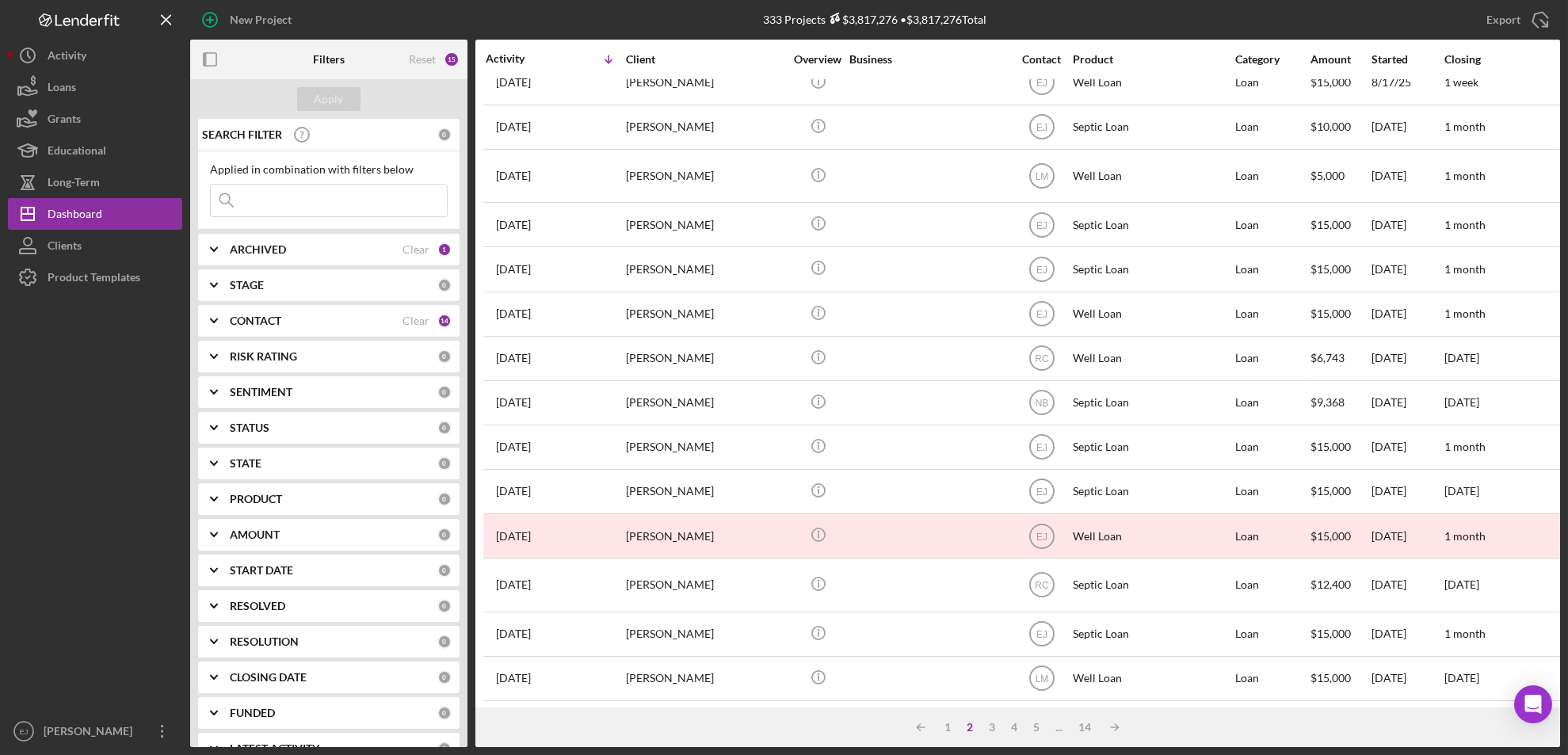
scroll to position [542, 0]
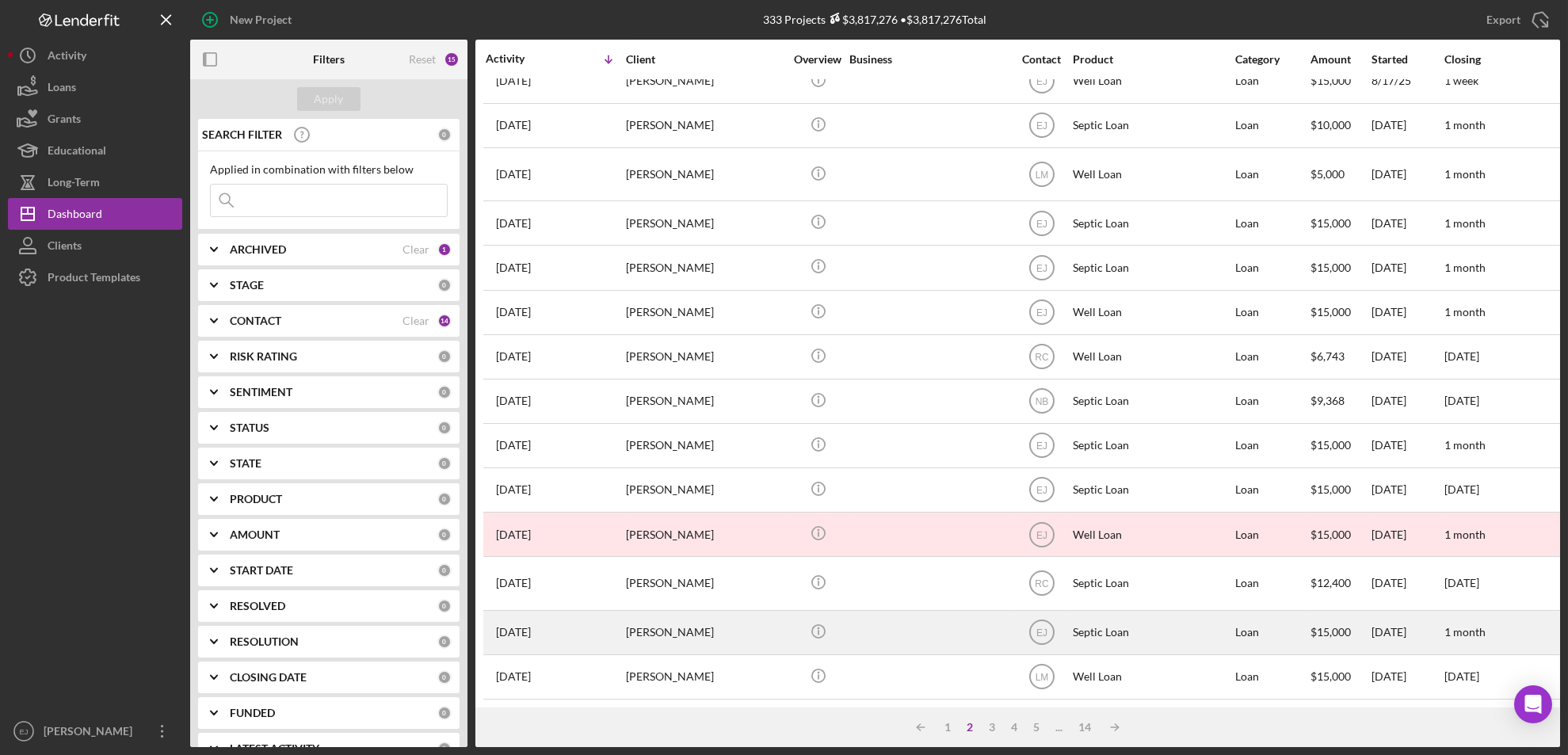
click at [674, 622] on div "[PERSON_NAME]" at bounding box center [705, 633] width 158 height 42
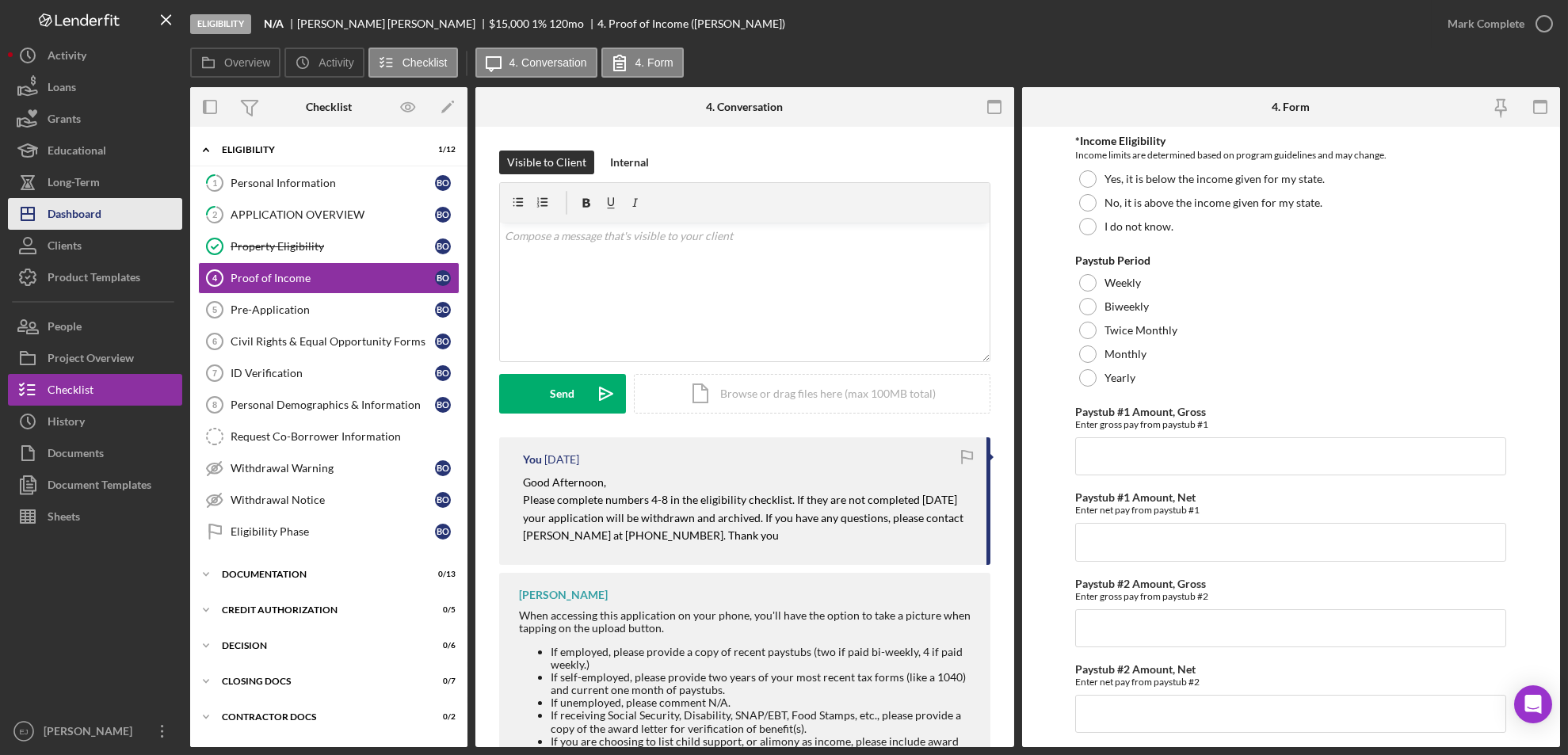
click at [109, 212] on button "Icon/Dashboard Dashboard" at bounding box center [94, 213] width 174 height 31
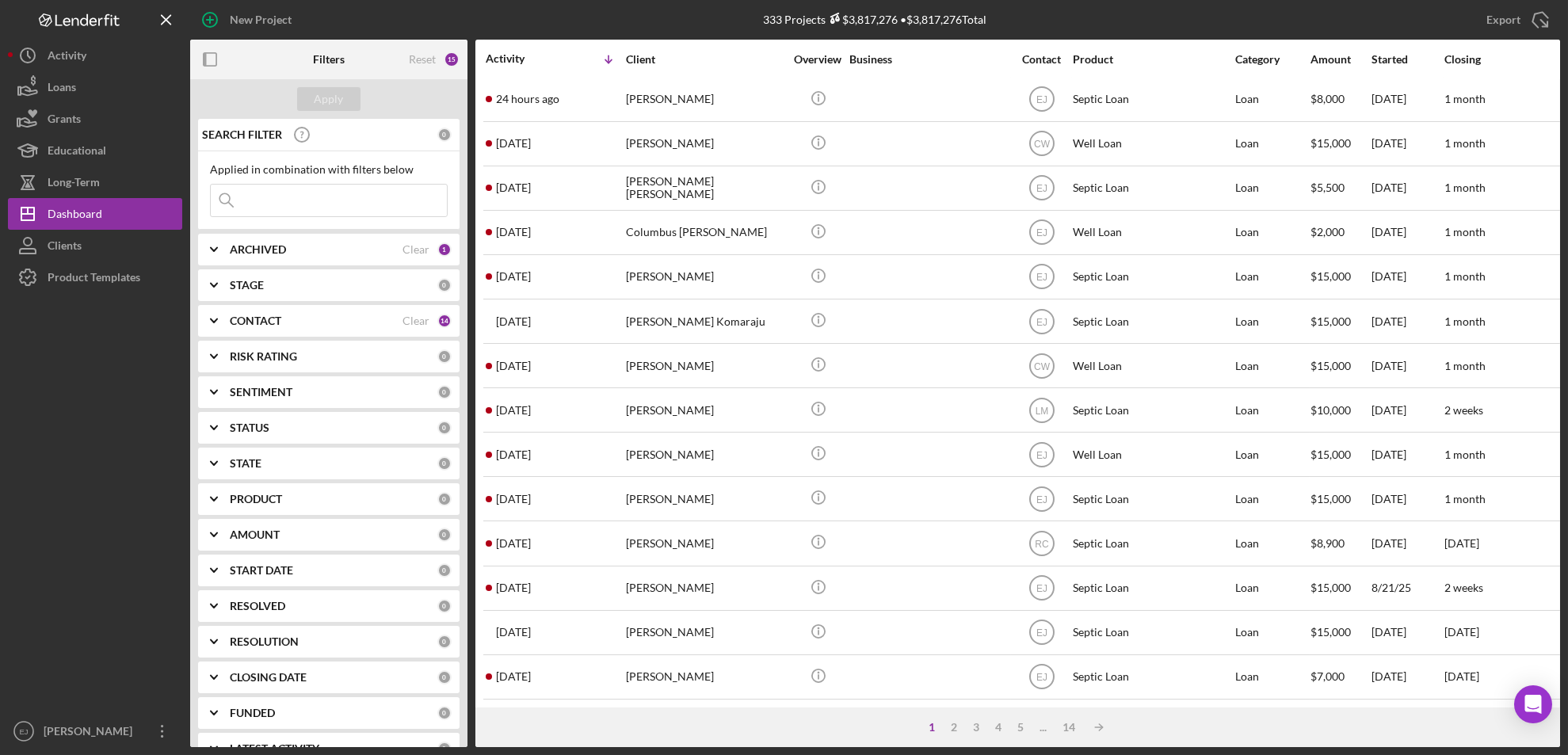
scroll to position [517, 0]
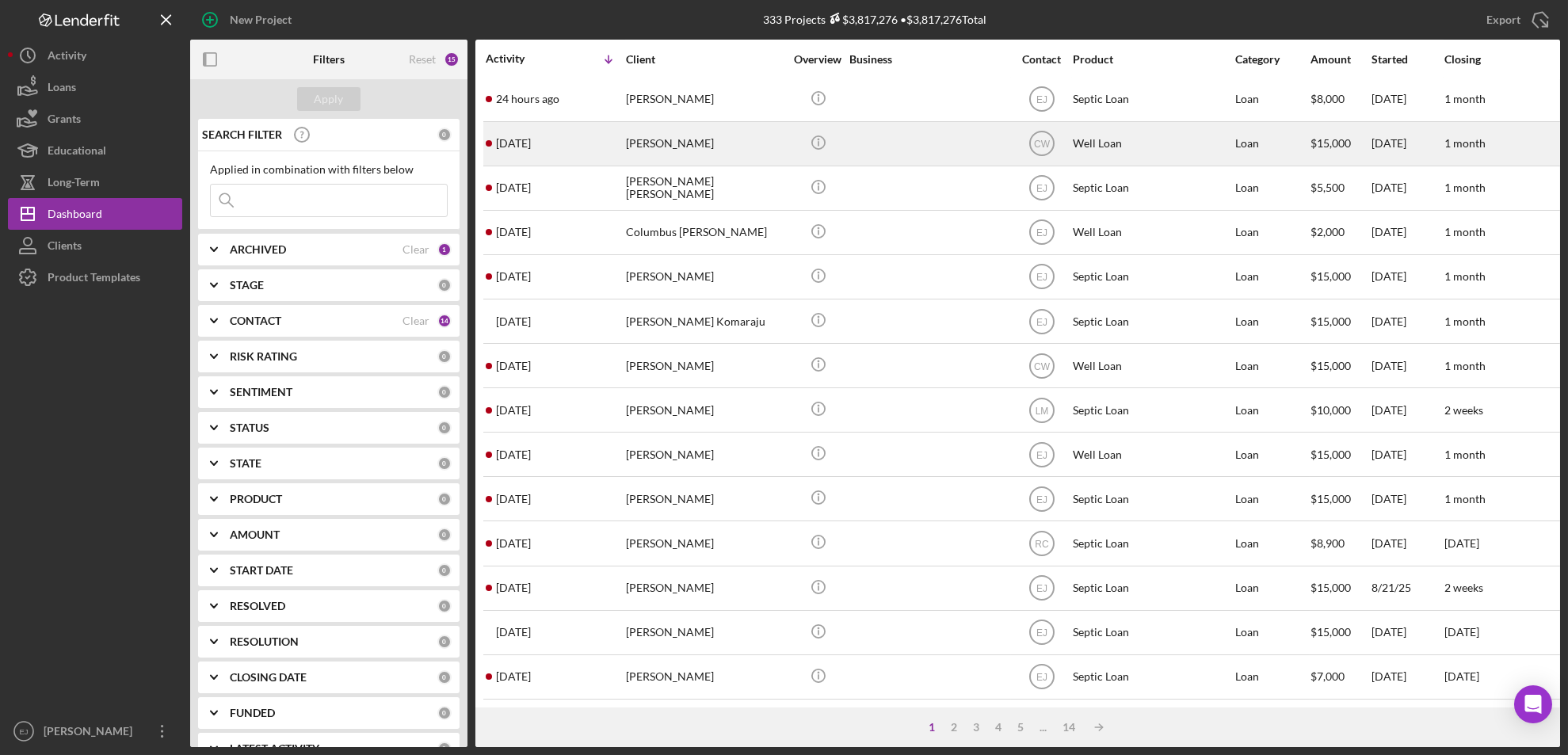
click at [660, 126] on div "[PERSON_NAME]" at bounding box center [705, 143] width 158 height 42
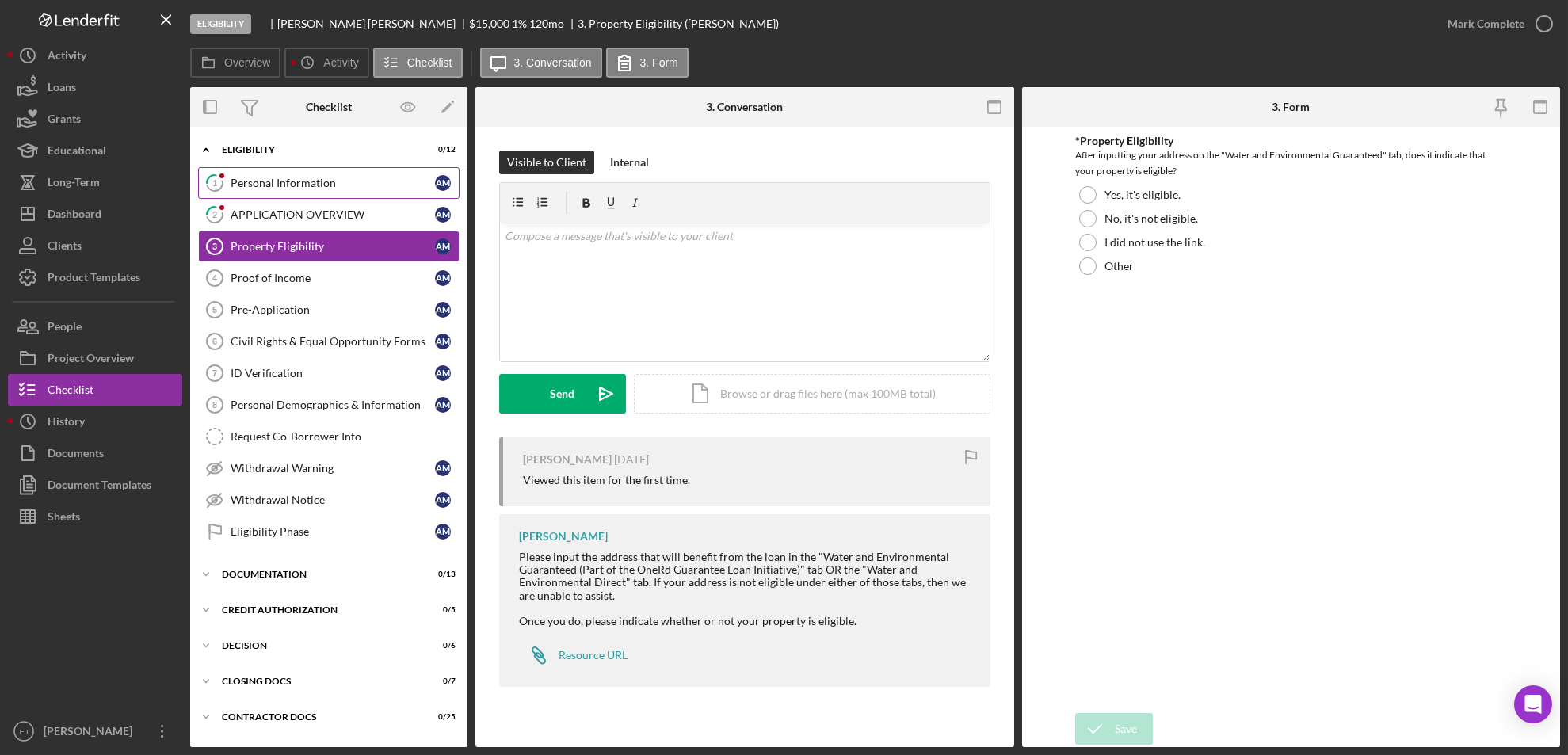
click at [289, 177] on div "Personal Information" at bounding box center [333, 183] width 205 height 12
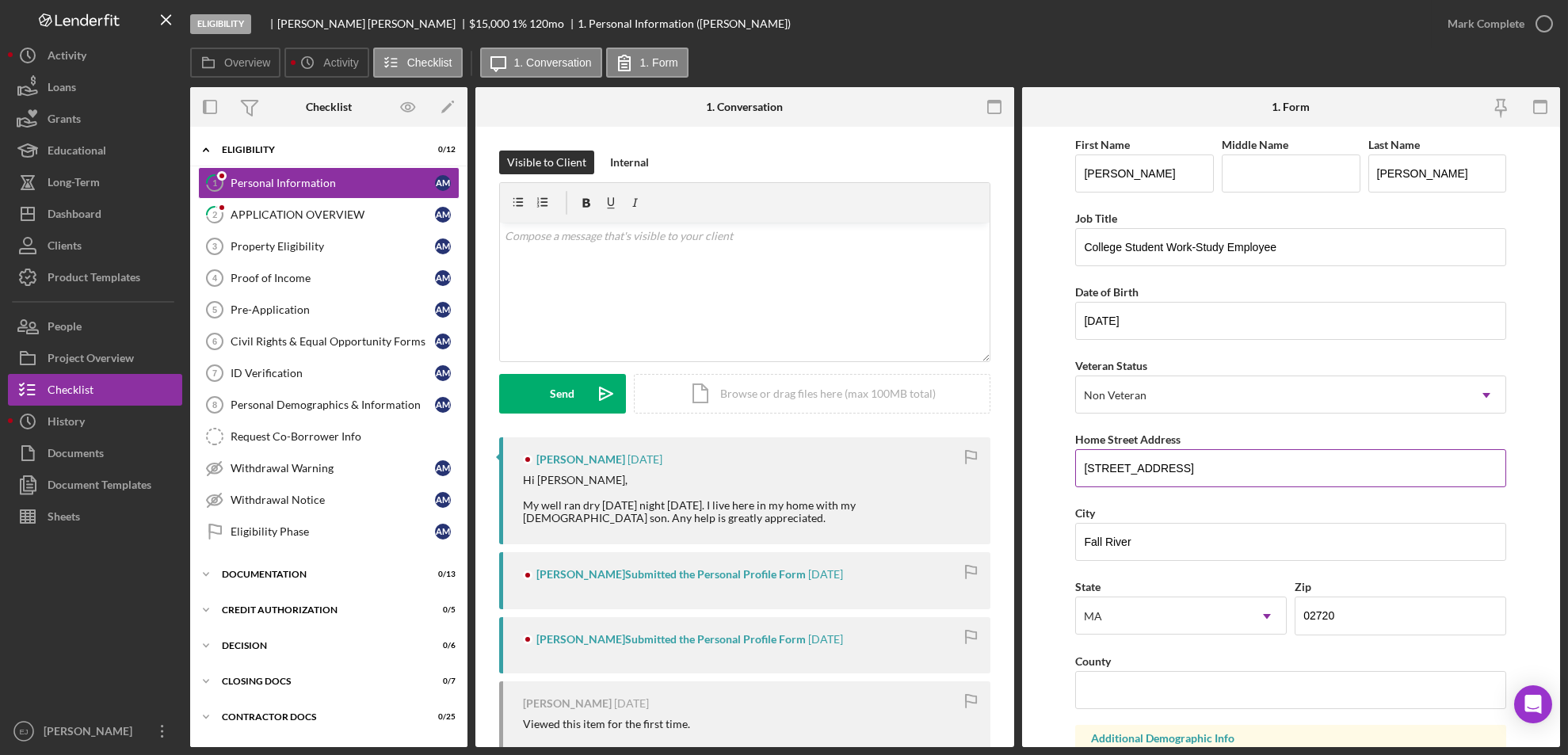
drag, startPoint x: 1078, startPoint y: 457, endPoint x: 1257, endPoint y: 475, distance: 179.9
click at [1257, 475] on input "[STREET_ADDRESS]" at bounding box center [1290, 468] width 431 height 38
click at [366, 254] on link "Property Eligibility 3 Property Eligibility A M" at bounding box center [328, 247] width 261 height 31
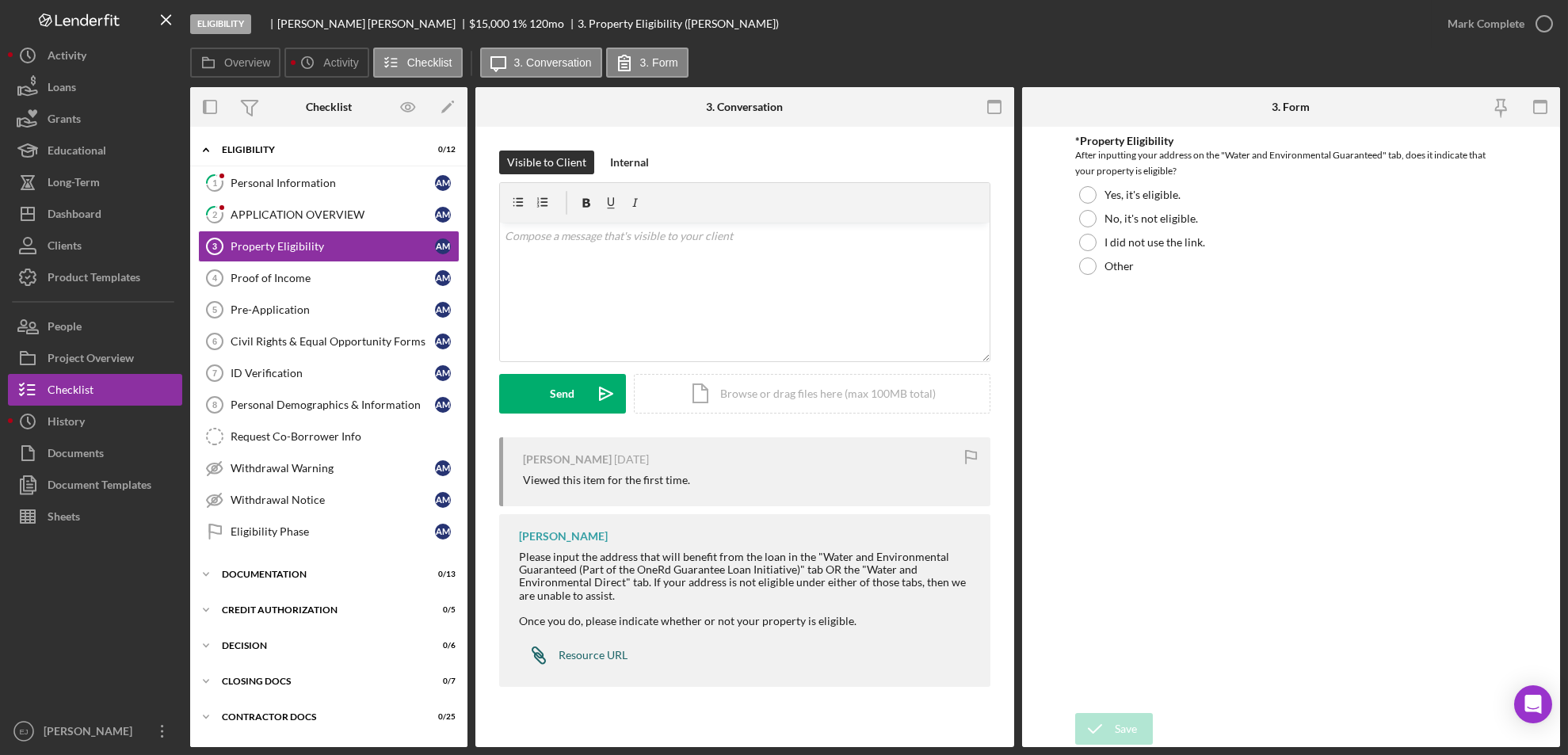
click at [610, 649] on div "Resource URL" at bounding box center [593, 655] width 69 height 12
drag, startPoint x: 495, startPoint y: 372, endPoint x: 345, endPoint y: 304, distance: 164.7
click at [345, 304] on div "Overview Internal Workflow Stage Eligibility Icon/Dropdown Arrow Archive (can u…" at bounding box center [875, 417] width 1369 height 661
click at [534, 262] on div "v Color teal Color pink Remove color Add row above Add row below Add column bef…" at bounding box center [745, 292] width 490 height 139
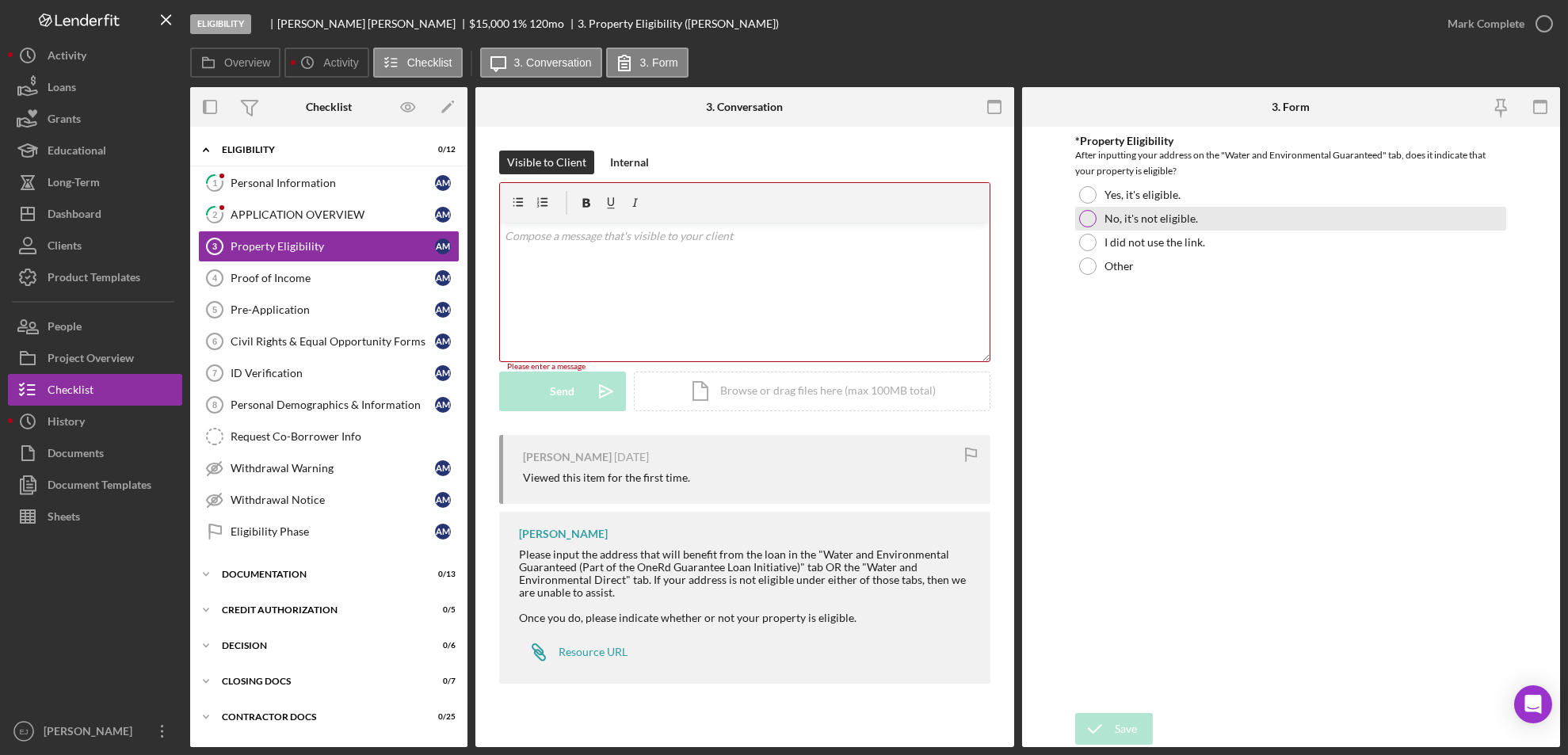
click at [1085, 217] on div at bounding box center [1088, 219] width 17 height 17
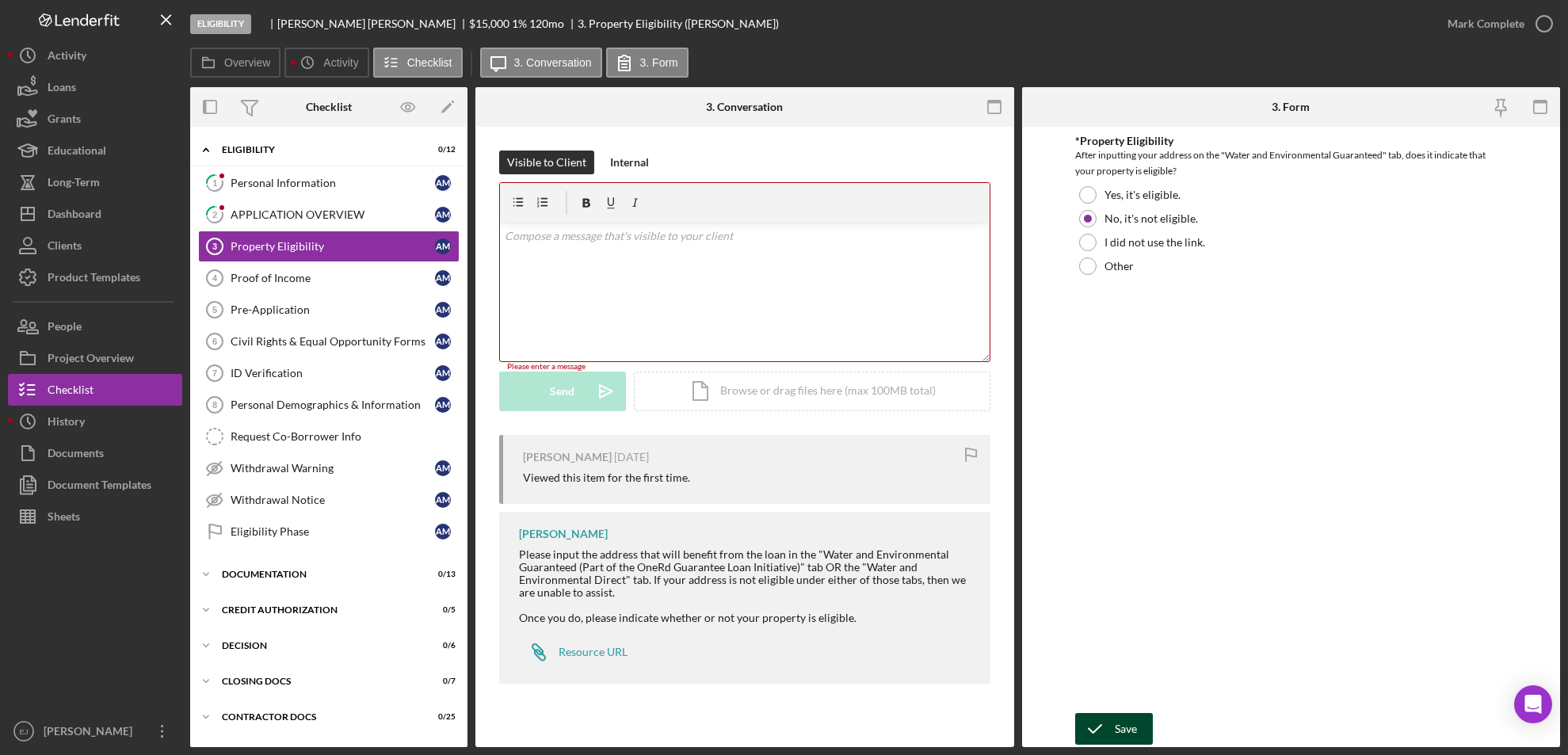
click at [1138, 732] on button "Save" at bounding box center [1113, 729] width 78 height 31
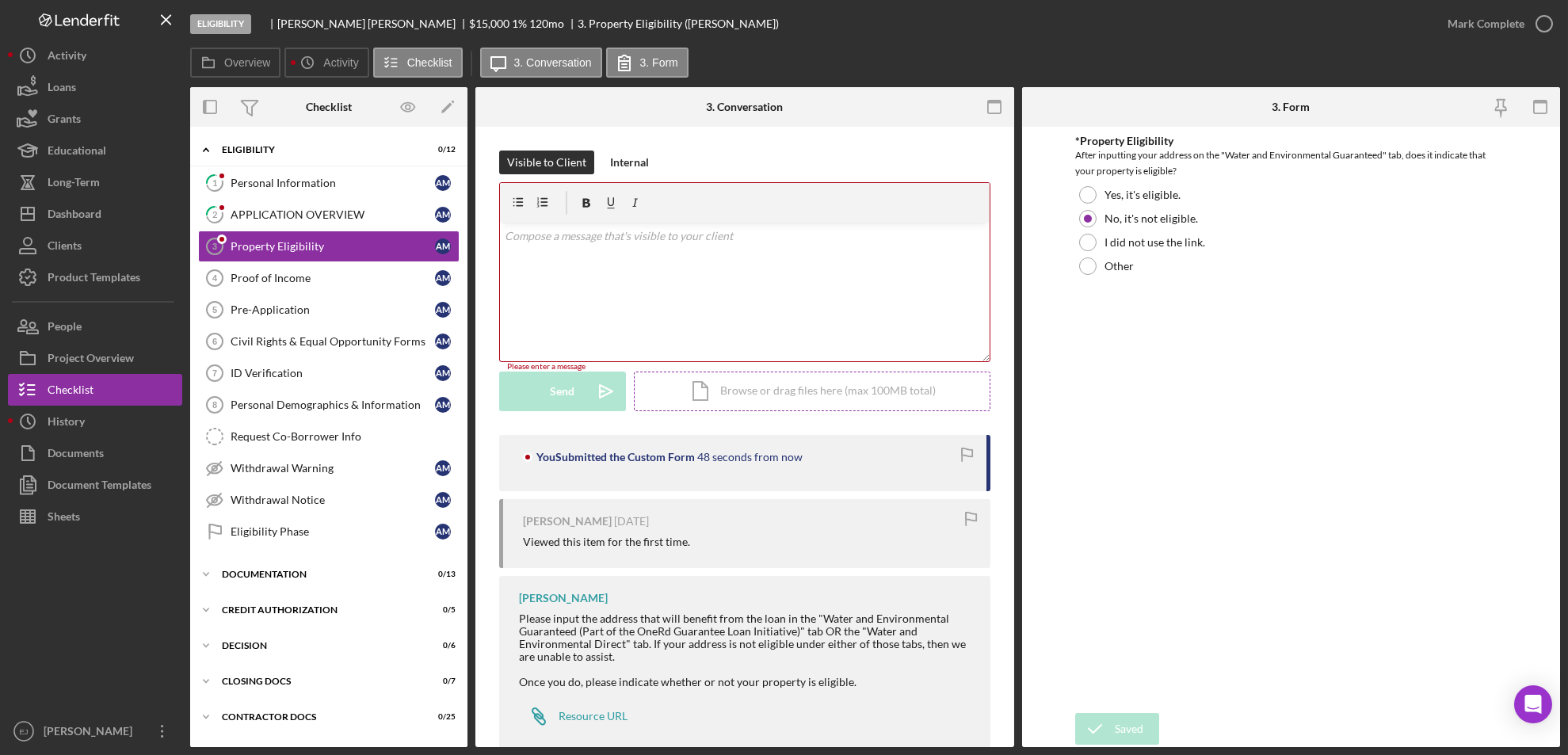
click at [773, 388] on div "Icon/Document Browse or drag files here (max 100MB total) Tap to choose files o…" at bounding box center [812, 391] width 357 height 39
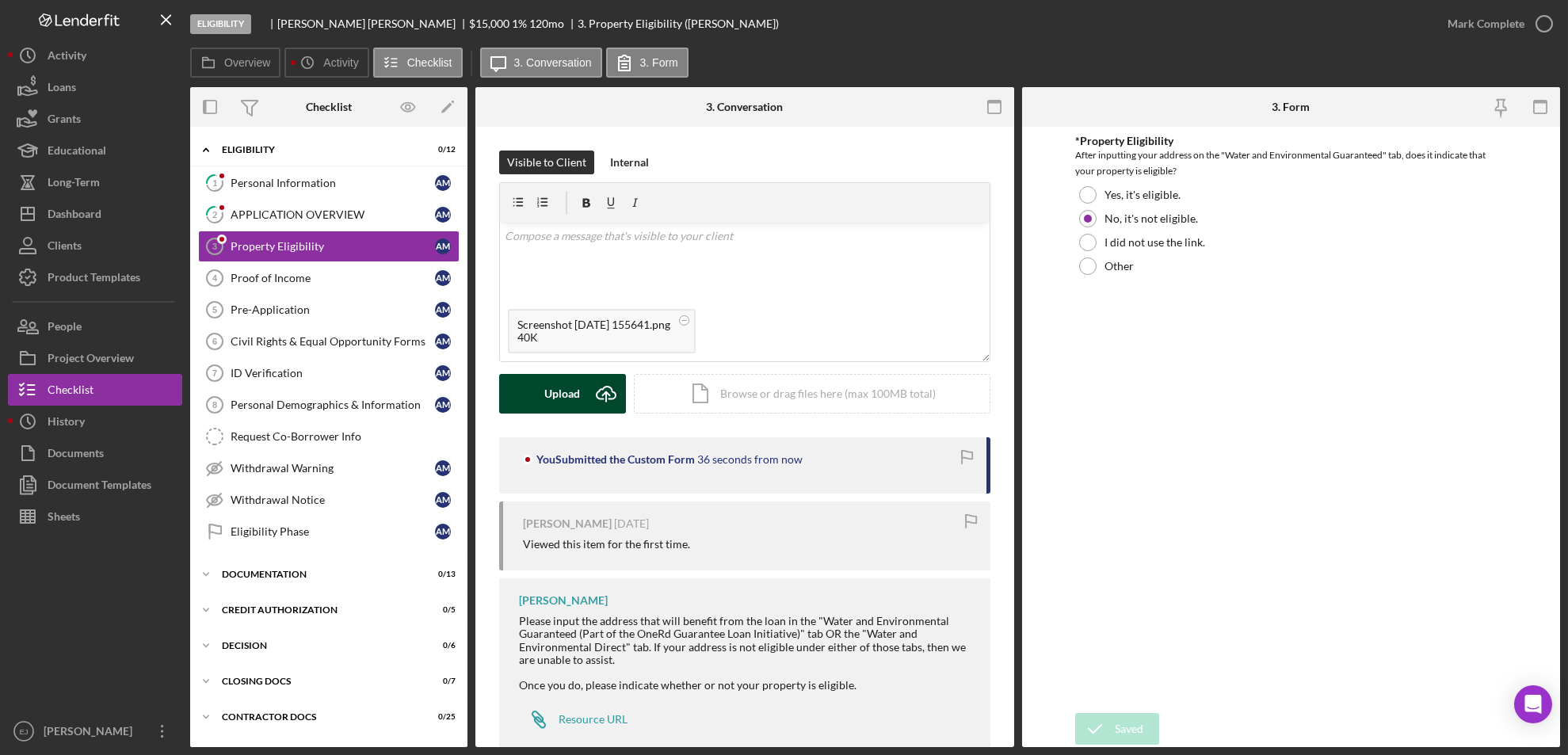
click at [587, 396] on icon "Icon/Upload" at bounding box center [605, 394] width 39 height 39
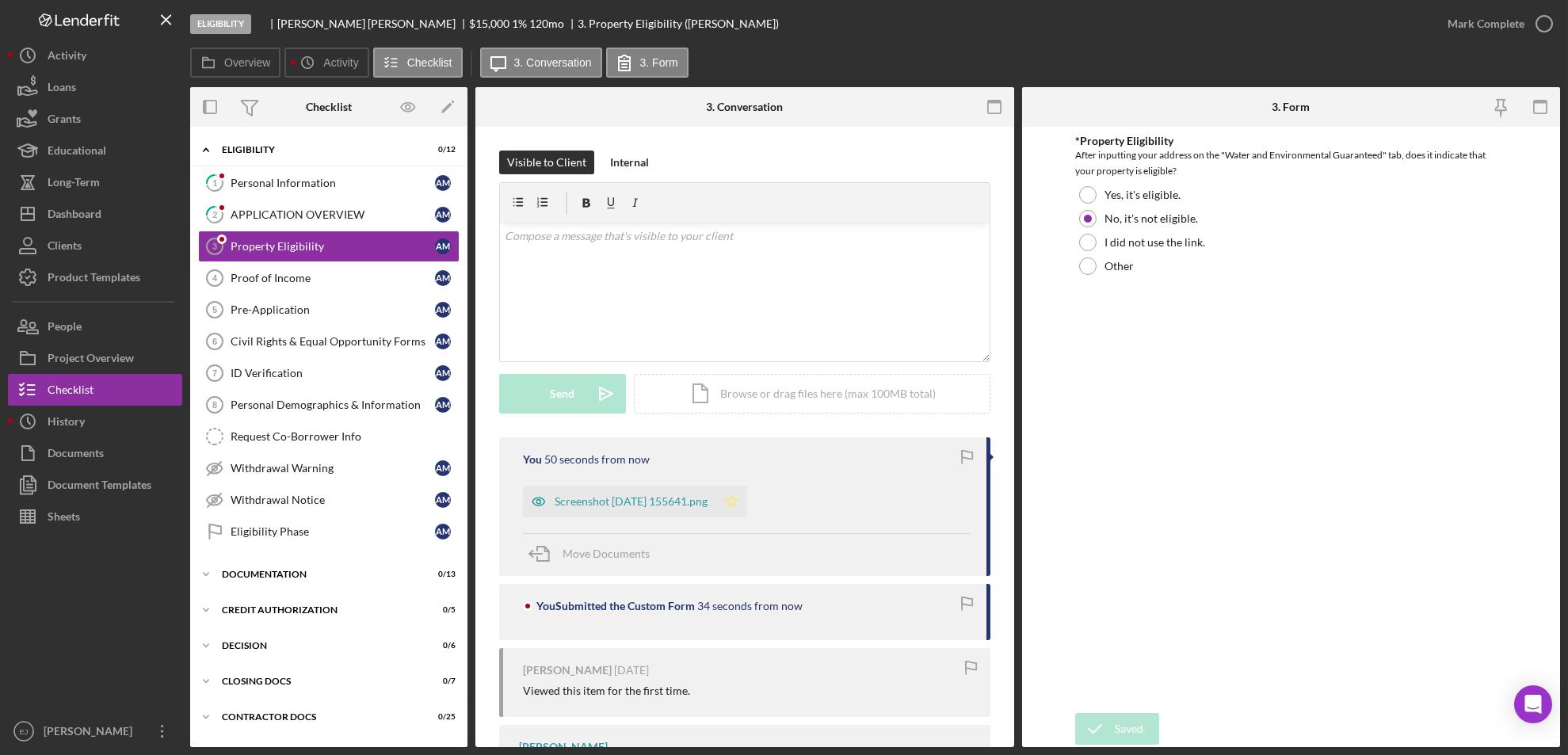
click at [747, 500] on icon "Icon/Star" at bounding box center [731, 501] width 31 height 31
click at [1544, 12] on icon "button" at bounding box center [1544, 24] width 39 height 39
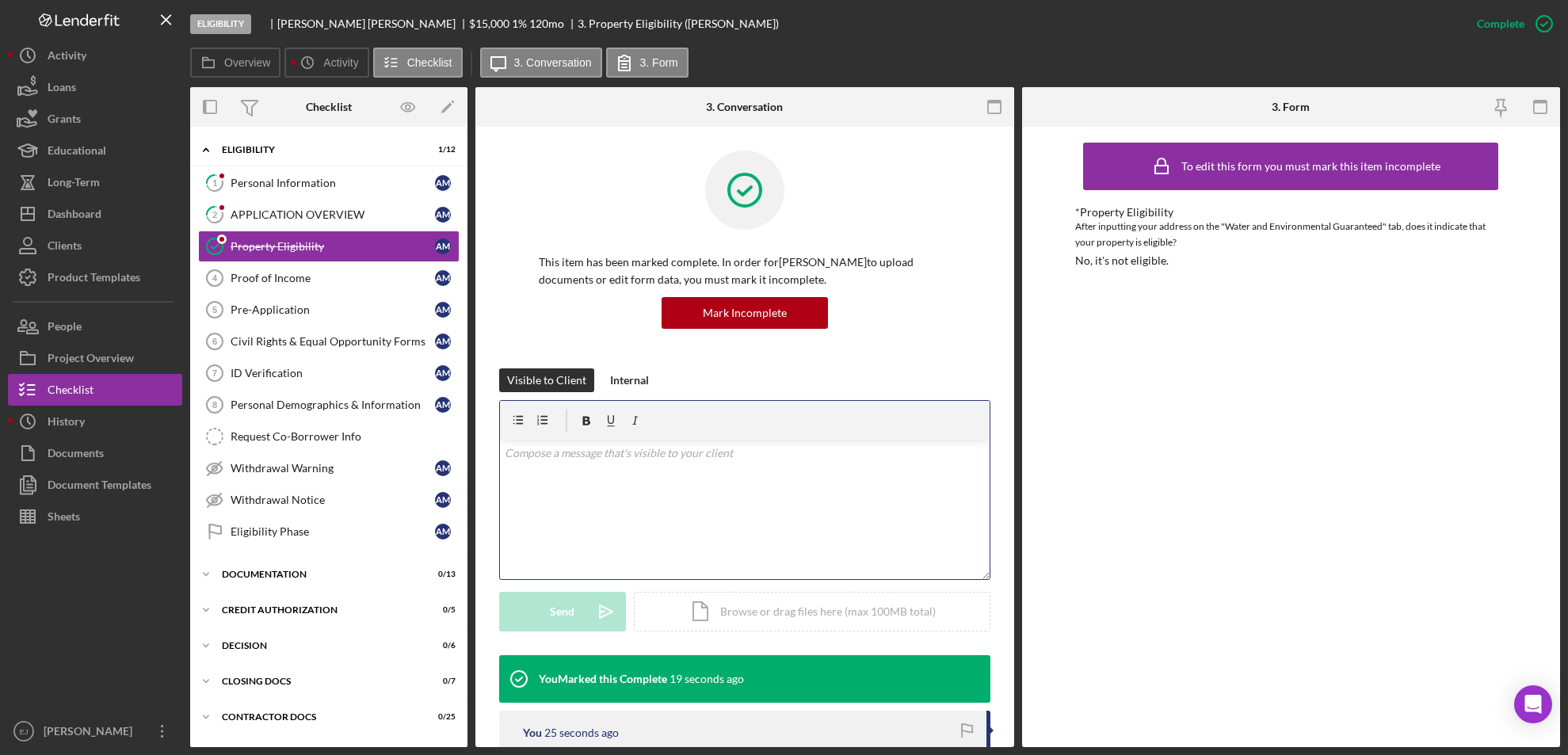
click at [535, 476] on div "v Color teal Color pink Remove color Add row above Add row below Add column bef…" at bounding box center [745, 510] width 490 height 139
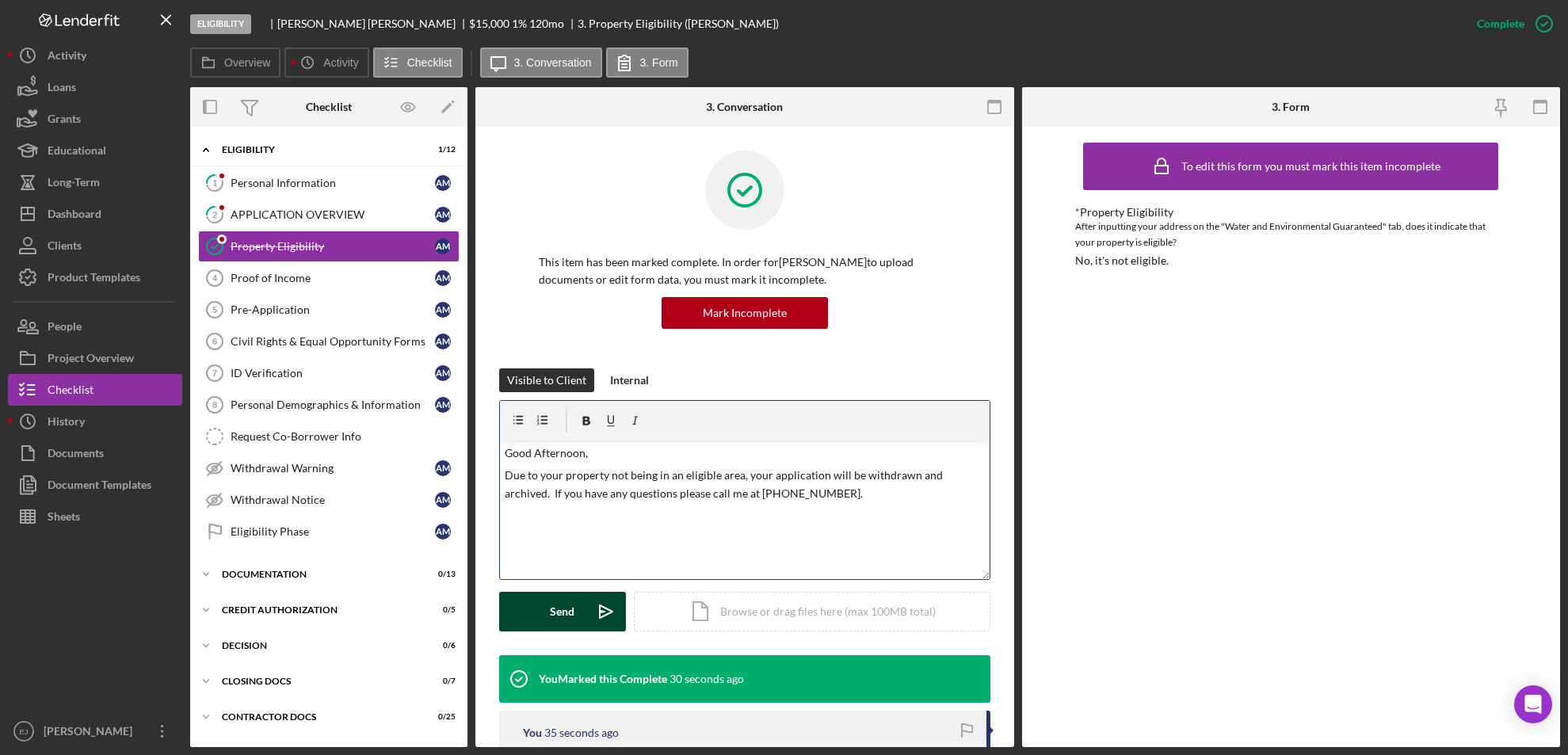
click at [863, 494] on p "Due to your property not being in an eligible area, your application will be wi…" at bounding box center [744, 485] width 480 height 36
click at [738, 501] on p "Due to your property not being in an eligible area, your application will be wi…" at bounding box center [744, 485] width 480 height 36
click at [906, 500] on p "Due to your property not being in an eligible area, your application will be wi…" at bounding box center [744, 485] width 480 height 36
click at [578, 646] on div "Visible to Client Internal v Color teal Color pink Remove color Add row above A…" at bounding box center [745, 512] width 491 height 287
click at [557, 612] on div "Send" at bounding box center [563, 612] width 24 height 39
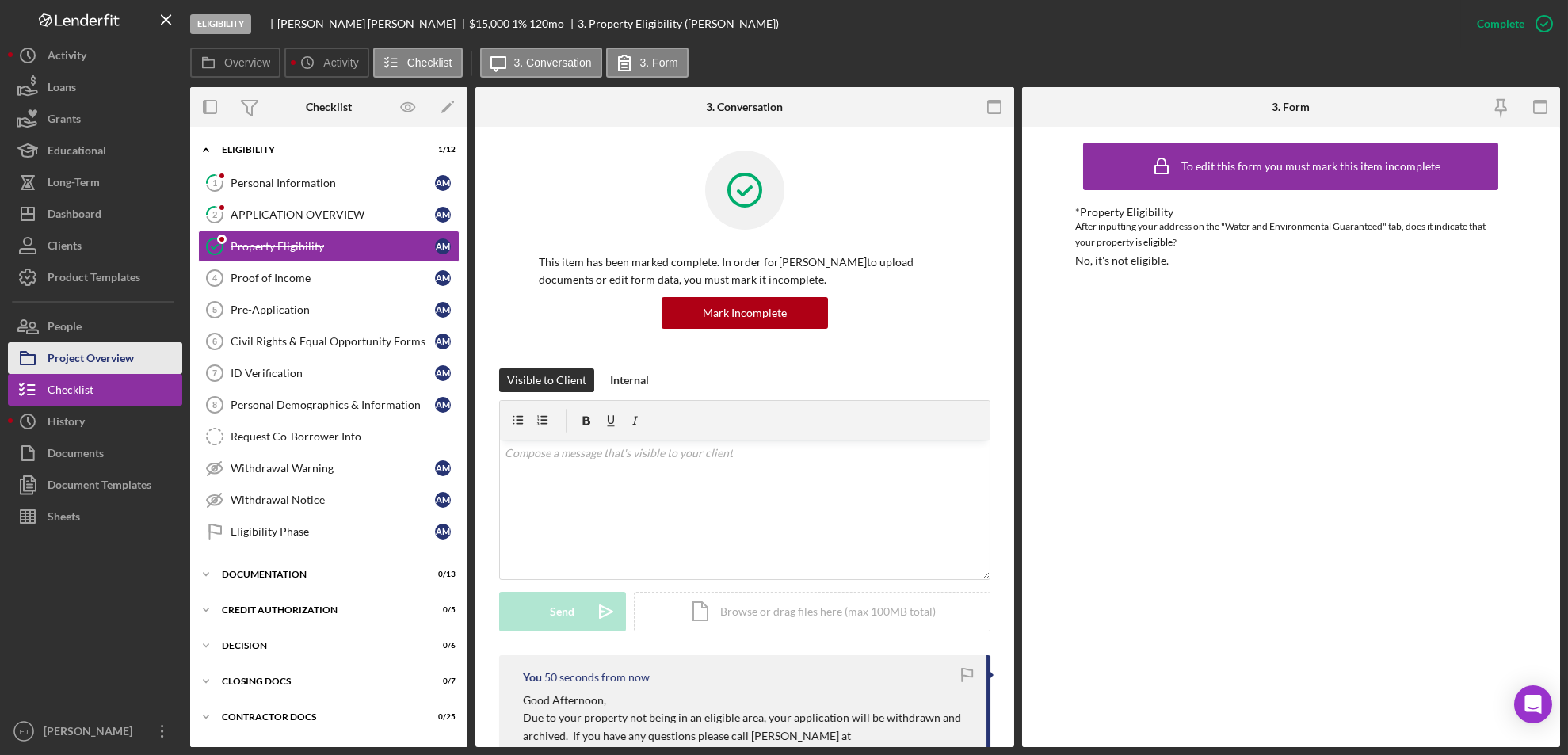
click at [122, 367] on div "Project Overview" at bounding box center [90, 360] width 87 height 36
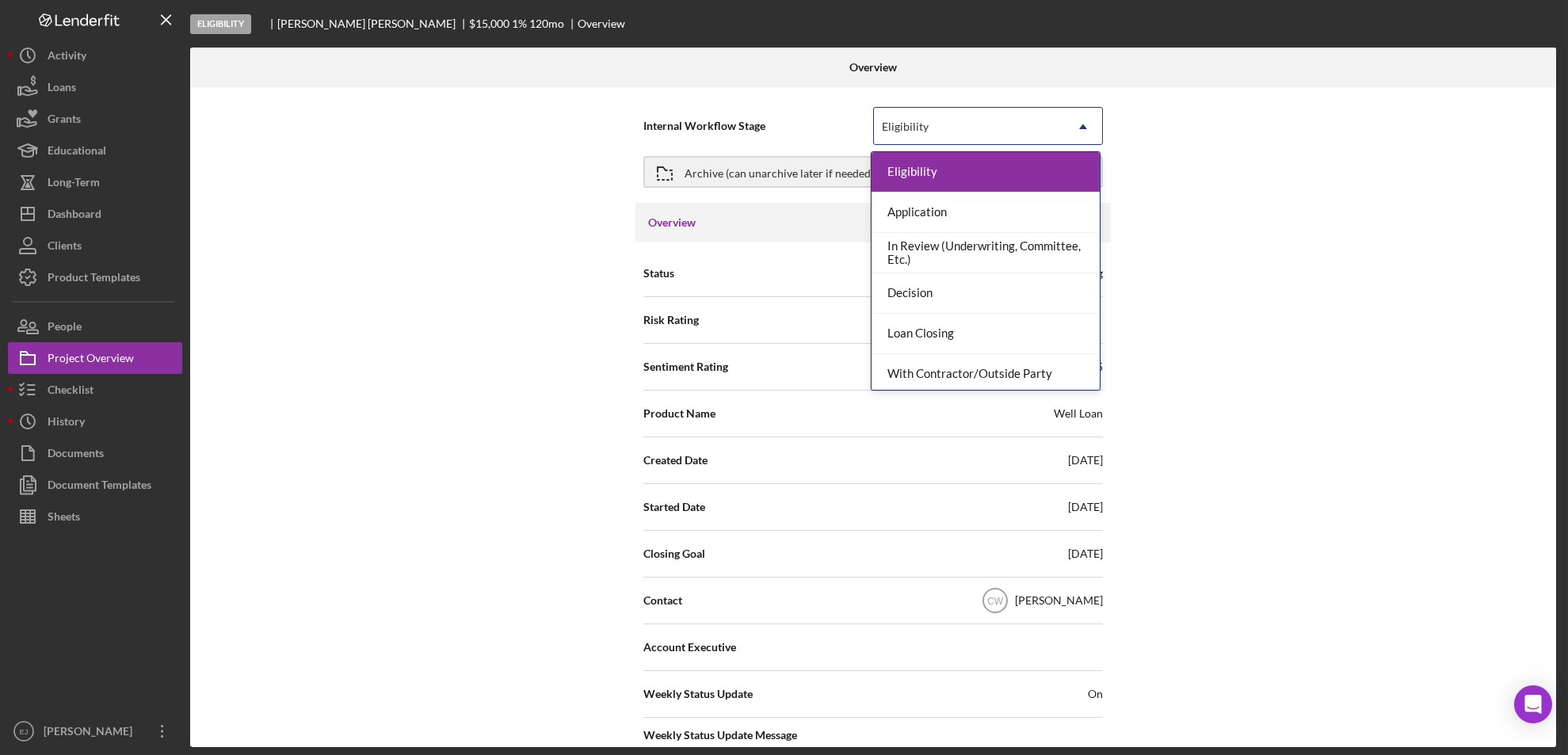
click at [1078, 135] on icon "Icon/Dropdown Arrow" at bounding box center [1082, 126] width 38 height 38
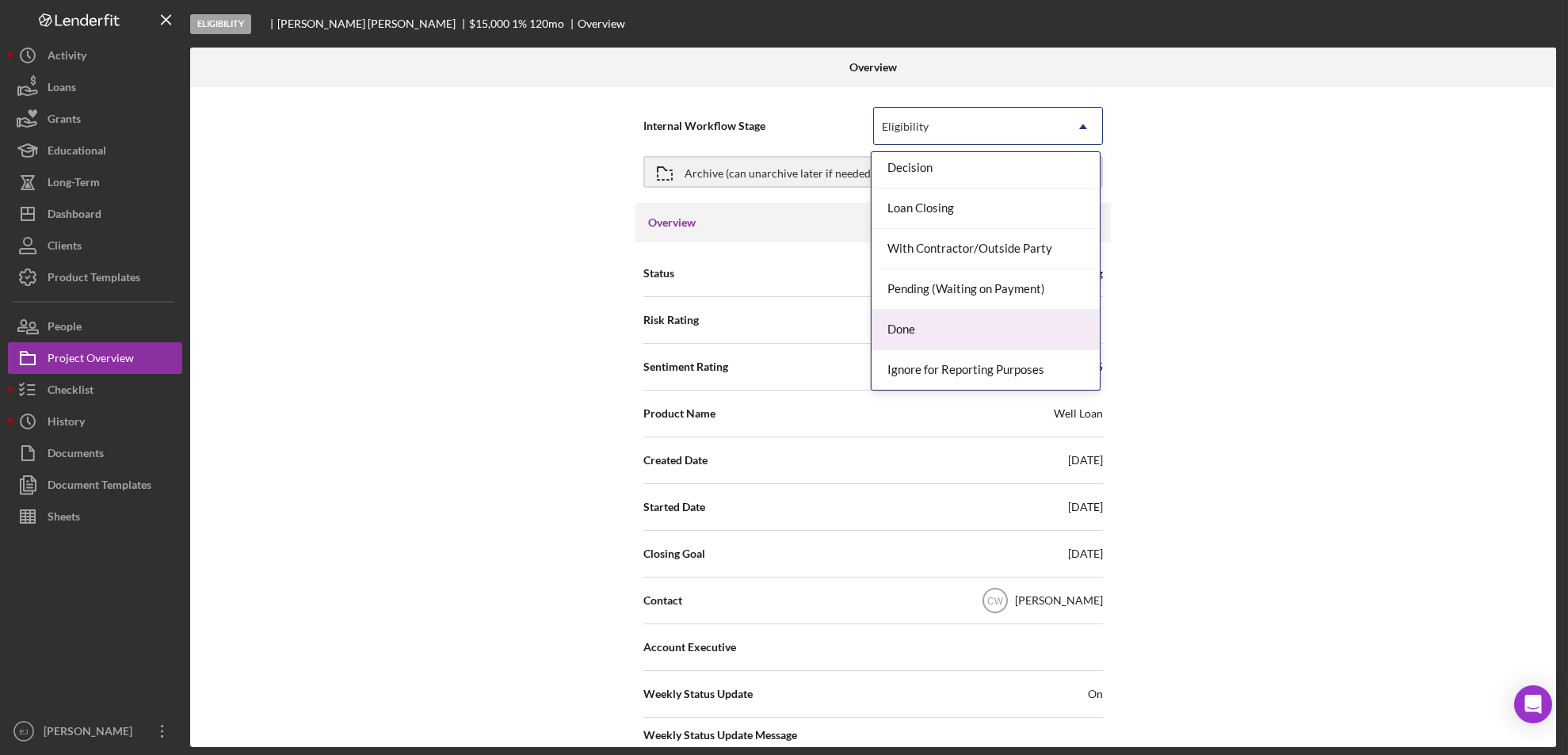
click at [1023, 332] on div "Done" at bounding box center [985, 330] width 228 height 40
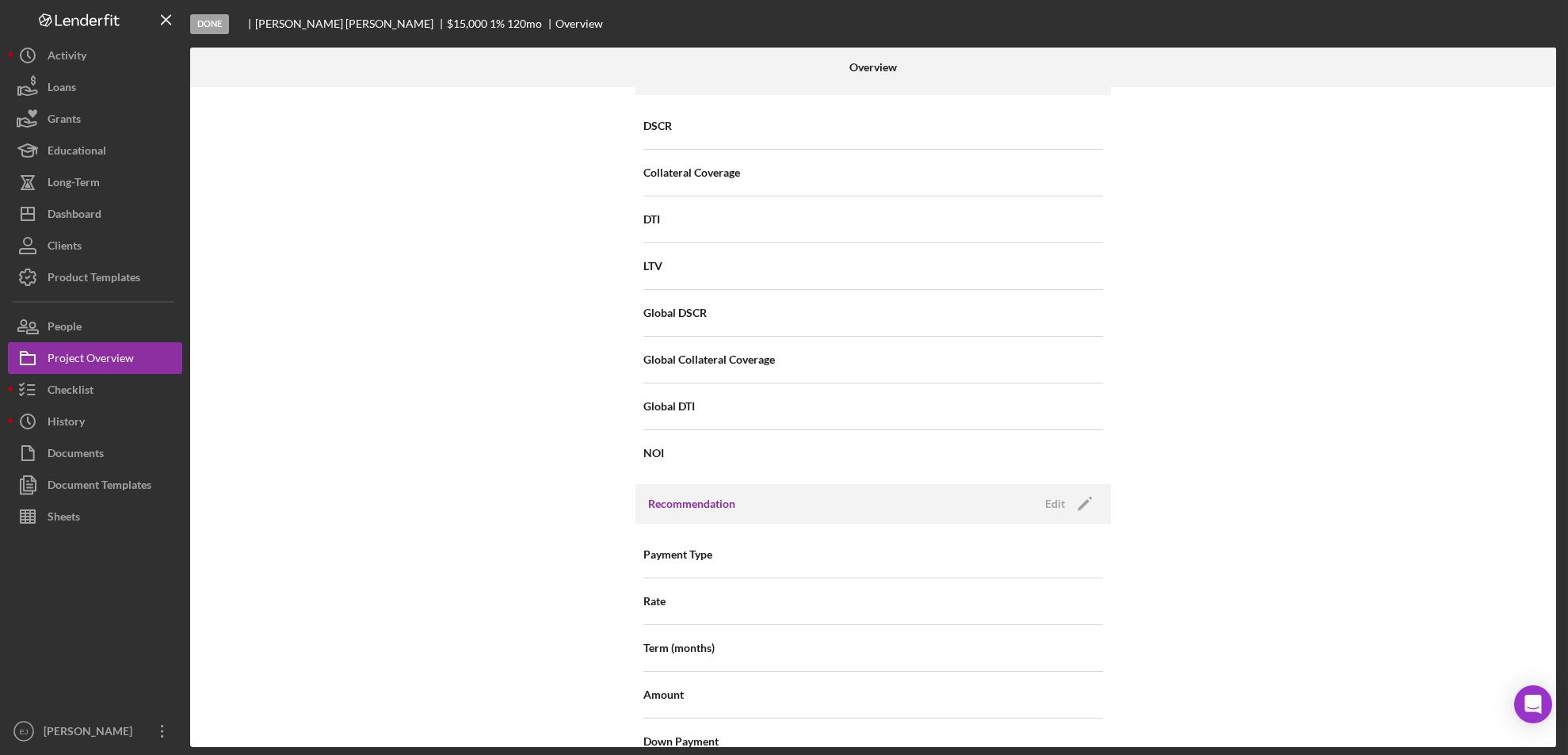
scroll to position [1695, 0]
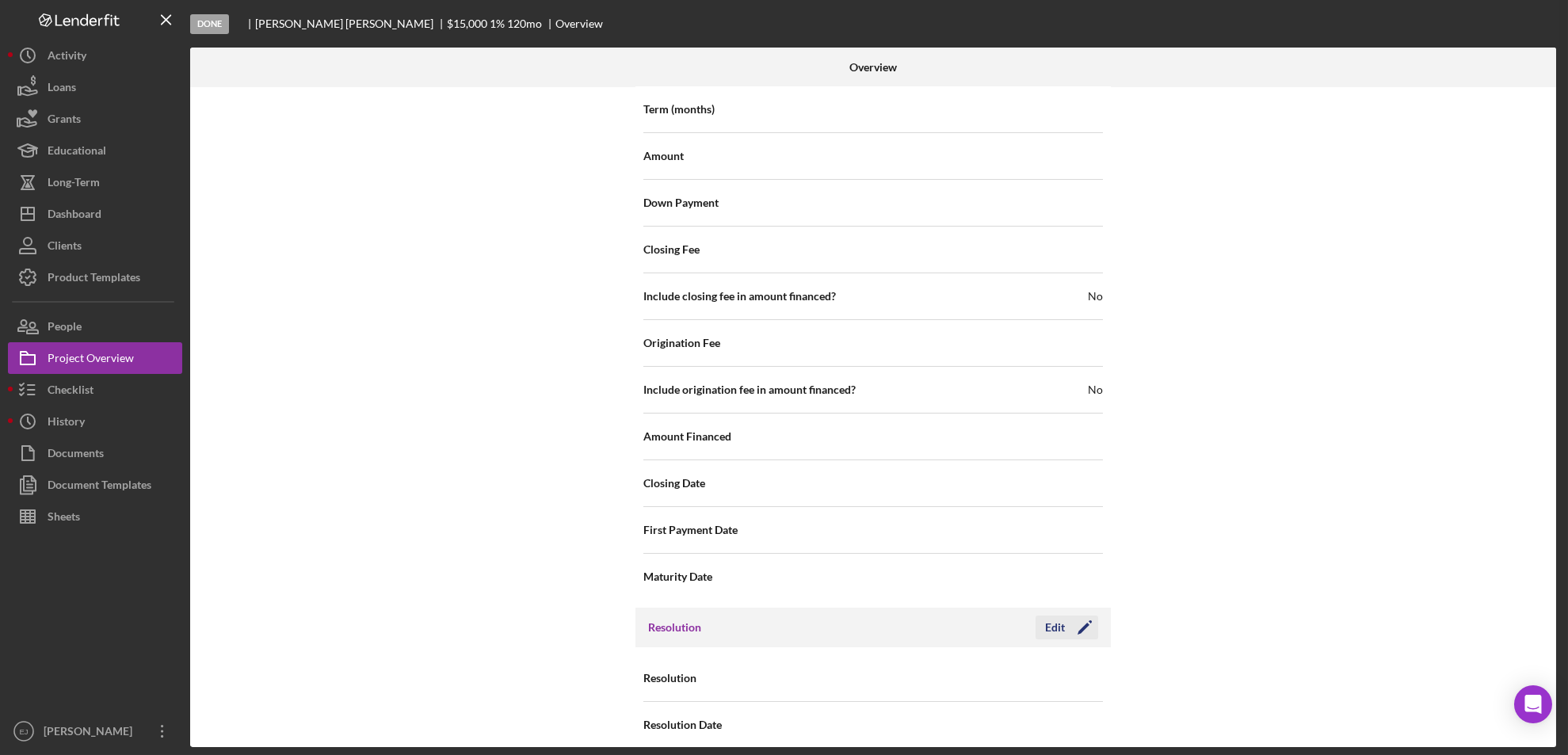
click at [1039, 616] on button "Edit Icon/Edit" at bounding box center [1067, 627] width 63 height 24
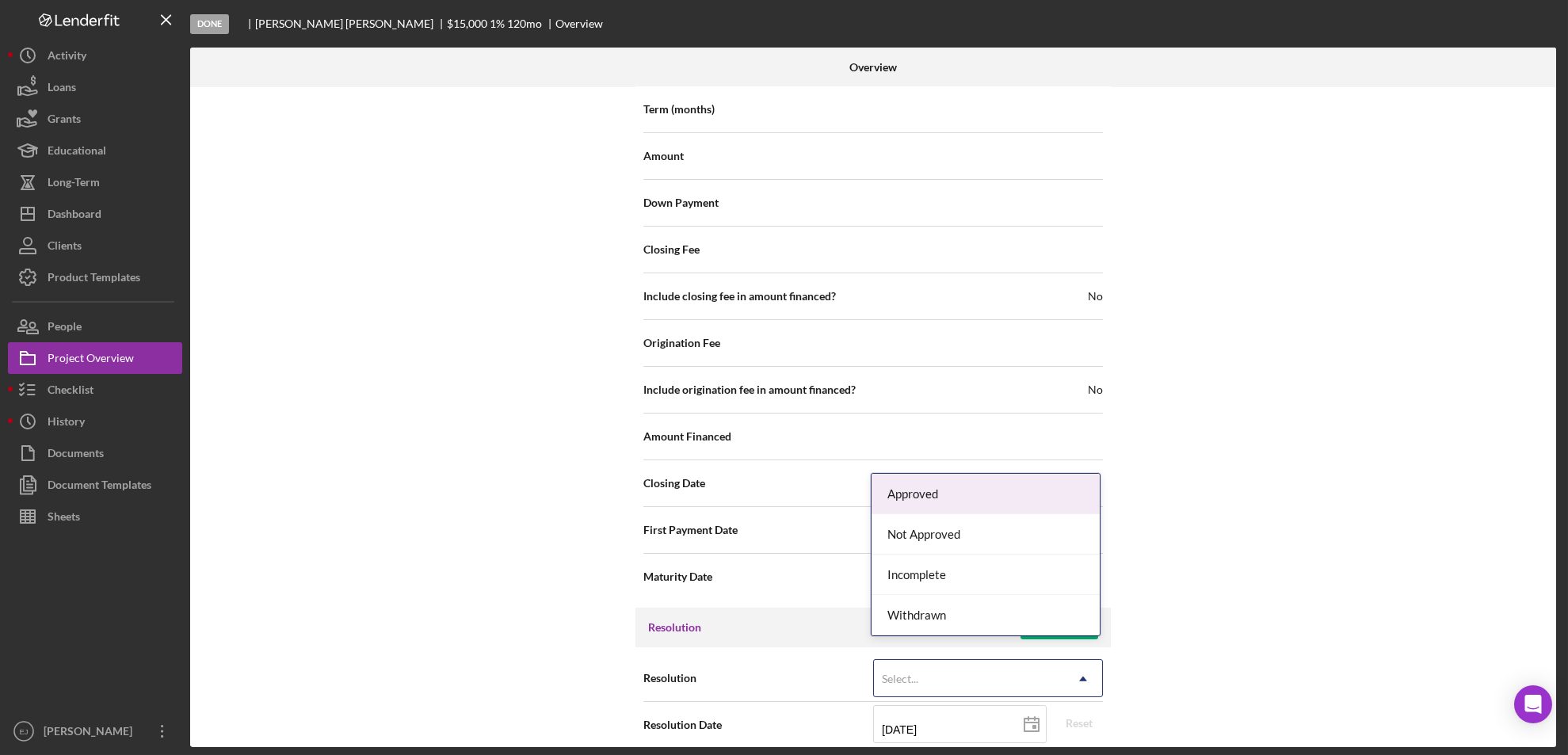
click at [1093, 665] on icon "Icon/Dropdown Arrow" at bounding box center [1082, 679] width 38 height 38
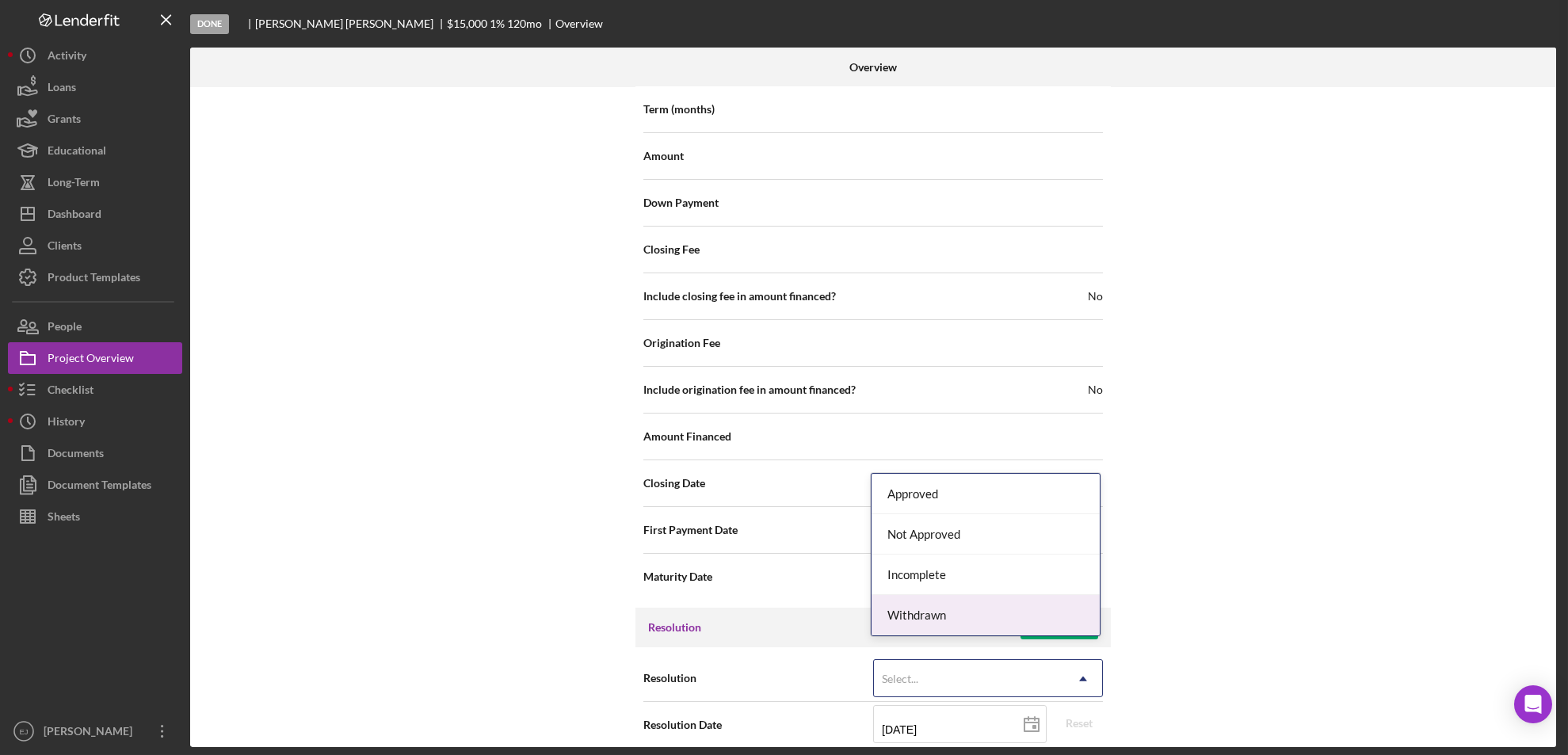
click at [1005, 619] on div "Withdrawn" at bounding box center [985, 615] width 228 height 40
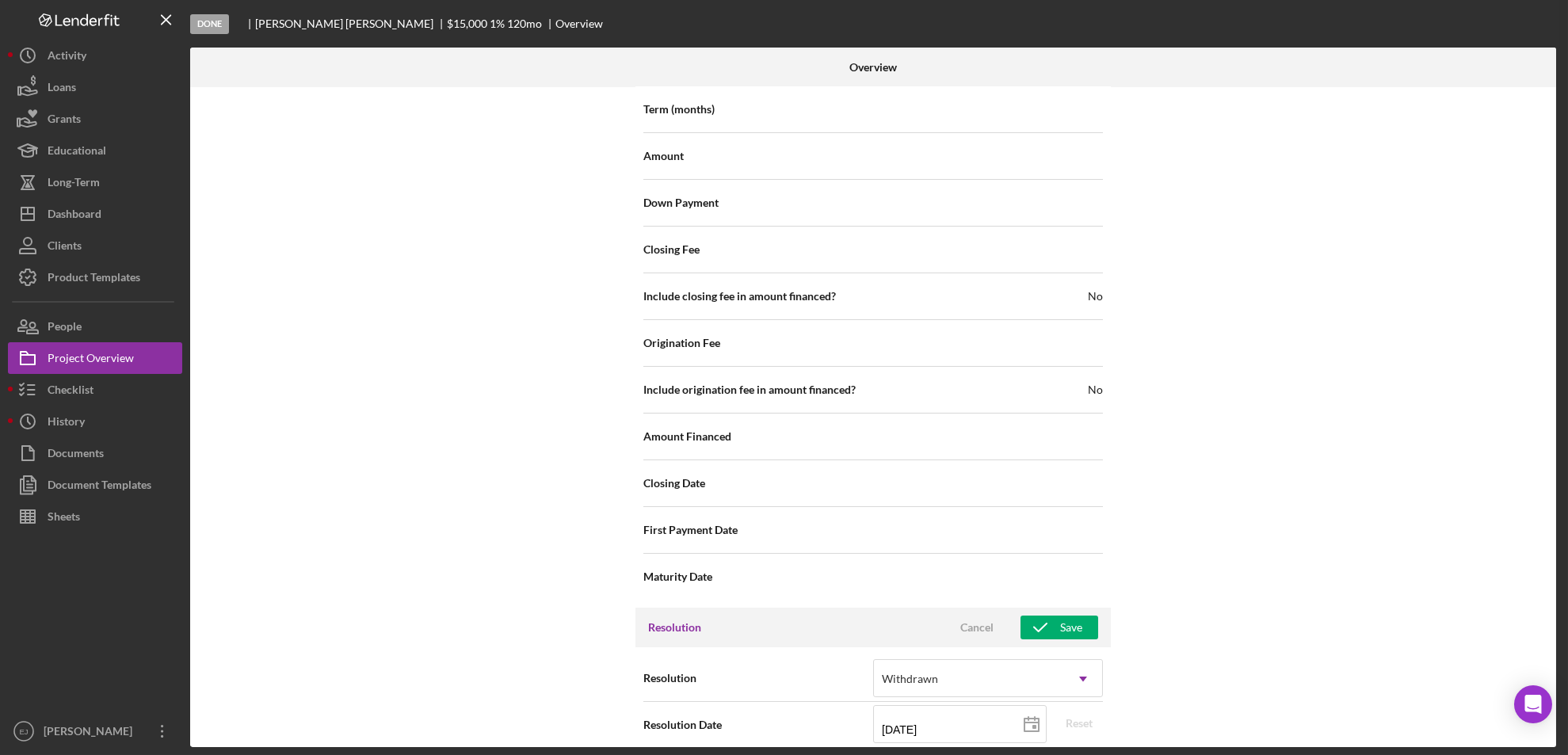
scroll to position [1796, 0]
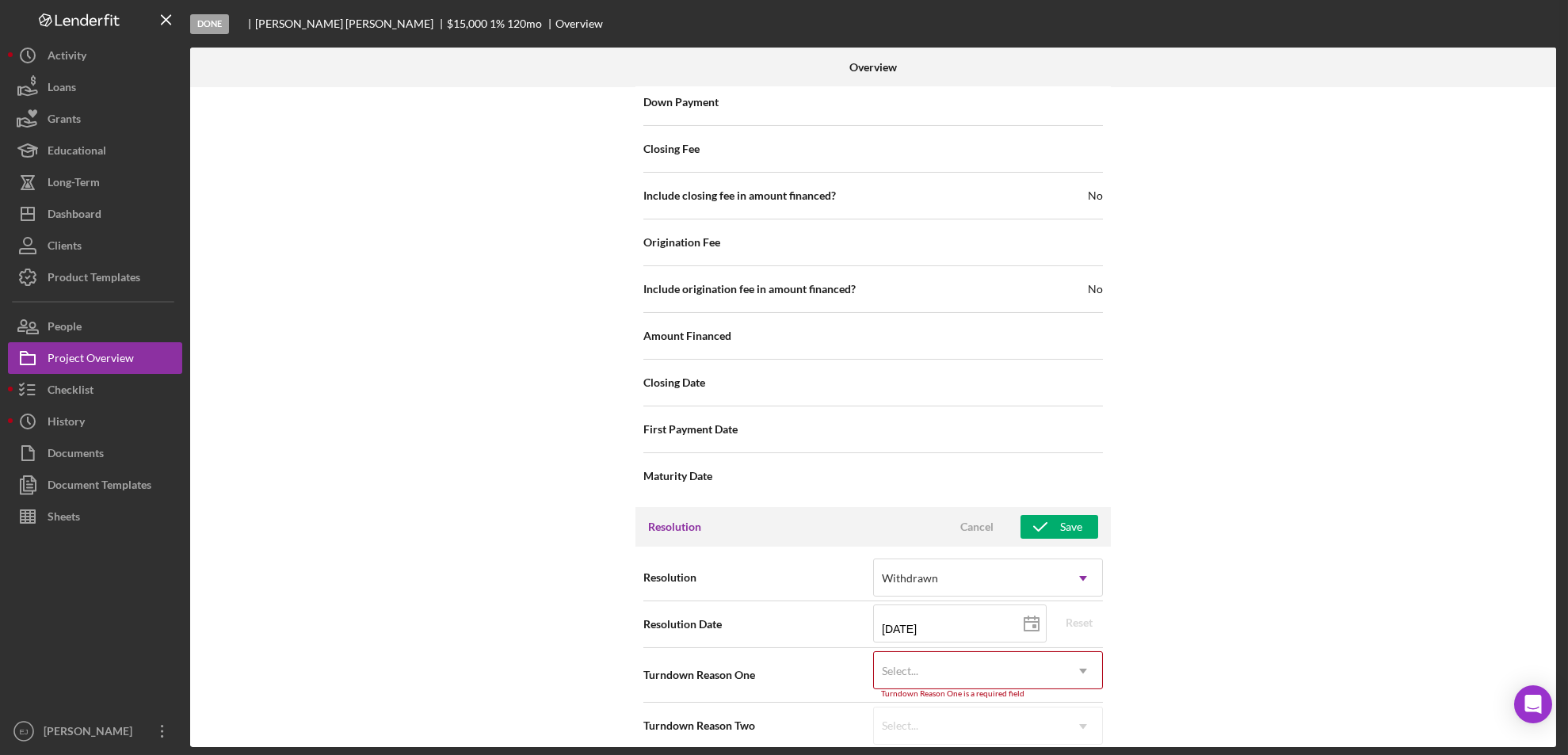
click at [1078, 738] on div "Resolution option Withdrawn, selected. Withdrawn Icon/Dropdown Arrow Resolution…" at bounding box center [872, 652] width 475 height 210
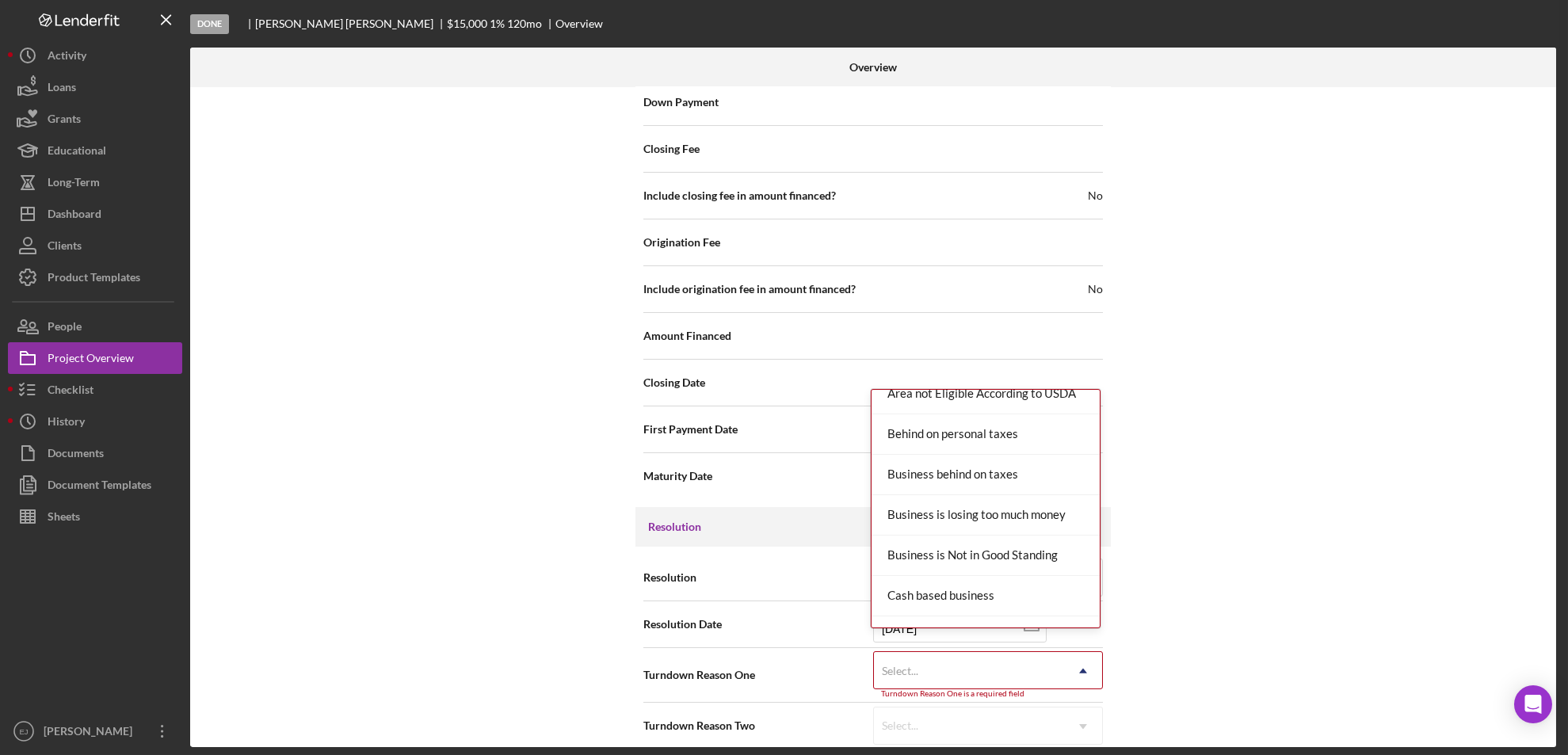
scroll to position [0, 0]
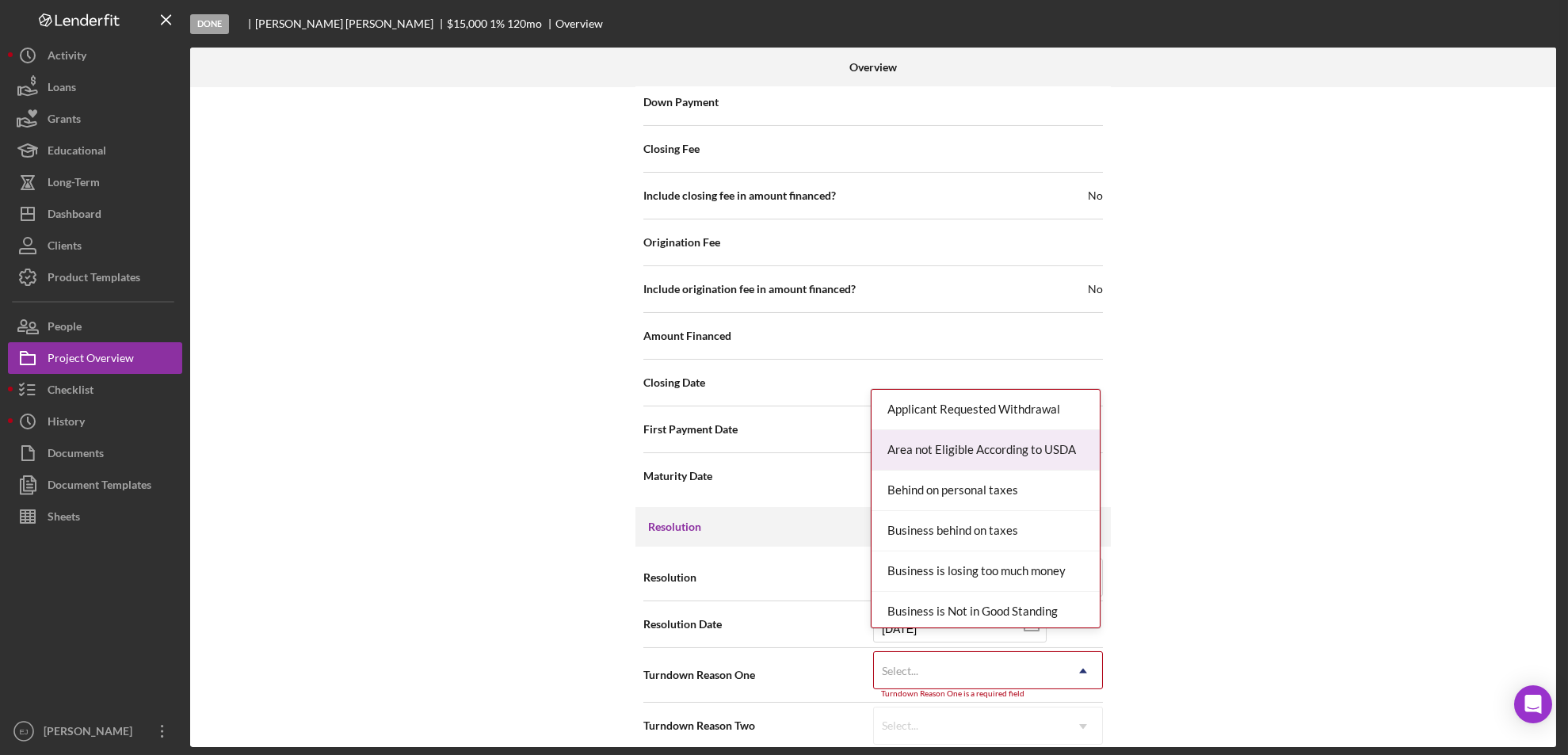
click at [1054, 438] on div "Area not Eligible According to USDA" at bounding box center [985, 451] width 228 height 40
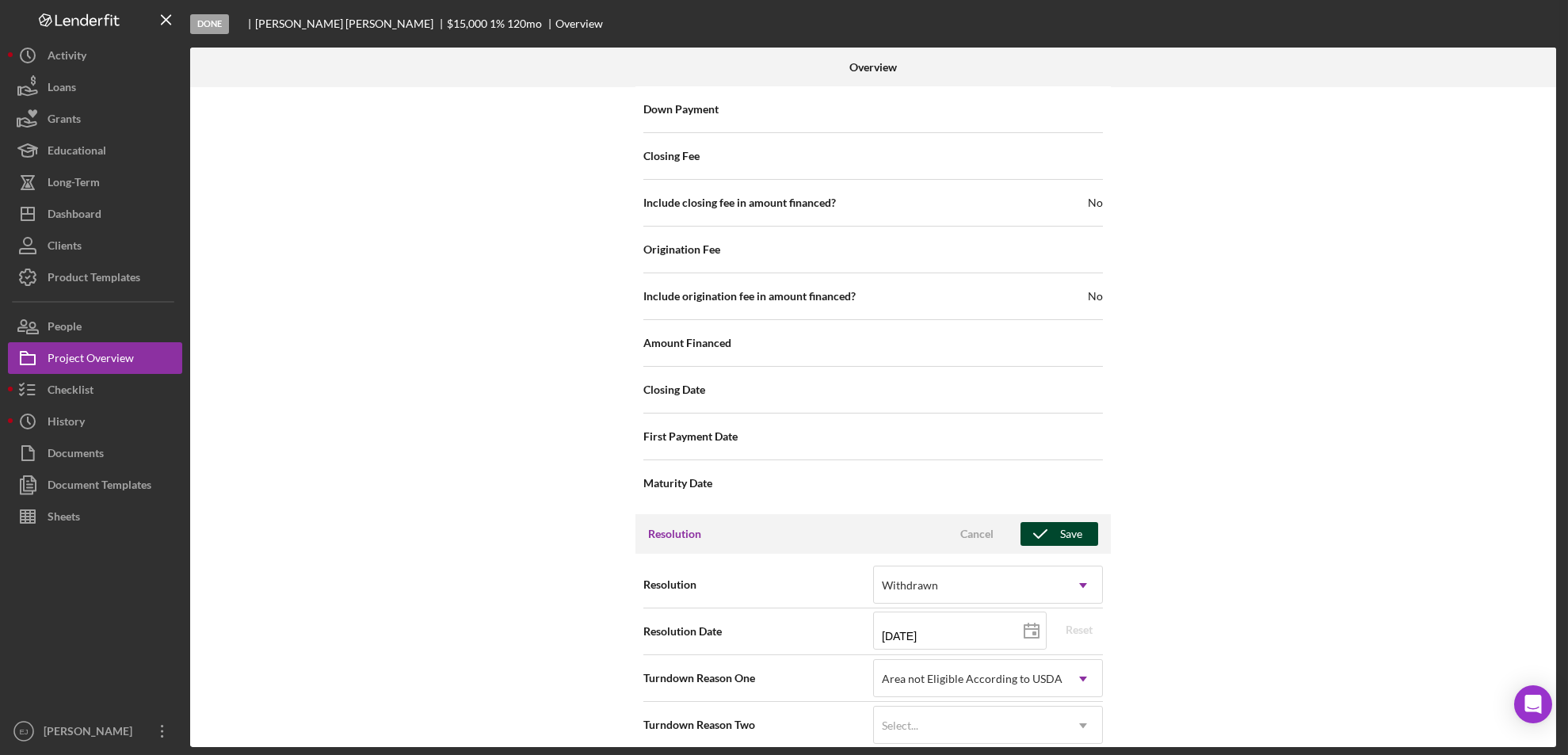
click at [1051, 514] on icon "button" at bounding box center [1040, 534] width 39 height 39
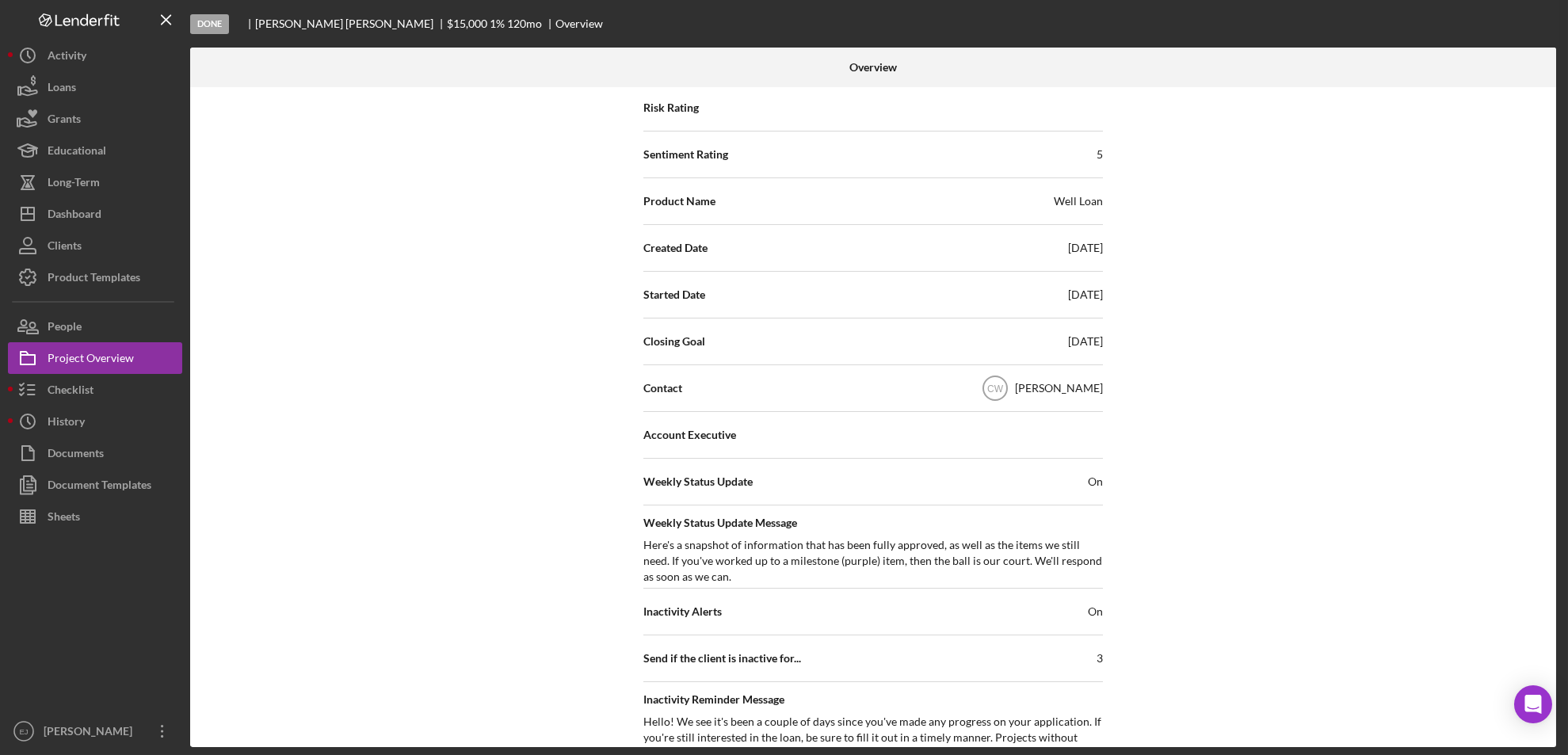
scroll to position [54, 0]
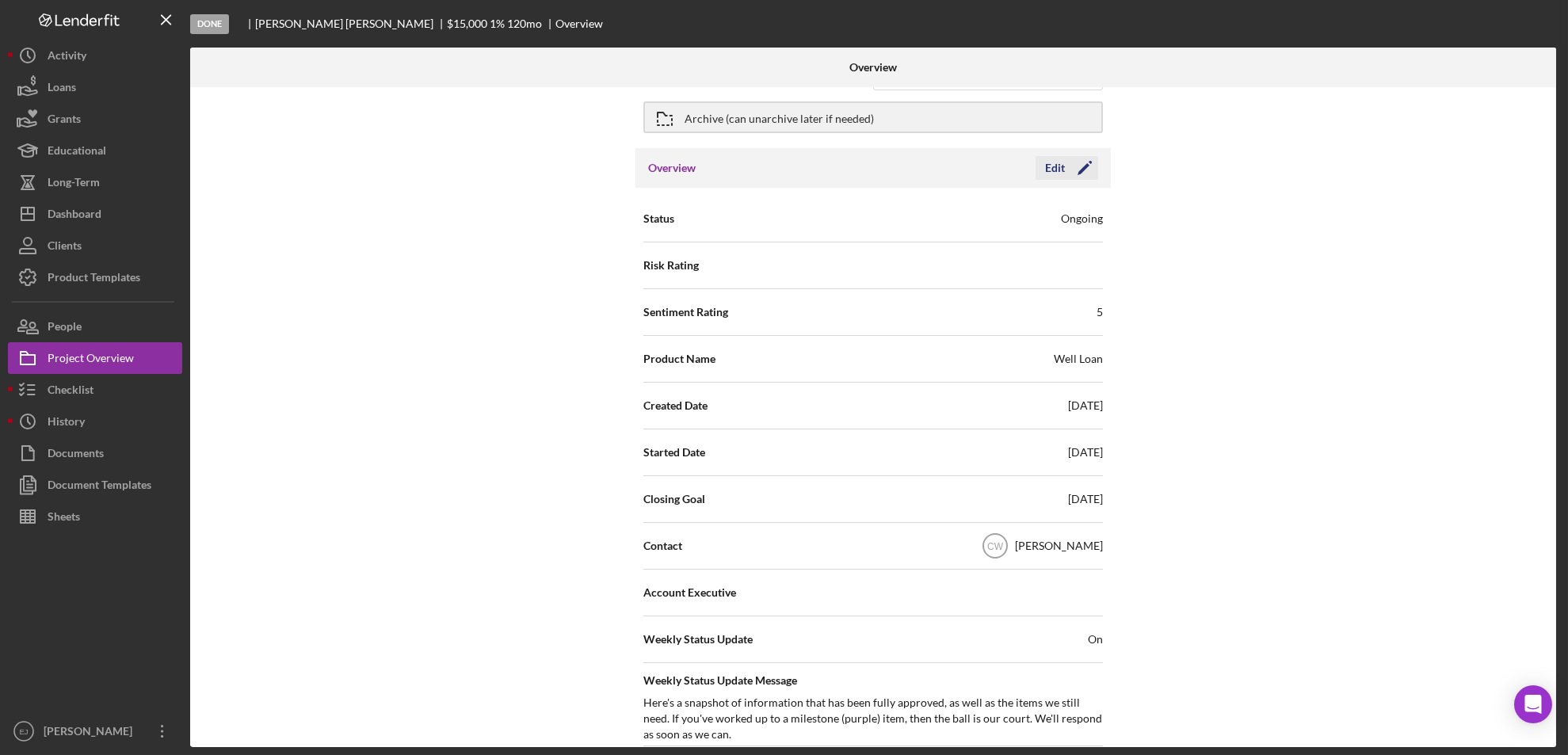
click at [1054, 172] on div "Edit" at bounding box center [1055, 167] width 20 height 24
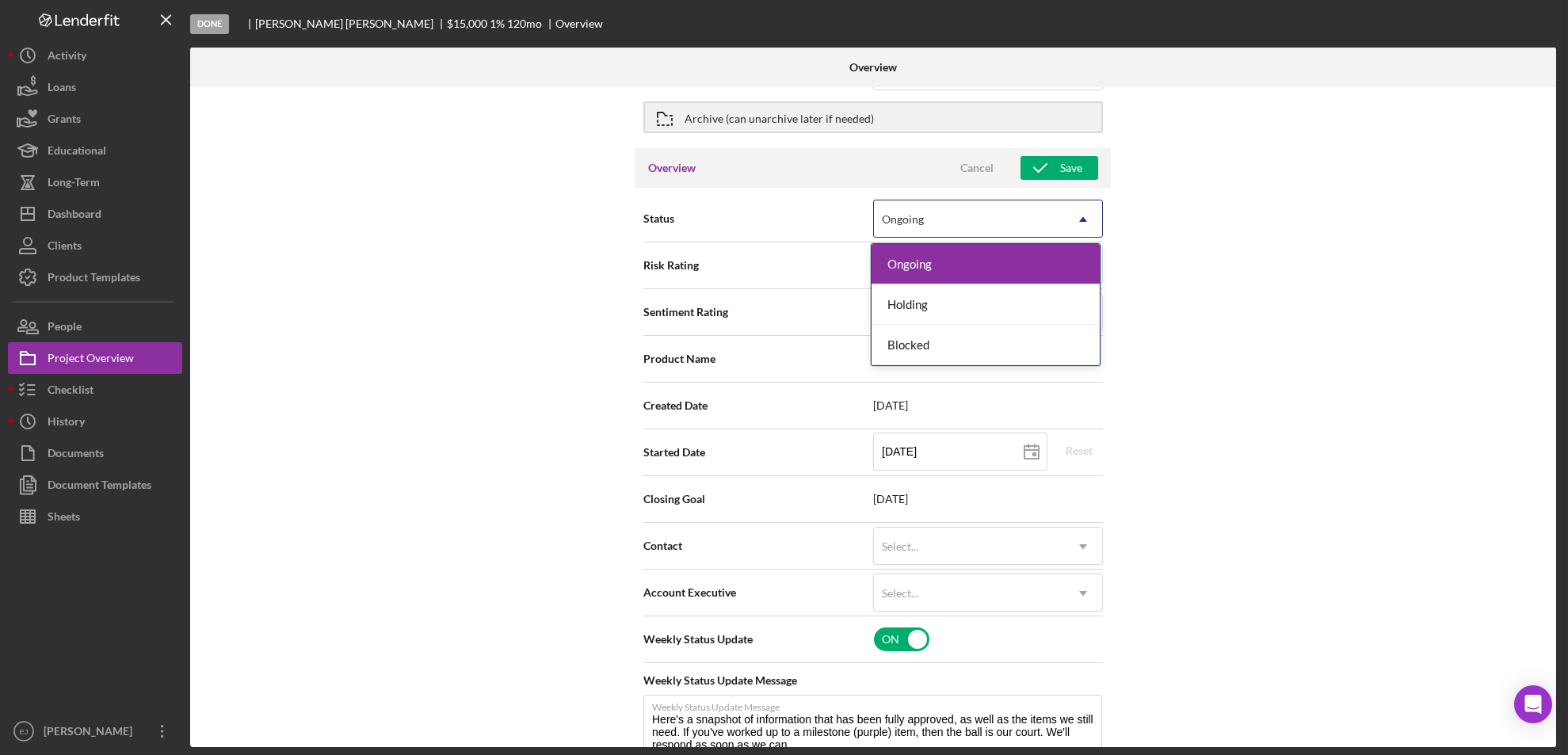
click at [1082, 224] on icon "Icon/Dropdown Arrow" at bounding box center [1082, 219] width 38 height 38
click at [1172, 198] on div "Internal Workflow Stage Done Icon/Dropdown Arrow Archive (can unarchive later i…" at bounding box center [873, 417] width 1366 height 661
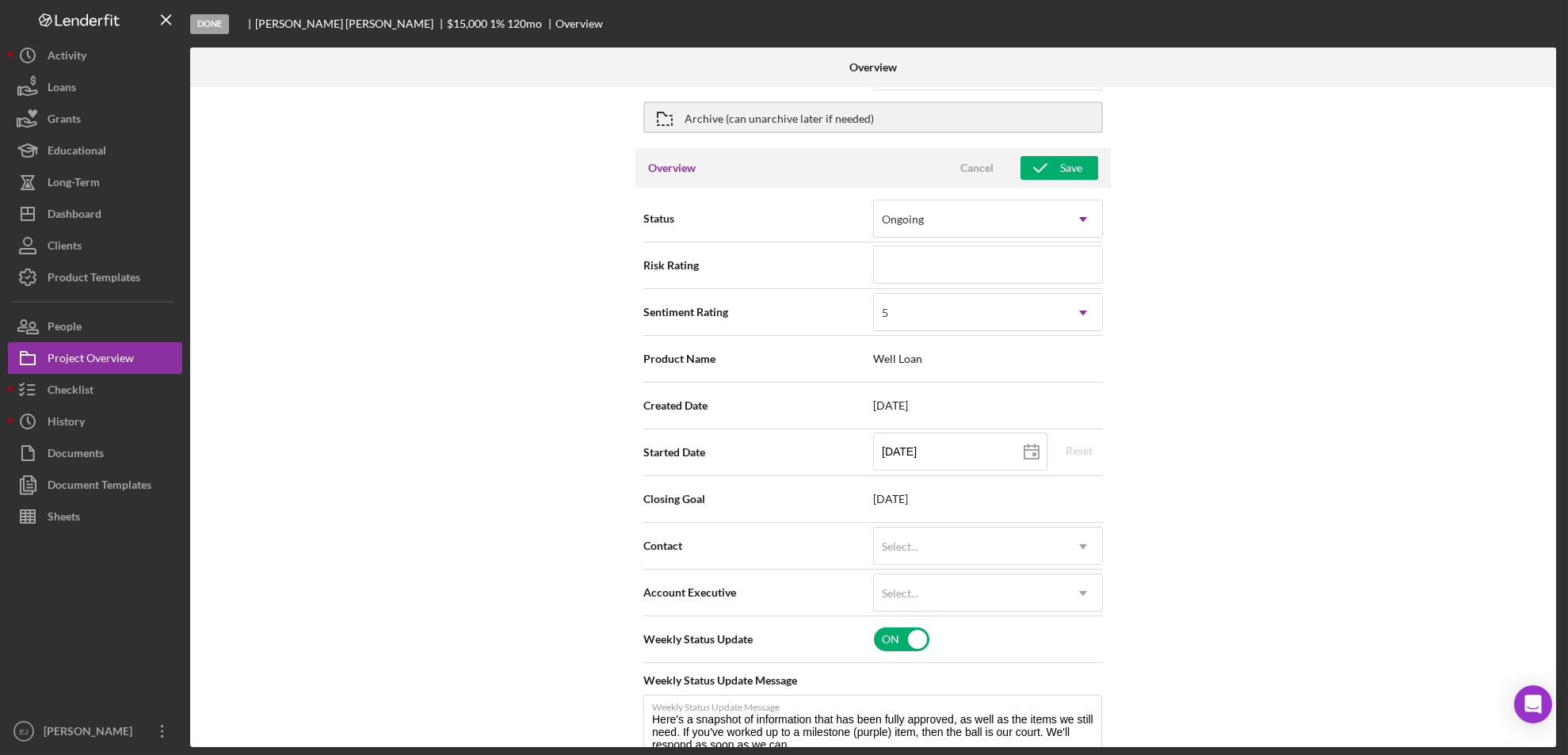
click at [1551, 81] on div at bounding box center [1328, 66] width 456 height 39
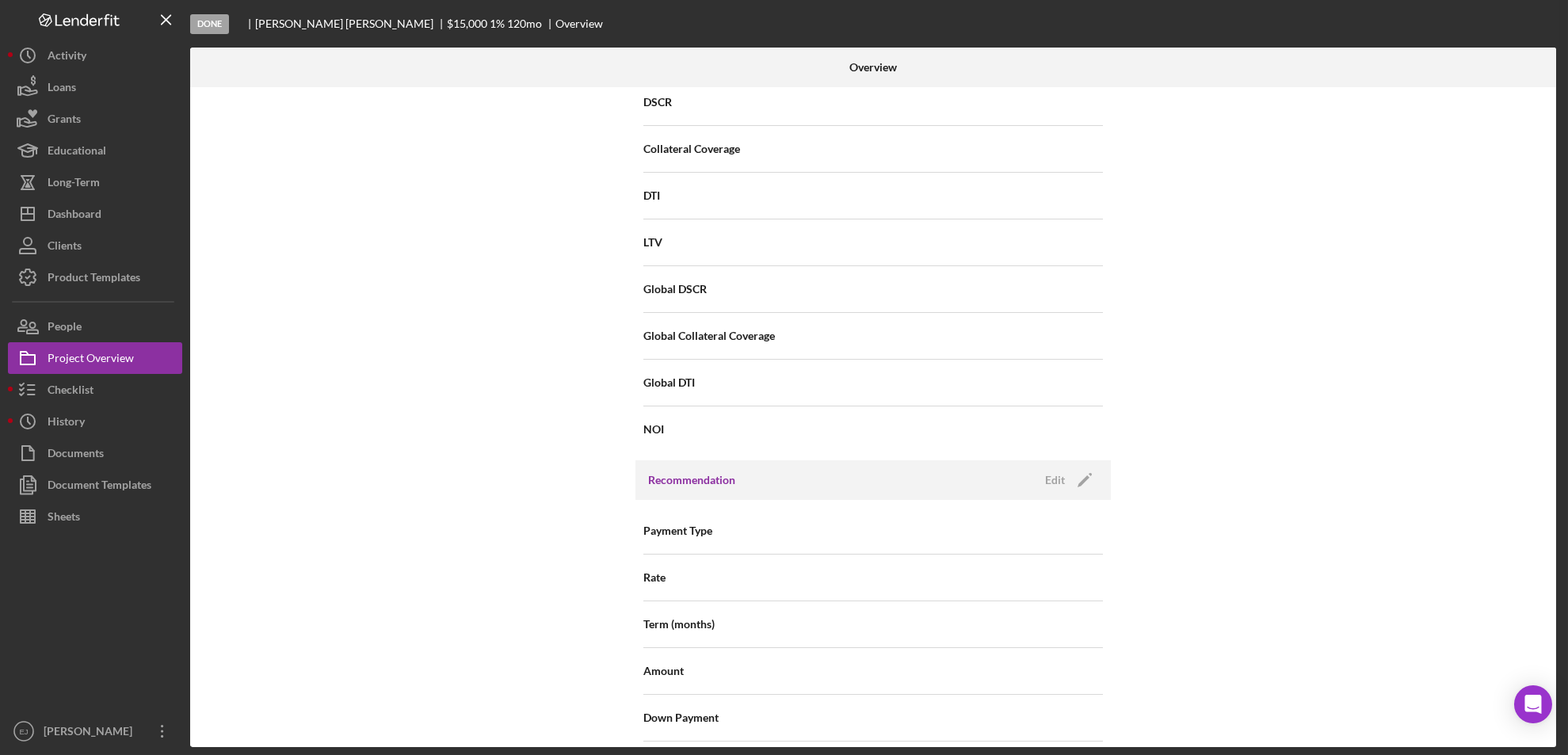
scroll to position [633, 0]
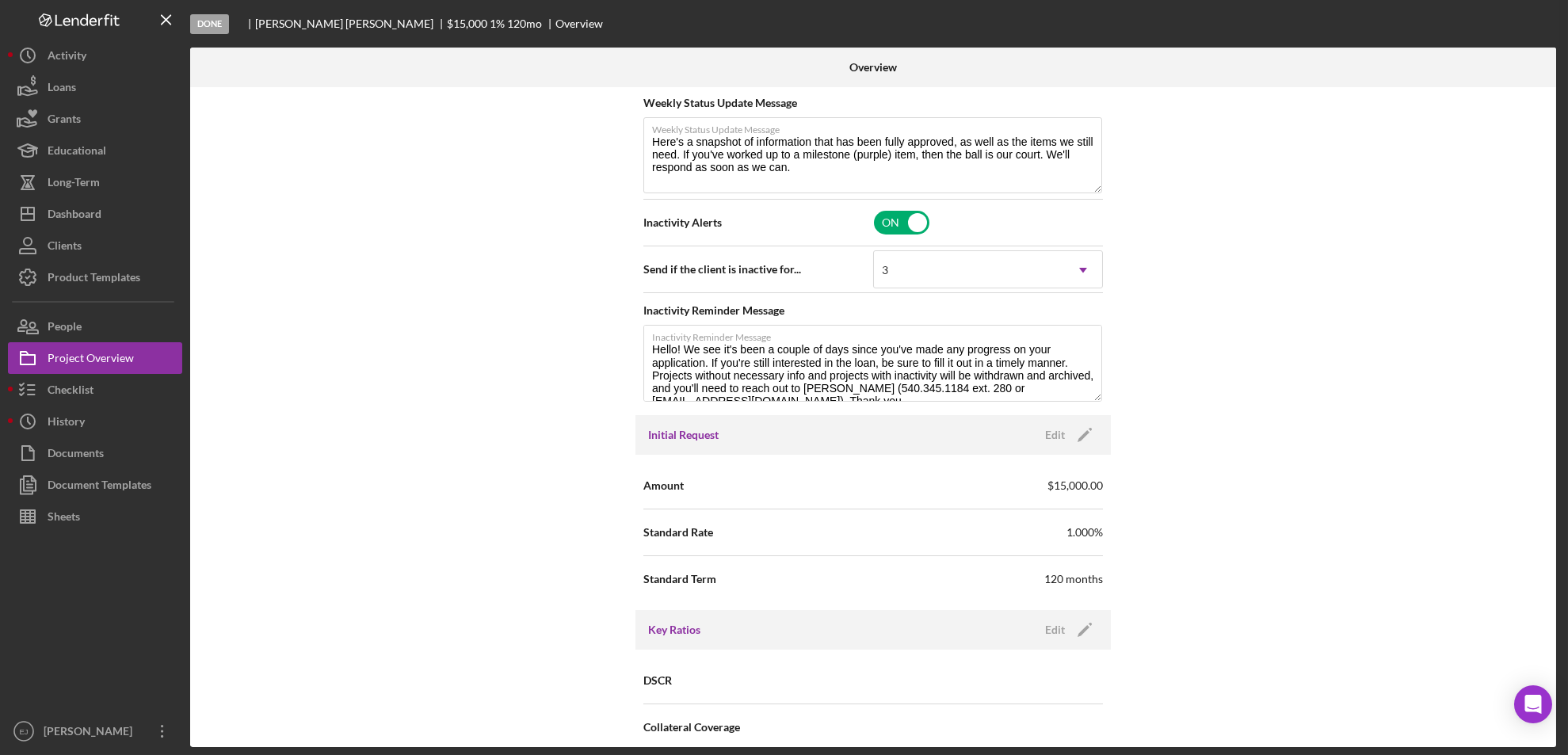
click at [1551, 200] on div "Internal Workflow Stage Done Icon/Dropdown Arrow Archive (can unarchive later i…" at bounding box center [873, 417] width 1366 height 661
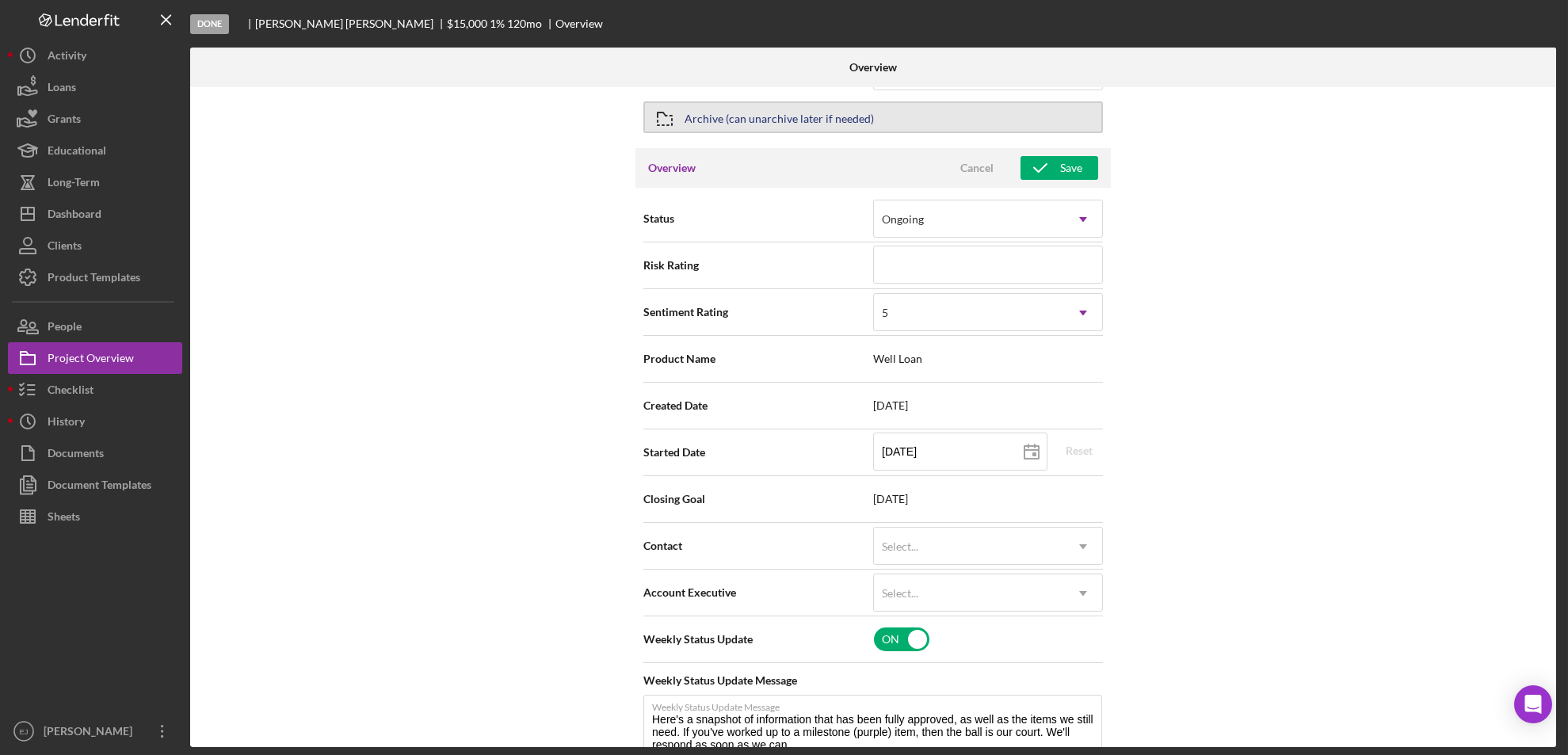
click at [665, 122] on icon "button" at bounding box center [664, 118] width 39 height 39
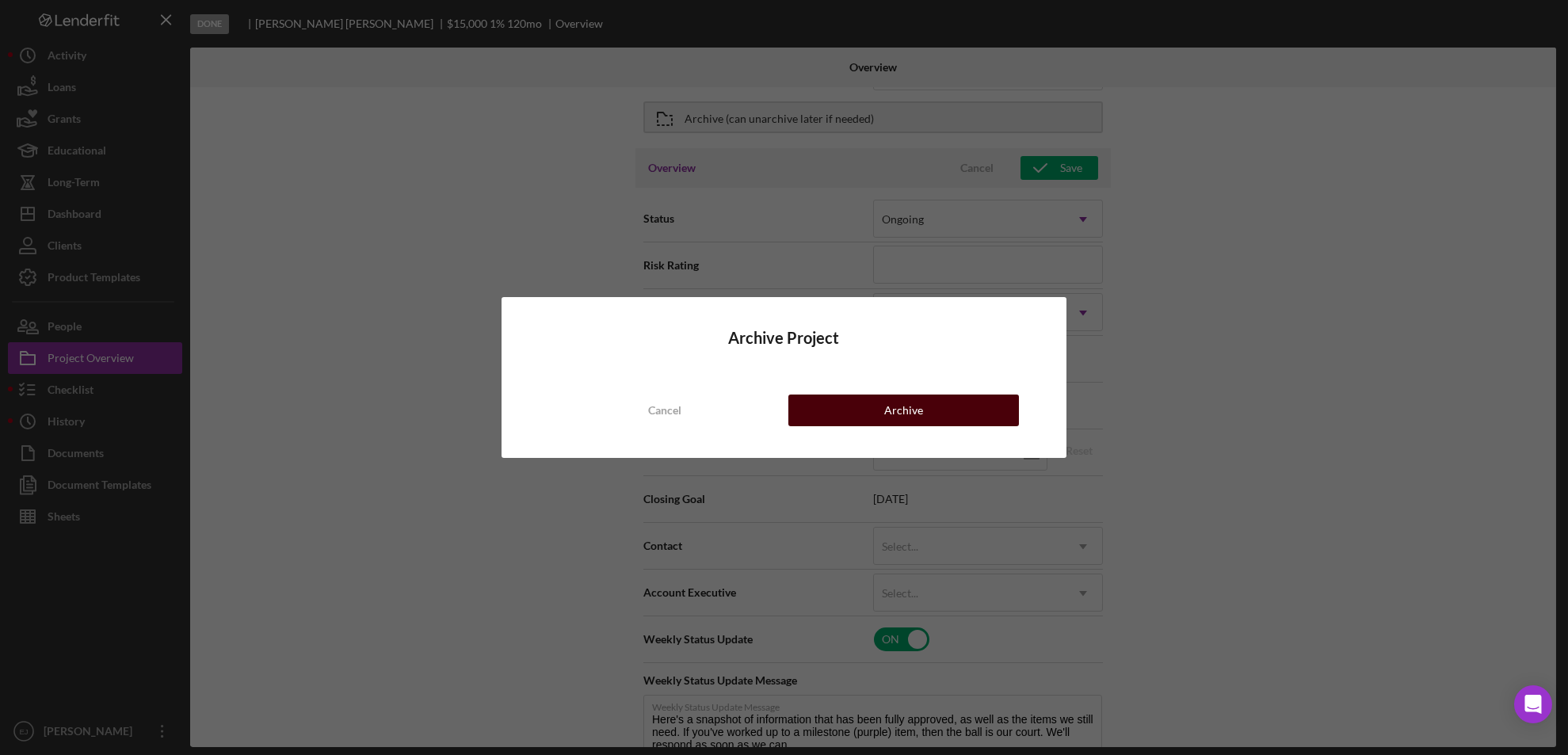
click at [879, 423] on button "Archive" at bounding box center [903, 410] width 231 height 31
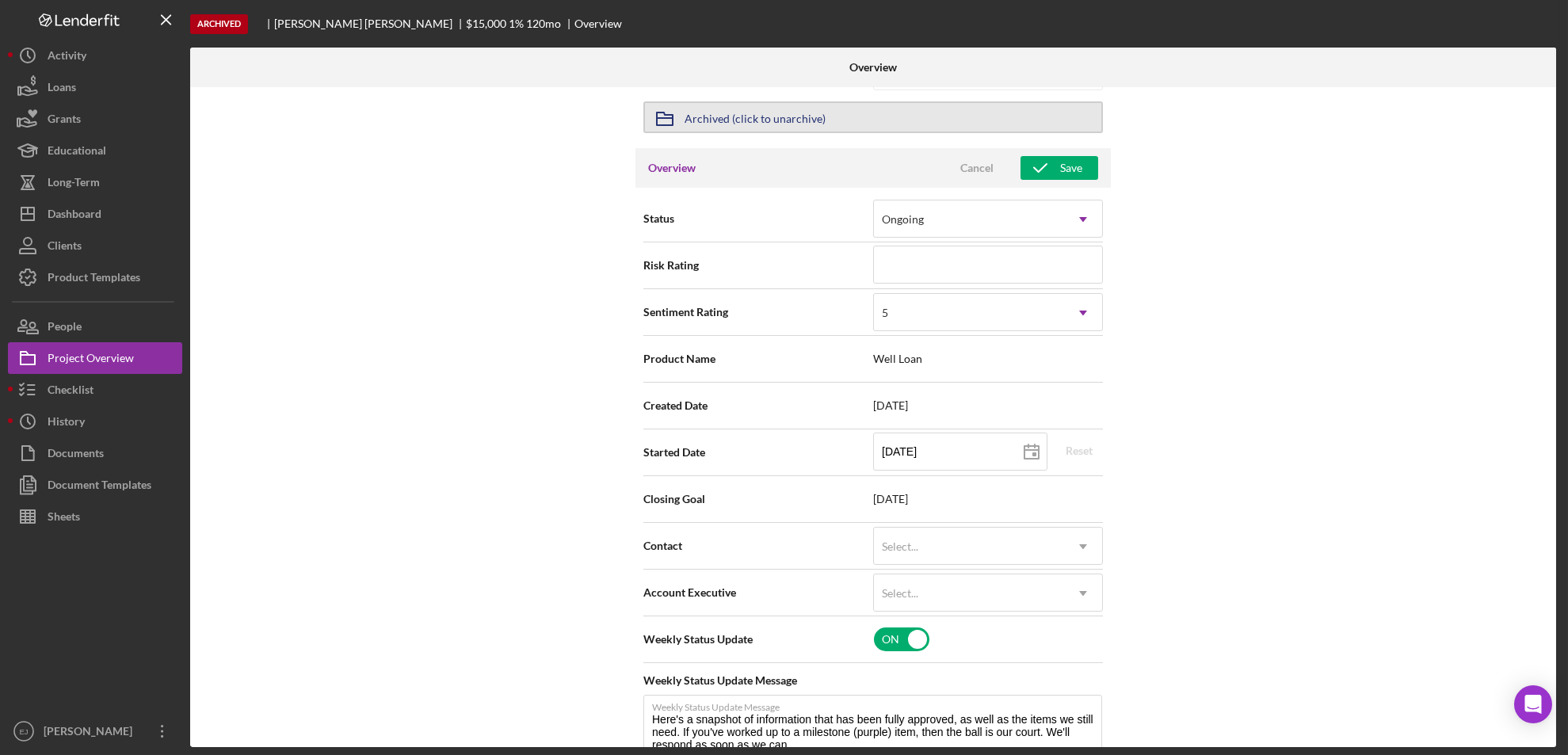
click at [737, 124] on div "Archived (click to unarchive)" at bounding box center [755, 117] width 141 height 29
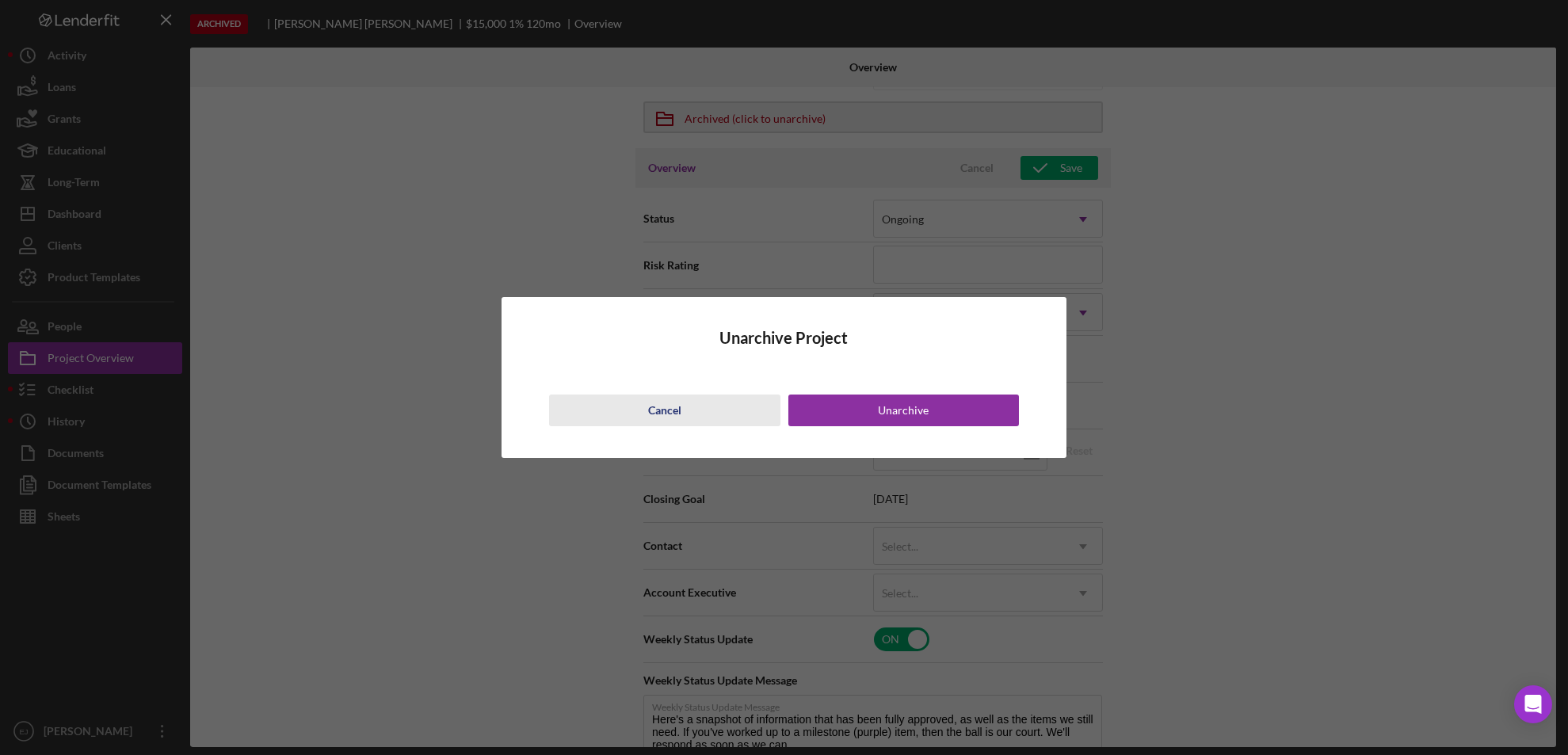
click at [666, 400] on div "Cancel" at bounding box center [665, 410] width 33 height 31
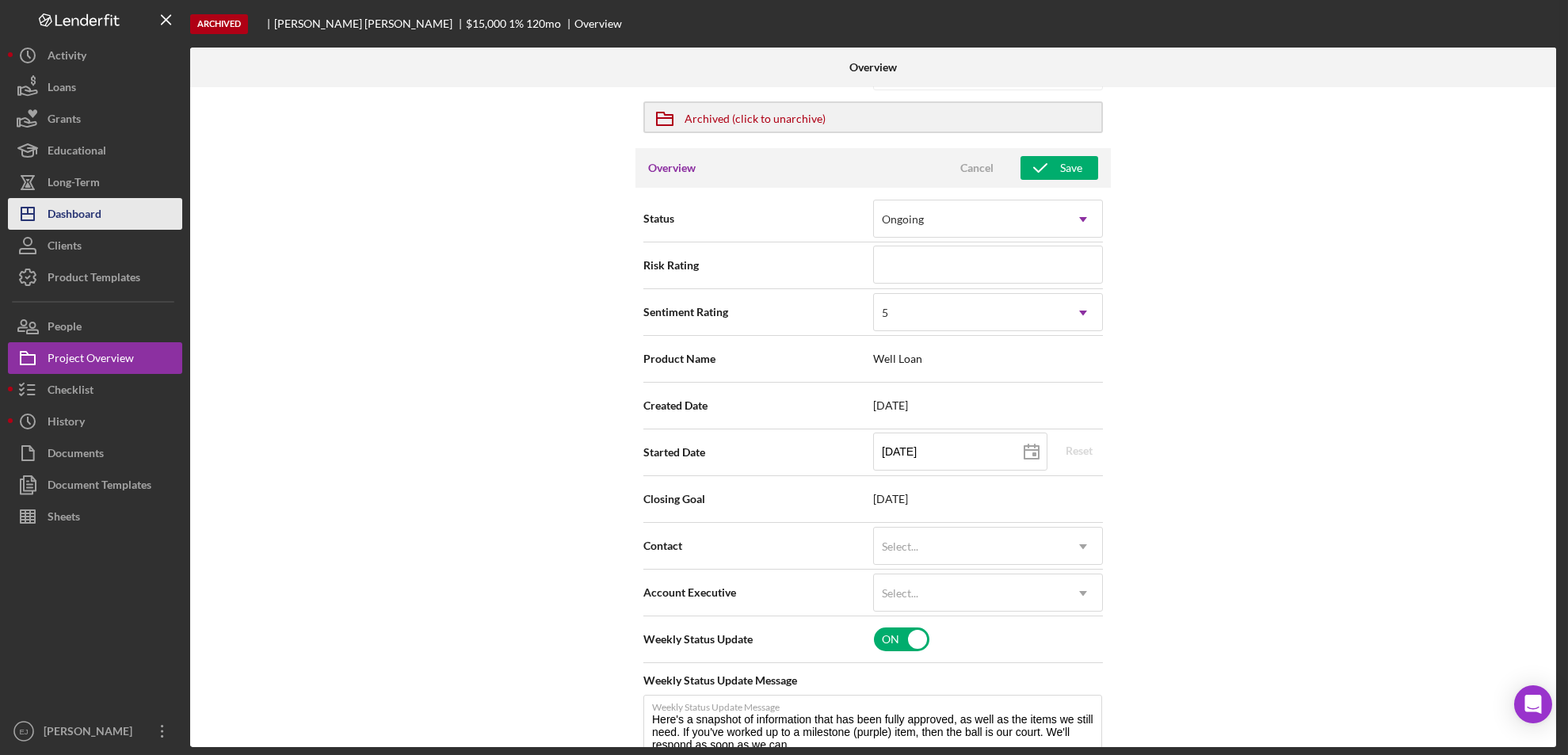
click at [54, 225] on div "Dashboard" at bounding box center [74, 215] width 54 height 36
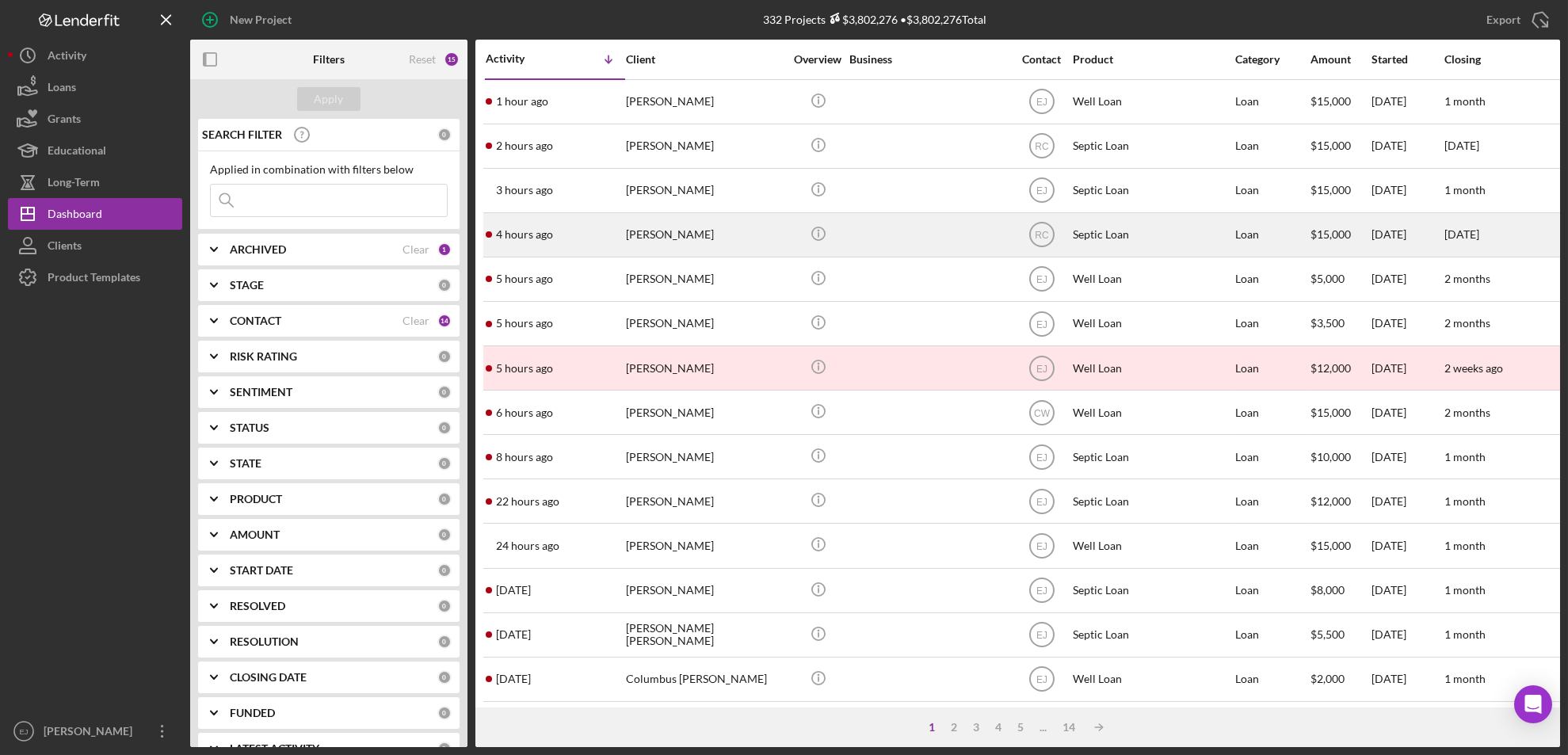
click at [710, 247] on div "[PERSON_NAME]" at bounding box center [705, 235] width 158 height 42
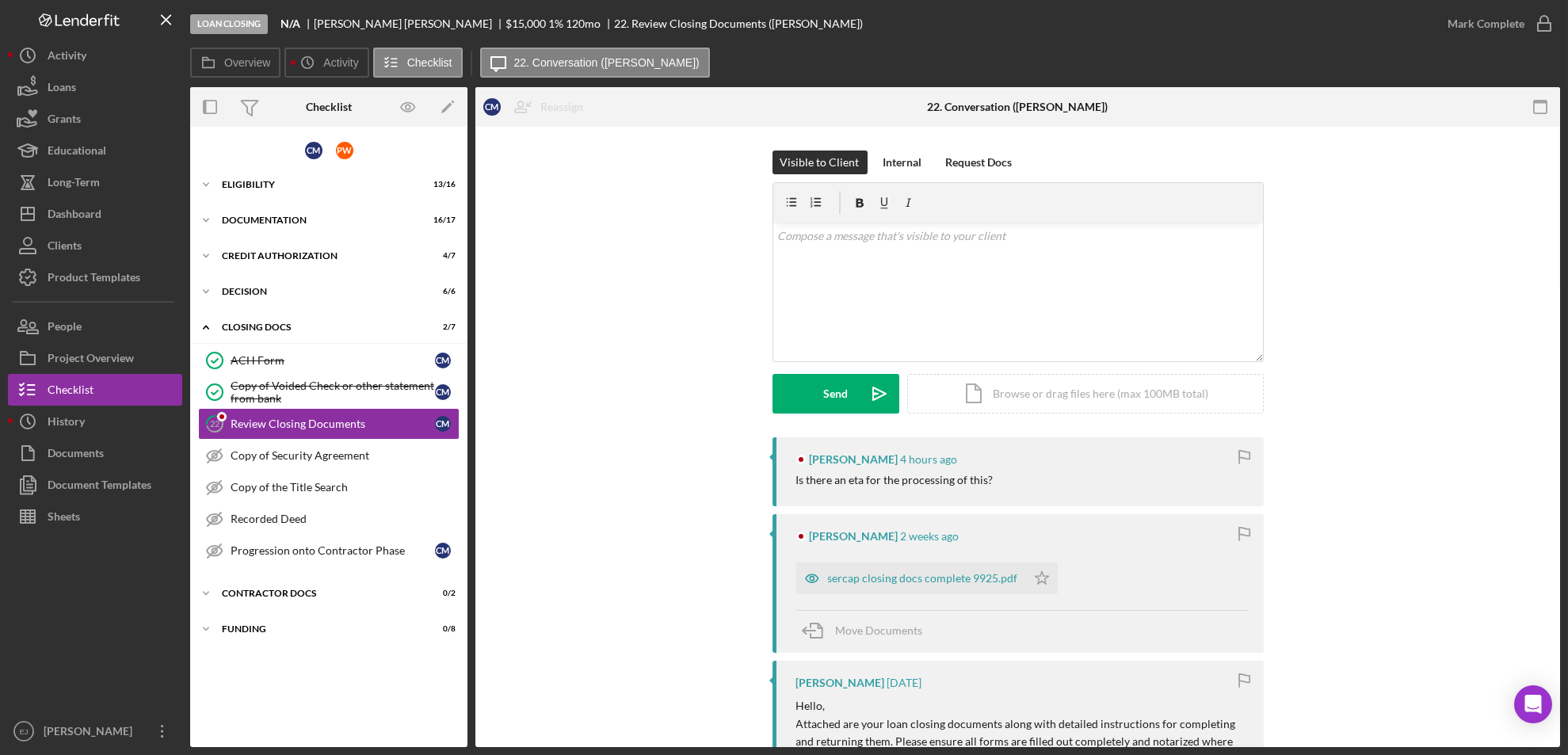
click at [1559, 667] on div "22 Review Closing Documents C M Reassign [PERSON_NAME] [PERSON_NAME] [PERSON_NA…" at bounding box center [1017, 437] width 1084 height 620
click at [1554, 660] on div "Visible to Client Internal Request Docs v Color teal Color pink Remove color Ad…" at bounding box center [1017, 681] width 1084 height 1108
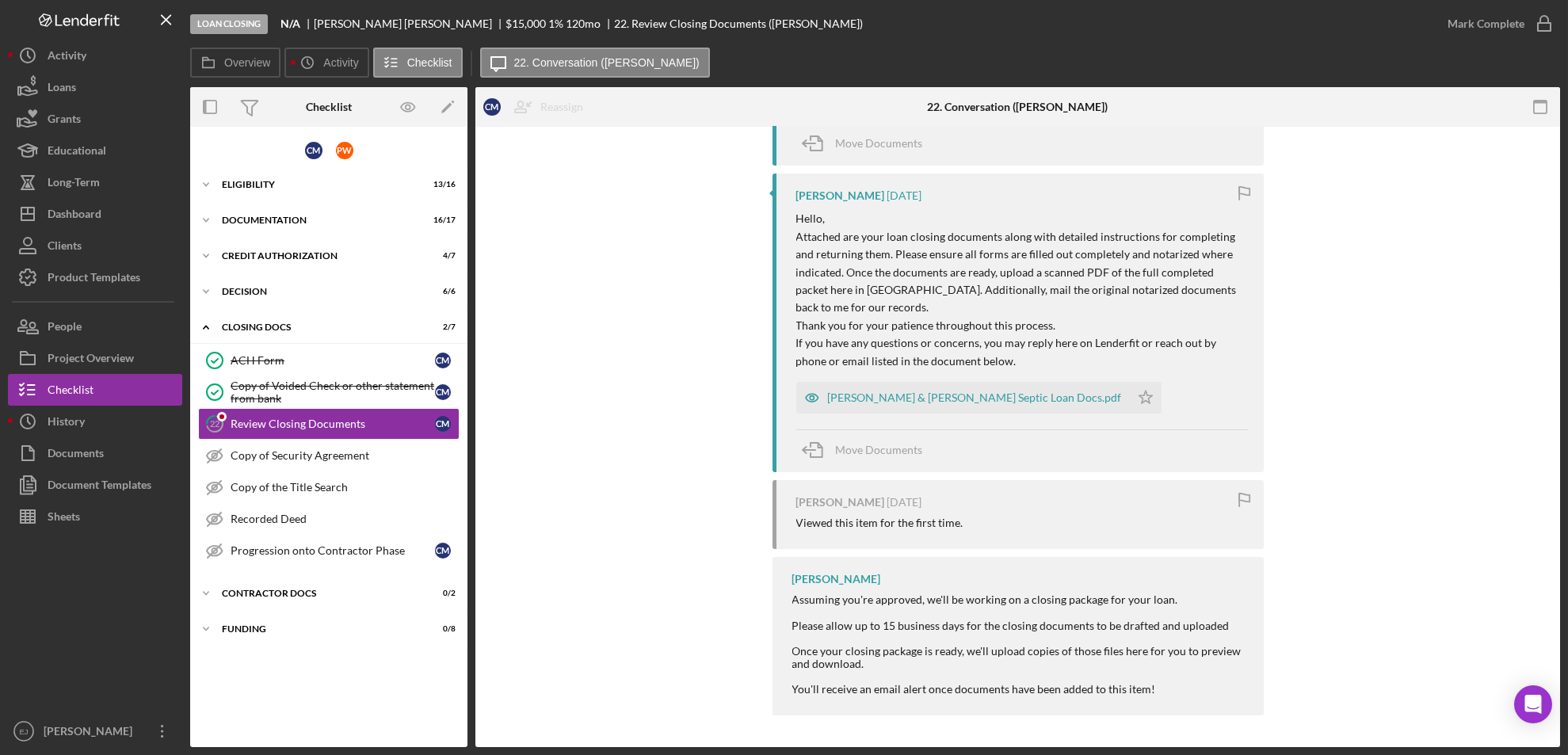
click at [1554, 346] on div "Visible to Client Internal Request Docs v Color teal Color pink Remove color Ad…" at bounding box center [1017, 193] width 1084 height 1108
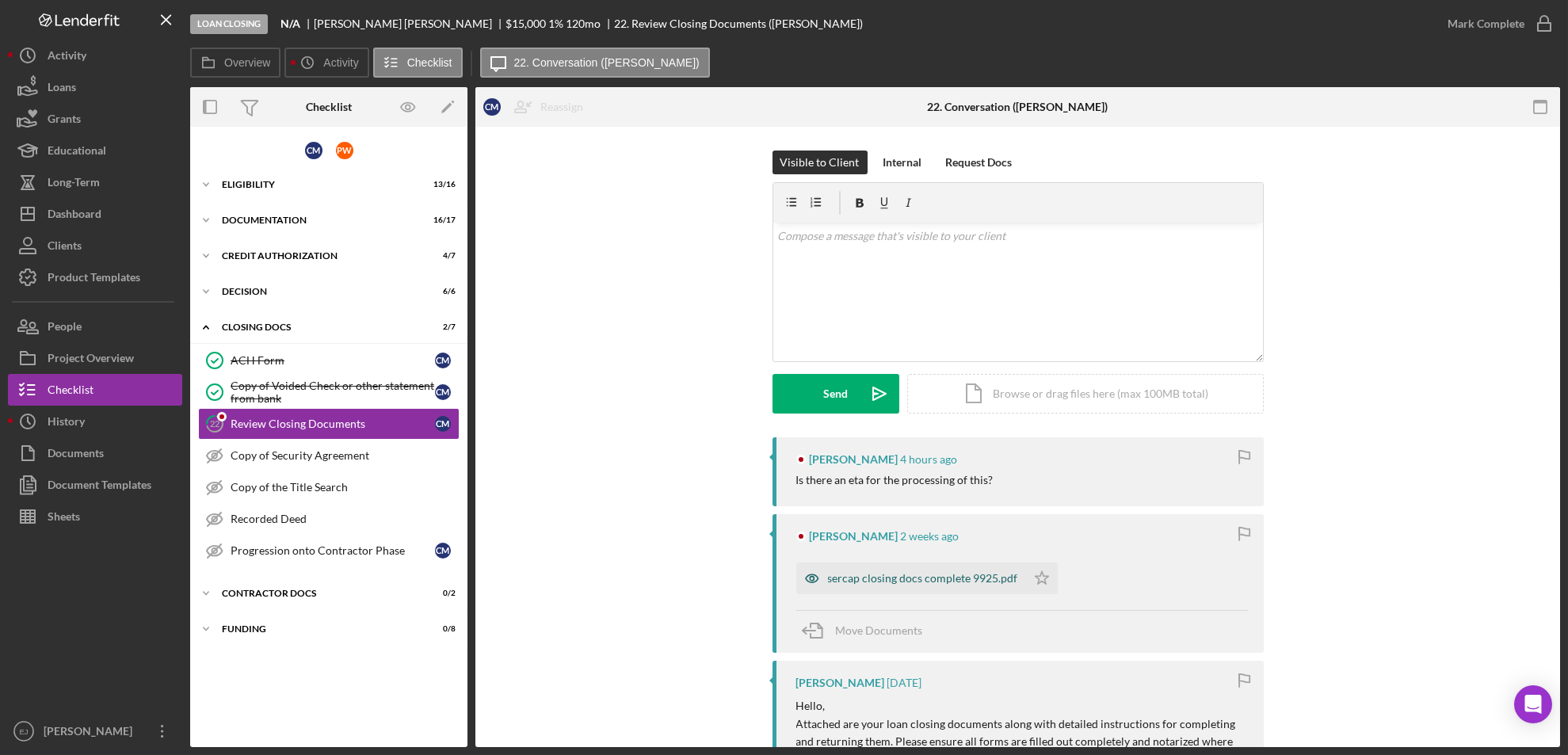
click at [922, 577] on div "sercap closing docs complete 9925.pdf" at bounding box center [923, 578] width 190 height 12
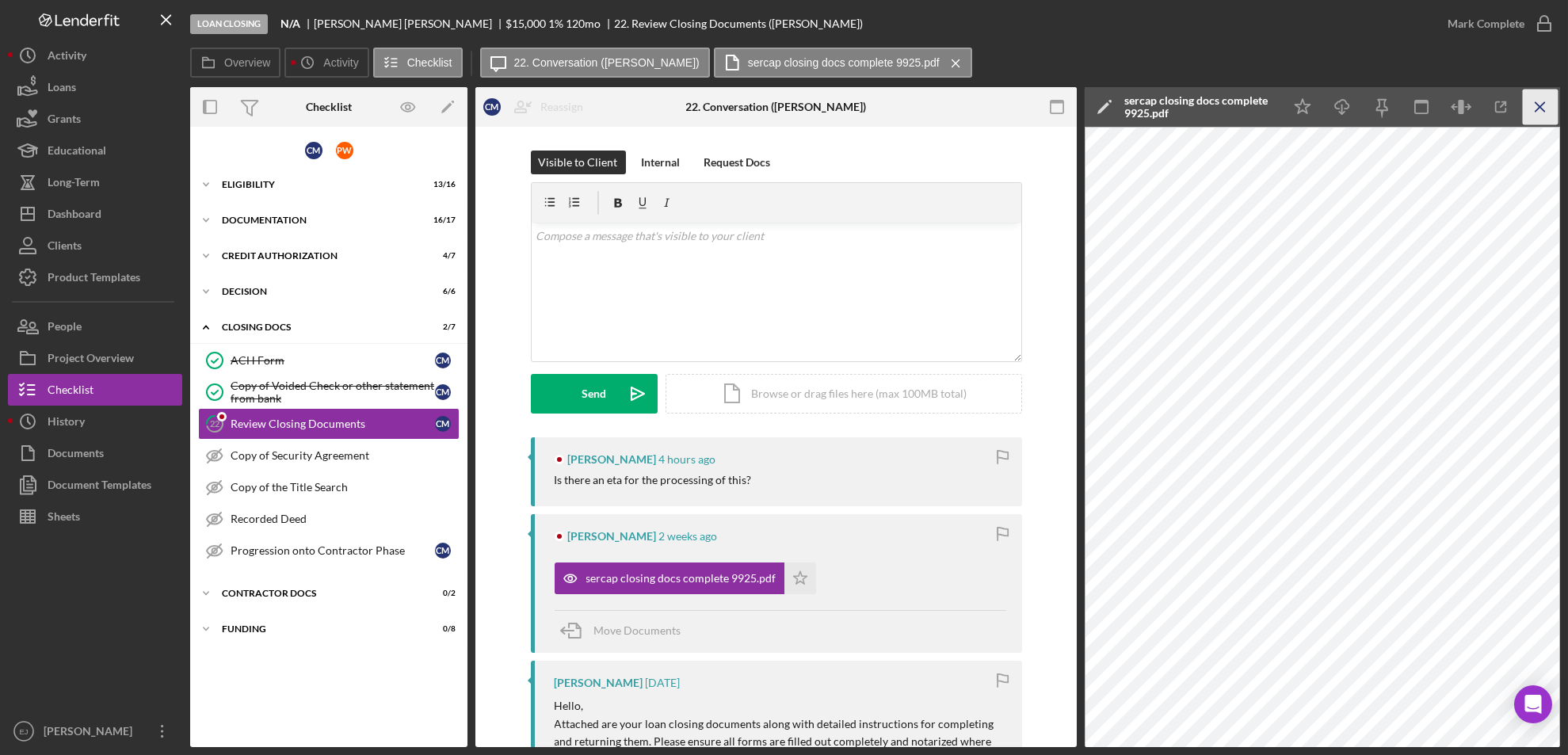
click at [1555, 111] on icon "Icon/Menu Close" at bounding box center [1540, 107] width 36 height 36
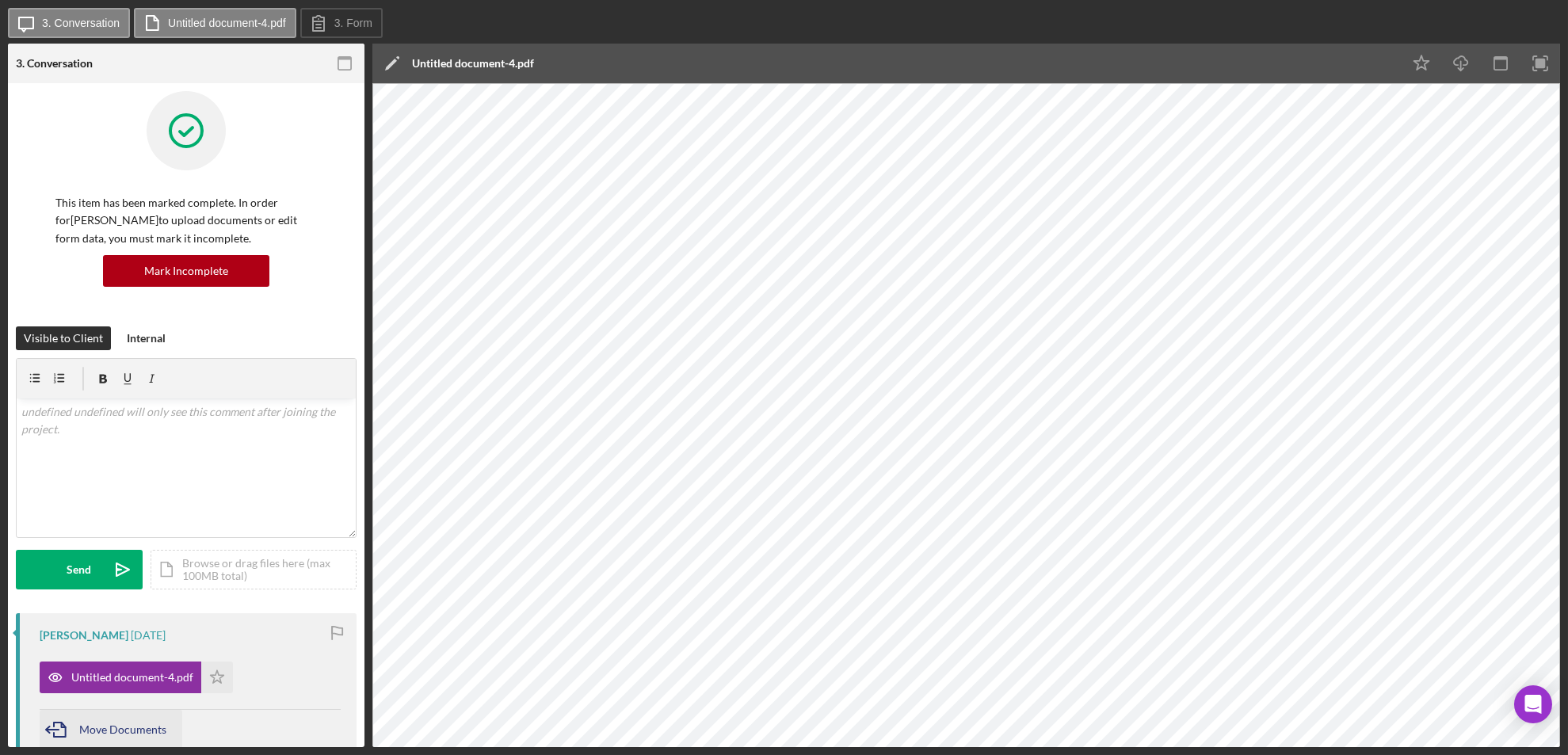
click at [86, 733] on span "Move Documents" at bounding box center [123, 729] width 87 height 13
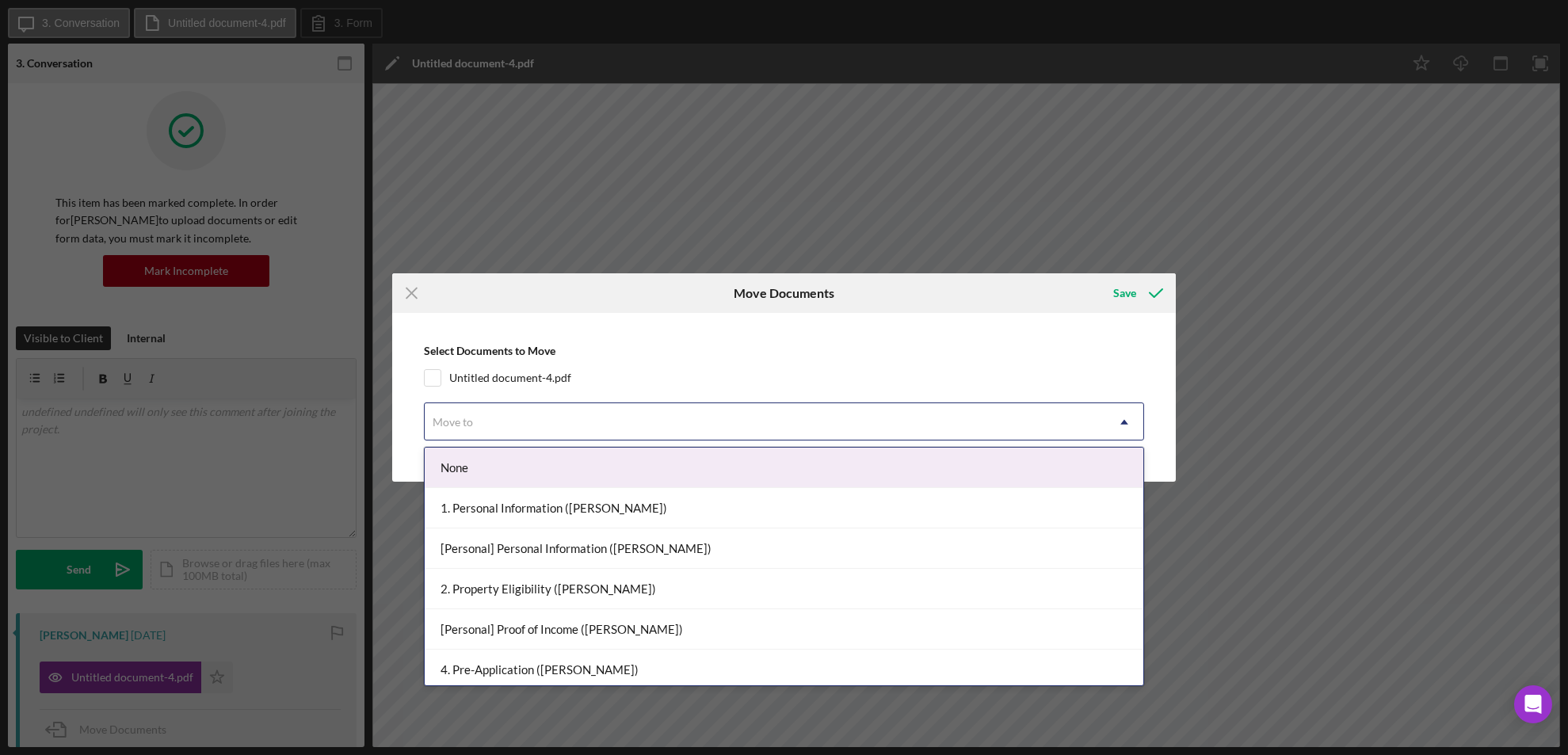
click at [1123, 423] on use at bounding box center [1124, 422] width 8 height 4
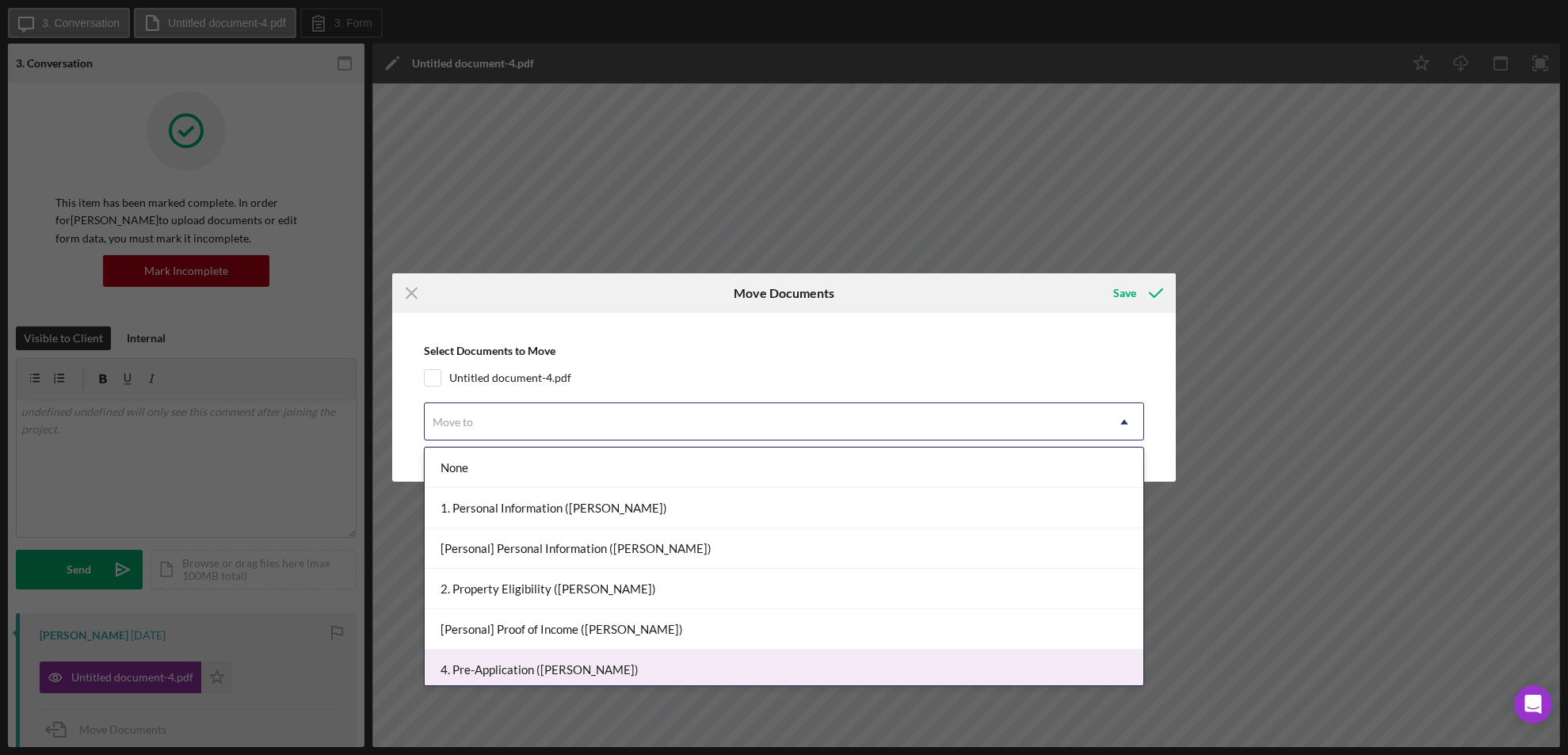
click at [1126, 668] on div "4. Pre-Application ([PERSON_NAME])" at bounding box center [784, 670] width 719 height 40
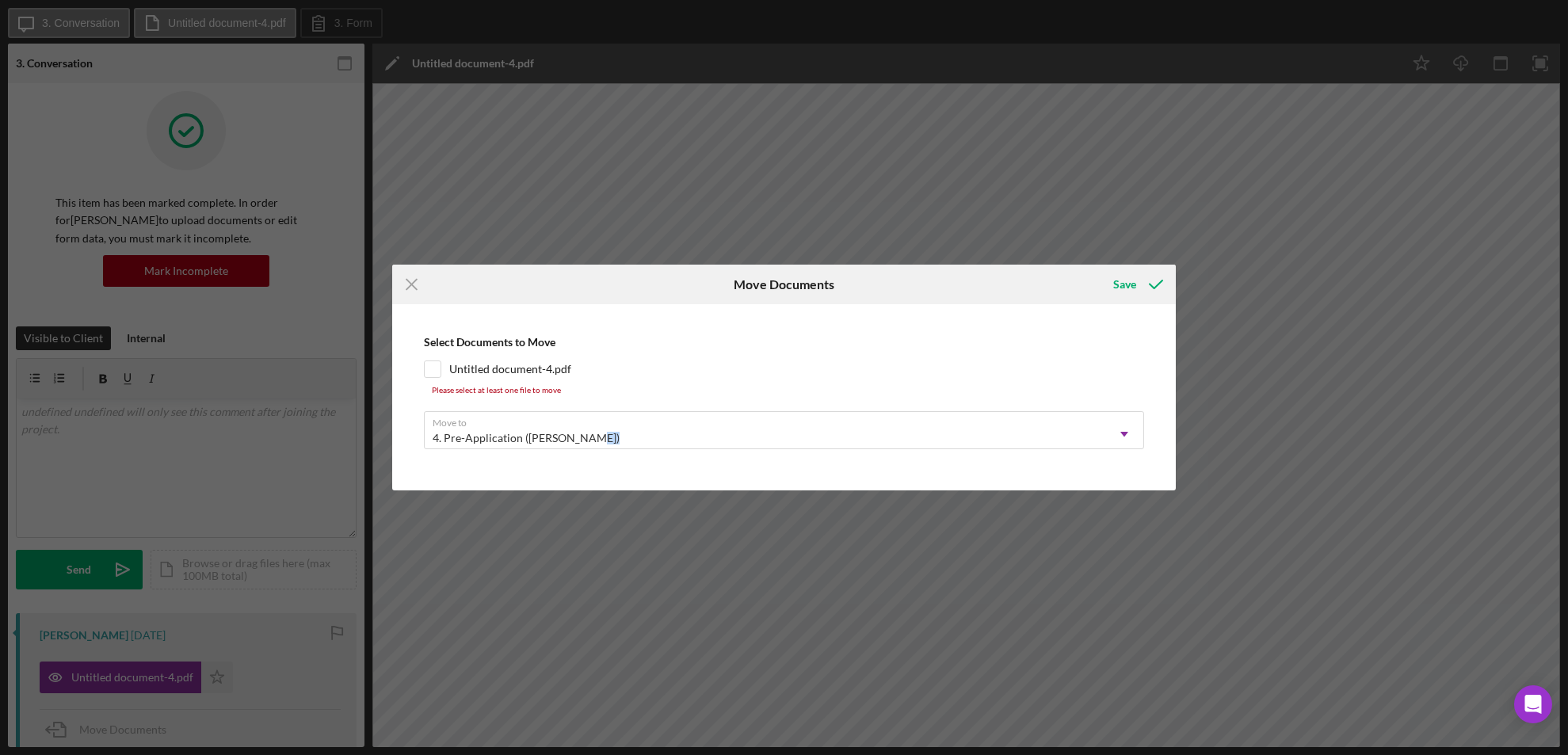
click at [1126, 668] on div "Icon/Menu Close Move Documents Save Select Documents to Move Untitled document-…" at bounding box center [784, 377] width 1568 height 755
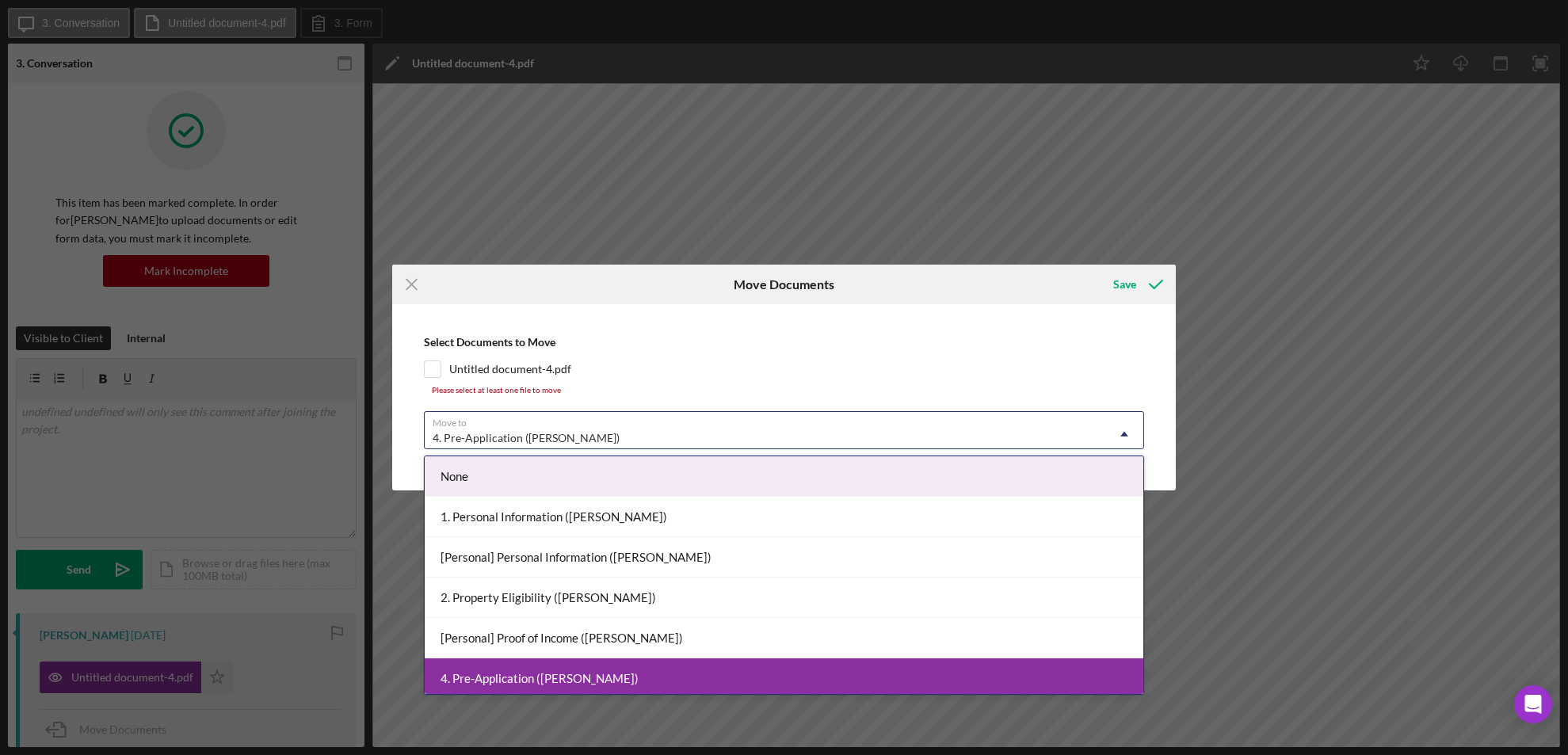
drag, startPoint x: 1126, startPoint y: 668, endPoint x: 1119, endPoint y: 432, distance: 236.1
click at [1119, 432] on icon "Icon/Dropdown Arrow" at bounding box center [1124, 434] width 38 height 38
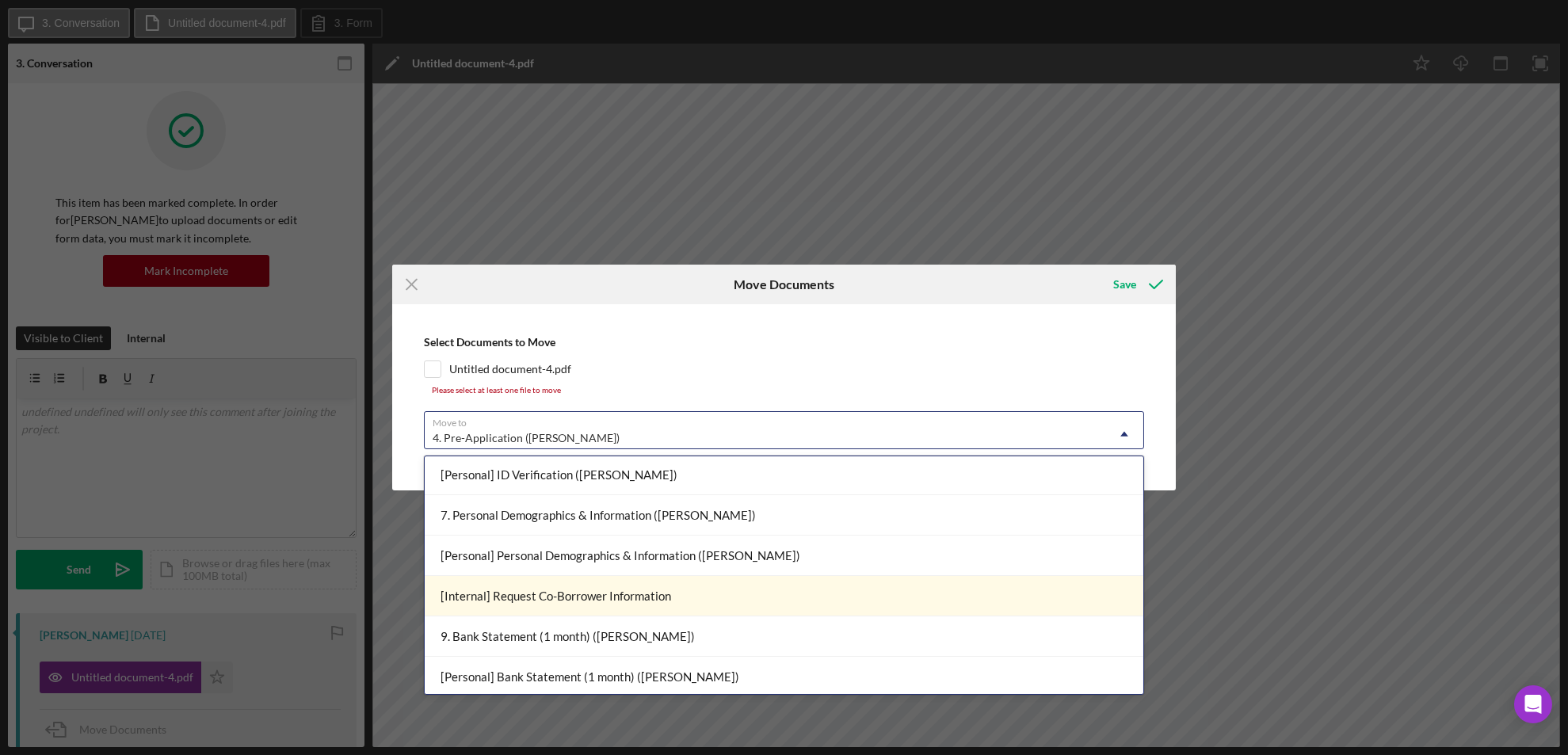
scroll to position [352, 0]
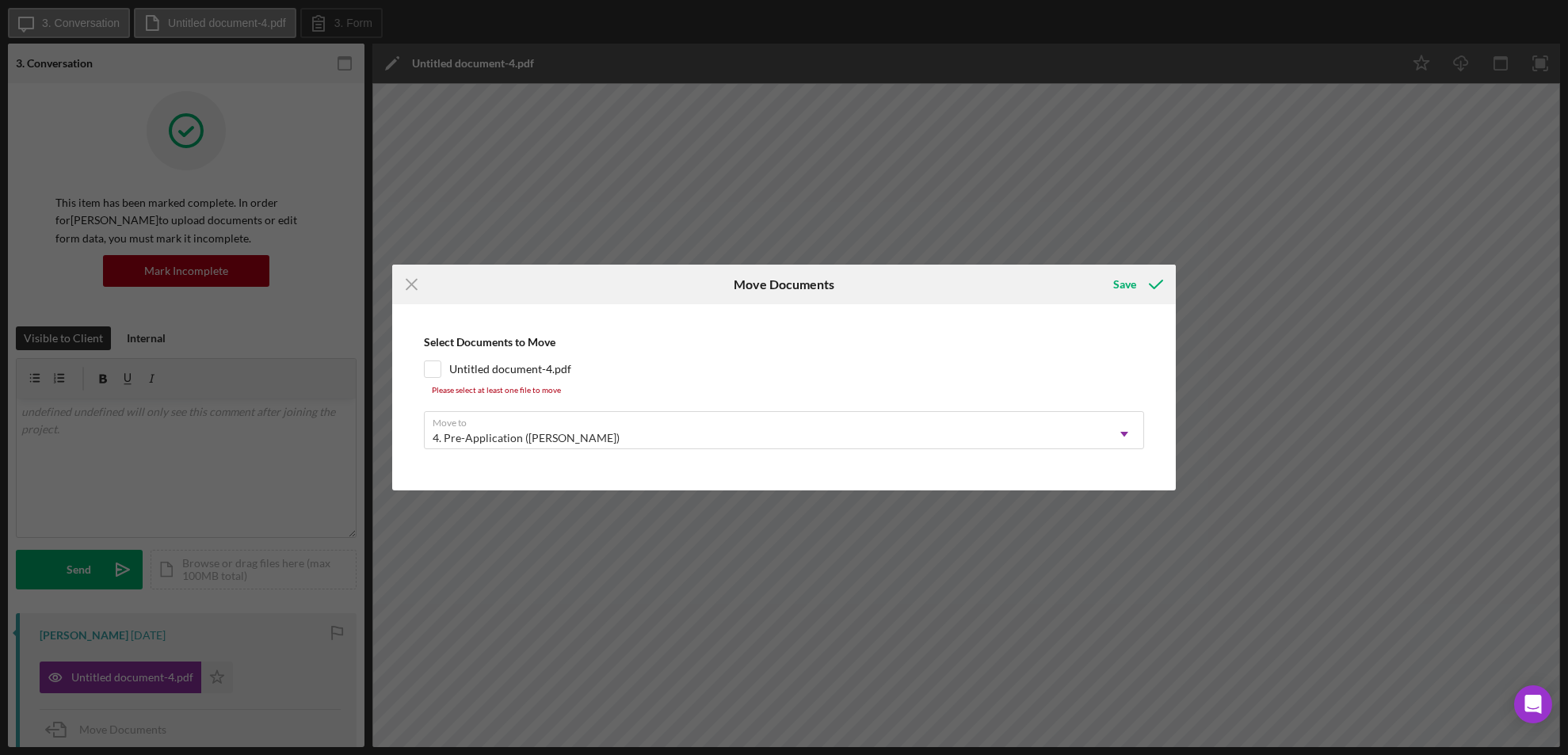
click at [881, 343] on div "Select Documents to Move Untitled document-4.pdf Please select at least one fil…" at bounding box center [784, 397] width 769 height 171
click at [406, 277] on icon "Icon/Menu Close" at bounding box center [411, 284] width 39 height 39
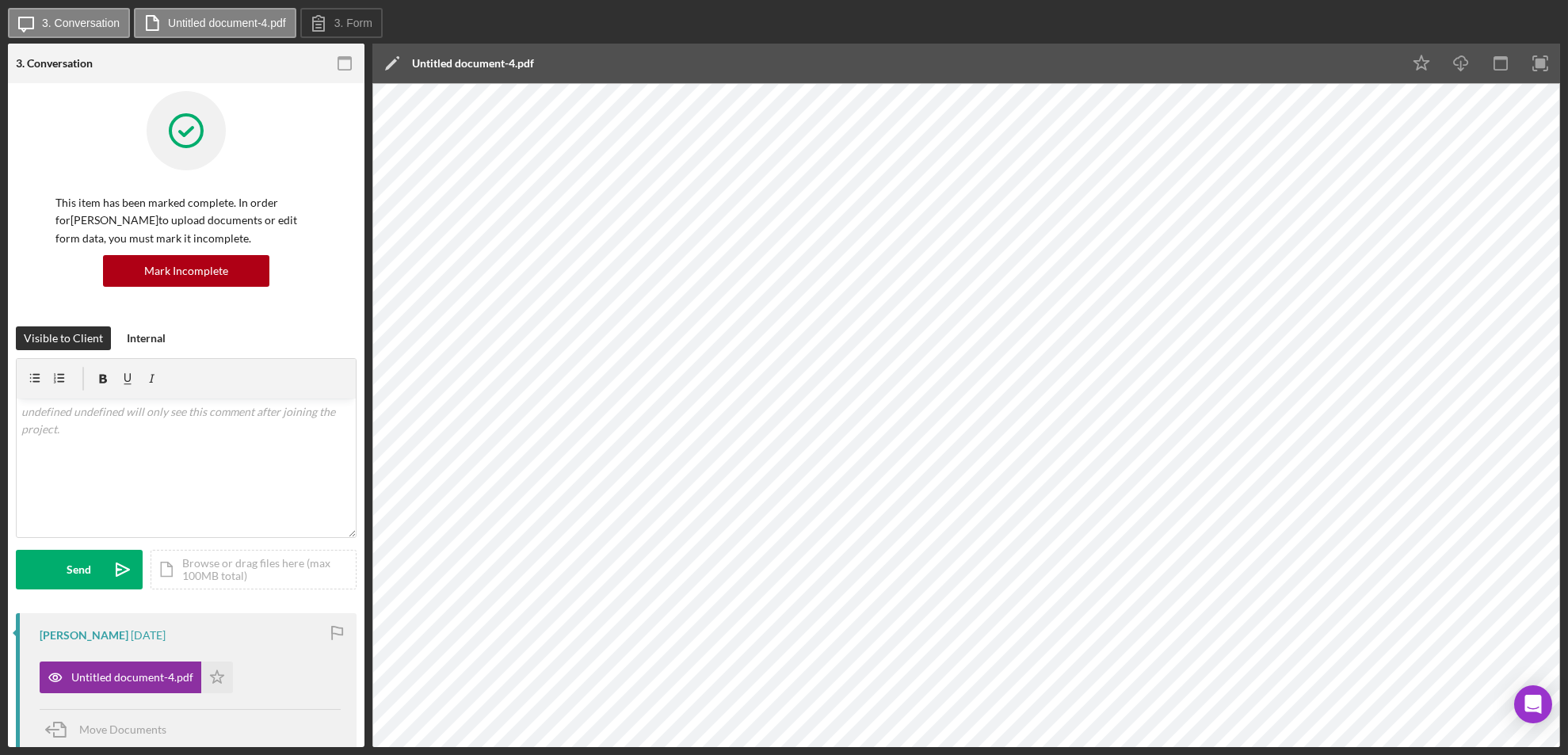
scroll to position [2, 0]
